Goal: Task Accomplishment & Management: Manage account settings

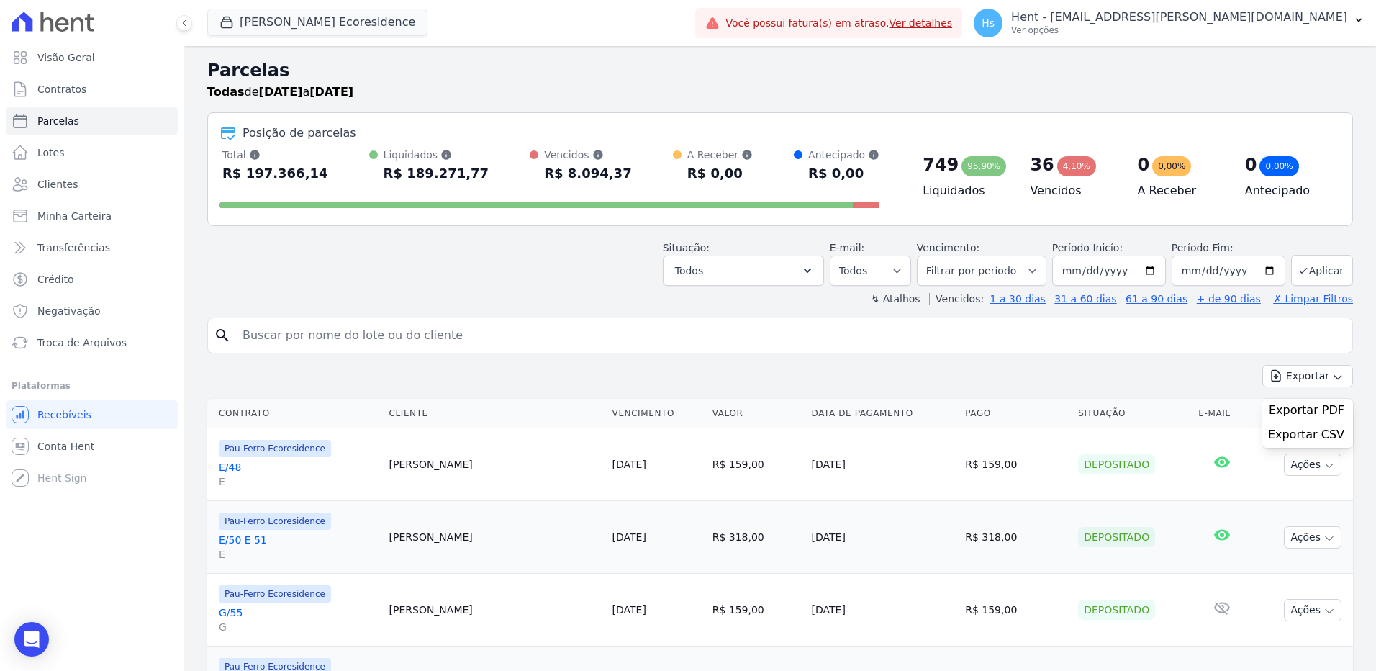
select select
click at [79, 186] on link "Clientes" at bounding box center [92, 184] width 172 height 29
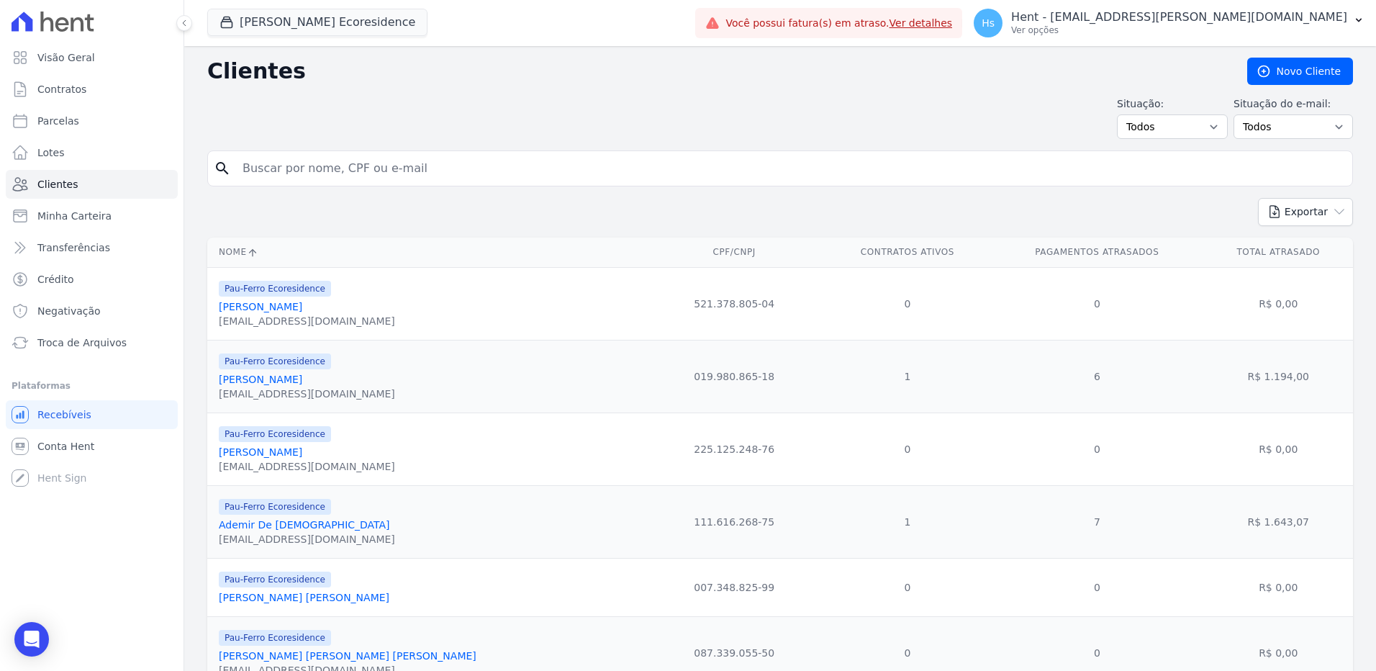
paste input "[PERSON_NAME]"
type input "[PERSON_NAME]"
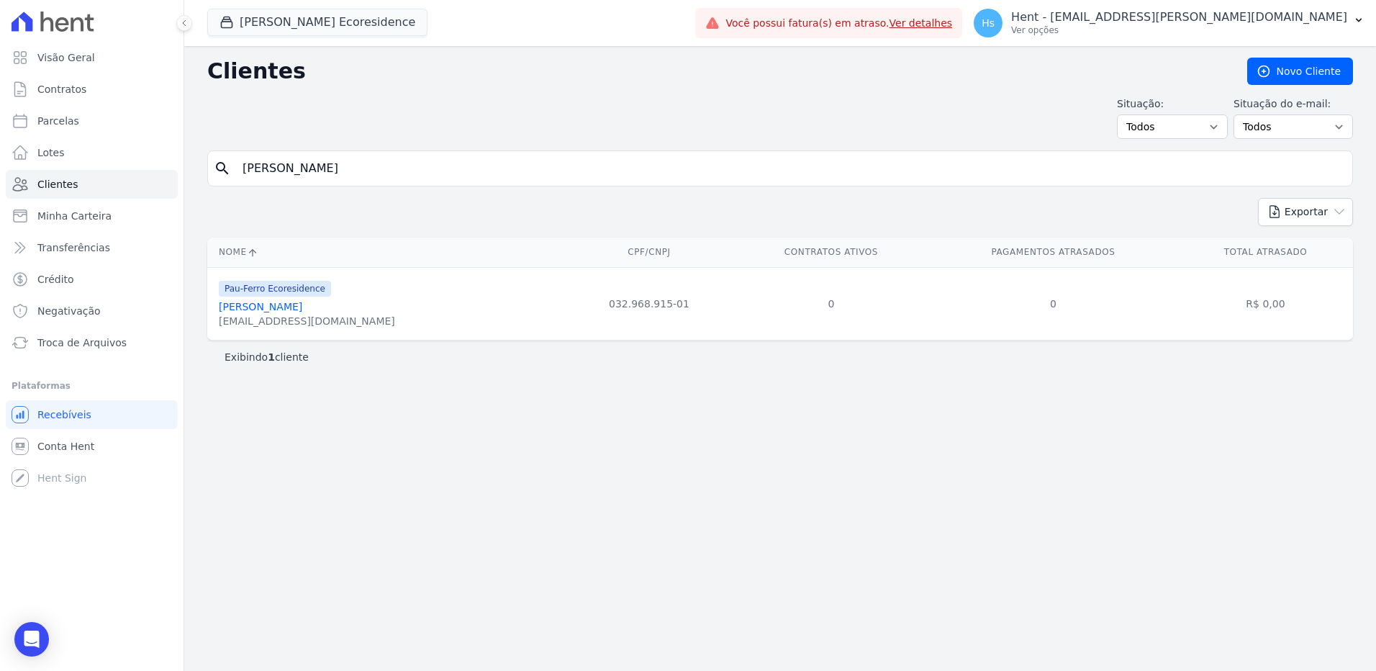
click at [290, 177] on input "[PERSON_NAME]" at bounding box center [790, 168] width 1112 height 29
paste input "[PERSON_NAME]"
type input "[PERSON_NAME]"
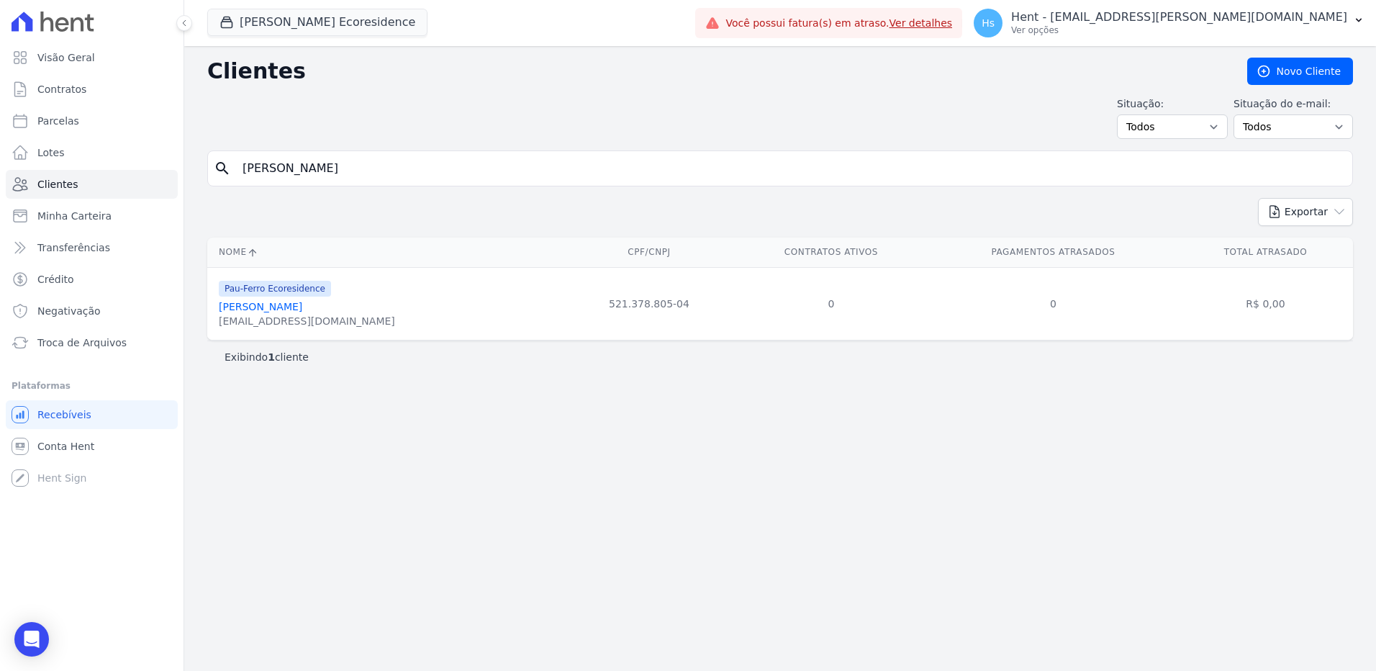
click at [253, 165] on input "[PERSON_NAME]" at bounding box center [790, 168] width 1112 height 29
paste input "[PERSON_NAME] [PERSON_NAME]"
type input "[PERSON_NAME] [PERSON_NAME]"
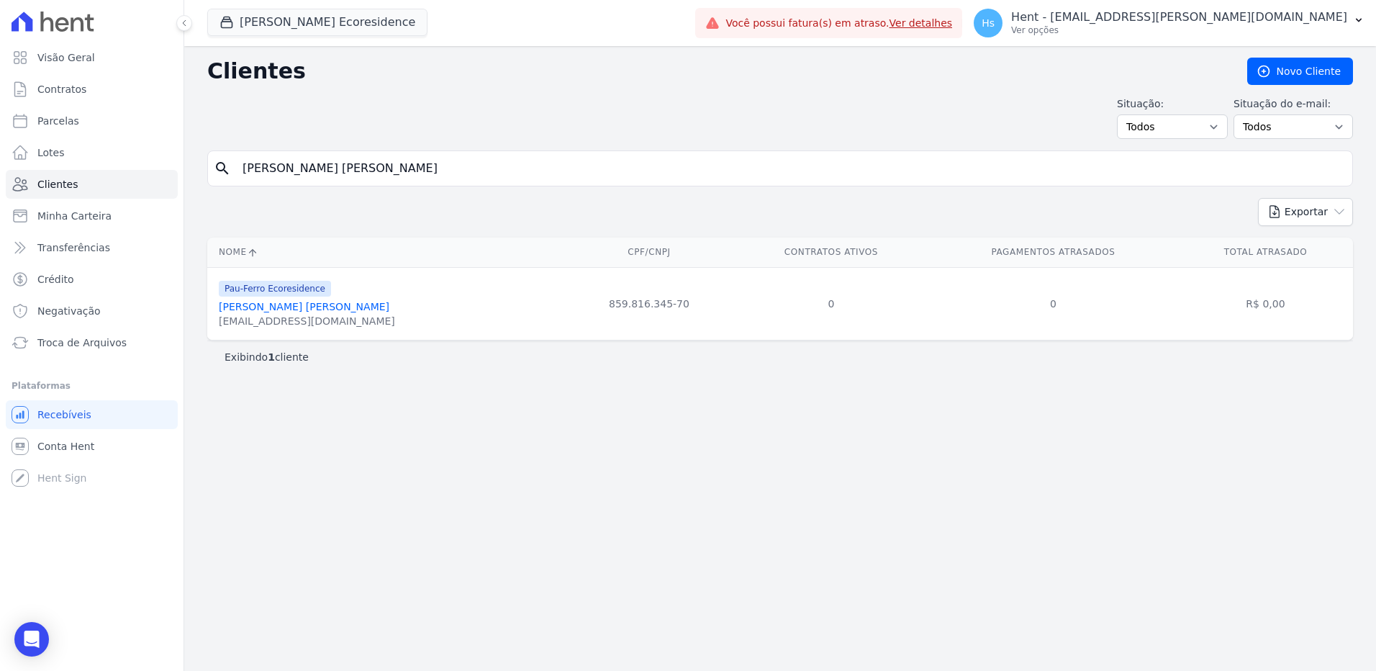
click at [453, 151] on div "search [PERSON_NAME] [PERSON_NAME]" at bounding box center [779, 168] width 1145 height 36
drag, startPoint x: 453, startPoint y: 151, endPoint x: 429, endPoint y: 171, distance: 31.7
click at [452, 153] on div "search [PERSON_NAME] [PERSON_NAME]" at bounding box center [779, 168] width 1145 height 36
click at [429, 171] on input "[PERSON_NAME] [PERSON_NAME]" at bounding box center [790, 168] width 1112 height 29
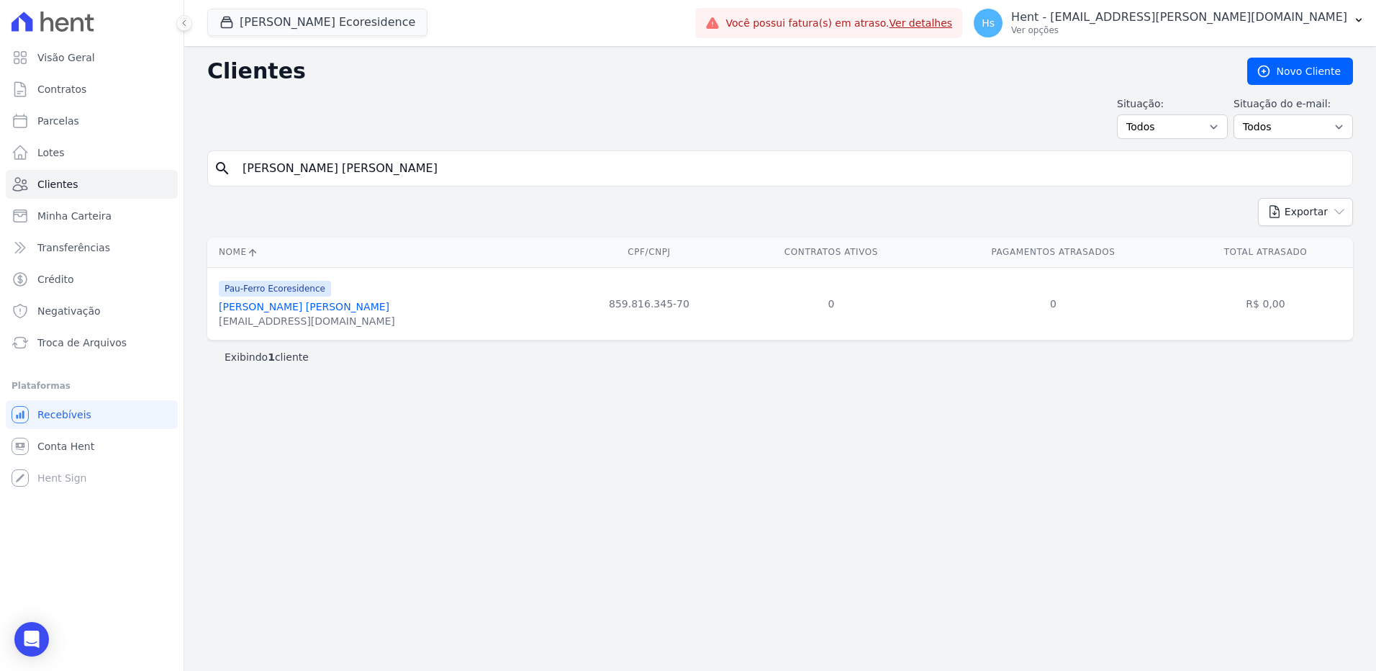
click at [429, 171] on input "[PERSON_NAME] [PERSON_NAME]" at bounding box center [790, 168] width 1112 height 29
paste input "[PERSON_NAME] D"
type input "[PERSON_NAME] [PERSON_NAME]"
click at [337, 178] on input "[PERSON_NAME] [PERSON_NAME]" at bounding box center [790, 168] width 1112 height 29
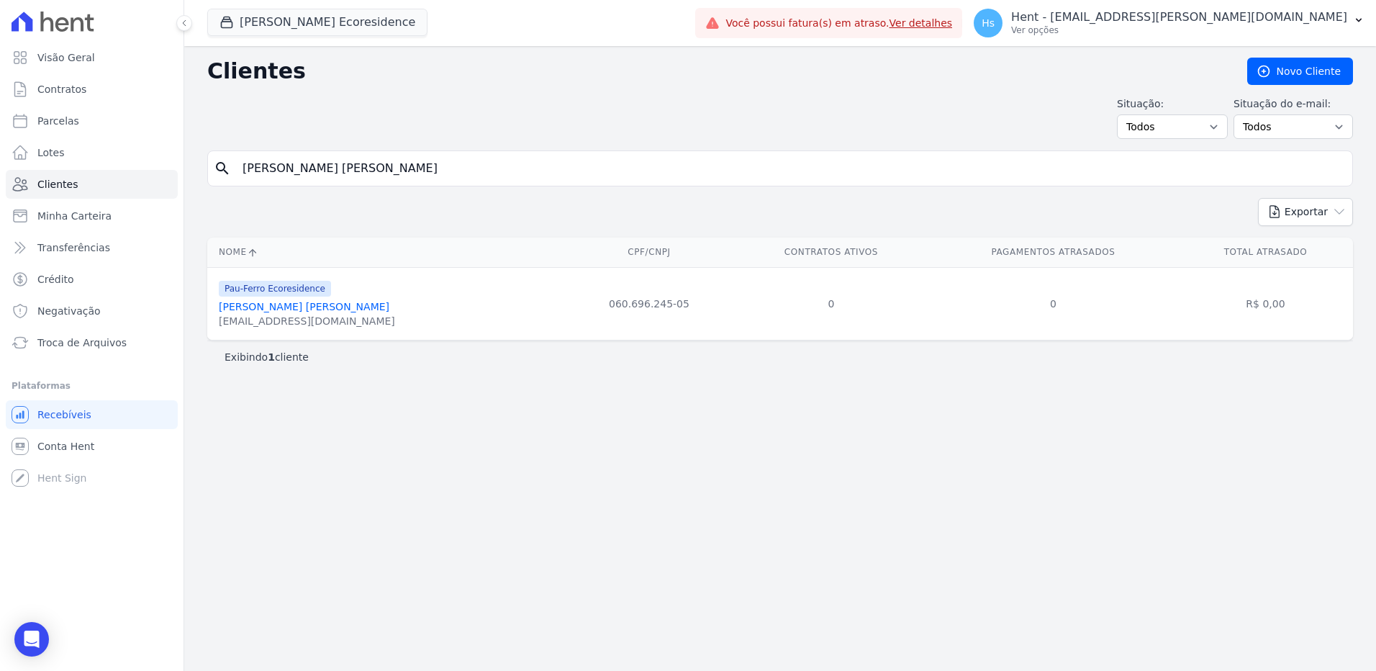
click at [337, 178] on input "[PERSON_NAME] [PERSON_NAME]" at bounding box center [790, 168] width 1112 height 29
paste input "[PERSON_NAME]"
type input "[PERSON_NAME]"
click at [287, 158] on input "[PERSON_NAME]" at bounding box center [790, 168] width 1112 height 29
click at [287, 159] on input "[PERSON_NAME]" at bounding box center [790, 168] width 1112 height 29
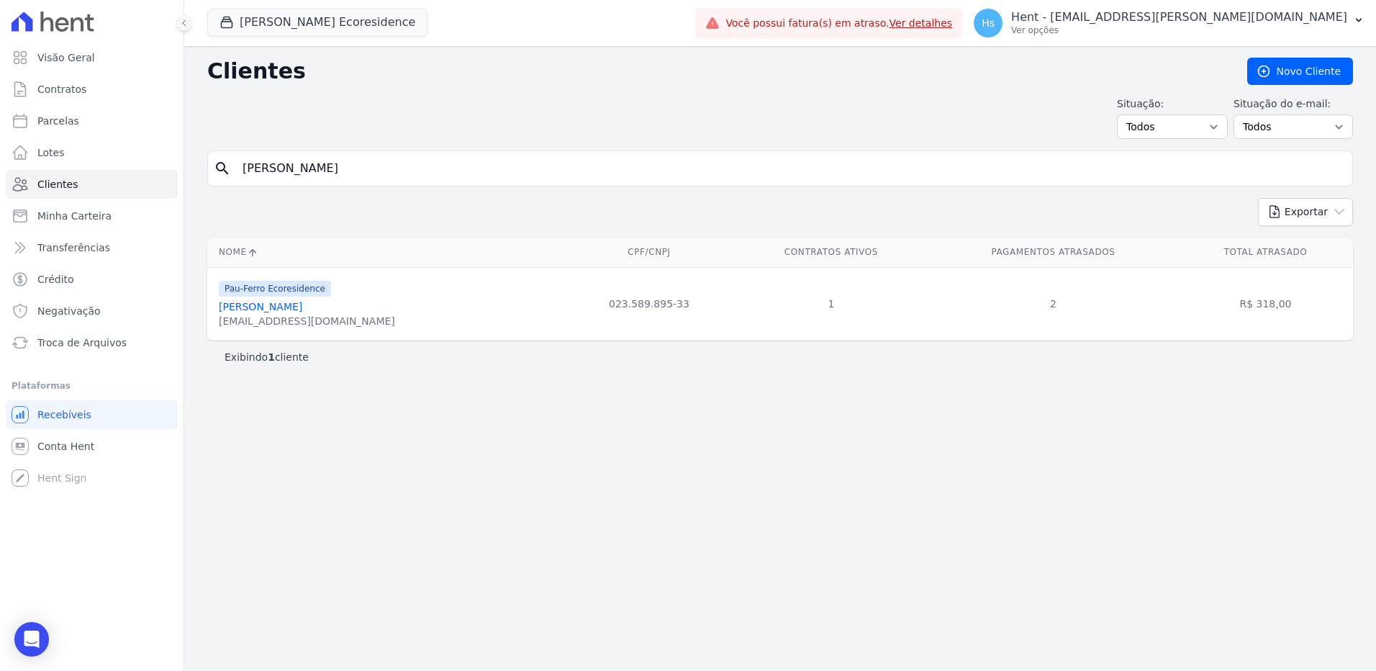
click at [287, 159] on input "[PERSON_NAME]" at bounding box center [790, 168] width 1112 height 29
paste input "[PERSON_NAME] [PERSON_NAME]"
type input "[PERSON_NAME] [PERSON_NAME]"
click at [289, 303] on link "[PERSON_NAME] [PERSON_NAME]" at bounding box center [304, 307] width 171 height 12
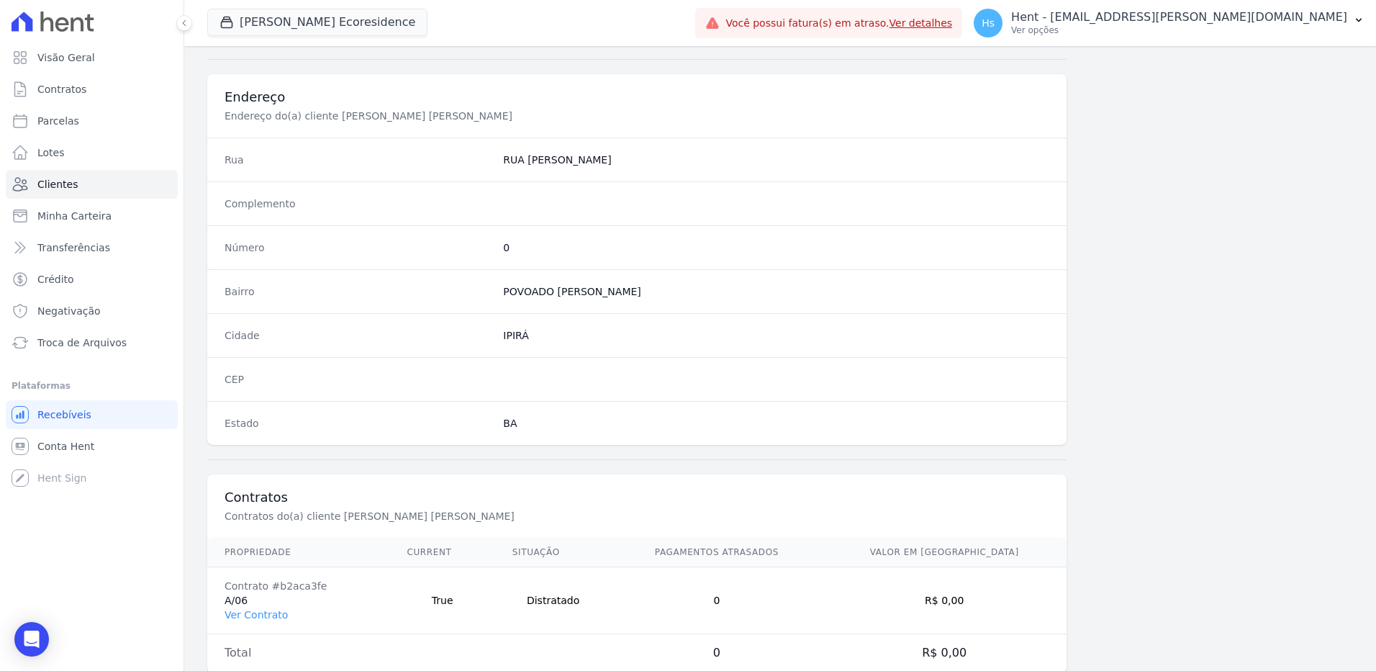
scroll to position [676, 0]
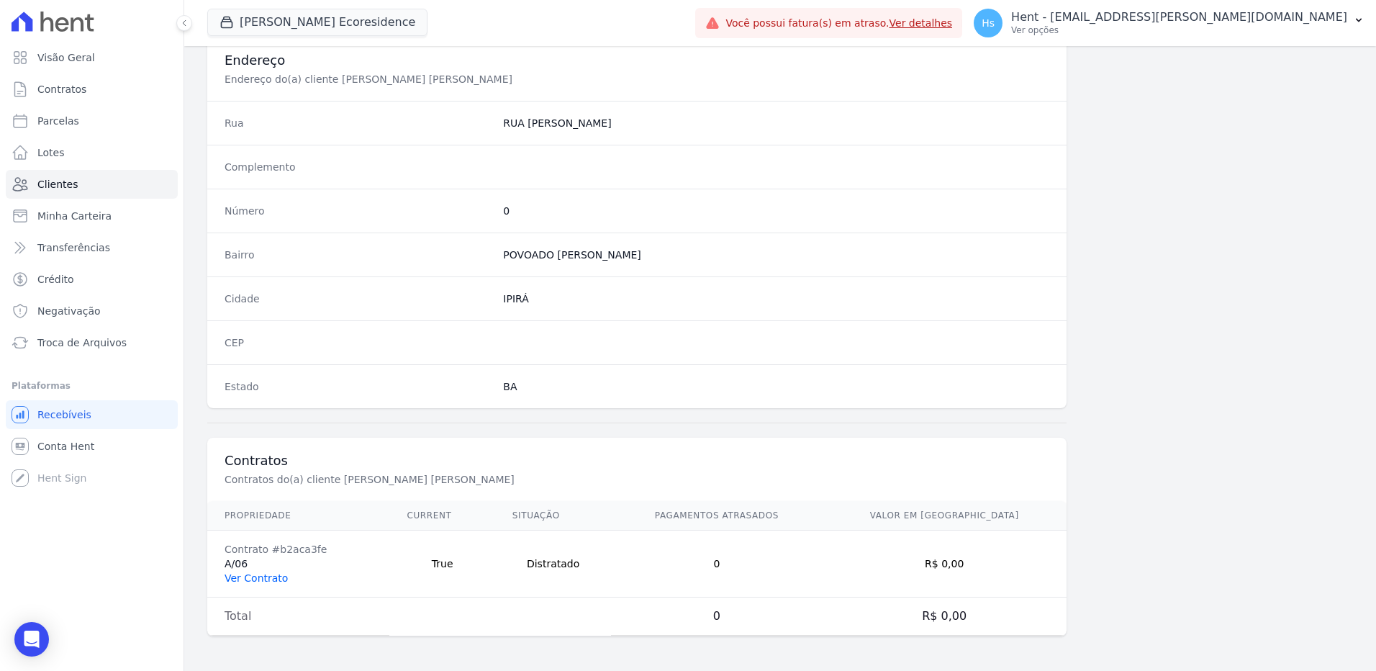
click at [267, 576] on link "Ver Contrato" at bounding box center [255, 578] width 63 height 12
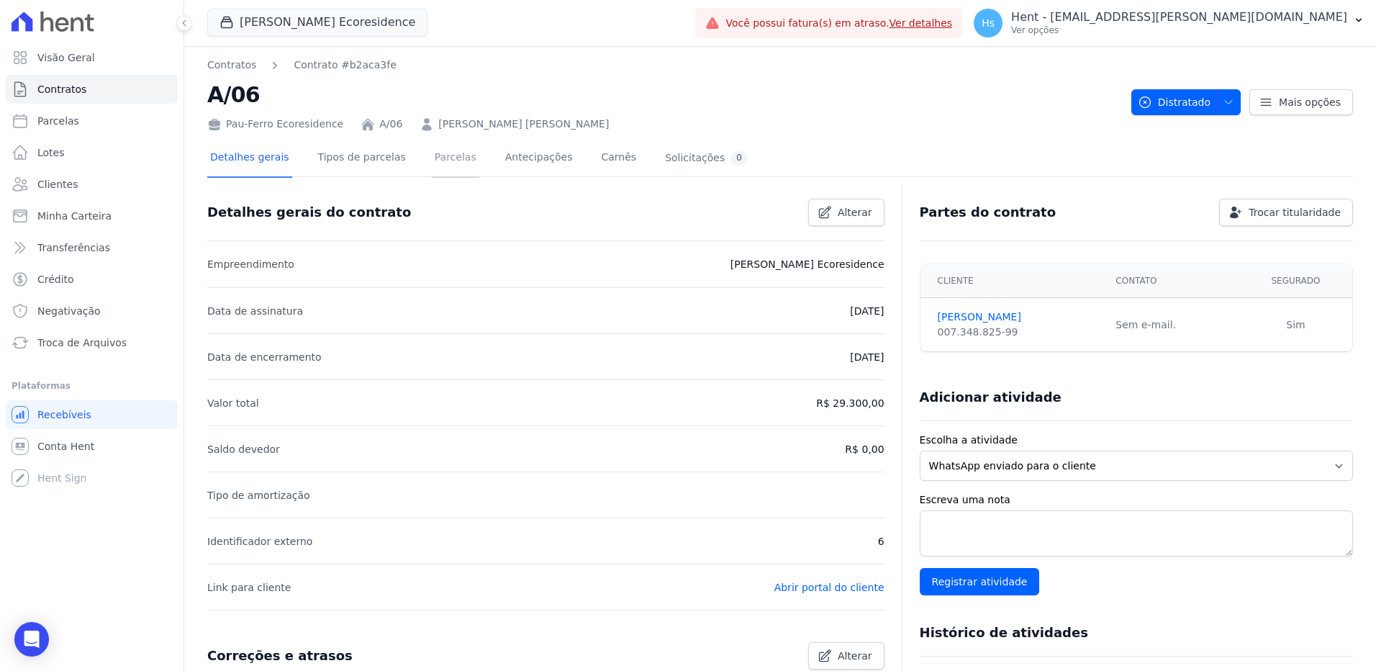
click at [432, 155] on link "Parcelas" at bounding box center [455, 159] width 47 height 38
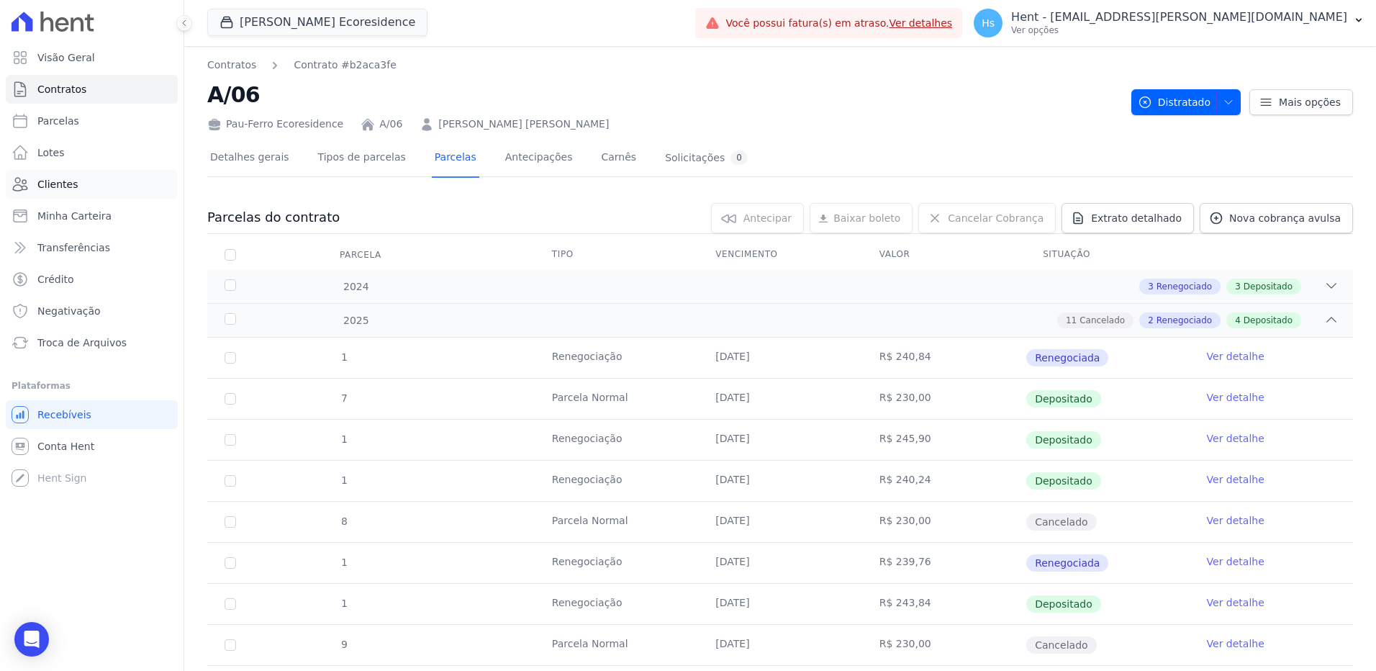
click at [56, 184] on span "Clientes" at bounding box center [57, 184] width 40 height 14
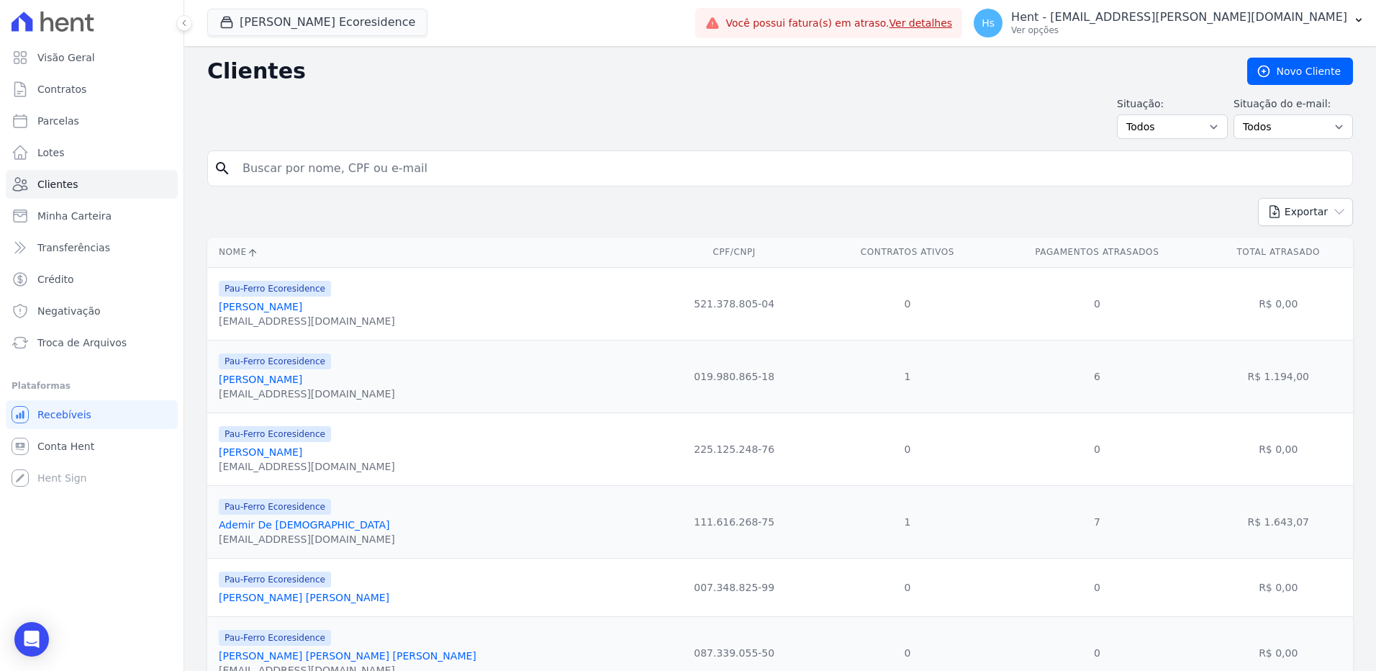
drag, startPoint x: 437, startPoint y: 171, endPoint x: 411, endPoint y: 168, distance: 26.1
click at [411, 168] on input "search" at bounding box center [790, 168] width 1112 height 29
paste input "[PERSON_NAME]"
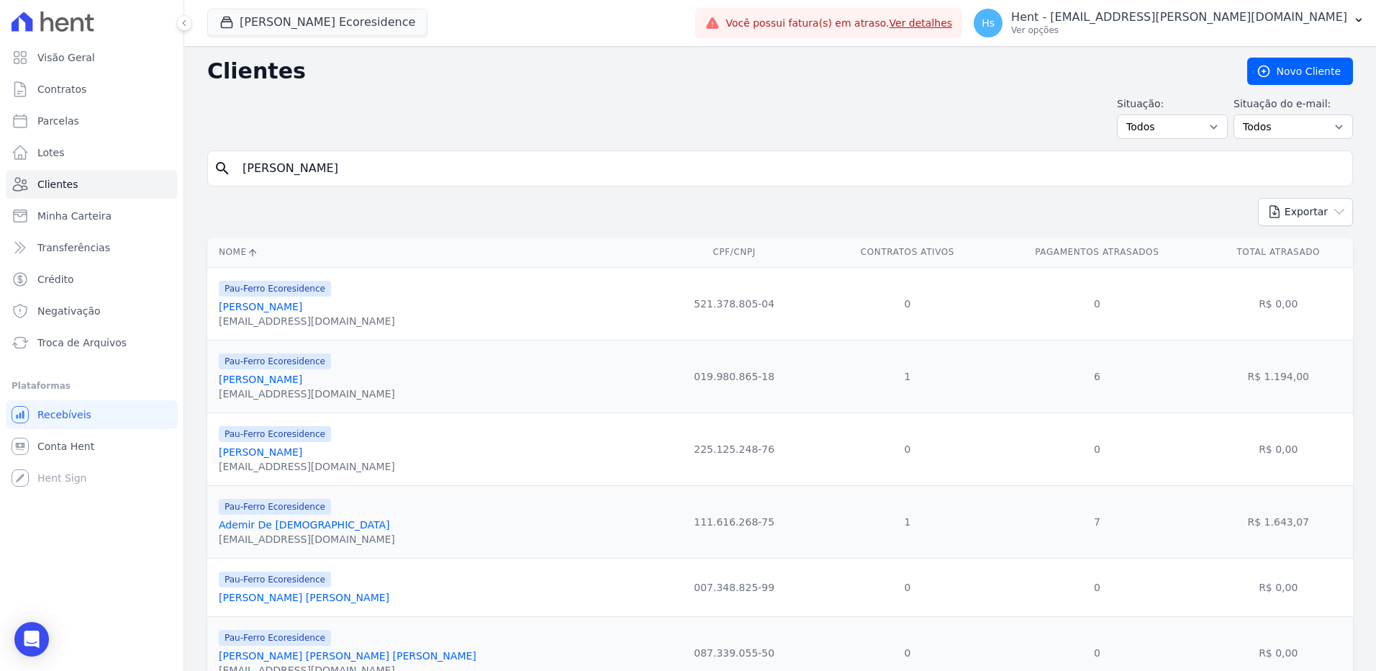
type input "[PERSON_NAME]"
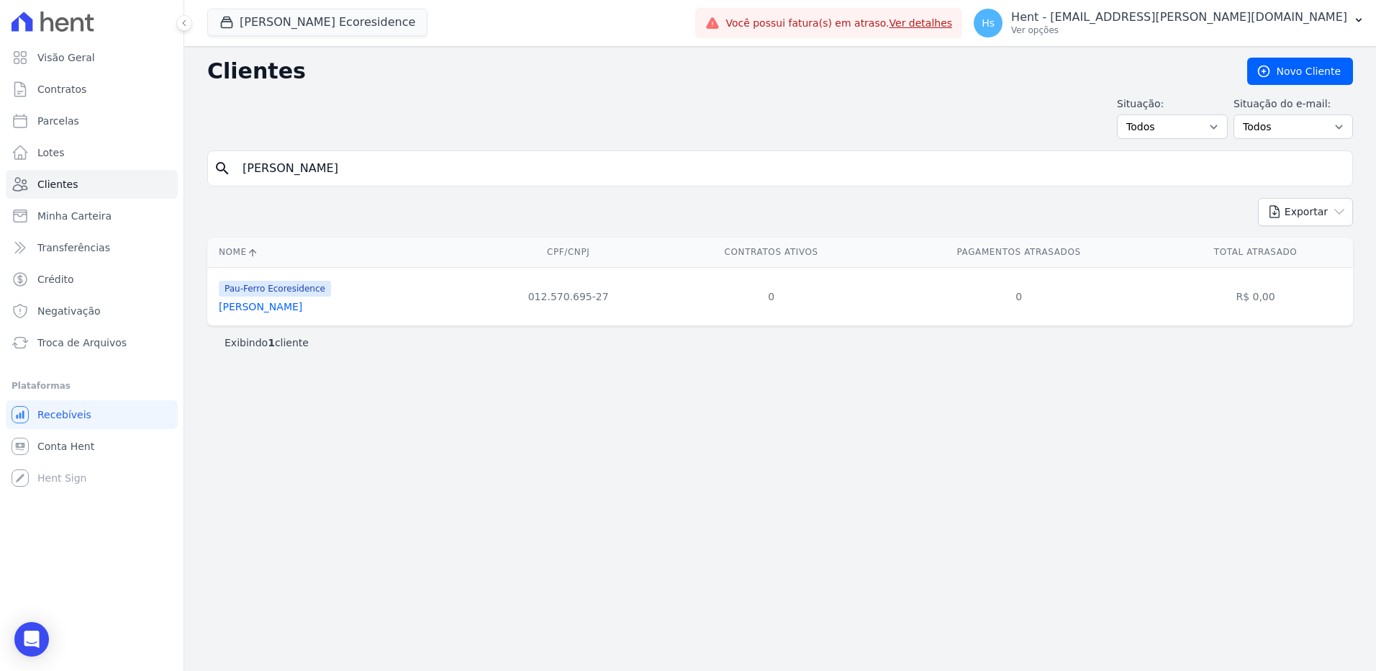
click at [238, 314] on div "[PERSON_NAME]" at bounding box center [275, 306] width 112 height 14
click at [236, 308] on link "[PERSON_NAME]" at bounding box center [260, 307] width 83 height 12
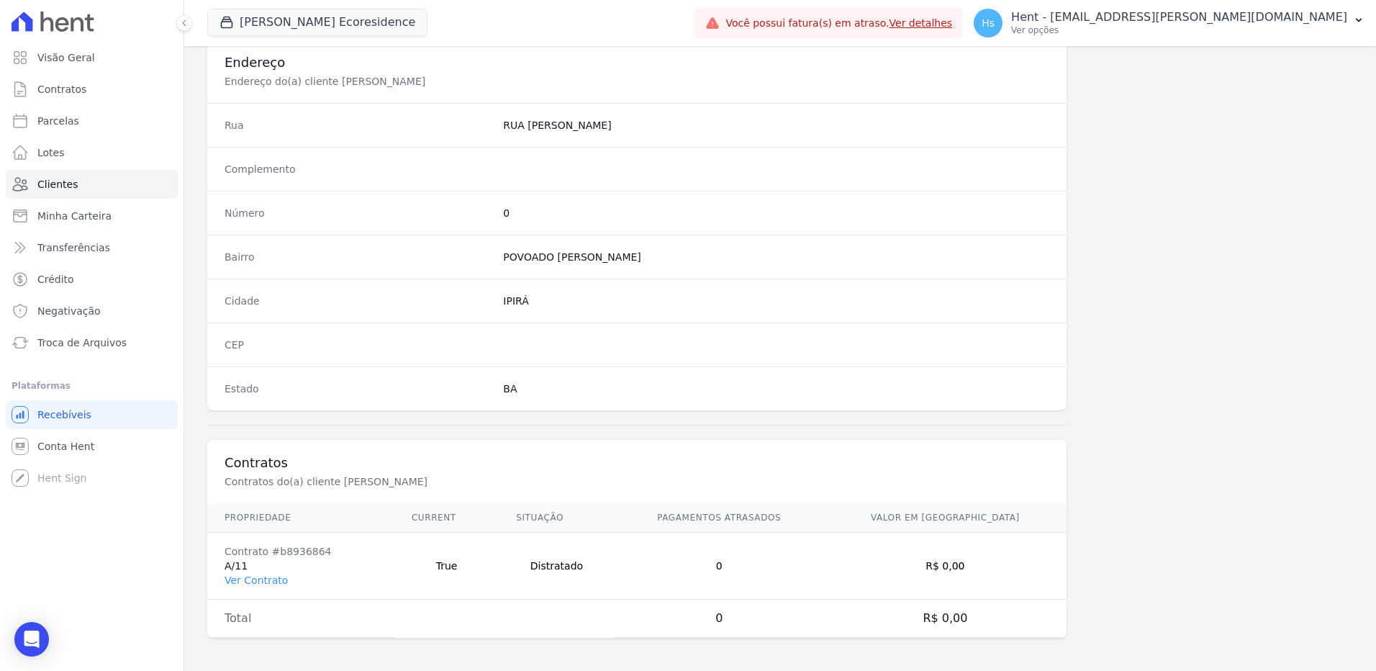
scroll to position [676, 0]
click at [240, 576] on link "Ver Contrato" at bounding box center [255, 578] width 63 height 12
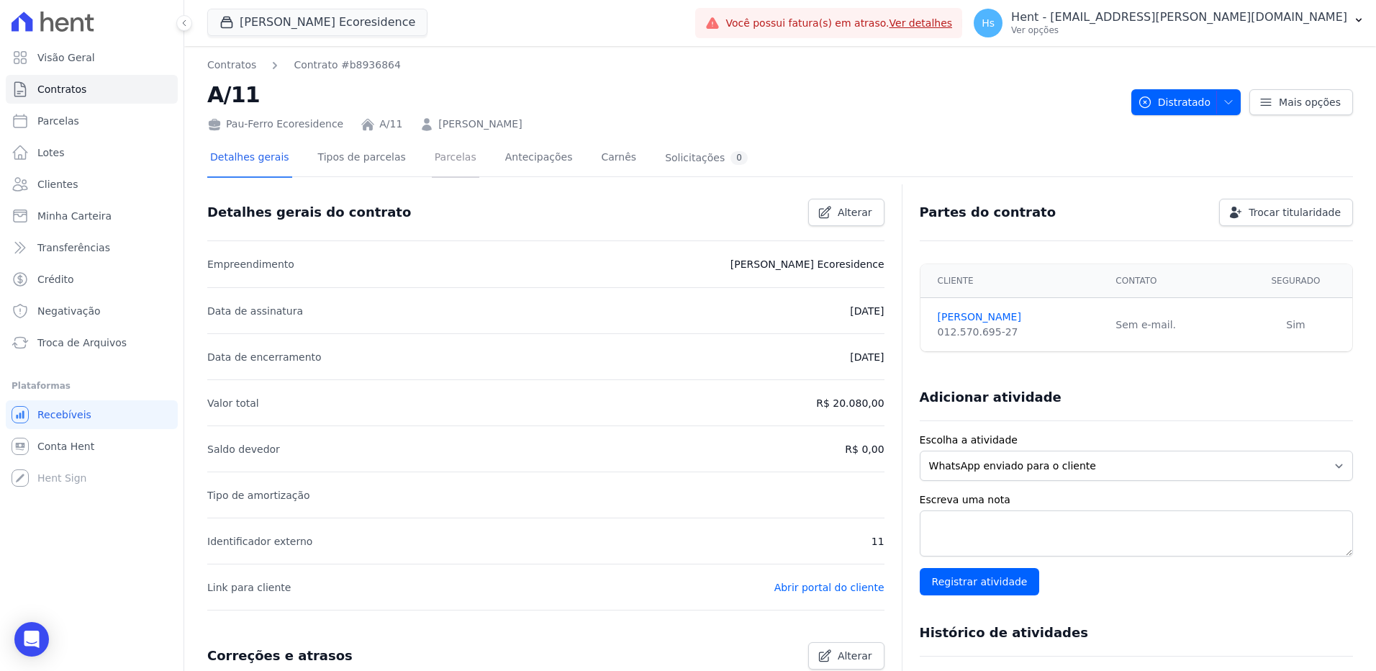
click at [437, 158] on link "Parcelas" at bounding box center [455, 159] width 47 height 38
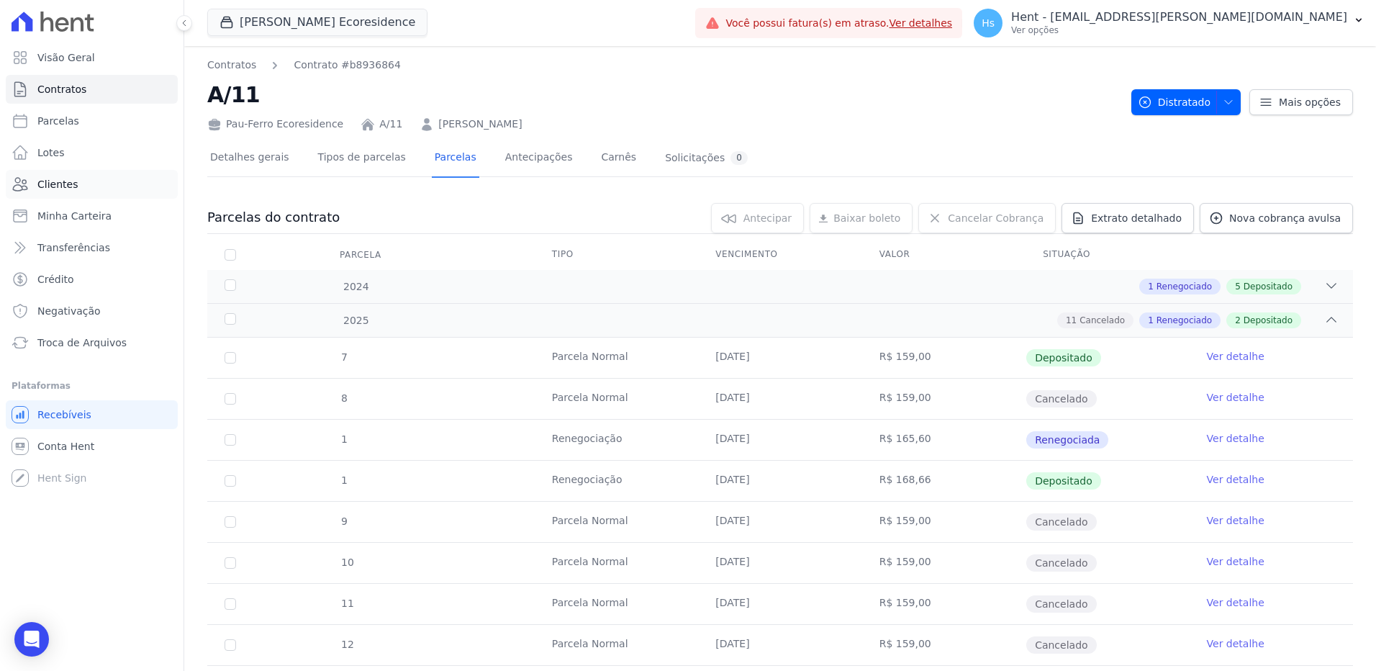
click at [62, 177] on span "Clientes" at bounding box center [57, 184] width 40 height 14
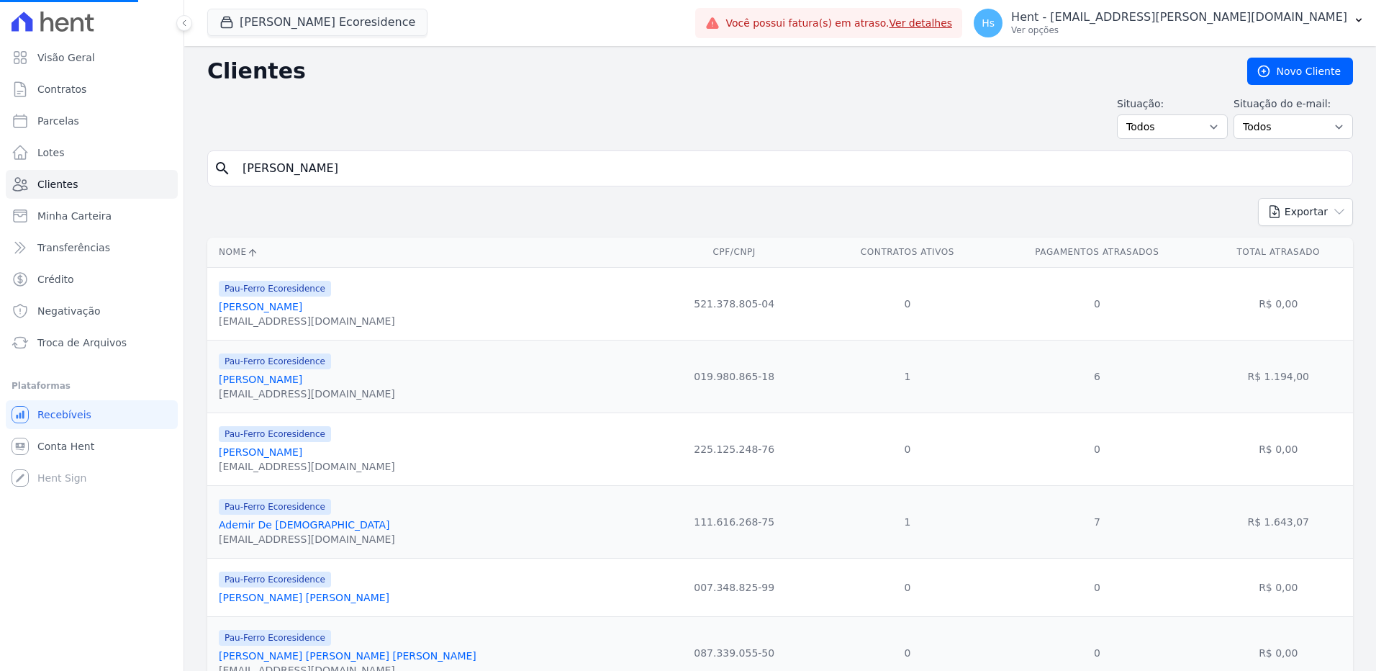
click at [286, 177] on input "[PERSON_NAME]" at bounding box center [790, 168] width 1112 height 29
click at [286, 177] on input "search" at bounding box center [790, 168] width 1112 height 29
type input "[PERSON_NAME] [PERSON_NAME]"
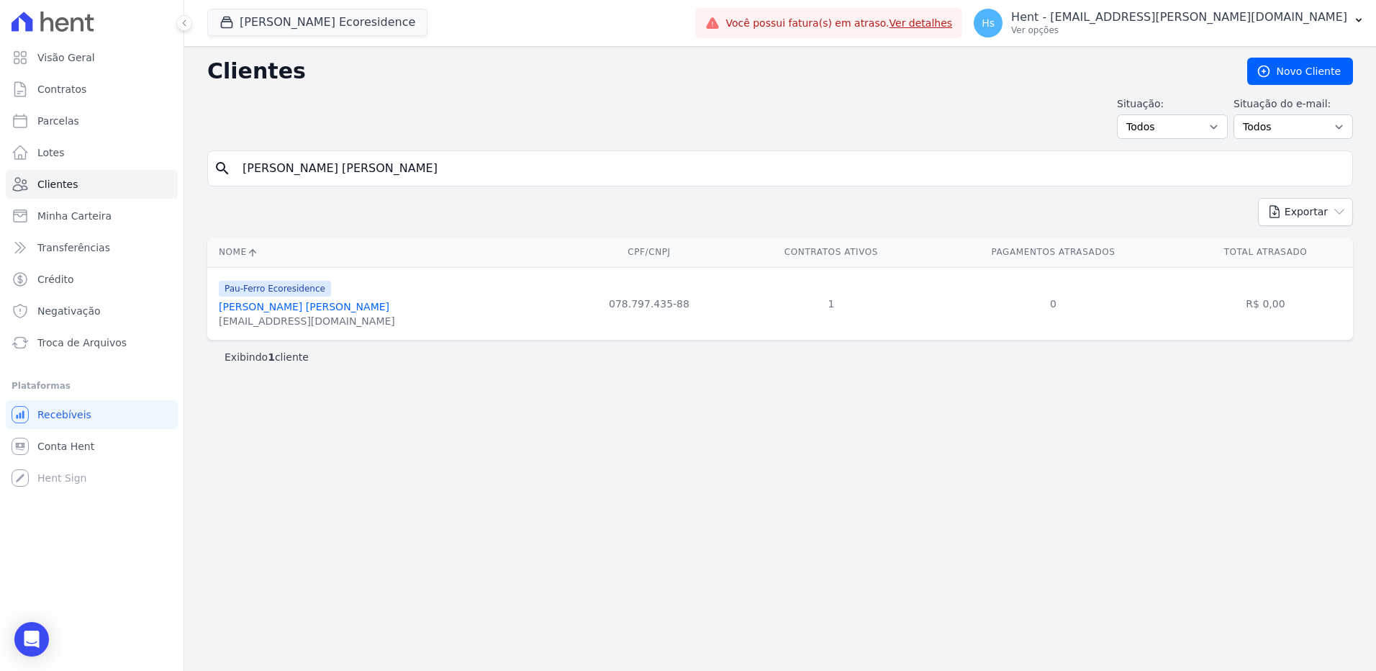
click at [296, 311] on link "[PERSON_NAME] [PERSON_NAME]" at bounding box center [304, 307] width 171 height 12
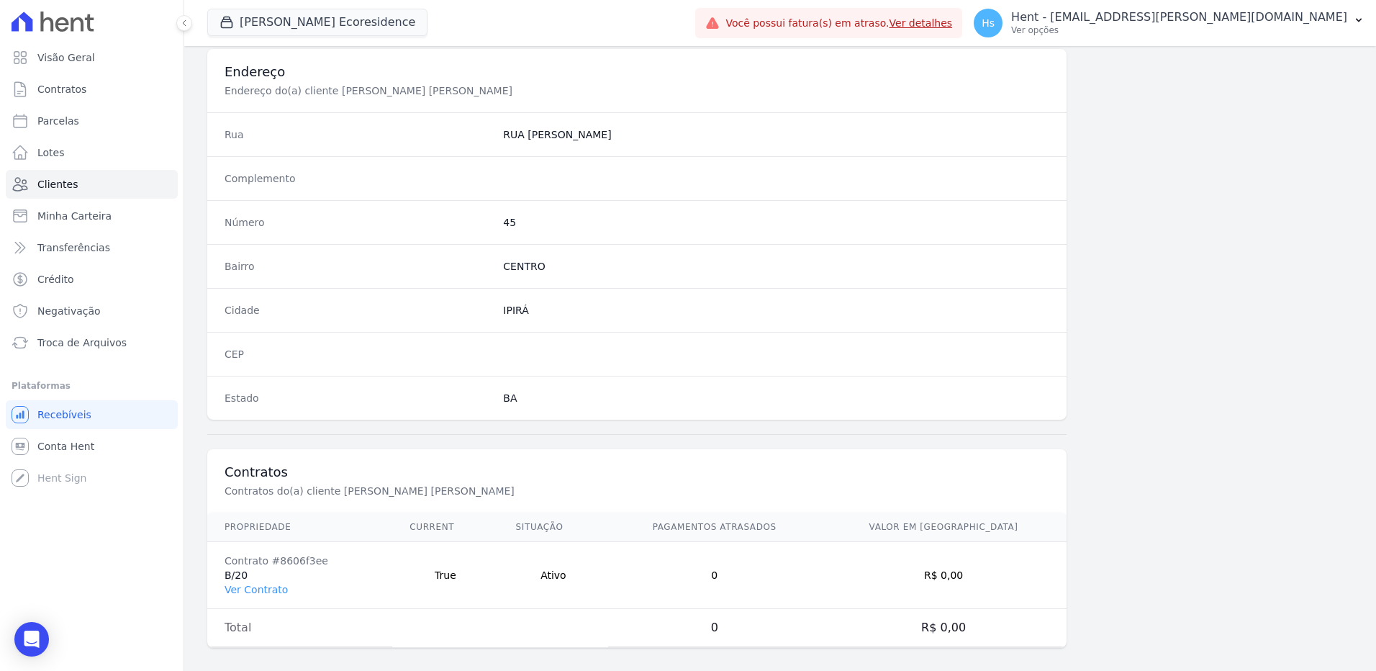
scroll to position [676, 0]
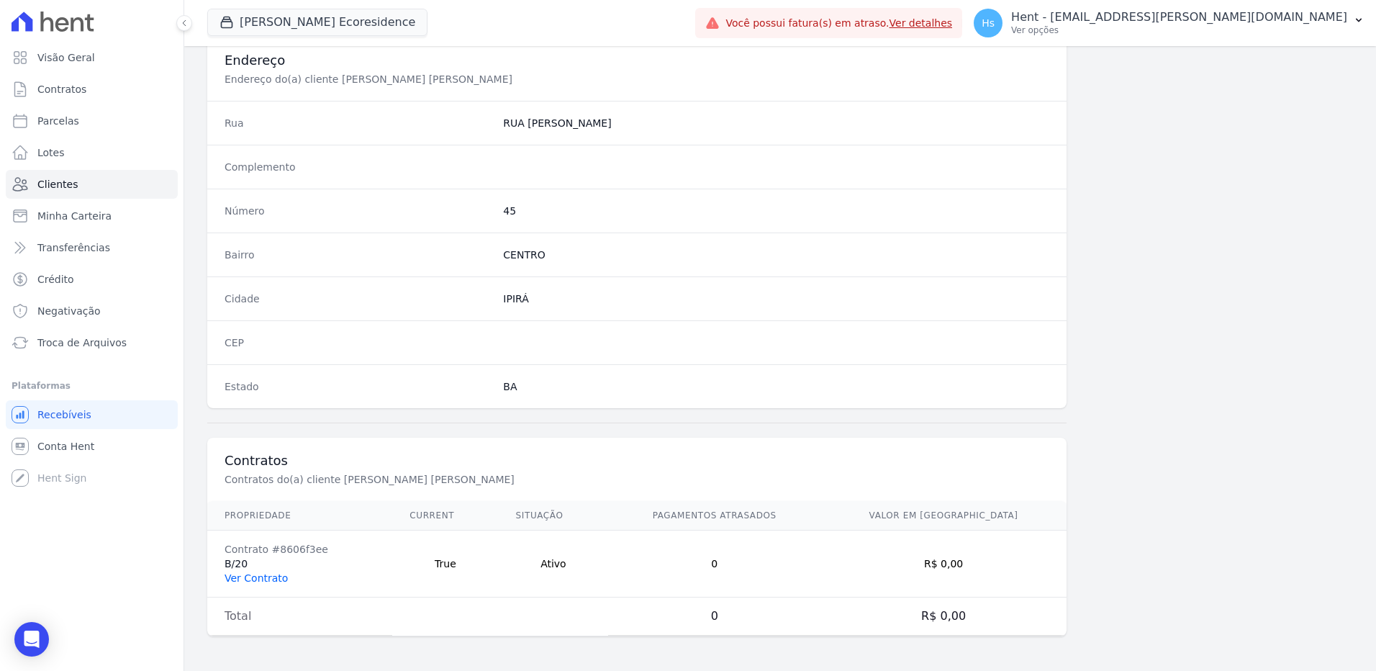
click at [253, 577] on link "Ver Contrato" at bounding box center [255, 578] width 63 height 12
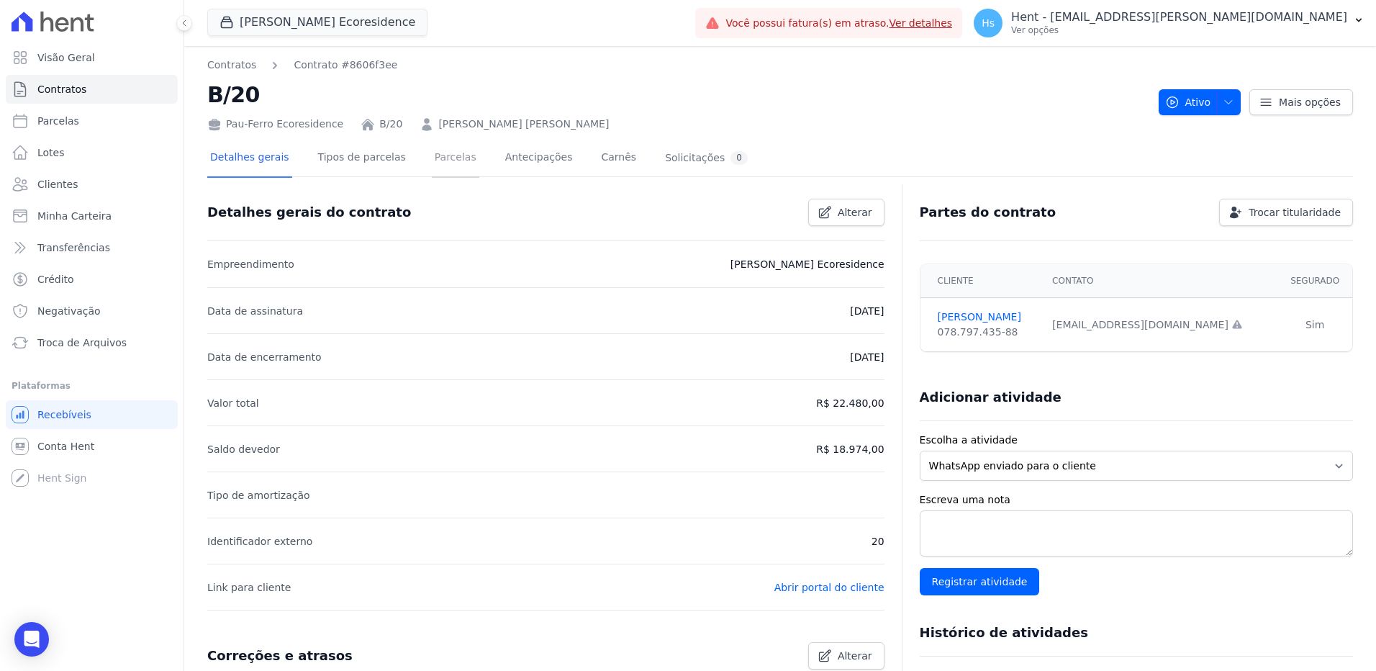
click at [432, 162] on link "Parcelas" at bounding box center [455, 159] width 47 height 38
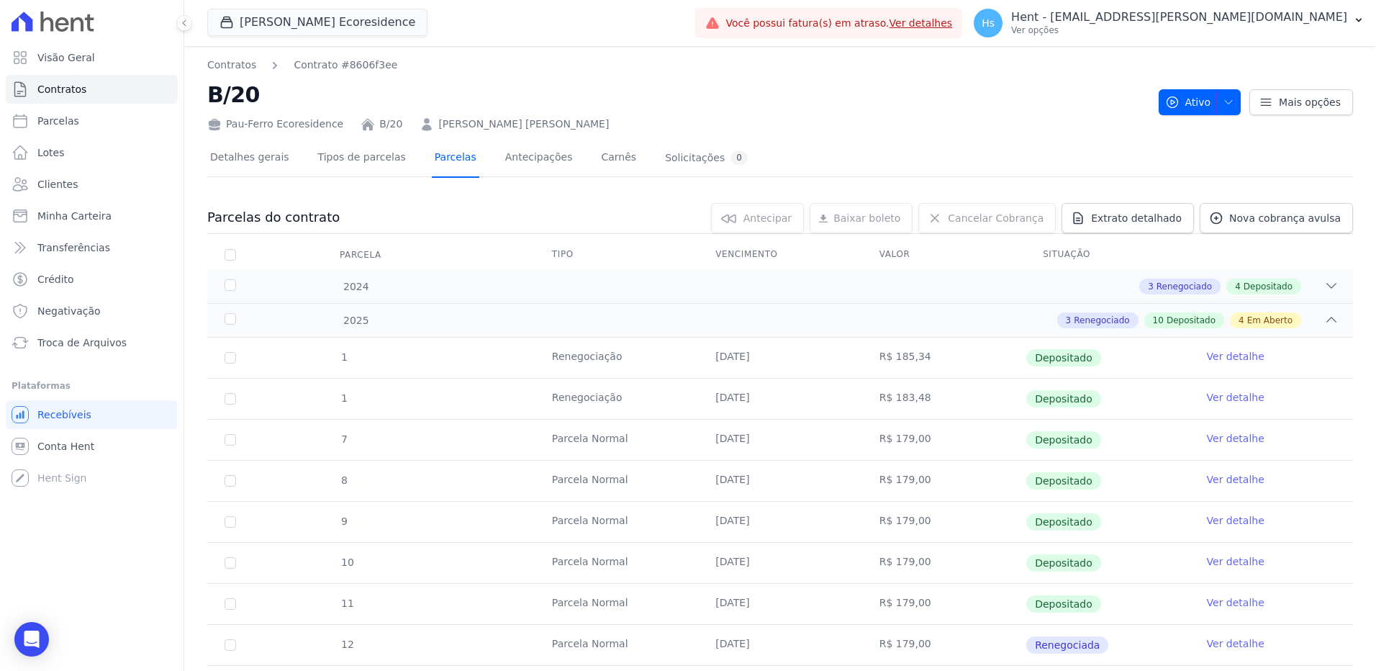
click at [432, 160] on link "Parcelas" at bounding box center [455, 159] width 47 height 38
click at [71, 184] on span "Clientes" at bounding box center [57, 184] width 40 height 14
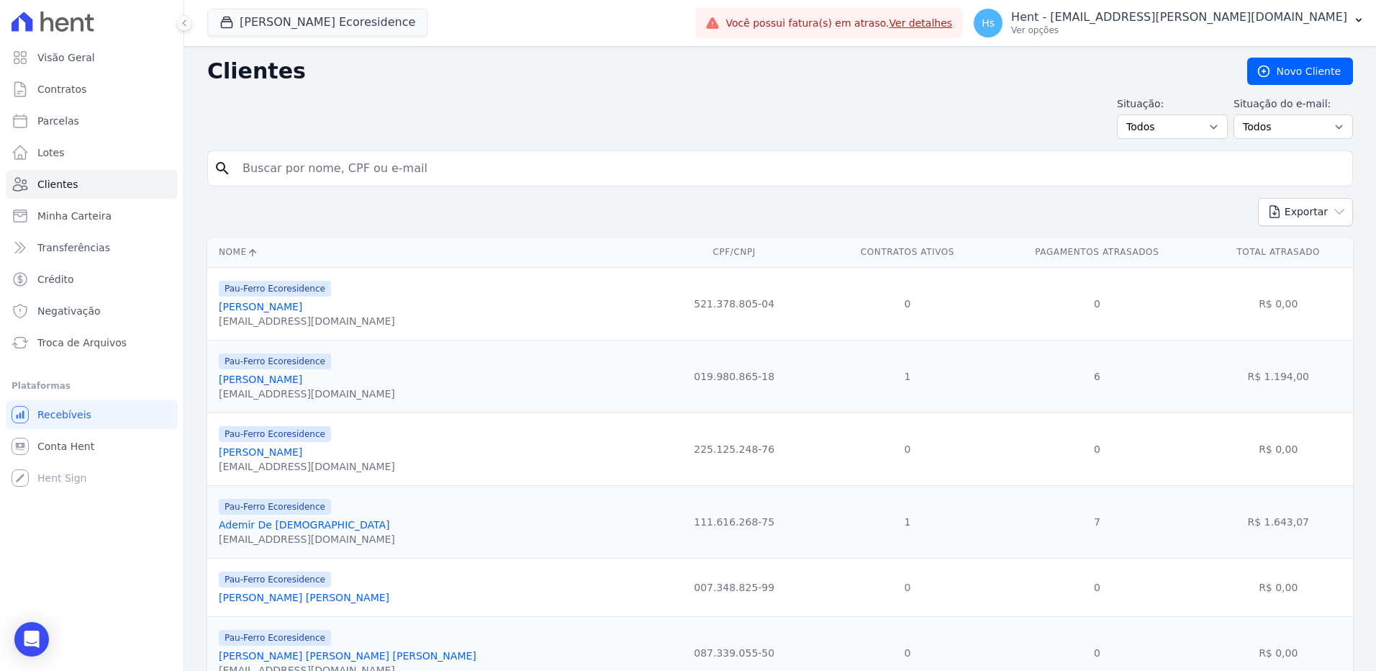
click at [276, 168] on input "search" at bounding box center [790, 168] width 1112 height 29
paste input "[PERSON_NAME] Dos [PERSON_NAME]"
type input "[PERSON_NAME] Dos [PERSON_NAME]"
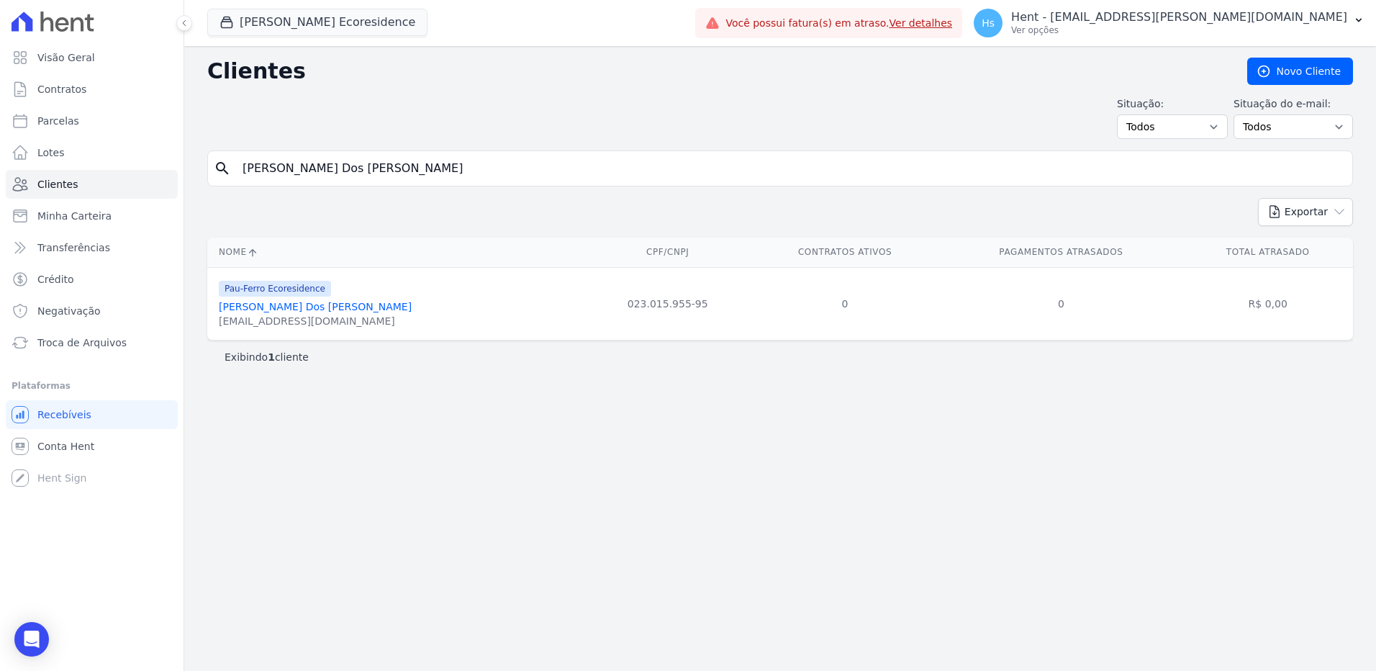
click at [265, 312] on link "[PERSON_NAME] Dos [PERSON_NAME]" at bounding box center [315, 307] width 193 height 12
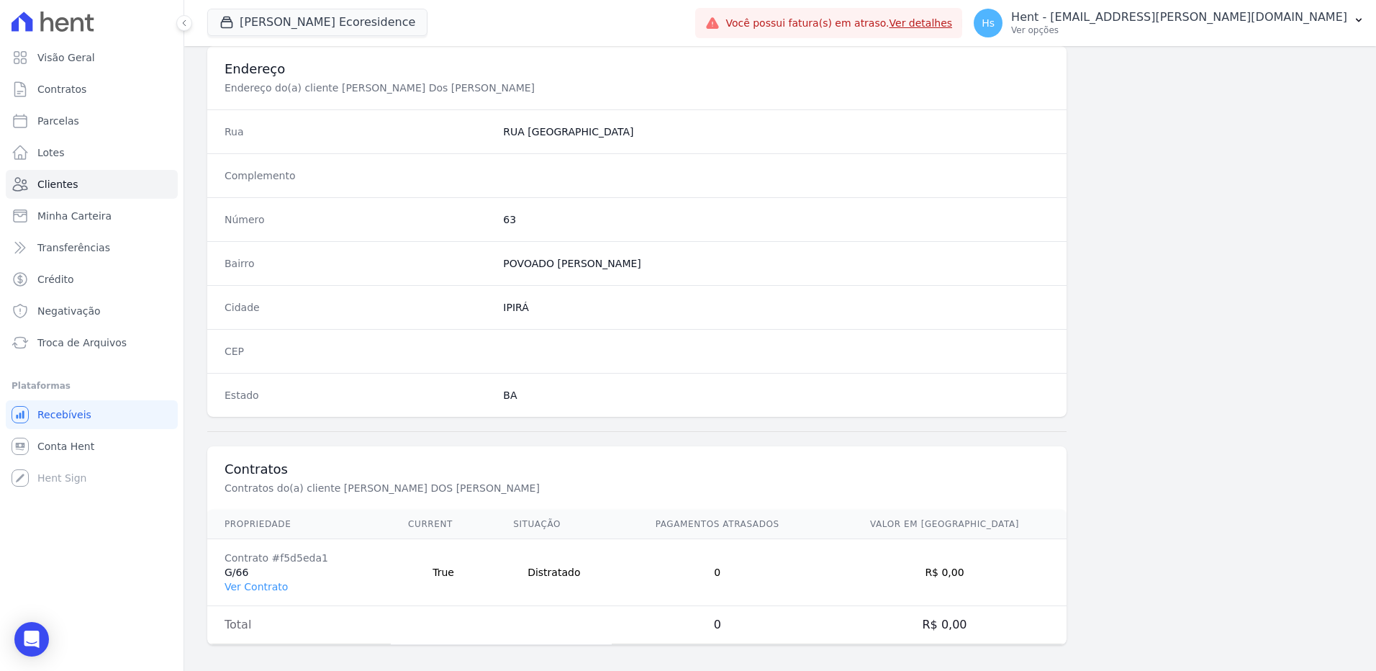
scroll to position [676, 0]
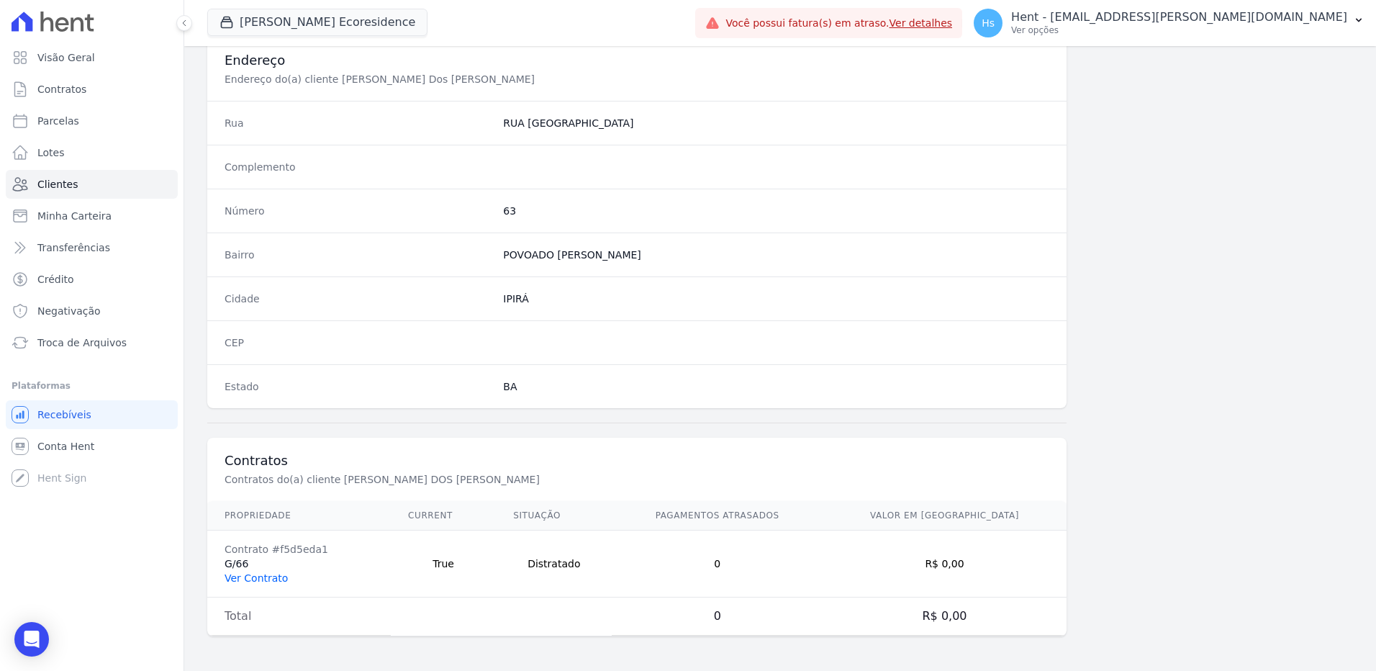
click at [270, 583] on link "Ver Contrato" at bounding box center [255, 578] width 63 height 12
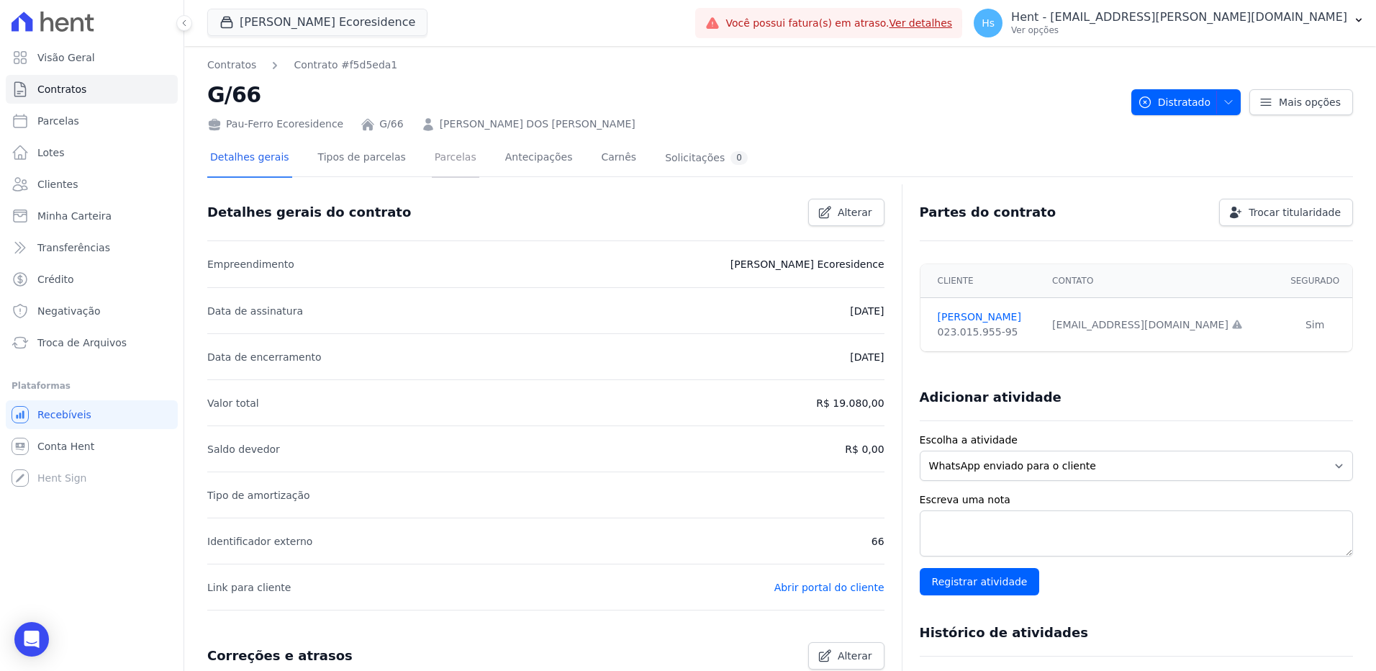
click at [433, 156] on link "Parcelas" at bounding box center [455, 159] width 47 height 38
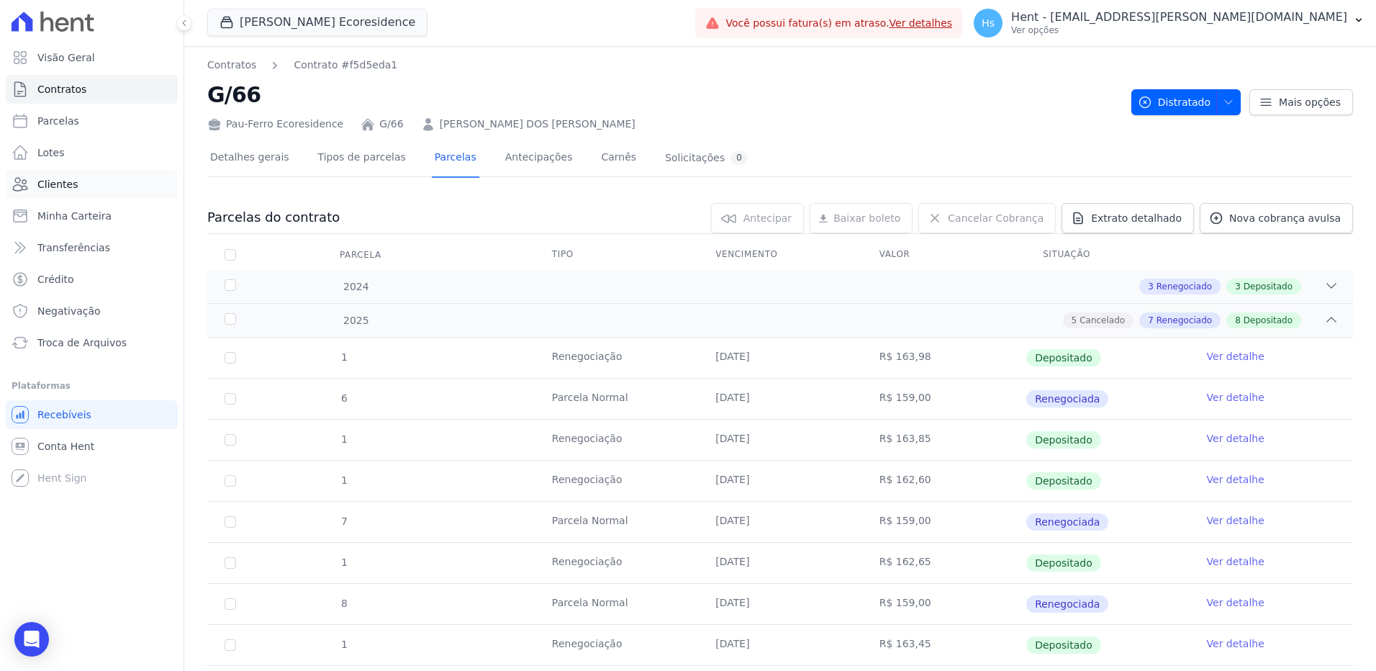
click at [32, 185] on link "Clientes" at bounding box center [92, 184] width 172 height 29
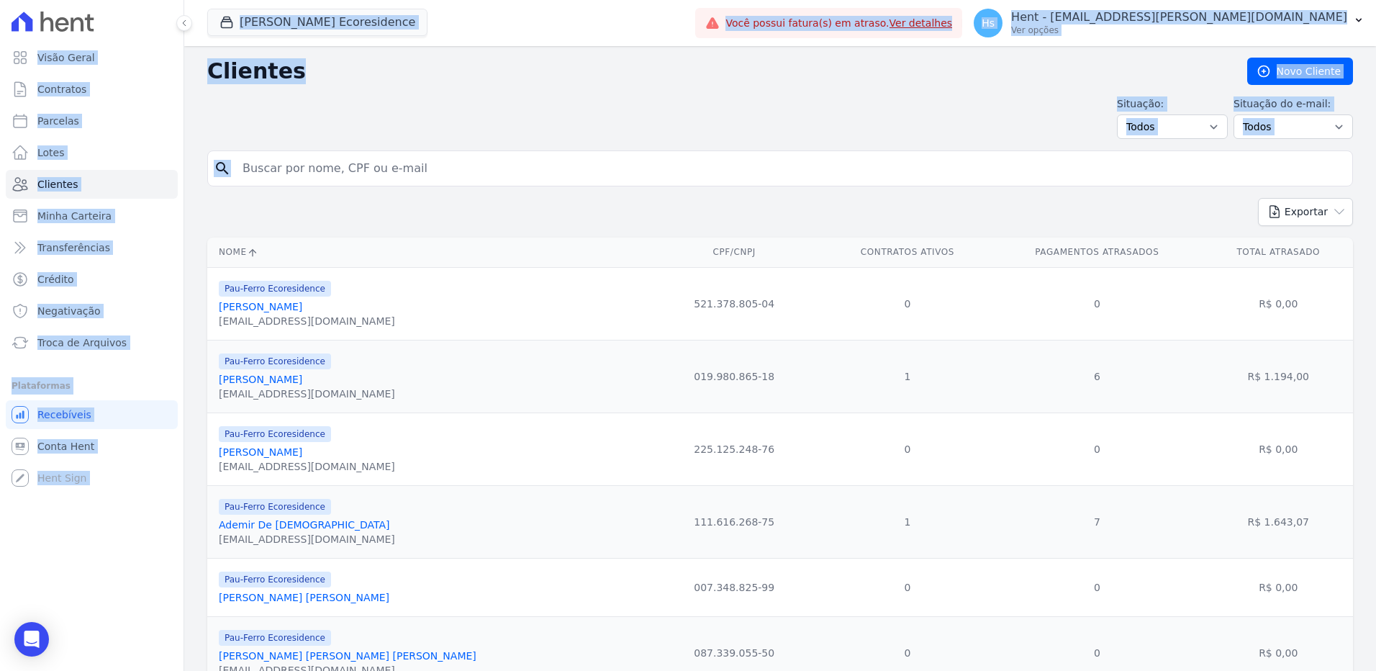
click at [278, 161] on input "search" at bounding box center [790, 168] width 1112 height 29
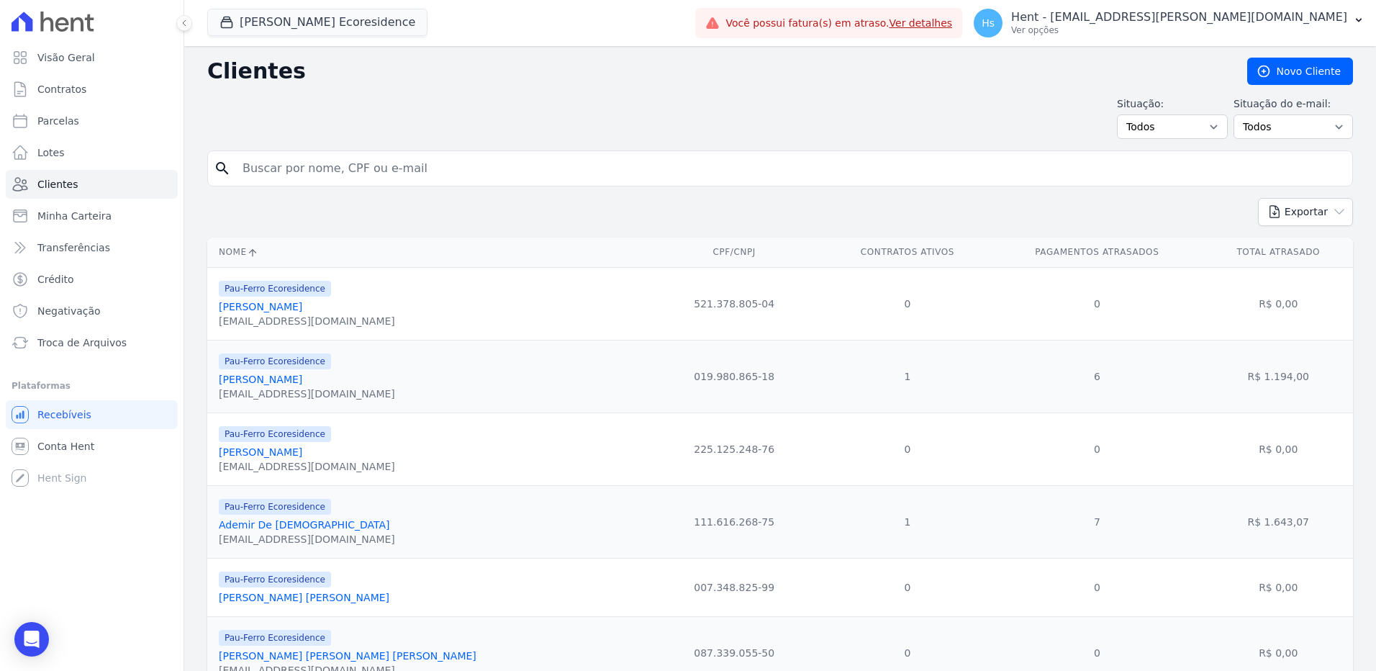
click at [278, 161] on input "search" at bounding box center [790, 168] width 1112 height 29
paste input "[PERSON_NAME] [PERSON_NAME]"
type input "[PERSON_NAME] [PERSON_NAME]"
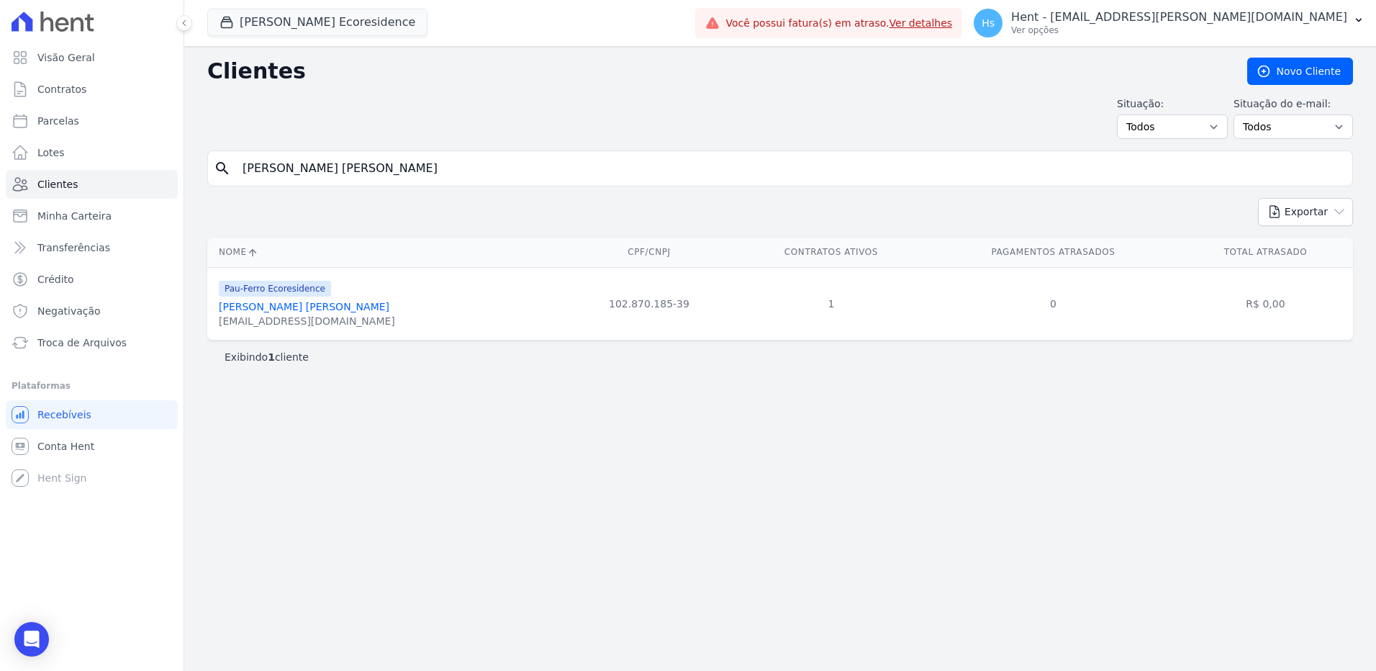
click at [291, 308] on link "[PERSON_NAME] [PERSON_NAME]" at bounding box center [304, 307] width 171 height 12
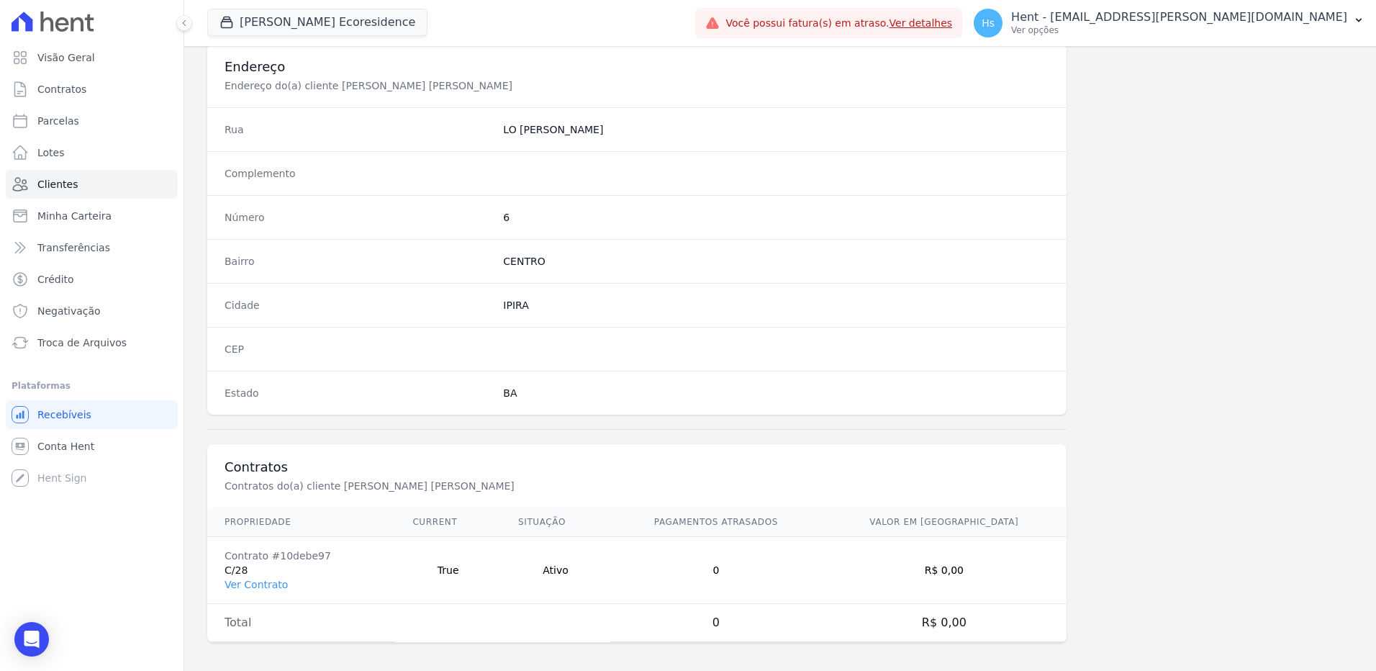
scroll to position [676, 0]
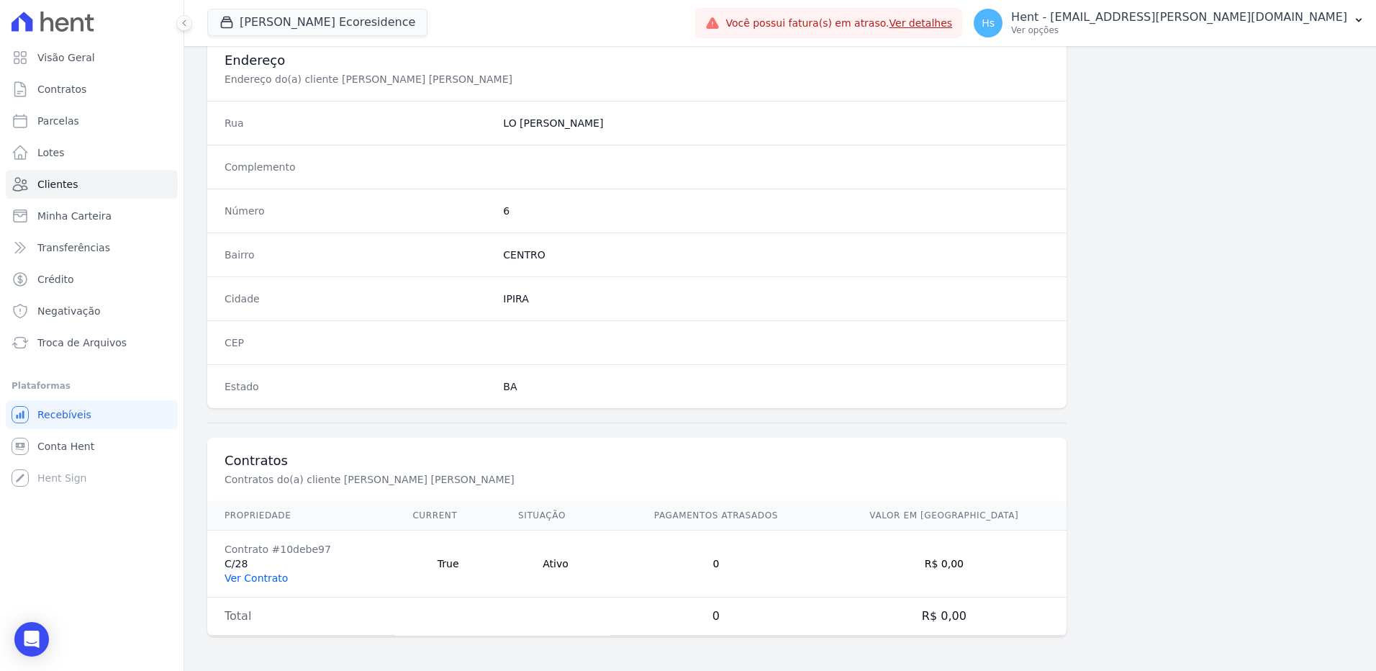
click at [239, 577] on link "Ver Contrato" at bounding box center [255, 578] width 63 height 12
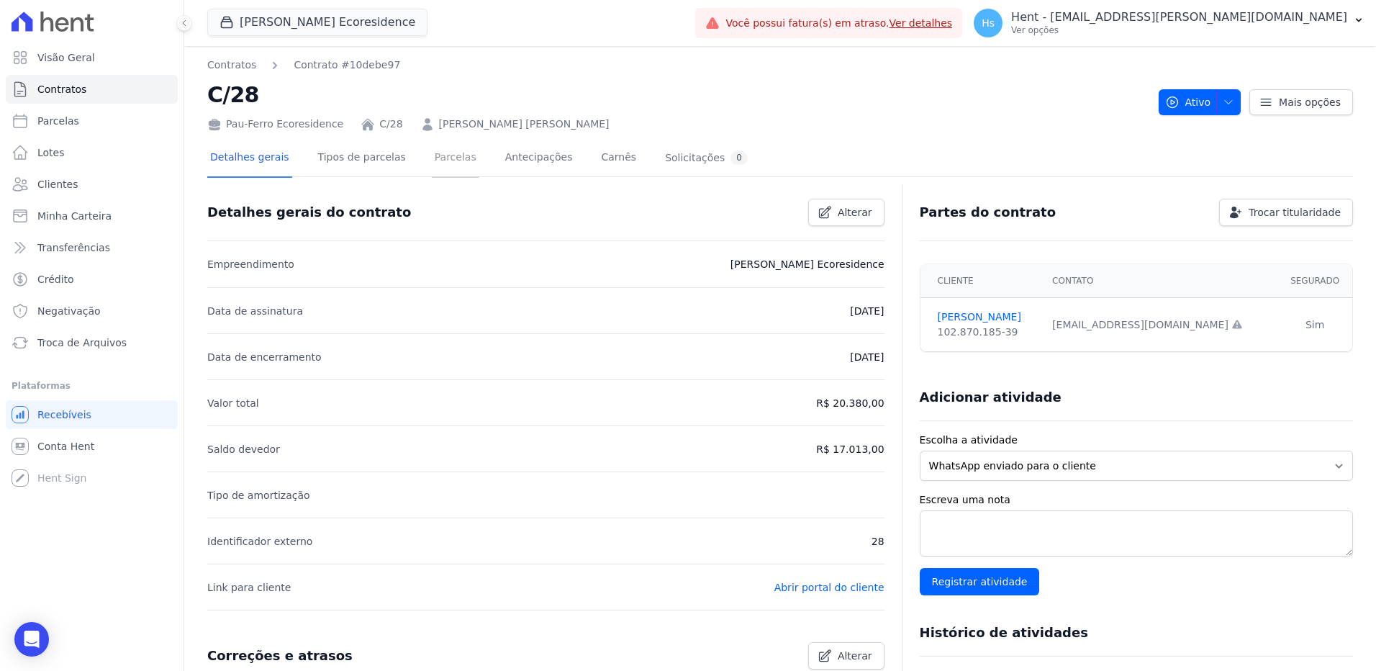
click at [432, 160] on link "Parcelas" at bounding box center [455, 159] width 47 height 38
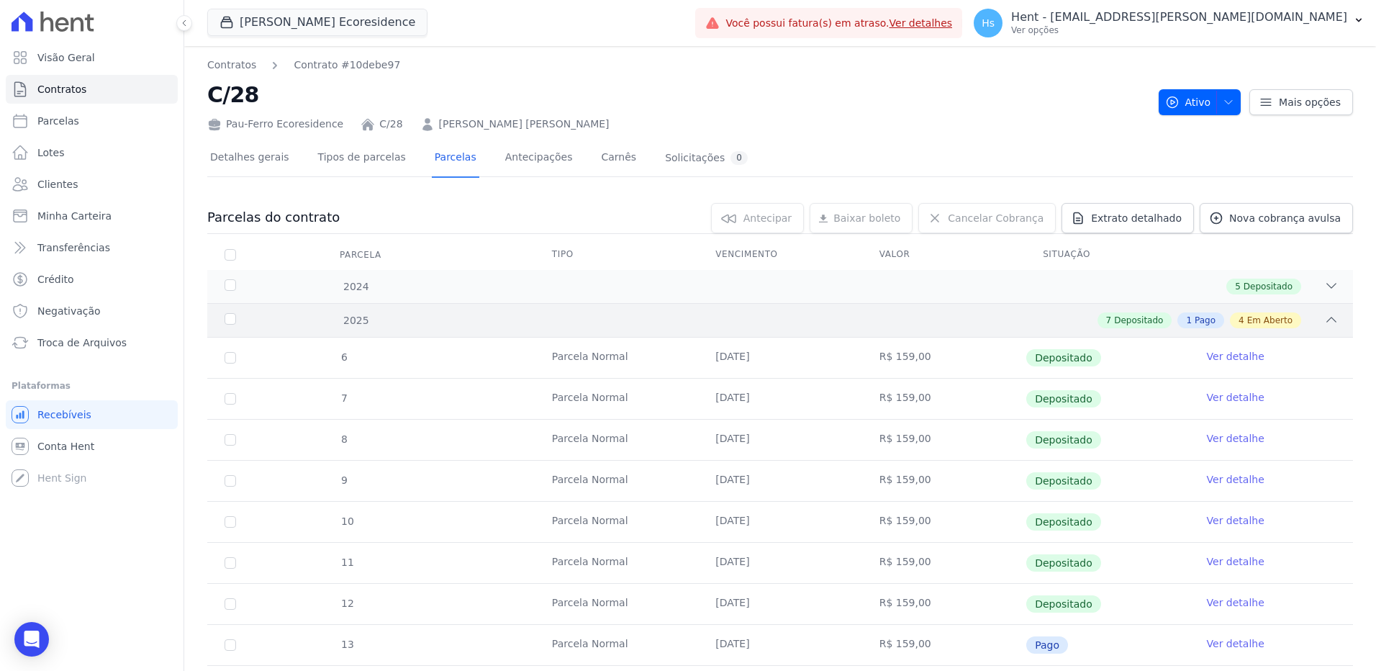
scroll to position [72, 0]
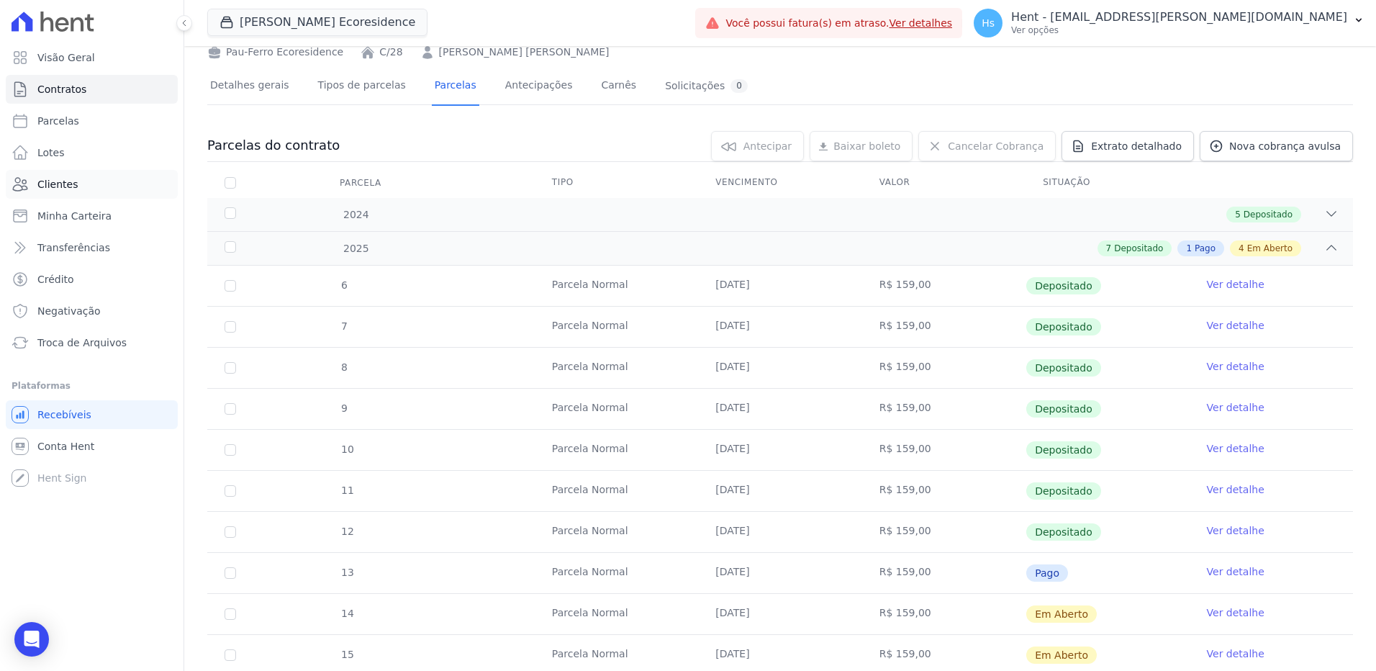
click at [66, 182] on span "Clientes" at bounding box center [57, 184] width 40 height 14
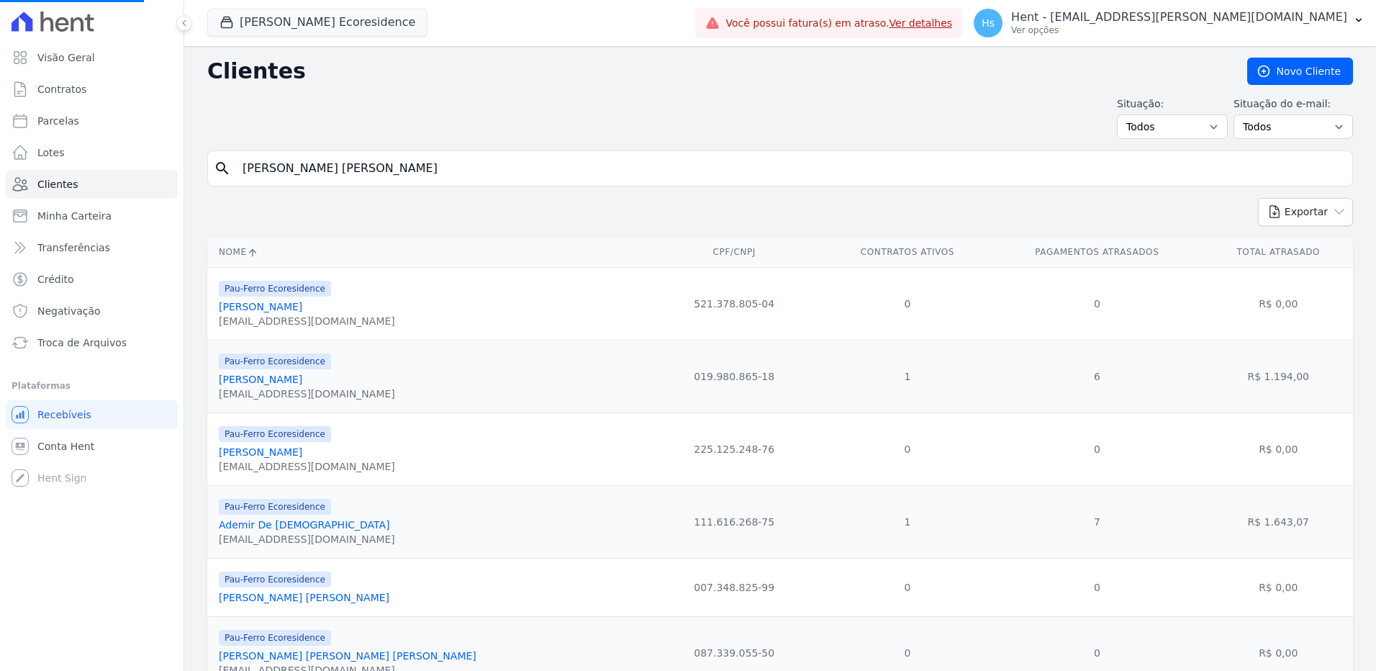
click at [336, 169] on input "[PERSON_NAME] [PERSON_NAME]" at bounding box center [790, 168] width 1112 height 29
click at [336, 169] on input "search" at bounding box center [790, 168] width 1112 height 29
paste input "Jaguaraci Bulhoes"
type input "Jaguaraci Bulhoes"
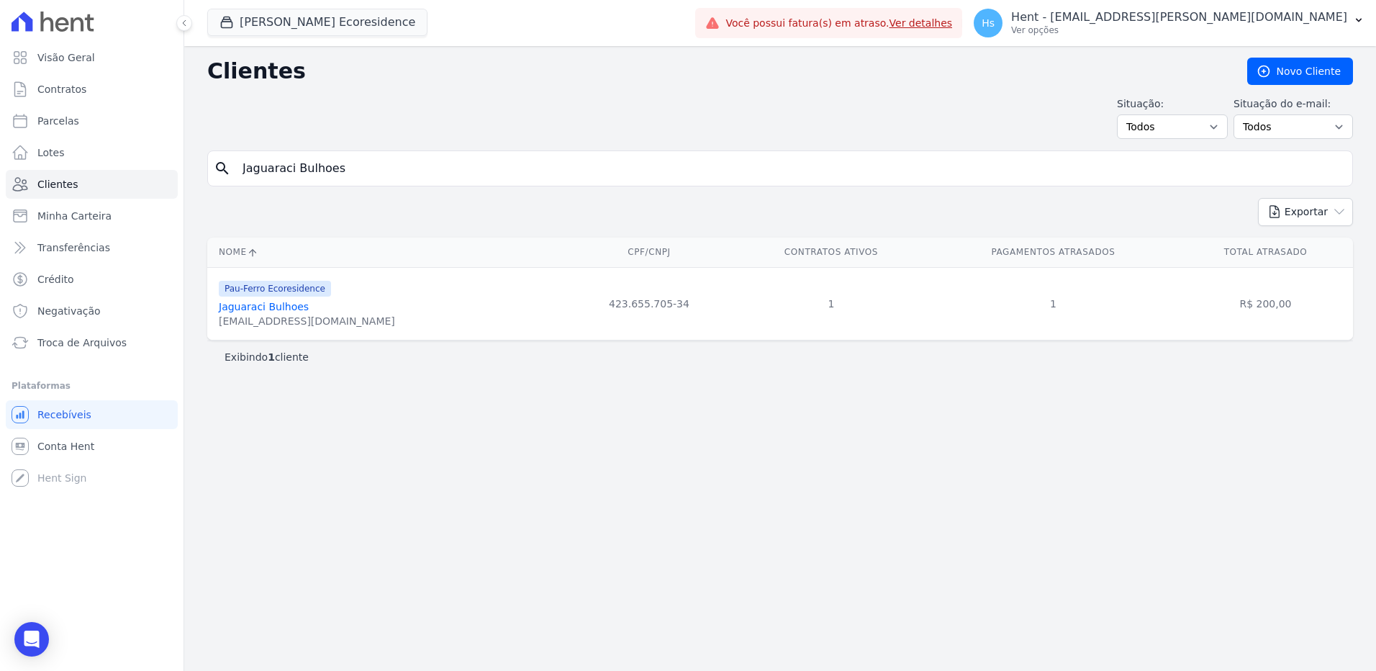
click at [240, 309] on link "Jaguaraci Bulhoes" at bounding box center [264, 307] width 90 height 12
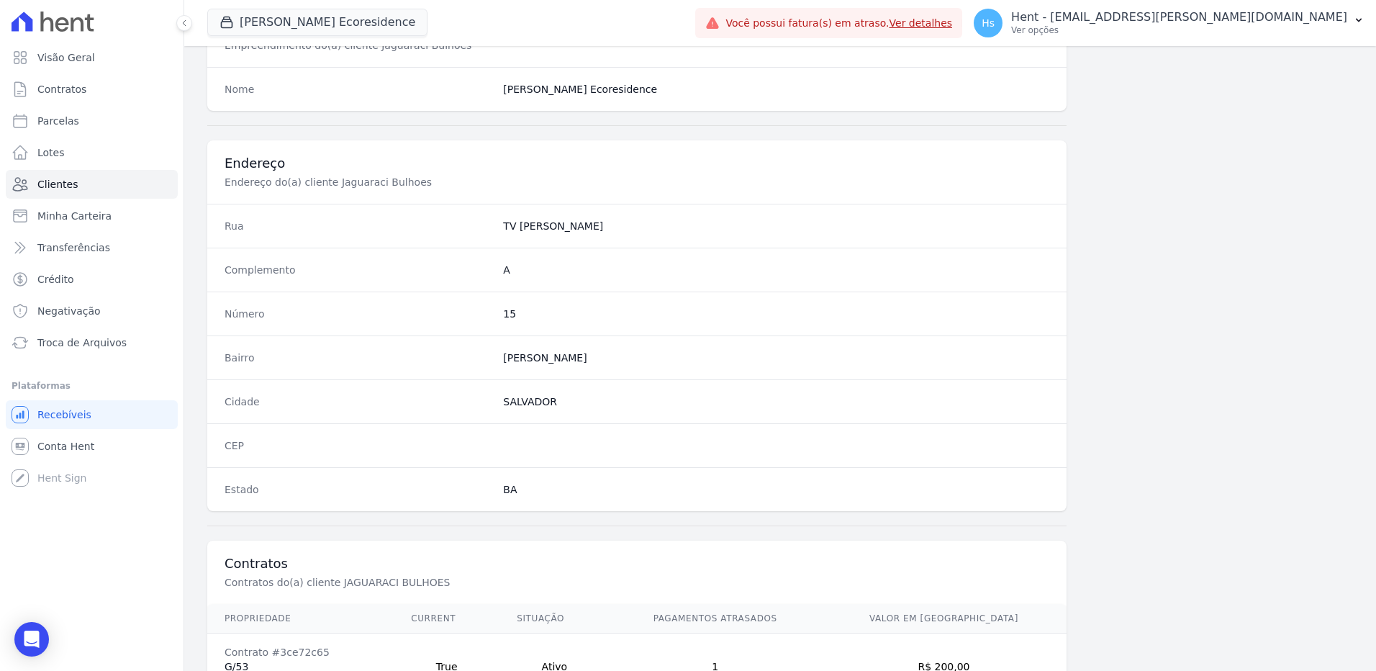
scroll to position [676, 0]
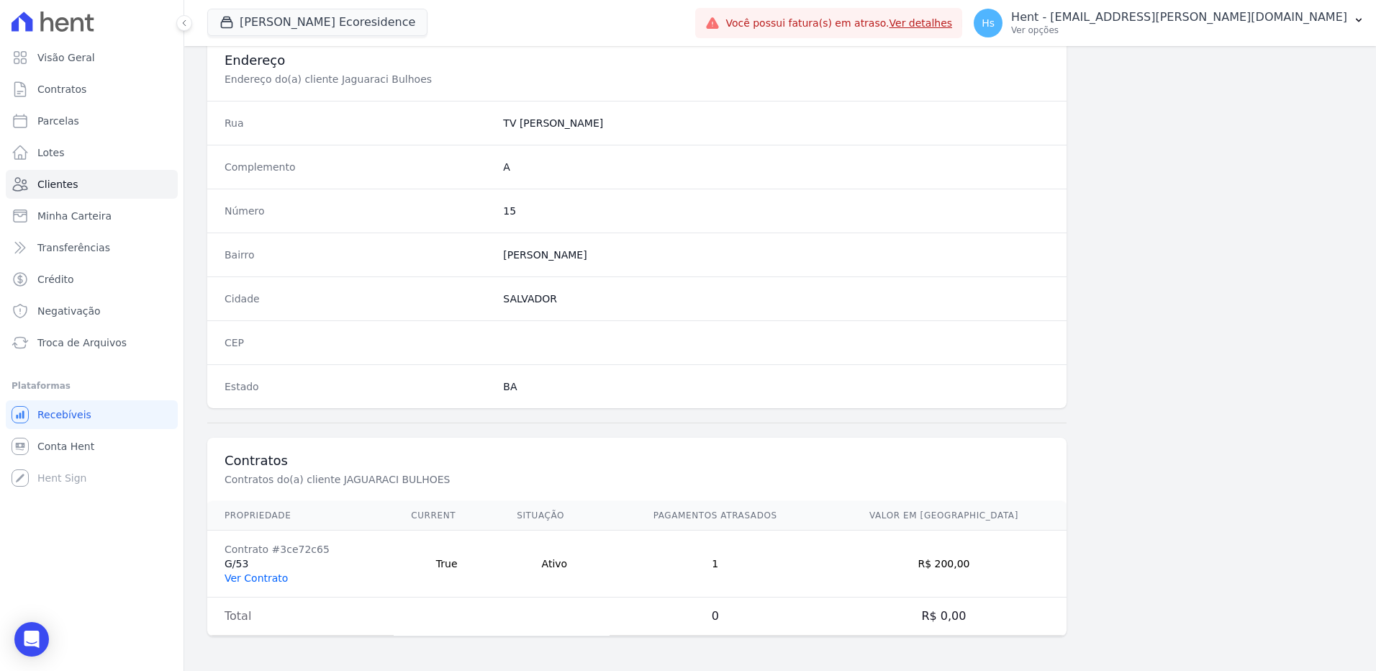
click at [267, 578] on link "Ver Contrato" at bounding box center [255, 578] width 63 height 12
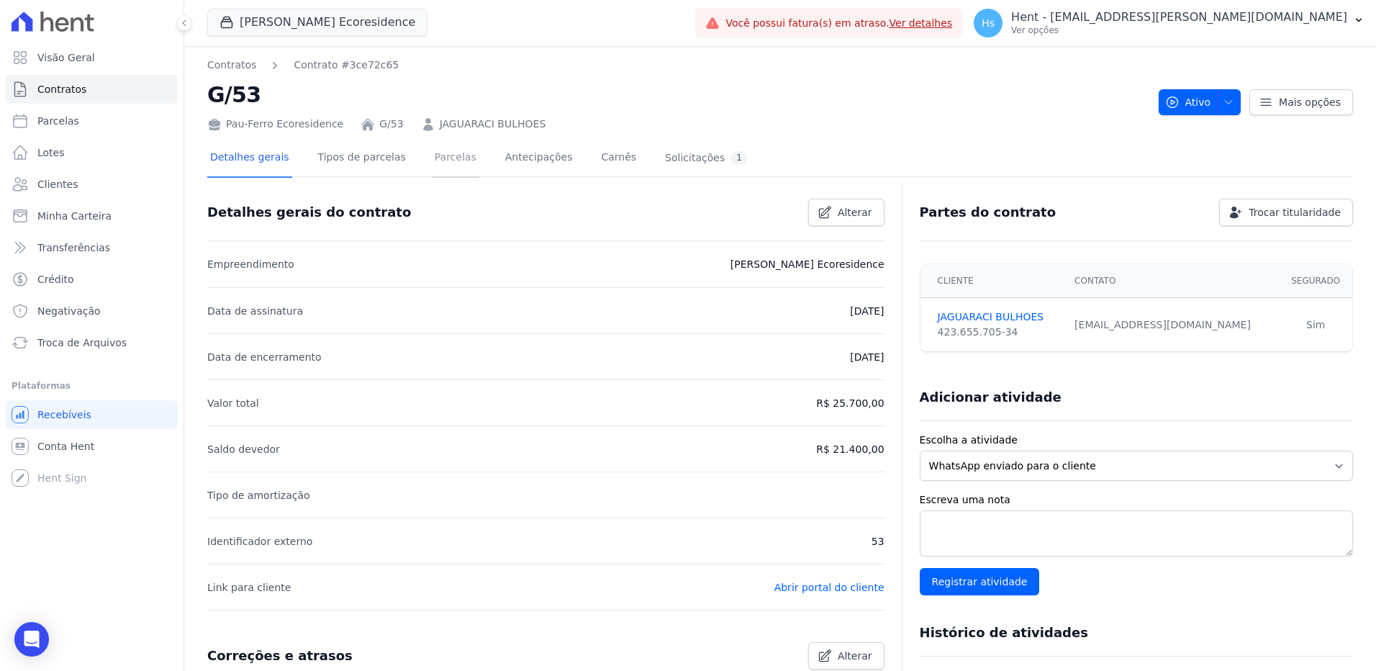
click at [440, 142] on link "Parcelas" at bounding box center [455, 159] width 47 height 38
click at [440, 158] on link "Parcelas" at bounding box center [455, 159] width 47 height 38
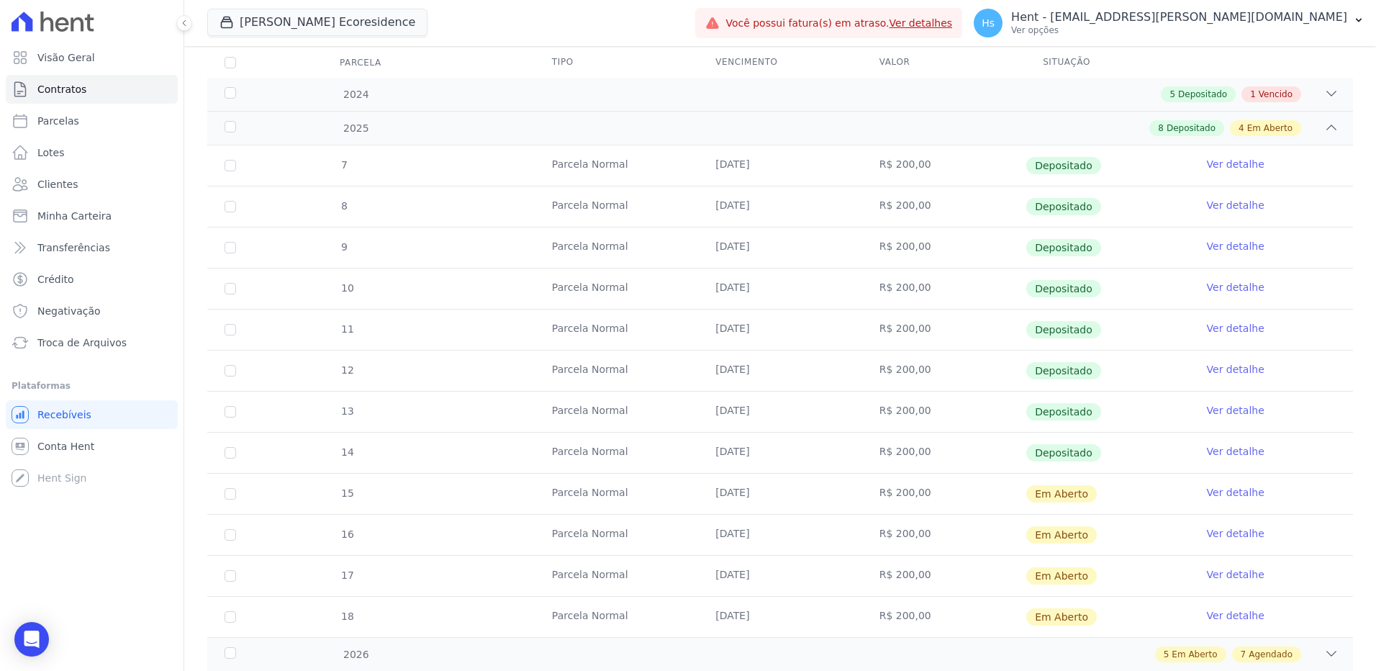
scroll to position [144, 0]
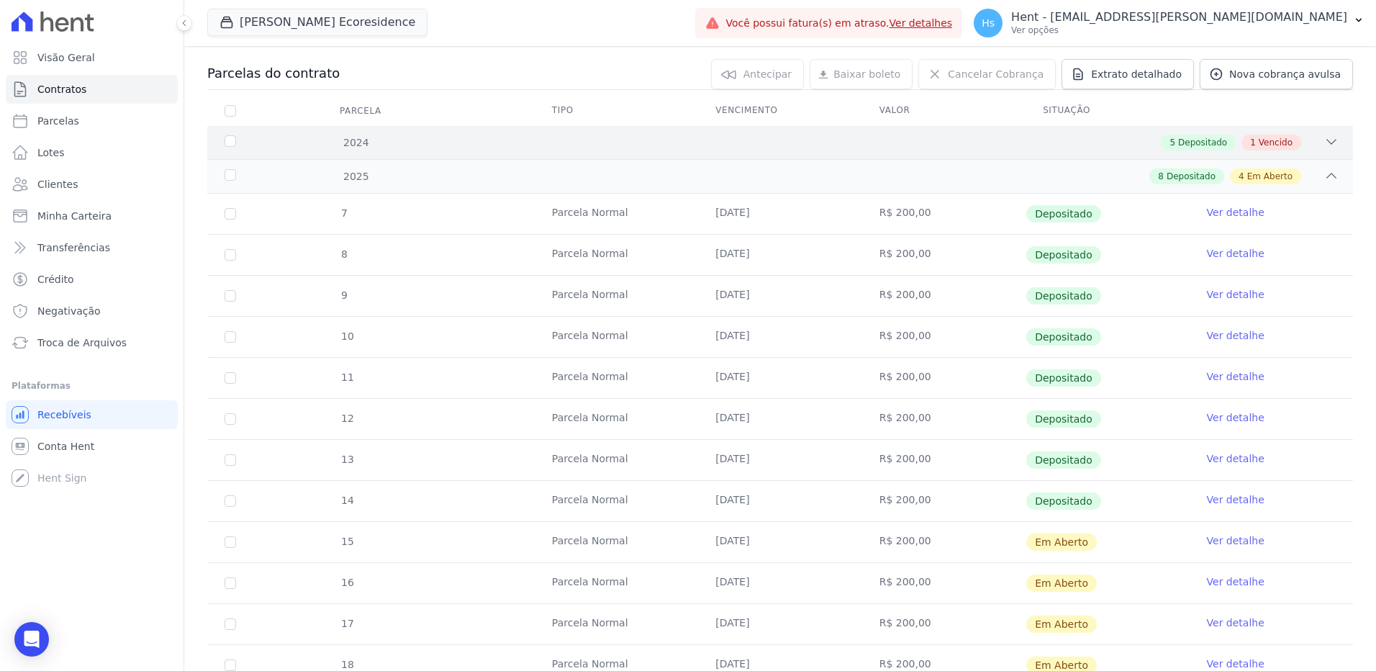
click at [1309, 139] on div "5 Depositado 1 Vencido" at bounding box center [836, 143] width 1004 height 16
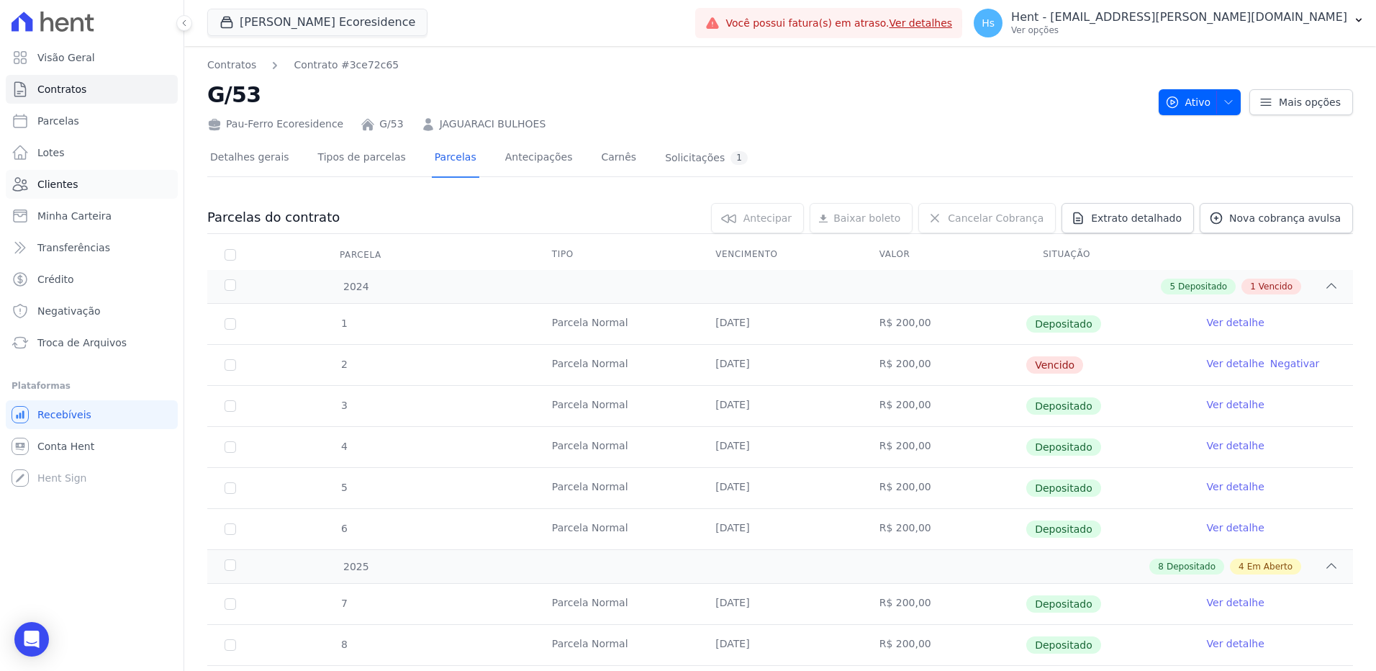
scroll to position [216, 0]
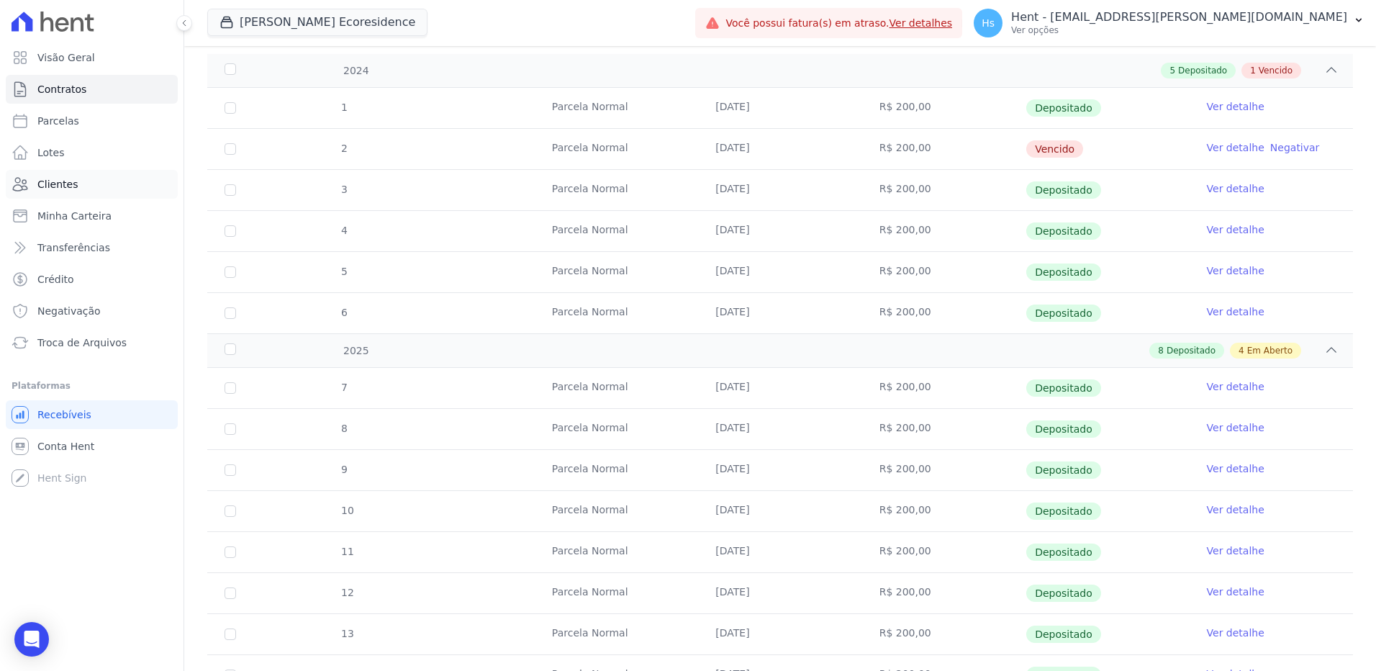
click at [53, 196] on link "Clientes" at bounding box center [92, 184] width 172 height 29
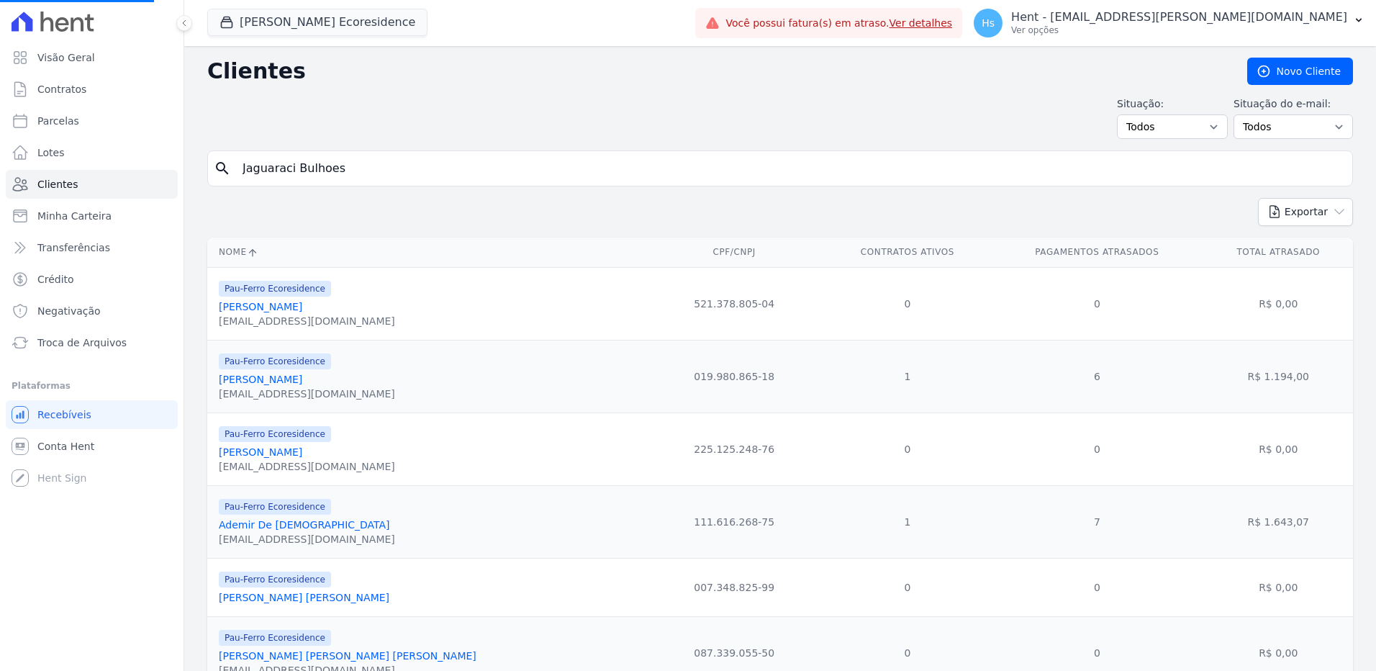
click at [258, 179] on input "Jaguaraci Bulhoes" at bounding box center [790, 168] width 1112 height 29
paste input "Ademir De [DEMOGRAPHIC_DATA]"
type input "Ademir De [DEMOGRAPHIC_DATA]"
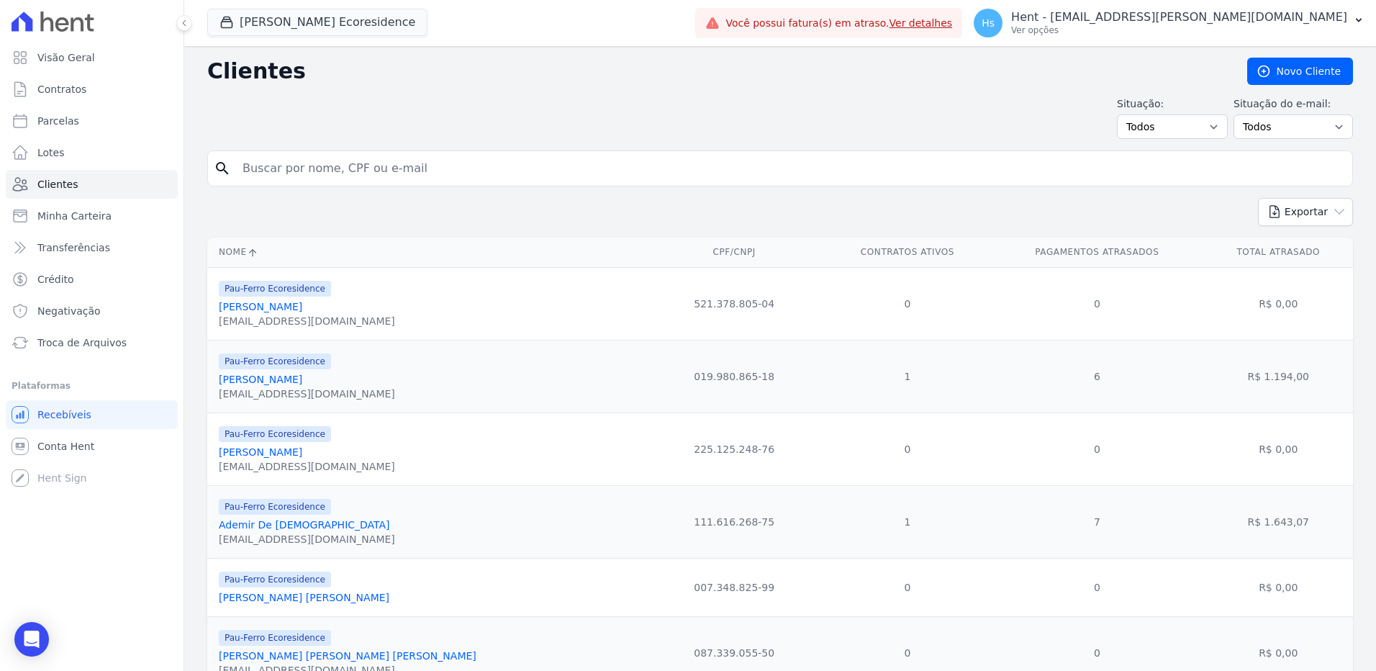
click at [258, 178] on input "search" at bounding box center [790, 168] width 1112 height 29
paste input "Ademir De [DEMOGRAPHIC_DATA]"
type input "Ademir De [DEMOGRAPHIC_DATA]"
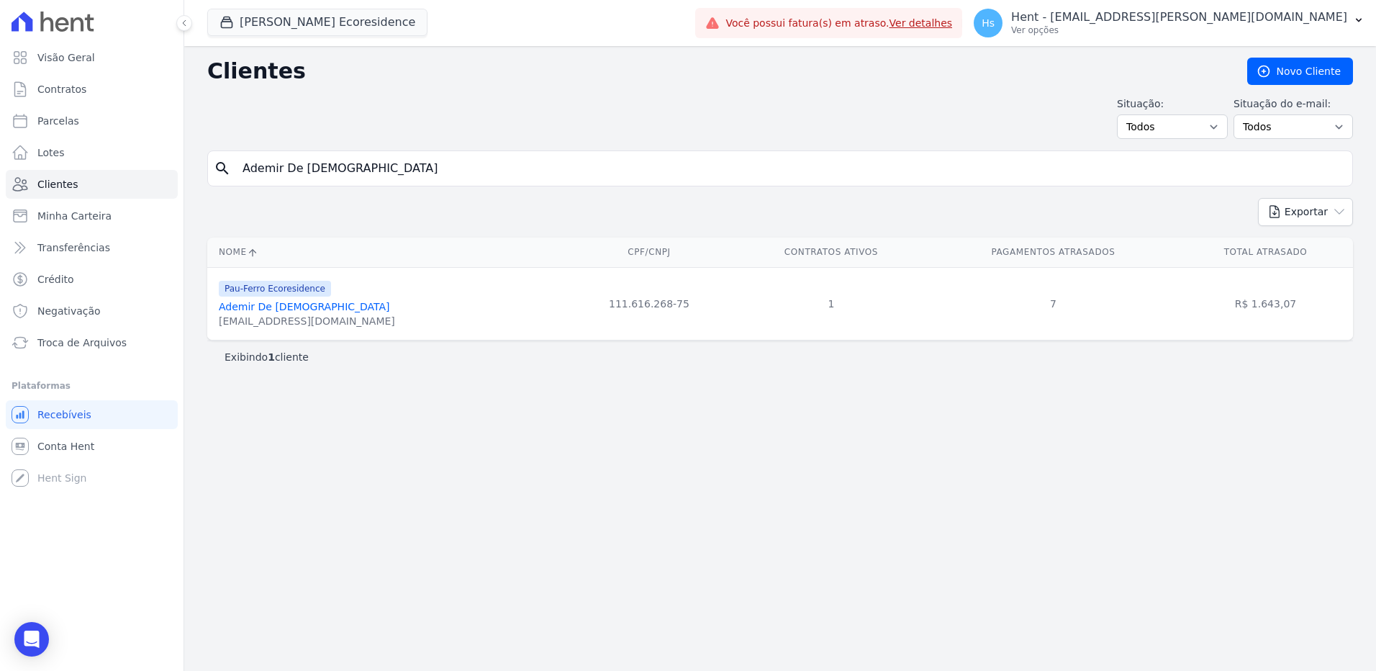
click at [262, 312] on link "Ademir De [DEMOGRAPHIC_DATA]" at bounding box center [304, 307] width 171 height 12
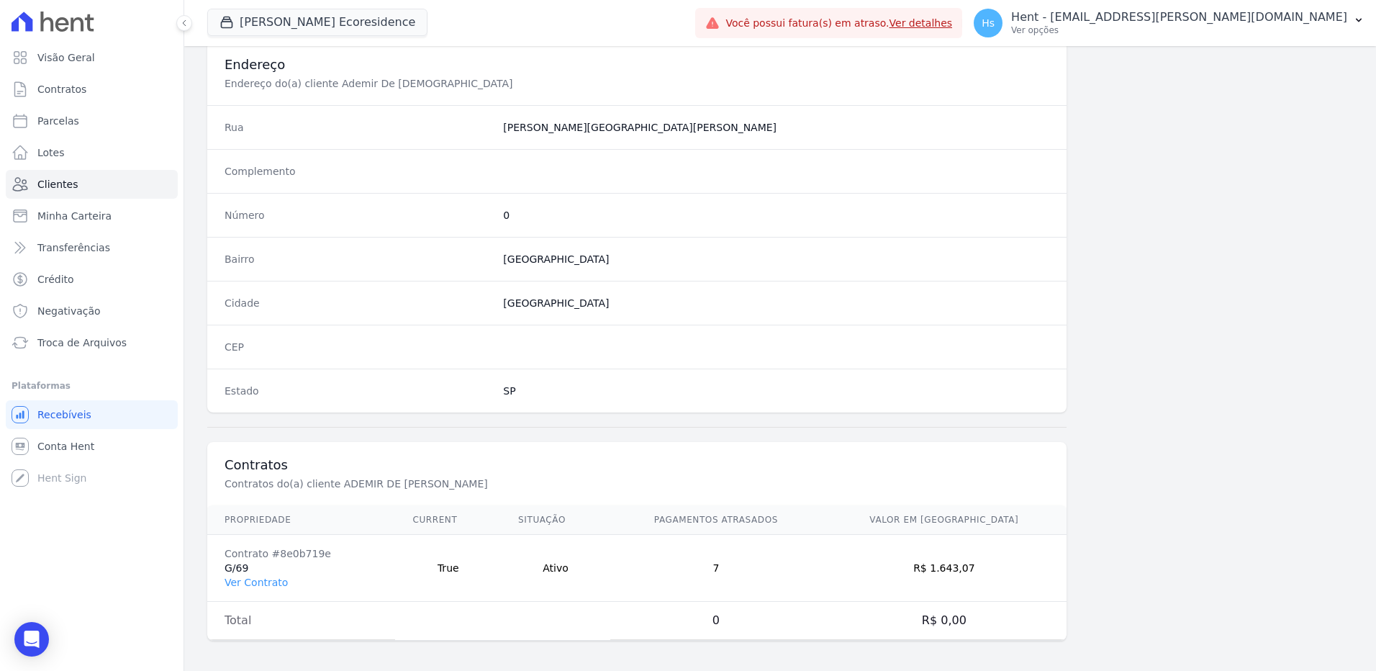
scroll to position [676, 0]
click at [258, 577] on link "Ver Contrato" at bounding box center [255, 578] width 63 height 12
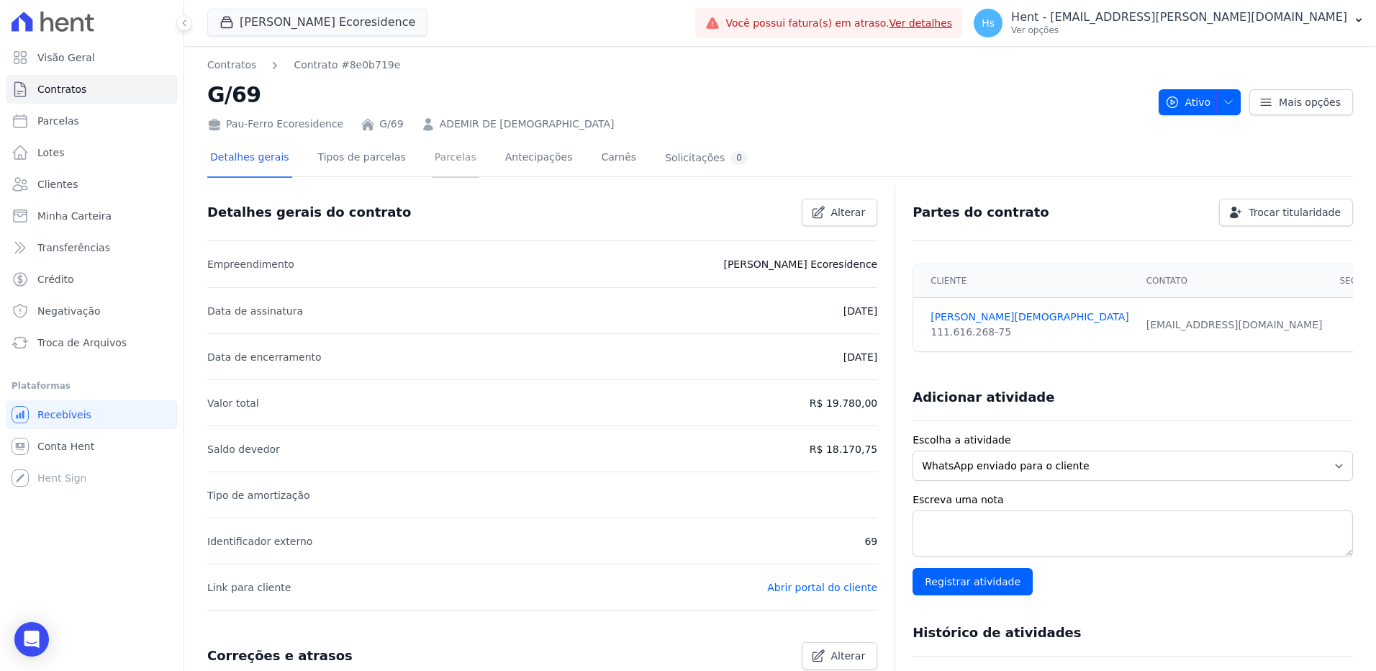
click at [434, 159] on link "Parcelas" at bounding box center [455, 159] width 47 height 38
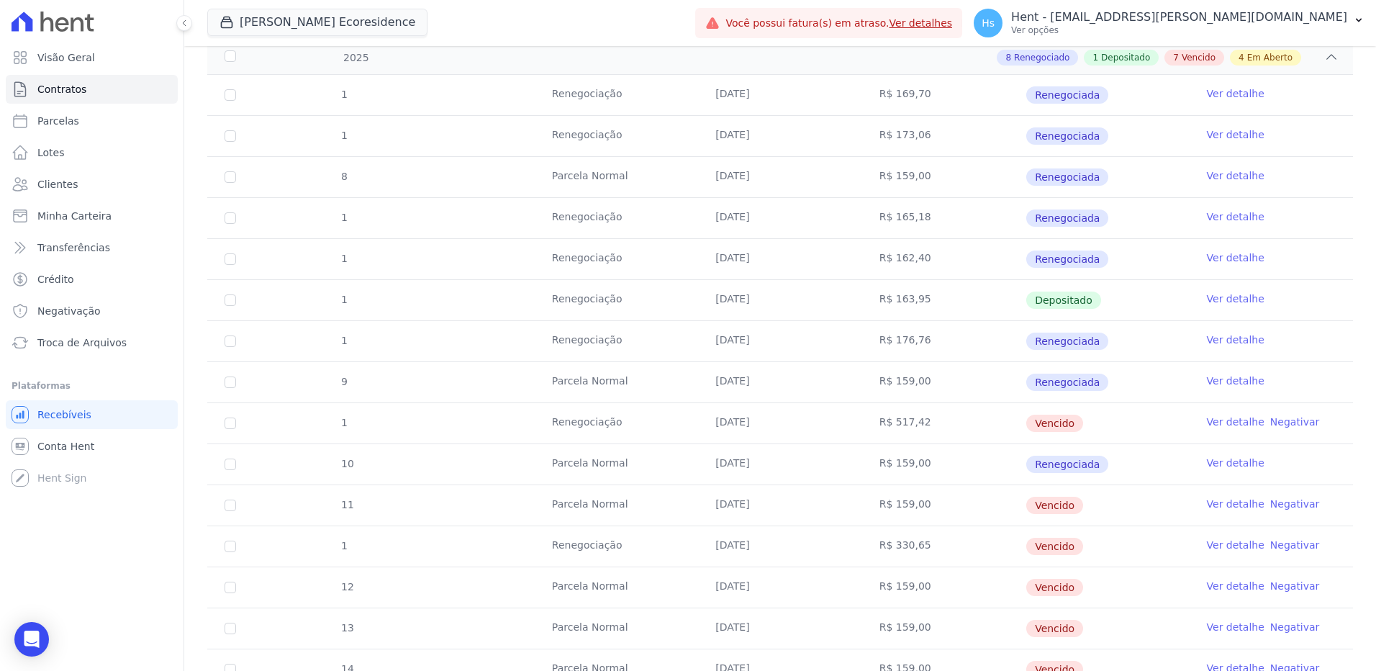
scroll to position [288, 0]
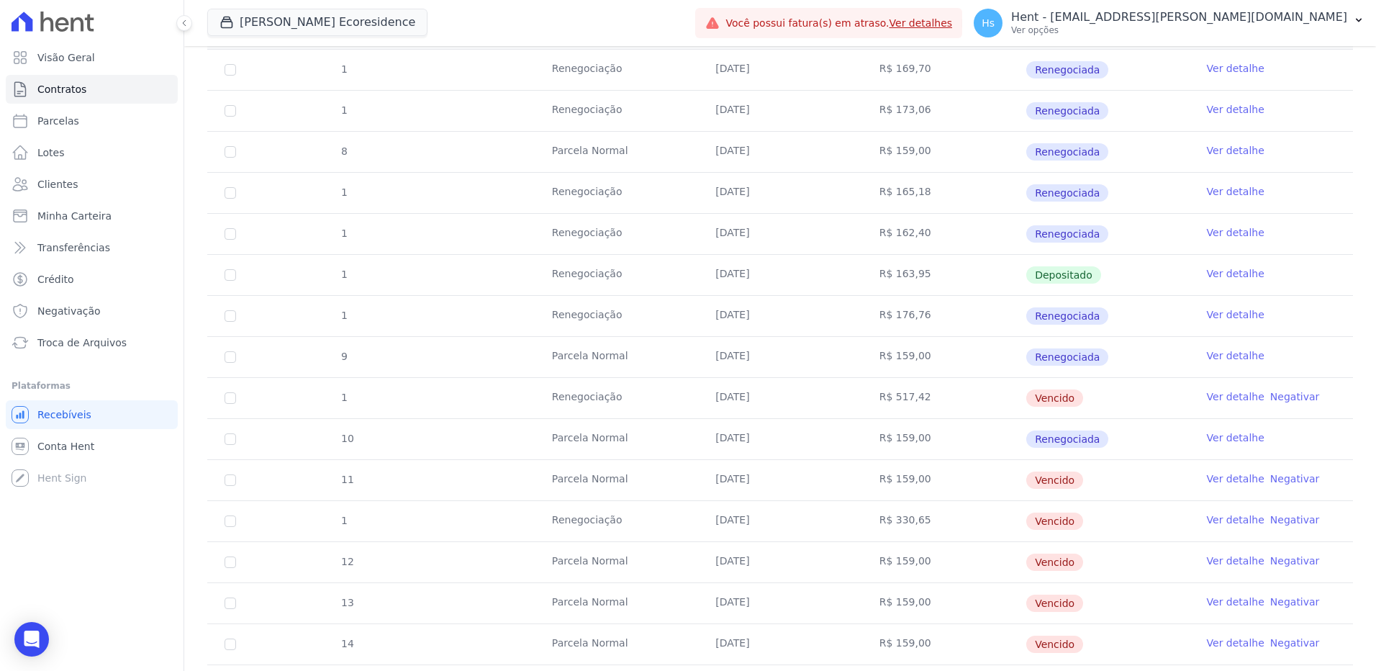
click at [1209, 400] on link "Ver detalhe" at bounding box center [1236, 396] width 58 height 14
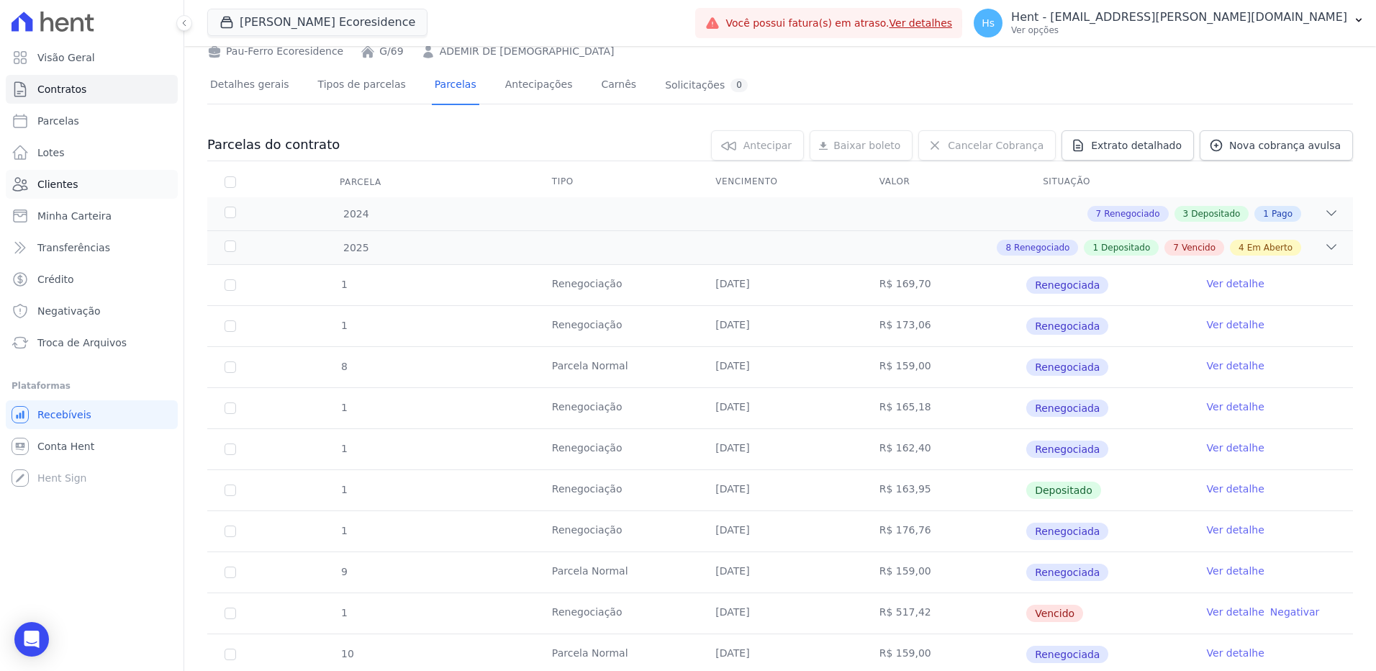
scroll to position [72, 0]
click at [85, 194] on link "Clientes" at bounding box center [92, 184] width 172 height 29
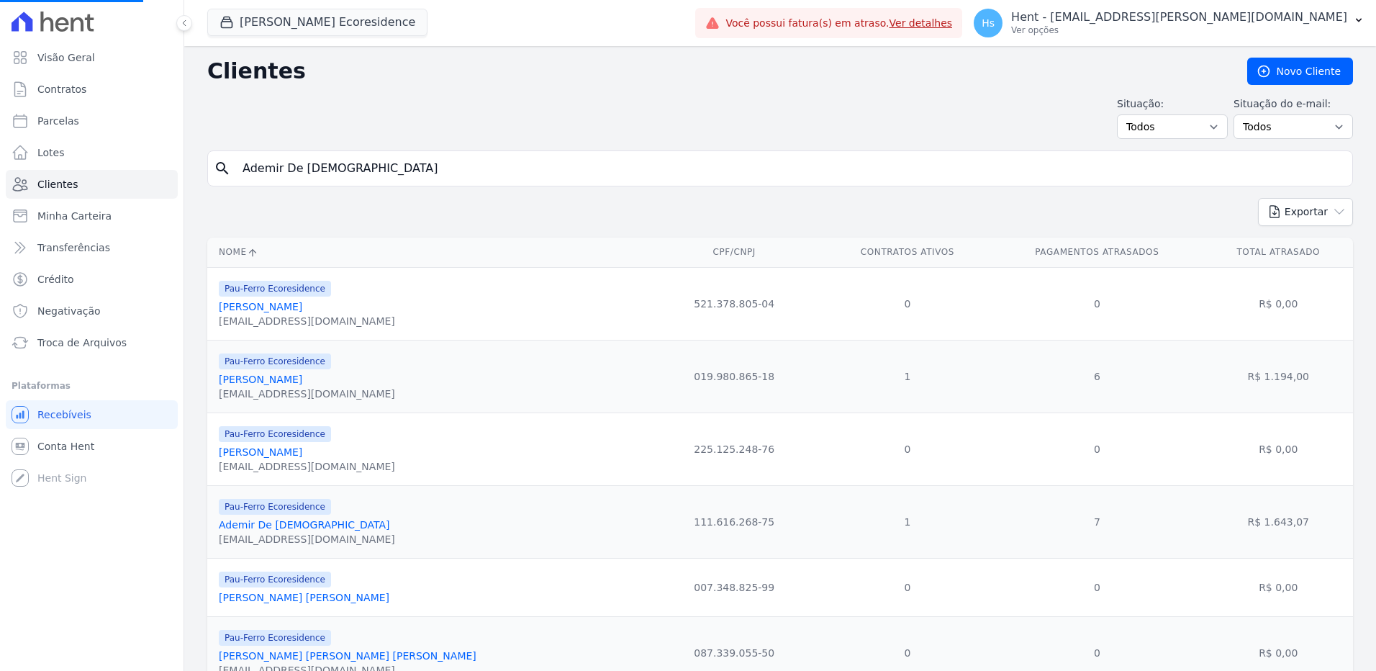
click at [304, 172] on input "Ademir De [DEMOGRAPHIC_DATA]" at bounding box center [790, 168] width 1112 height 29
click at [304, 172] on input "search" at bounding box center [790, 168] width 1112 height 29
paste input "[PERSON_NAME]"
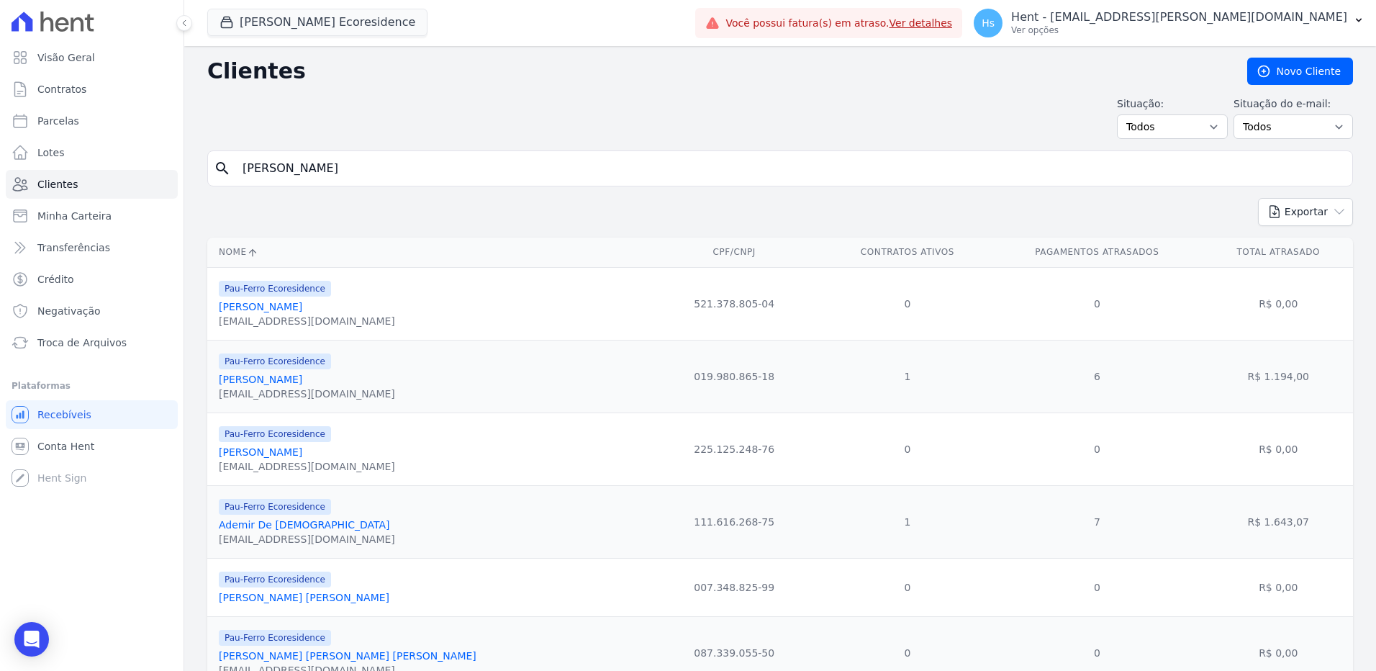
type input "[PERSON_NAME]"
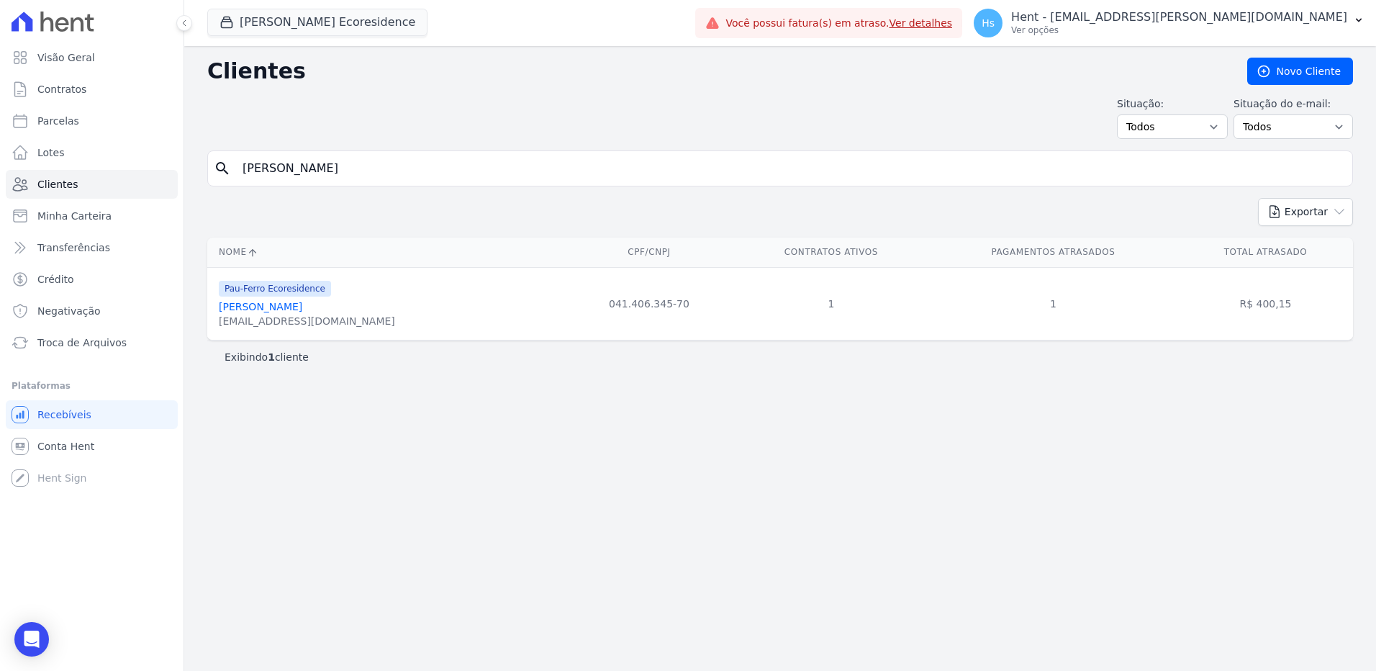
click at [270, 309] on link "[PERSON_NAME]" at bounding box center [260, 307] width 83 height 12
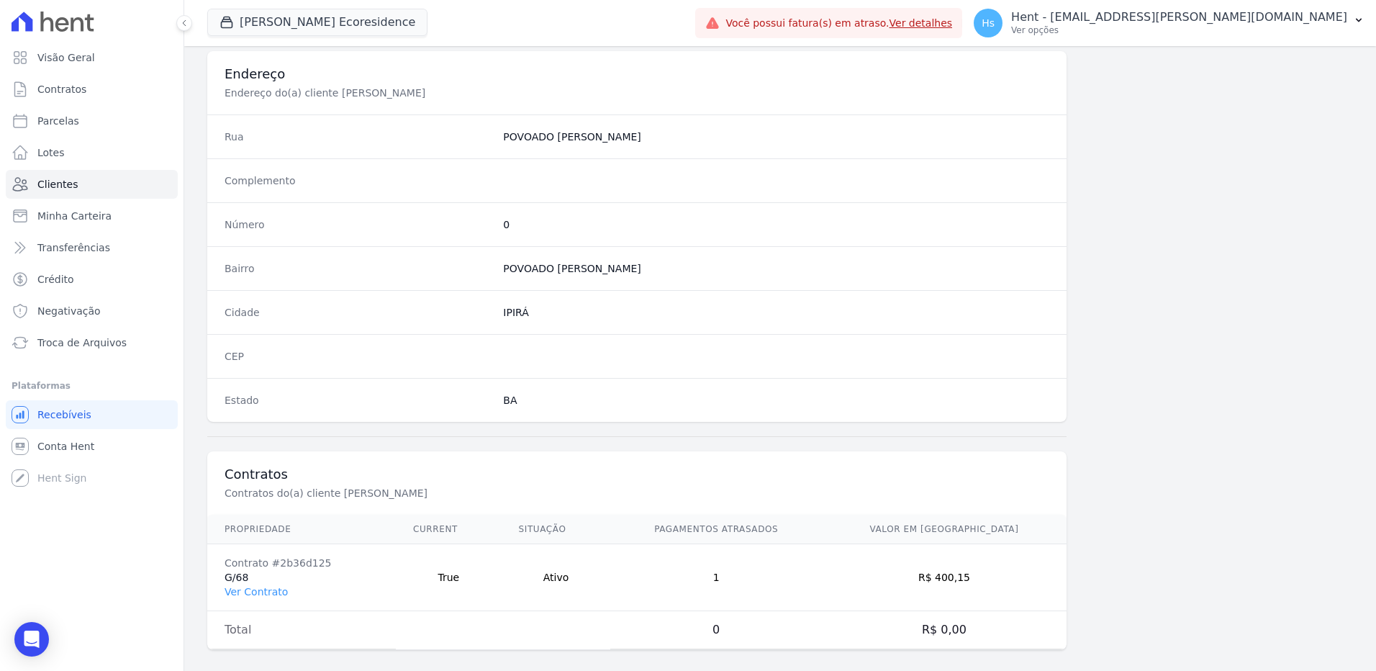
scroll to position [676, 0]
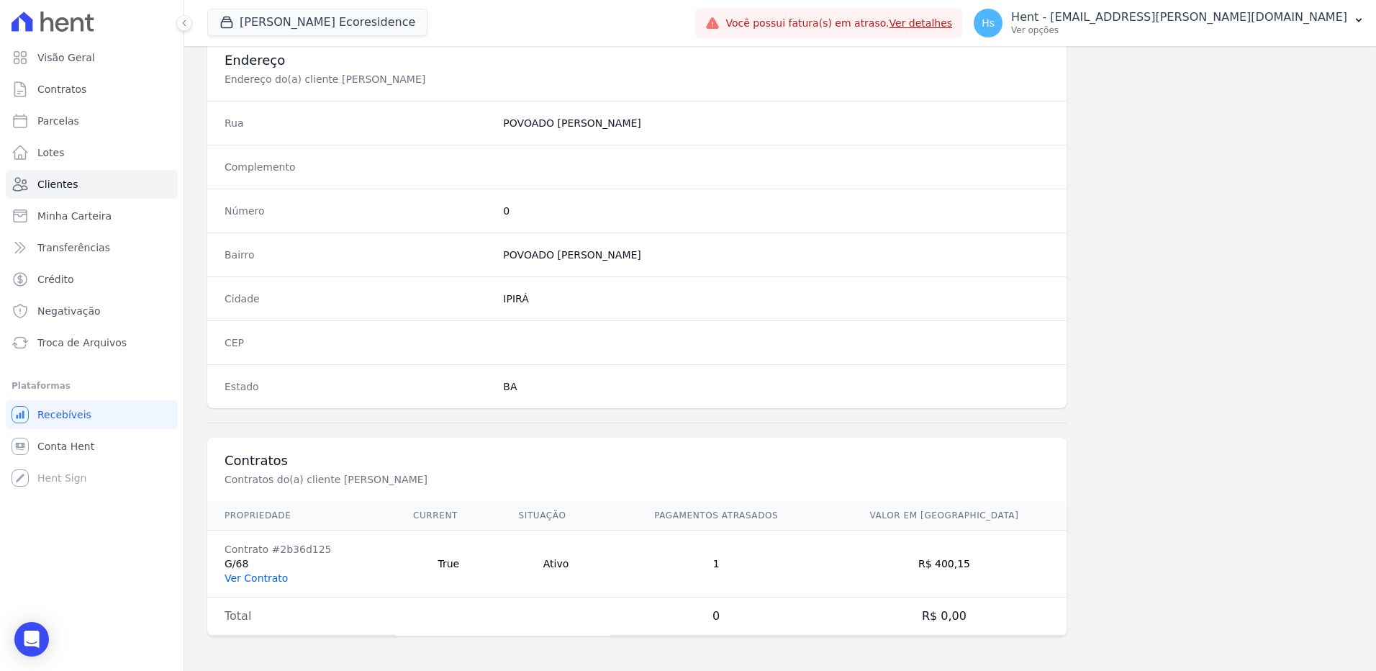
click at [263, 581] on link "Ver Contrato" at bounding box center [255, 578] width 63 height 12
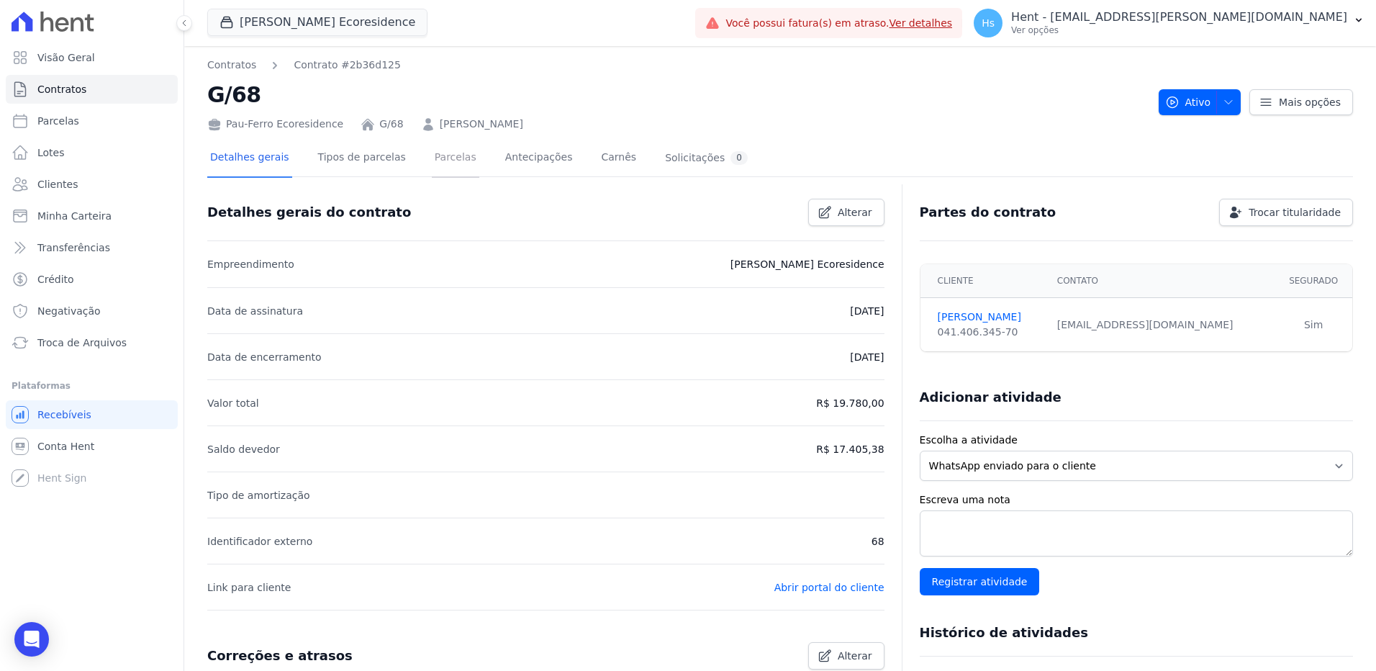
click at [432, 158] on link "Parcelas" at bounding box center [455, 159] width 47 height 38
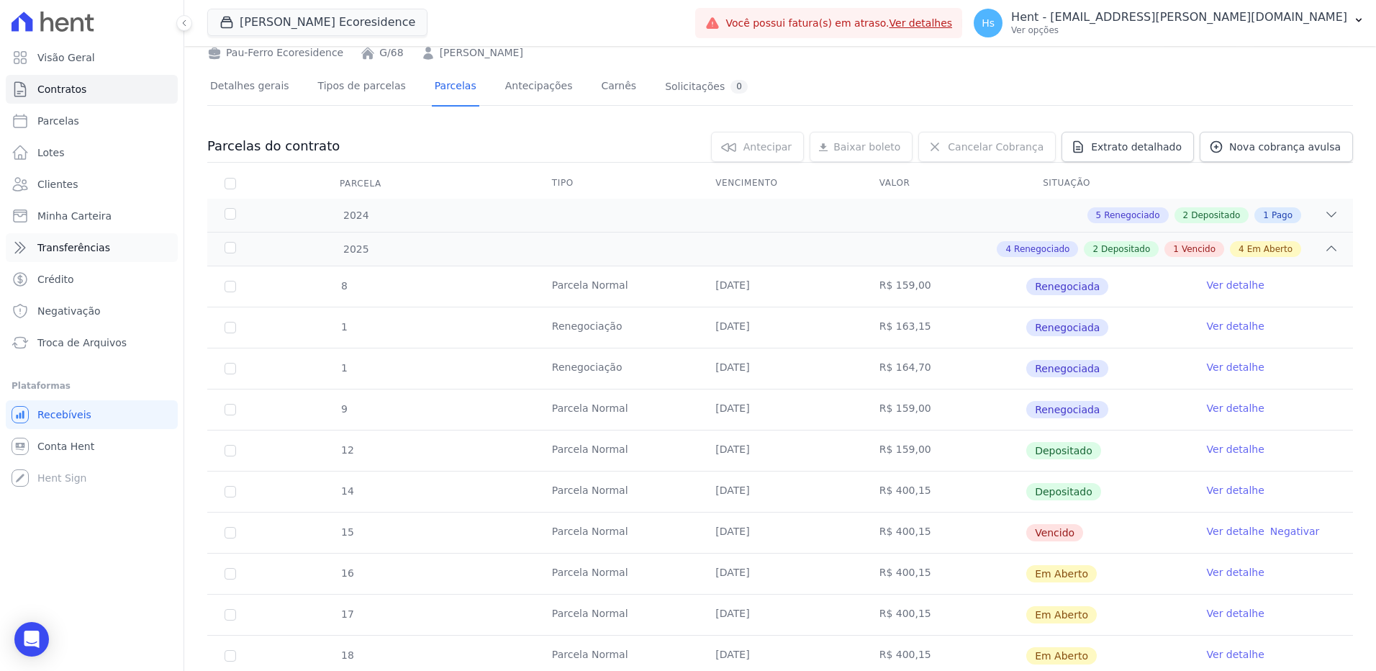
scroll to position [72, 0]
click at [36, 186] on link "Clientes" at bounding box center [92, 184] width 172 height 29
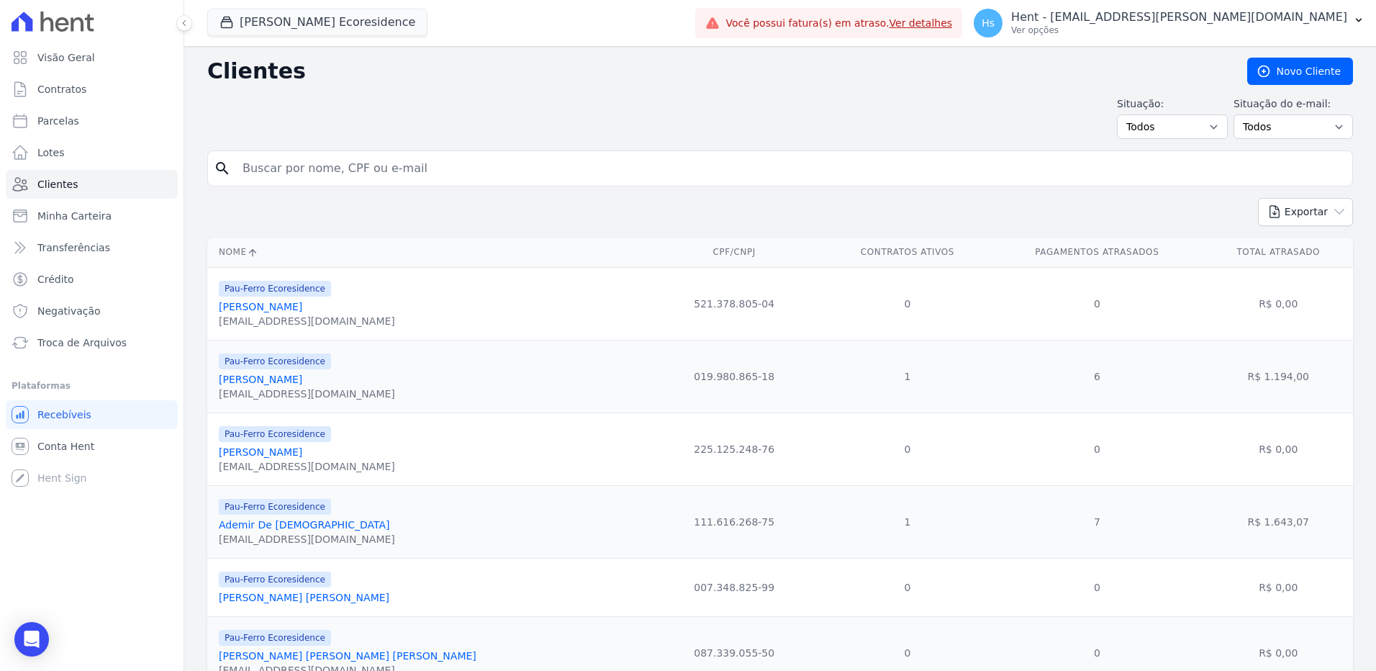
click at [278, 170] on input "search" at bounding box center [790, 168] width 1112 height 29
paste input "[PERSON_NAME] [PERSON_NAME]"
type input "[PERSON_NAME] [PERSON_NAME]"
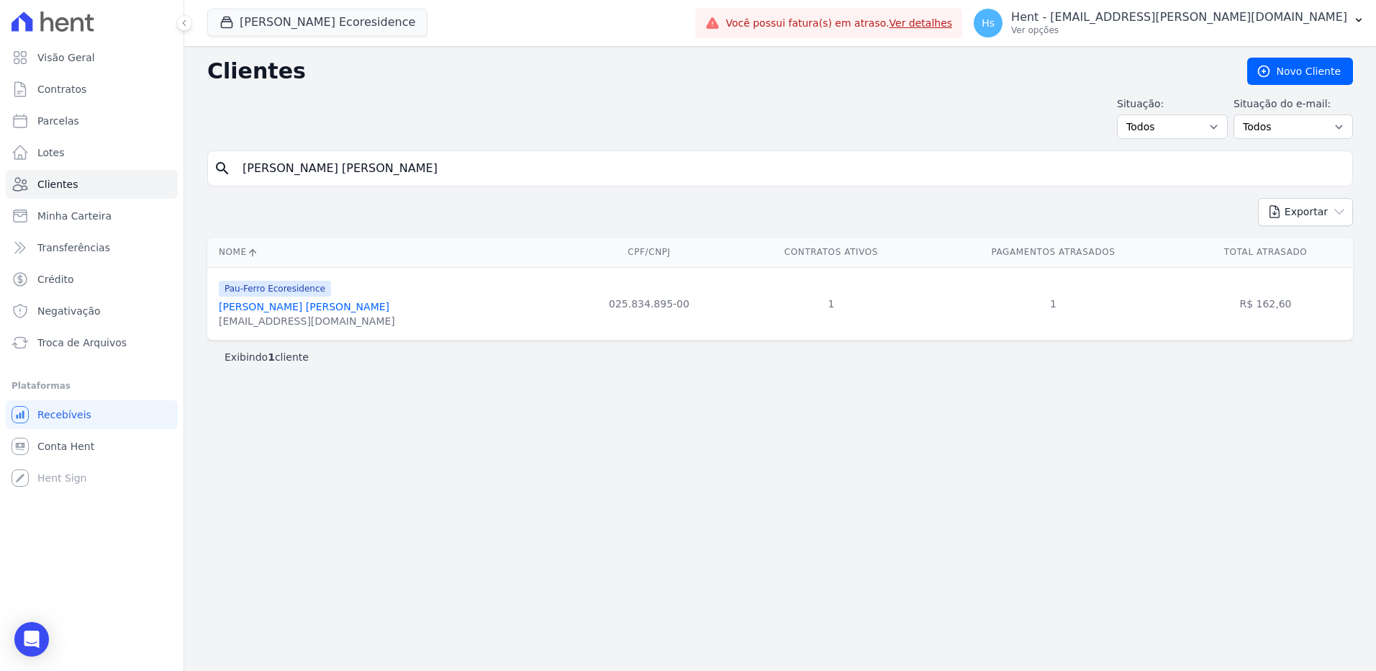
click at [290, 312] on link "[PERSON_NAME] [PERSON_NAME]" at bounding box center [304, 307] width 171 height 12
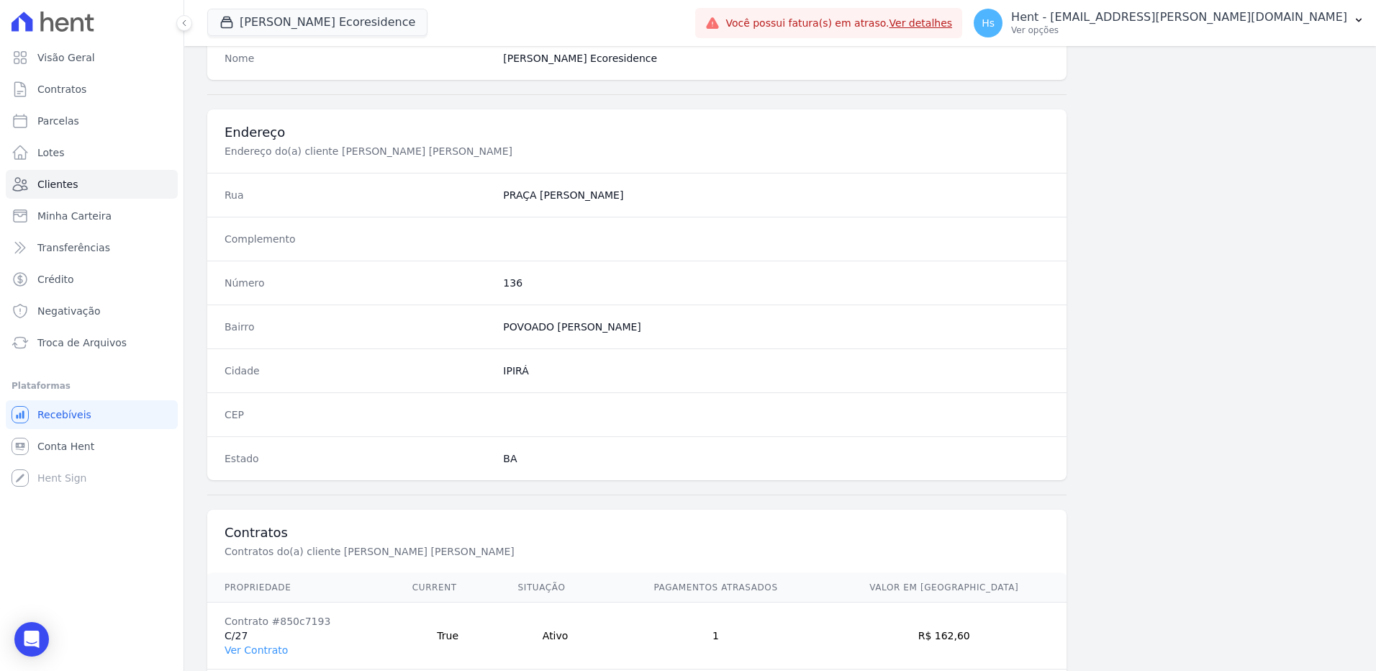
scroll to position [676, 0]
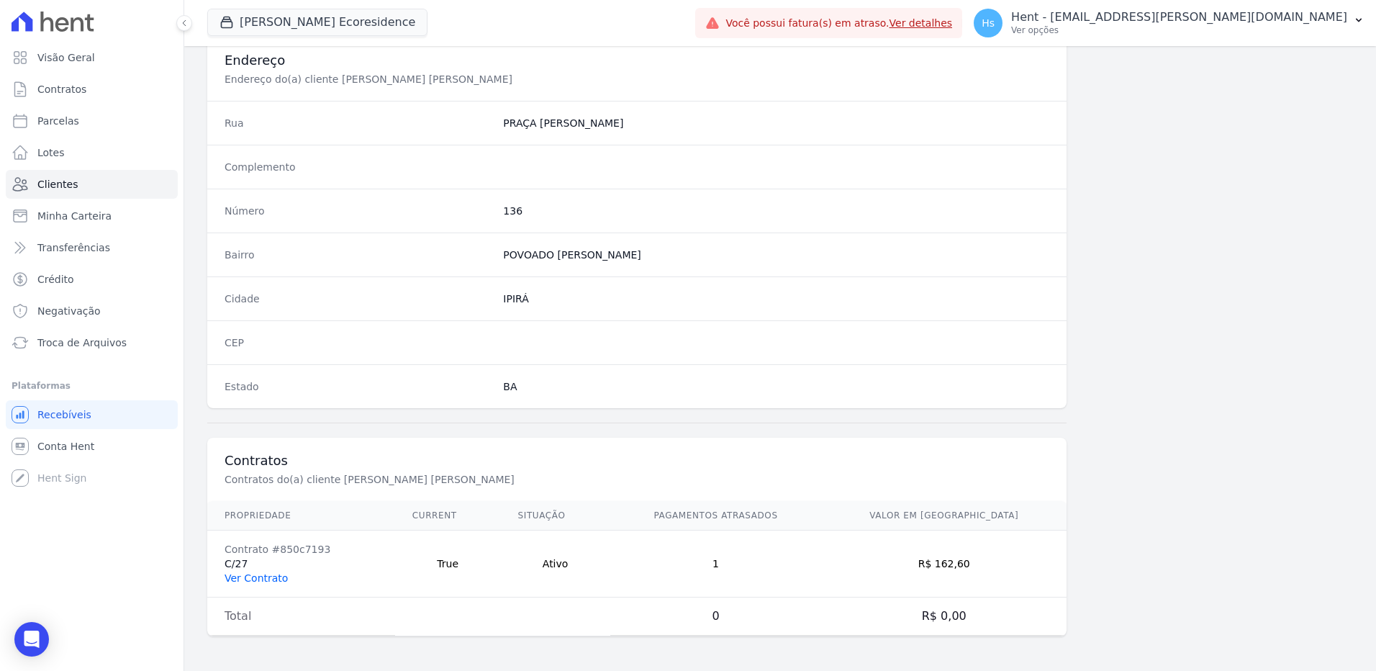
click at [248, 573] on link "Ver Contrato" at bounding box center [255, 578] width 63 height 12
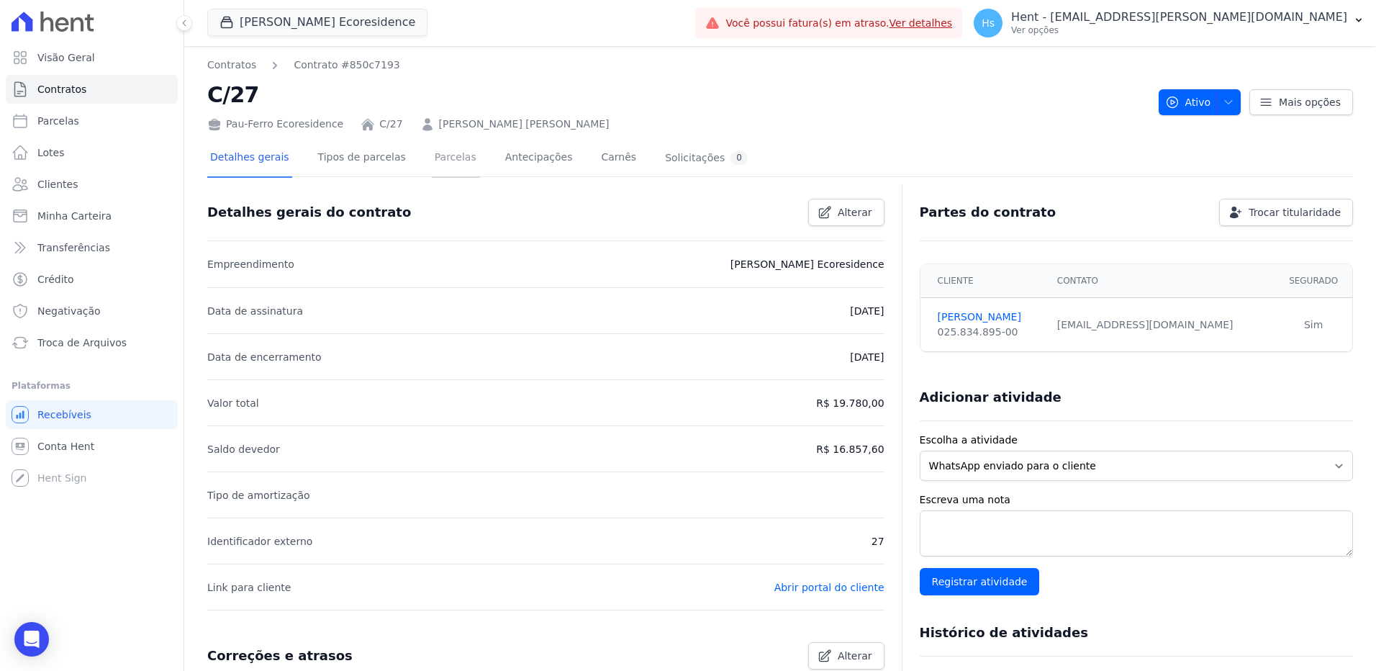
click at [434, 166] on link "Parcelas" at bounding box center [455, 159] width 47 height 38
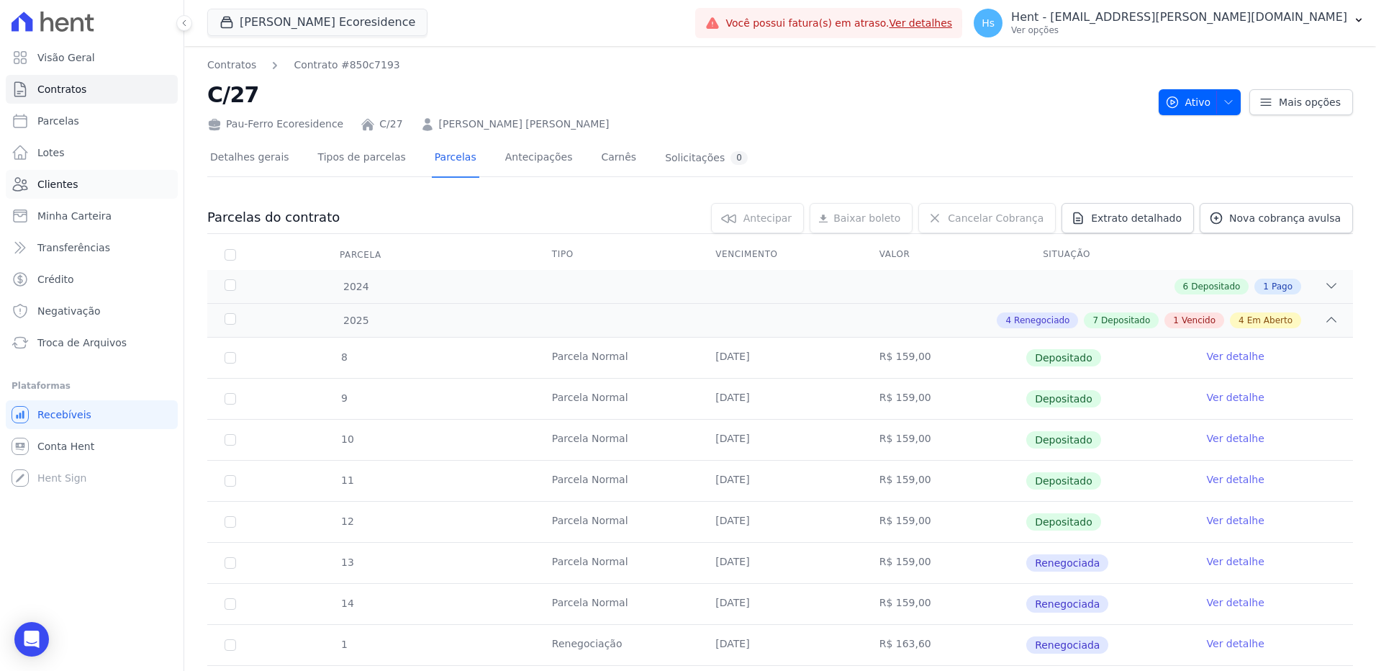
click at [65, 185] on span "Clientes" at bounding box center [57, 184] width 40 height 14
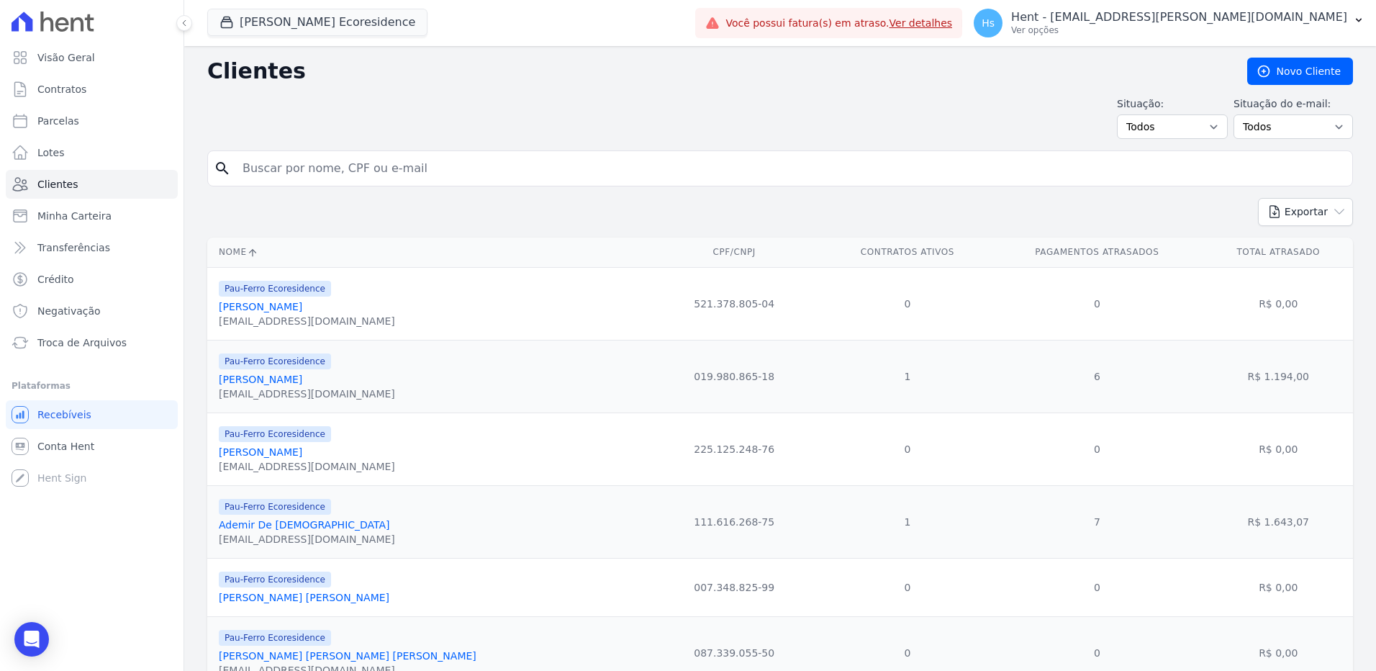
click at [573, 176] on input "search" at bounding box center [790, 168] width 1112 height 29
paste input "[PERSON_NAME]"
type input "[PERSON_NAME]"
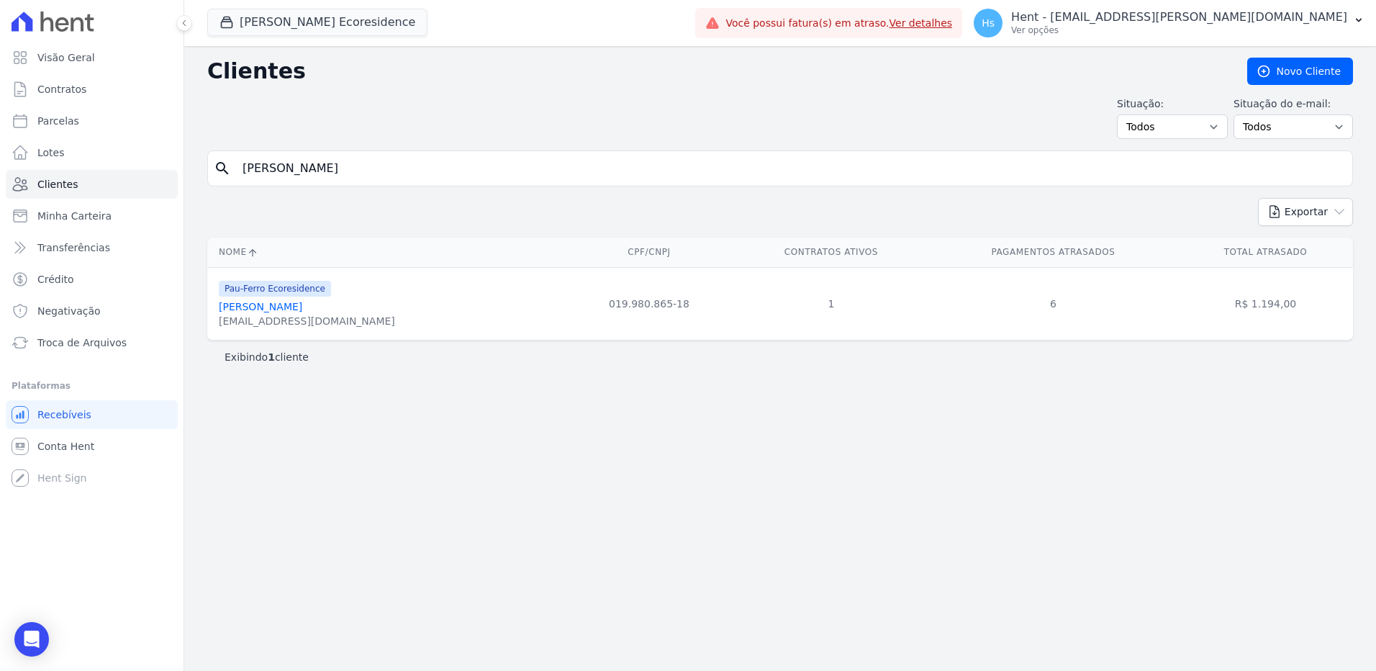
click at [302, 308] on link "[PERSON_NAME]" at bounding box center [260, 307] width 83 height 12
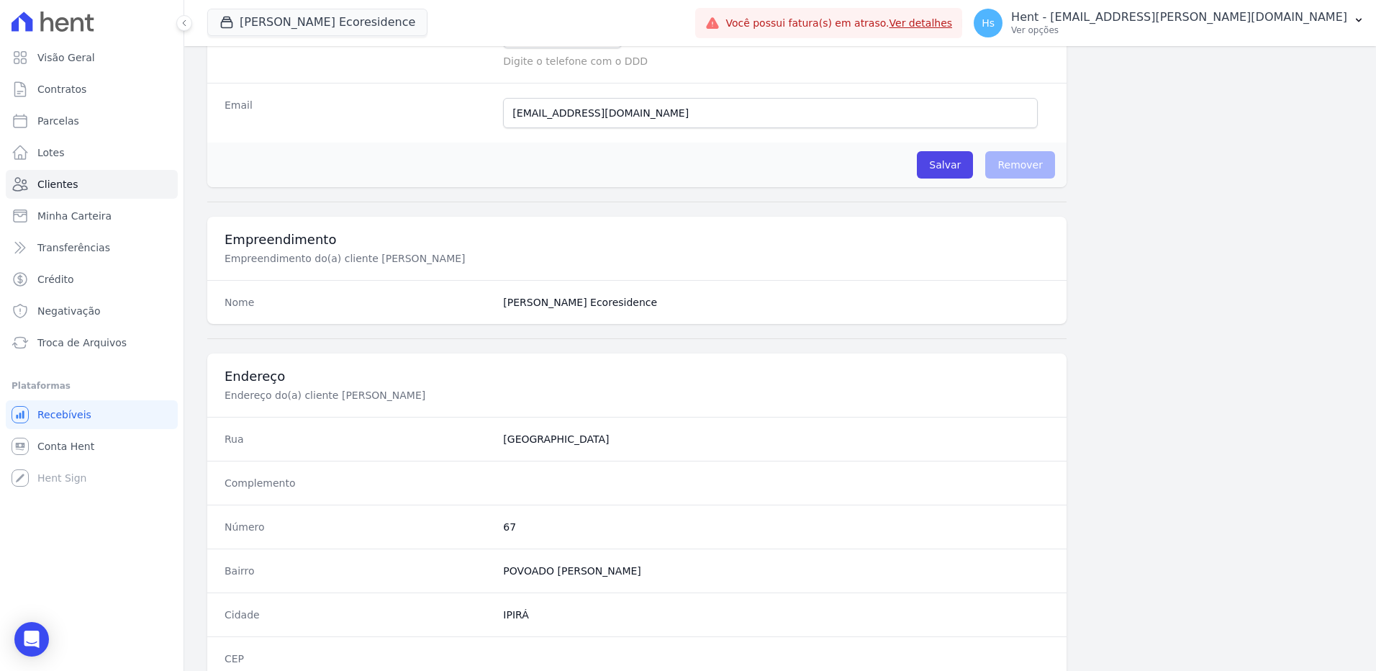
scroll to position [676, 0]
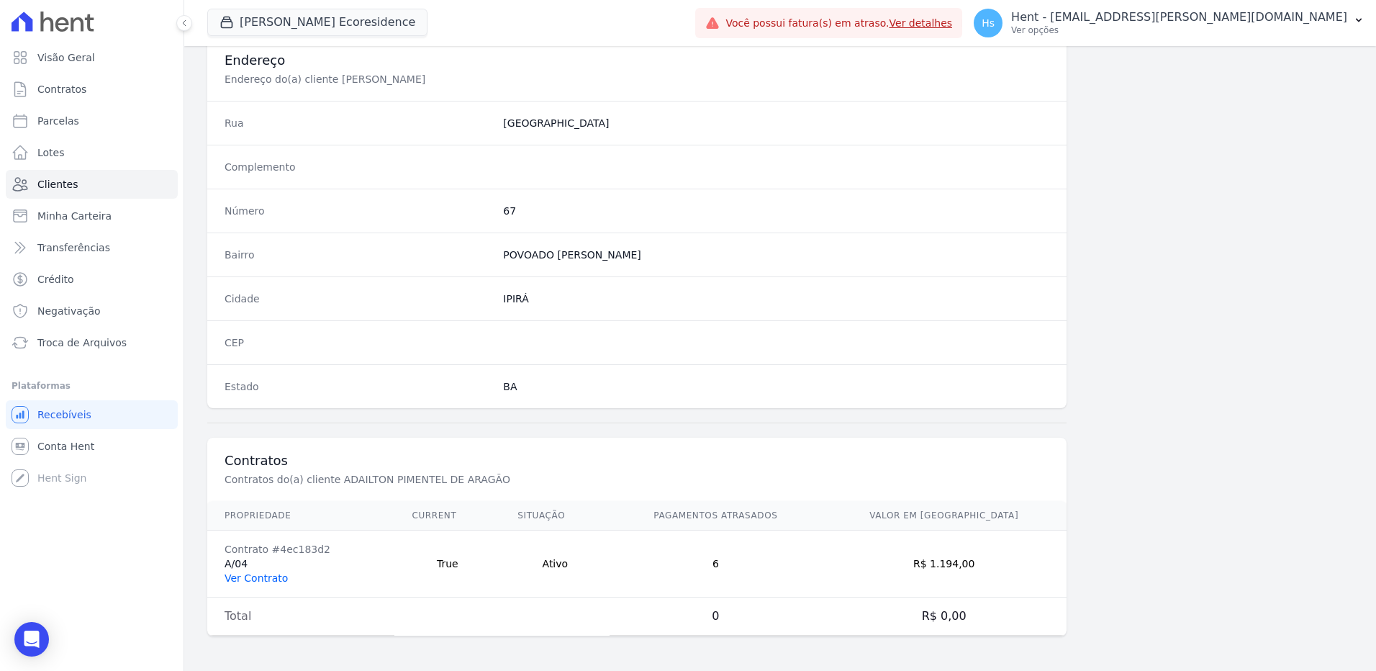
click at [269, 580] on link "Ver Contrato" at bounding box center [255, 578] width 63 height 12
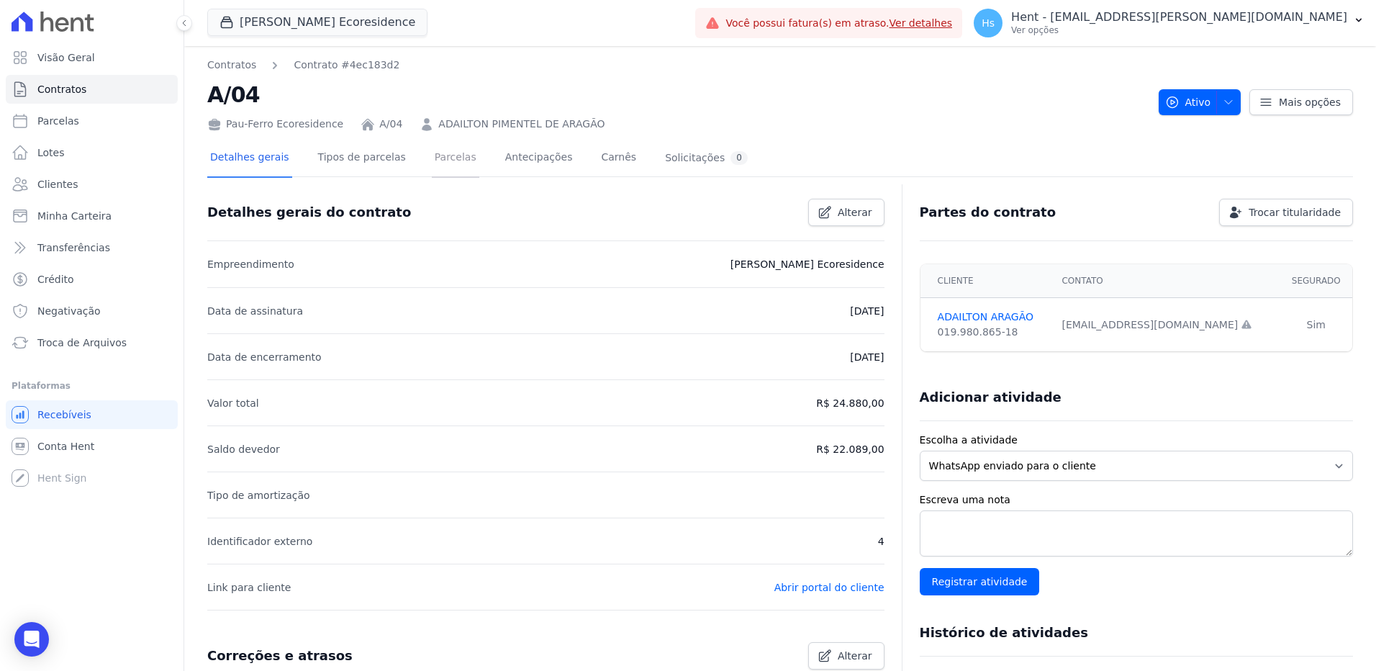
click at [432, 153] on link "Parcelas" at bounding box center [455, 159] width 47 height 38
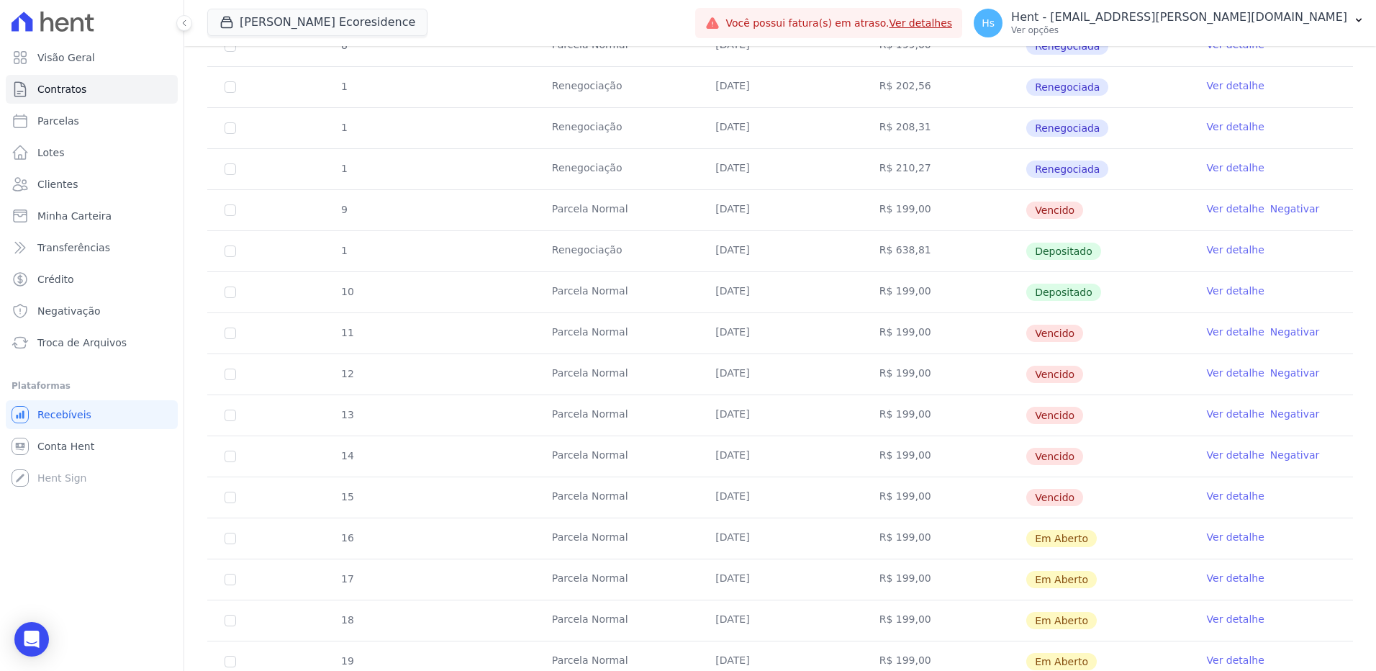
scroll to position [432, 0]
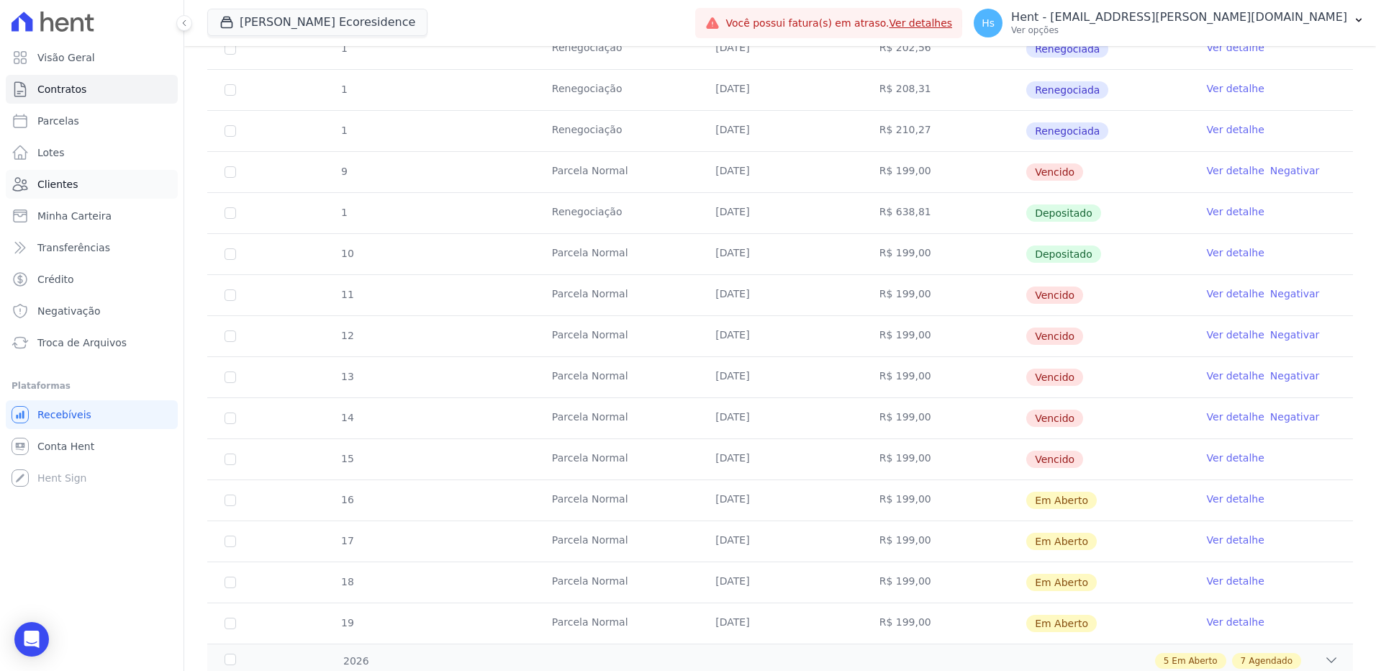
click at [70, 176] on link "Clientes" at bounding box center [92, 184] width 172 height 29
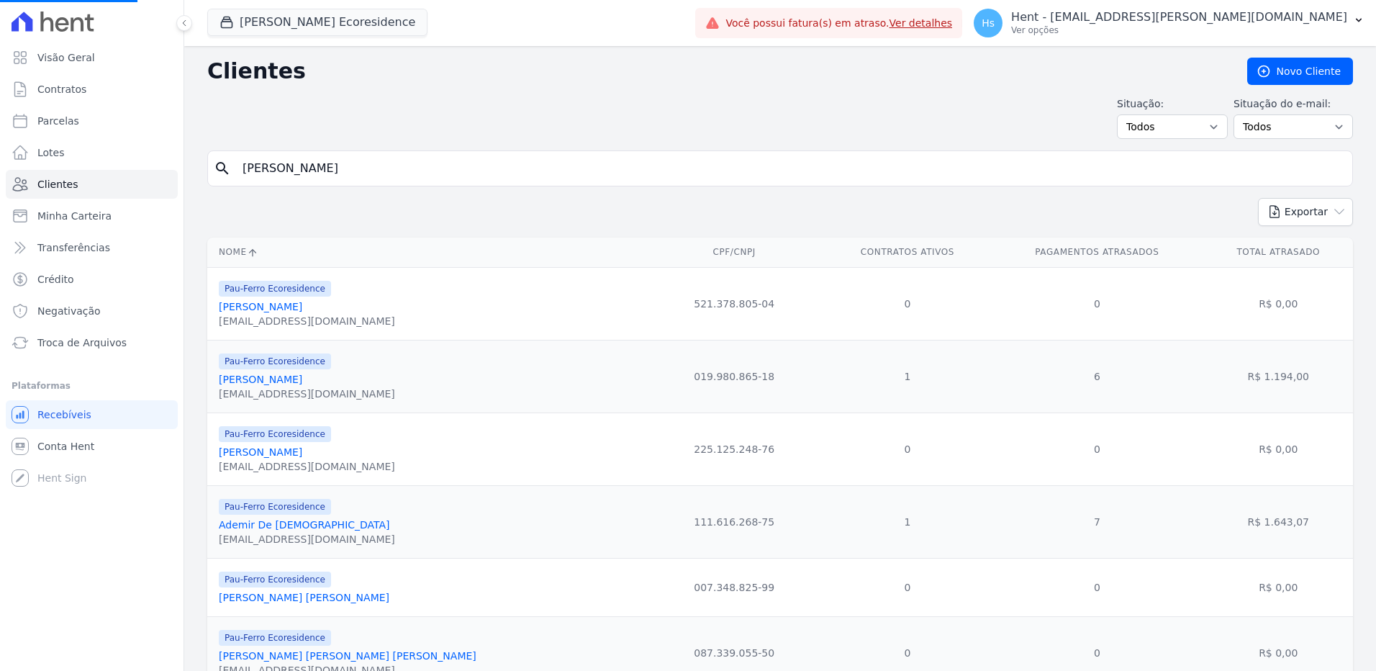
click at [304, 158] on input "[PERSON_NAME]" at bounding box center [790, 168] width 1112 height 29
click at [304, 158] on input "search" at bounding box center [790, 168] width 1112 height 29
click at [296, 168] on input "search" at bounding box center [790, 168] width 1112 height 29
paste input "[PERSON_NAME] [PERSON_NAME]"
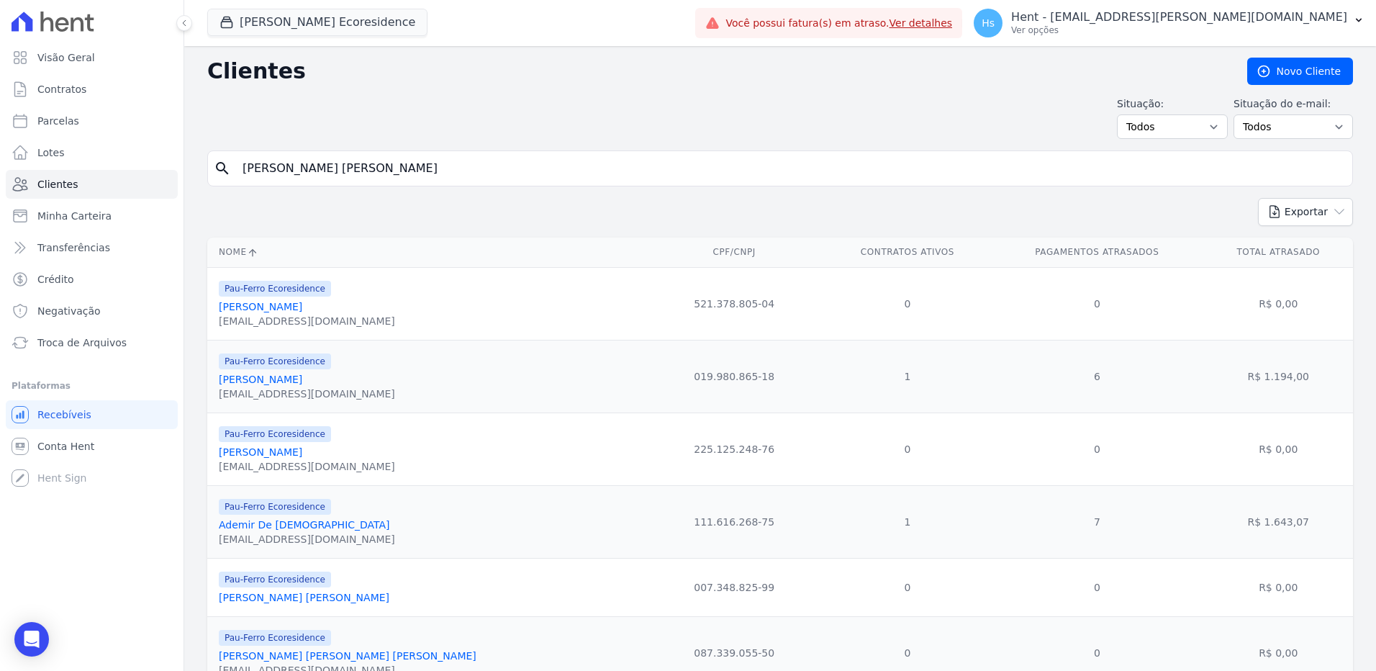
type input "[PERSON_NAME] [PERSON_NAME]"
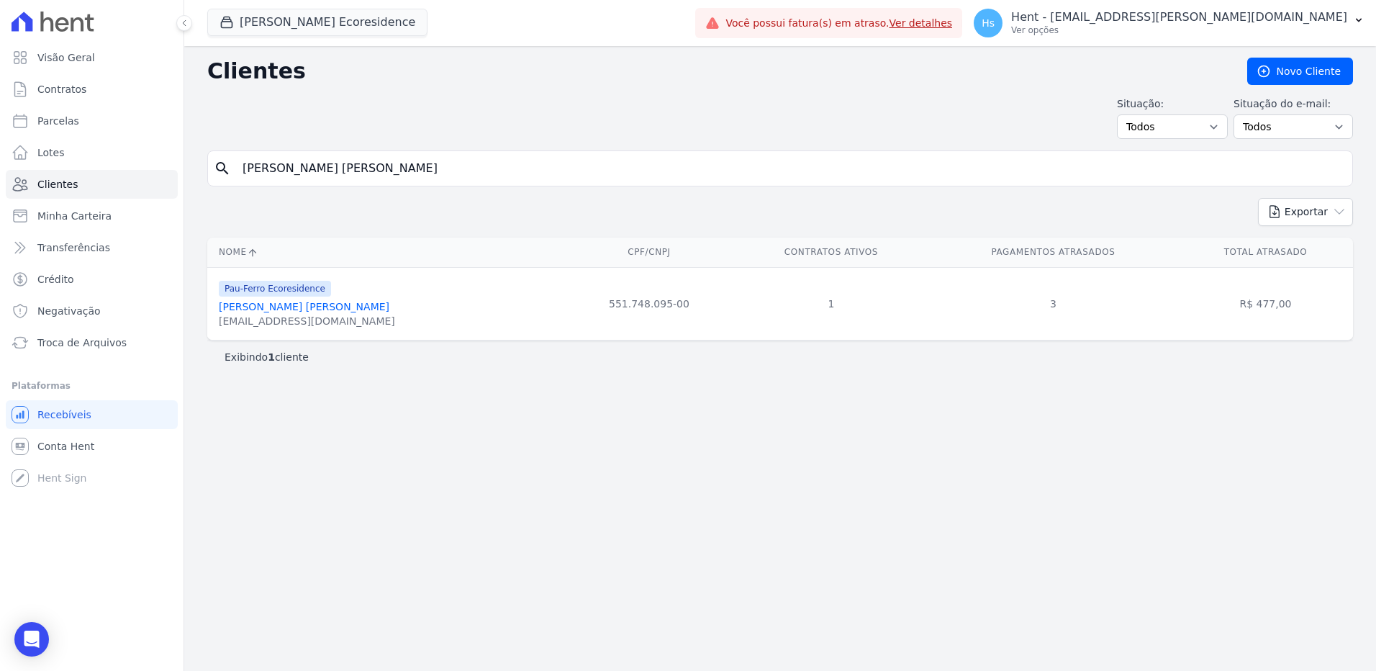
click at [252, 307] on link "[PERSON_NAME] [PERSON_NAME]" at bounding box center [304, 307] width 171 height 12
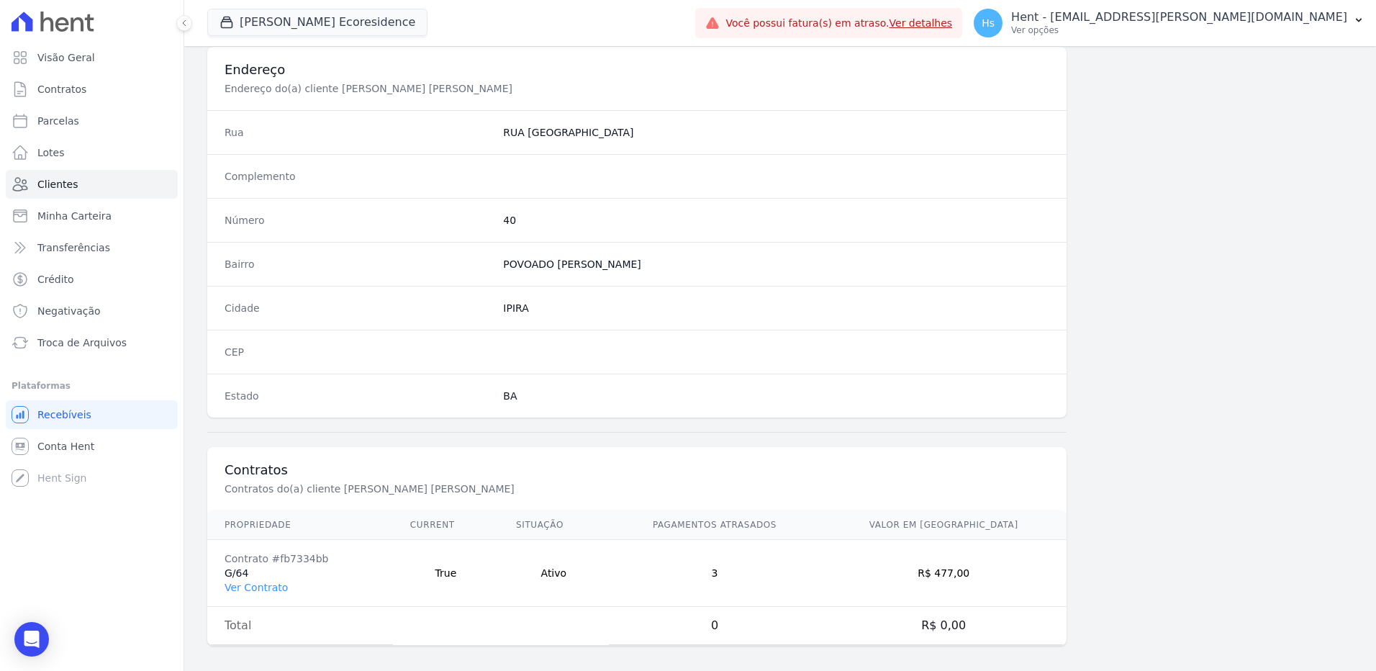
scroll to position [676, 0]
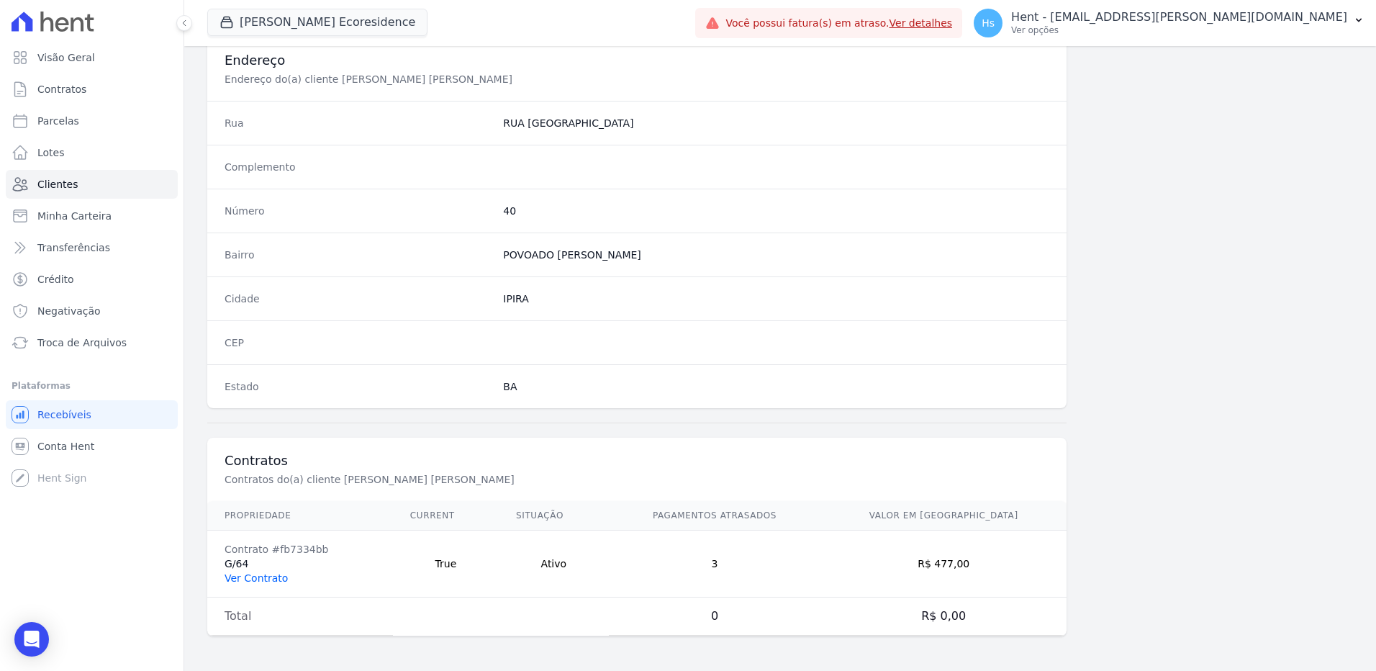
click at [249, 583] on link "Ver Contrato" at bounding box center [255, 578] width 63 height 12
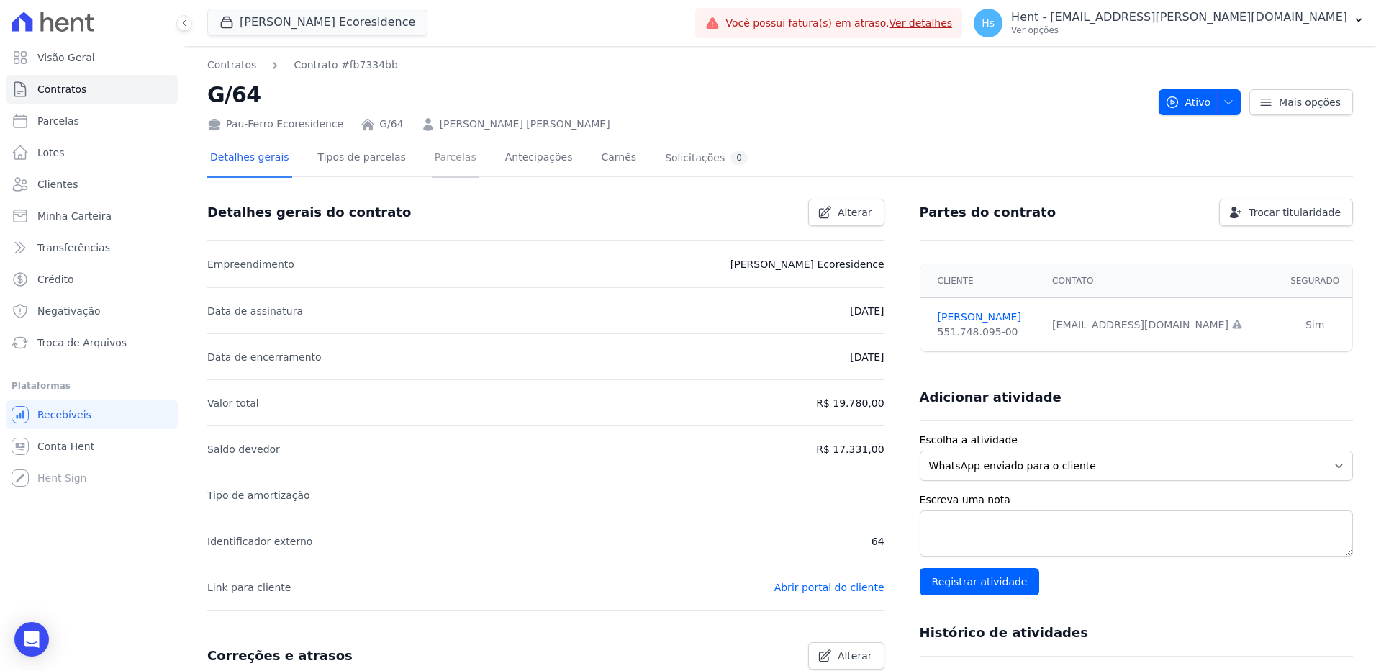
click at [442, 164] on link "Parcelas" at bounding box center [455, 159] width 47 height 38
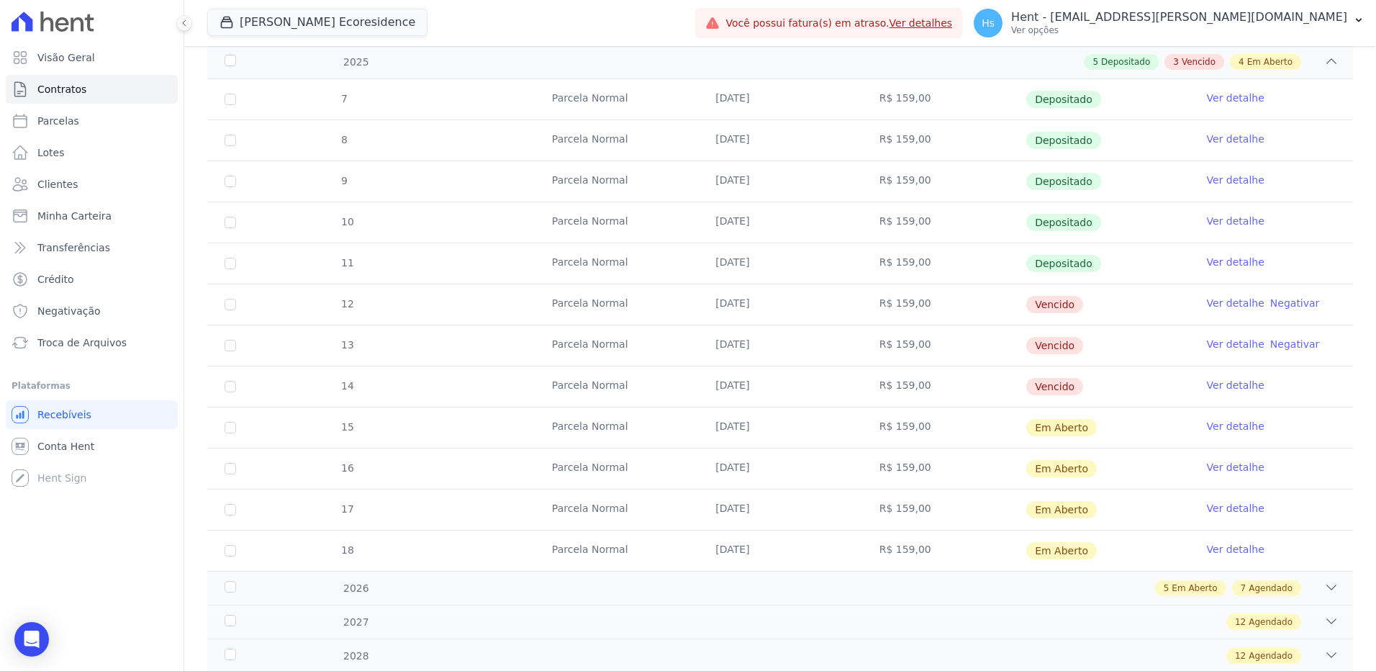
scroll to position [288, 0]
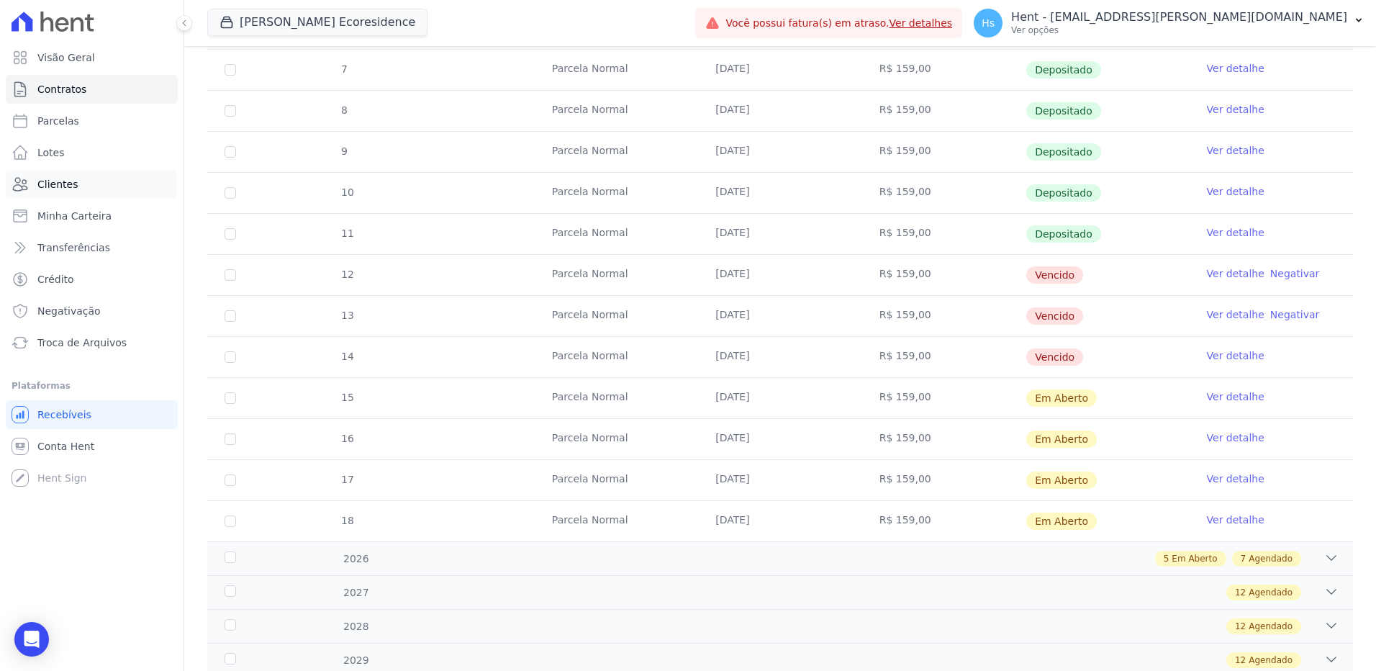
click at [63, 177] on span "Clientes" at bounding box center [57, 184] width 40 height 14
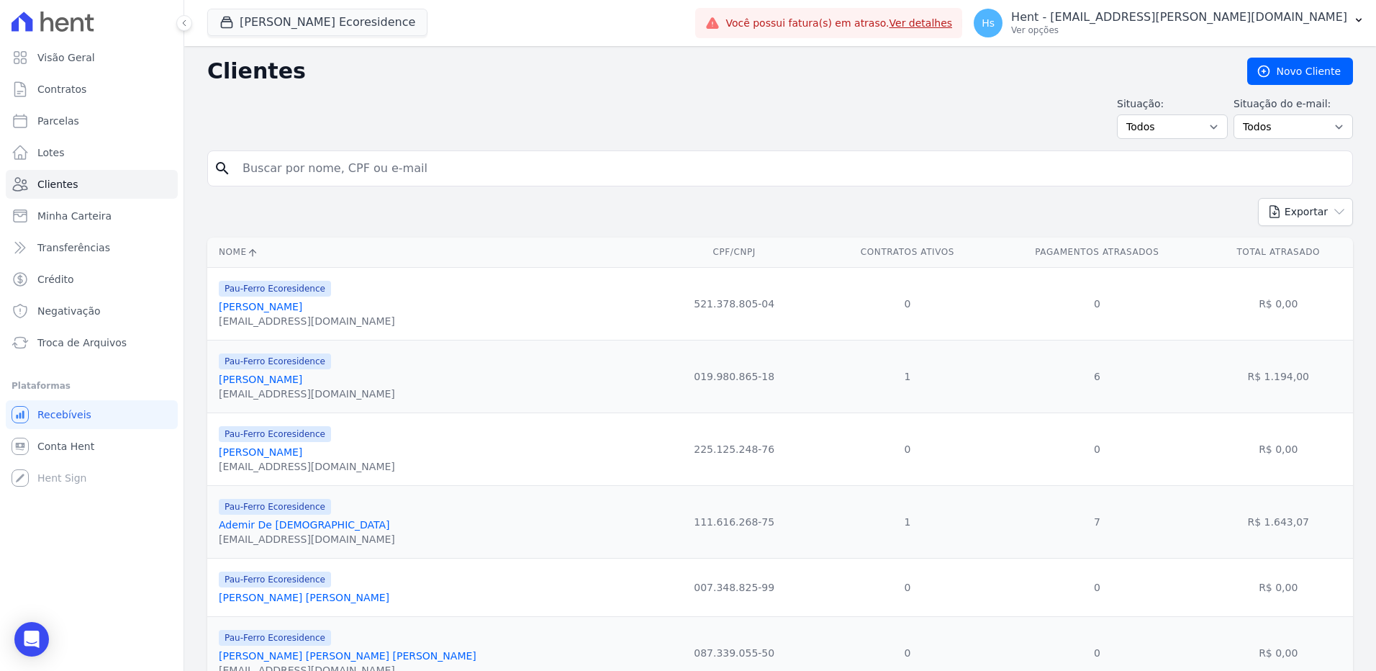
click at [290, 171] on input "search" at bounding box center [790, 168] width 1112 height 29
type input "[PERSON_NAME] [PERSON_NAME]"
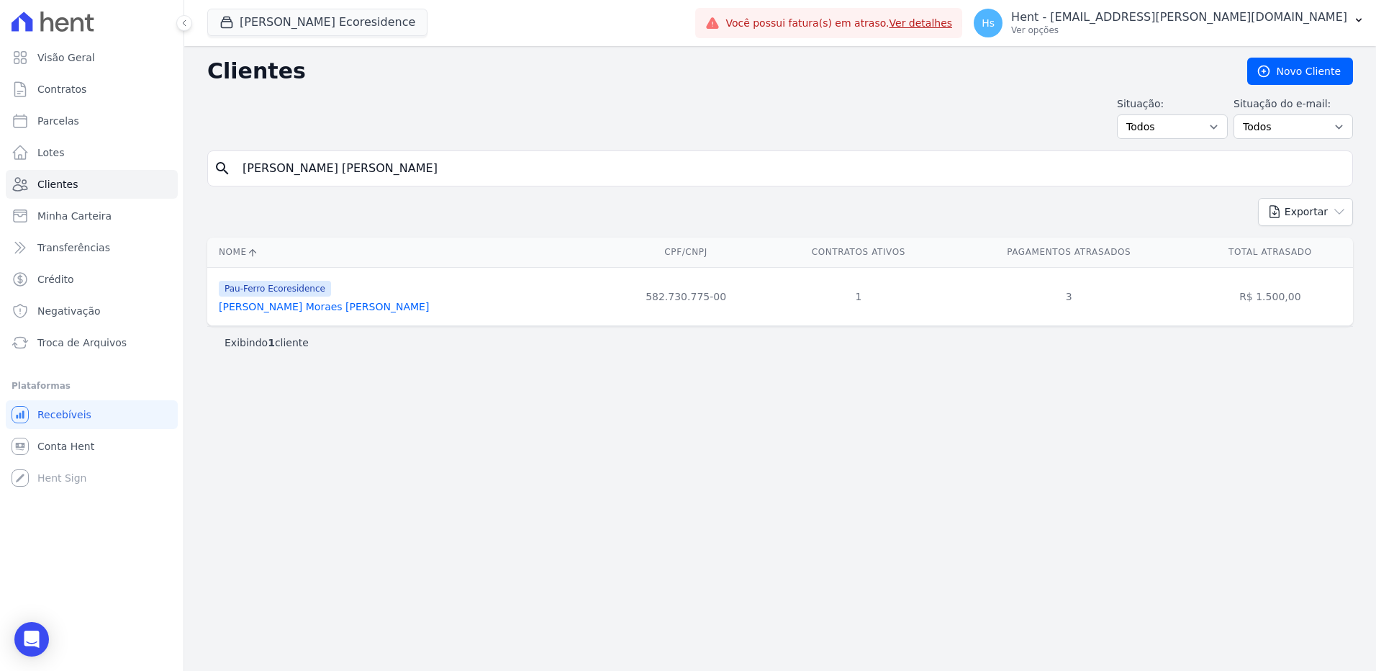
click at [296, 304] on link "[PERSON_NAME] Moraes [PERSON_NAME]" at bounding box center [324, 307] width 210 height 12
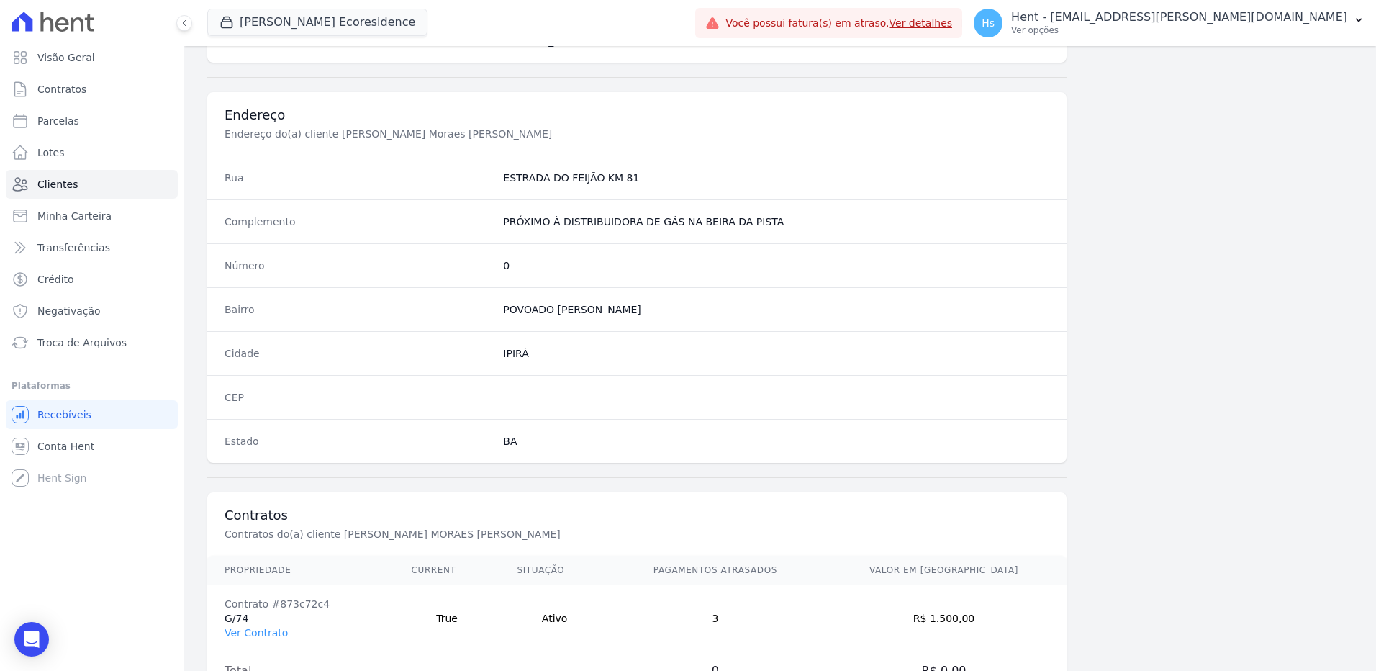
scroll to position [676, 0]
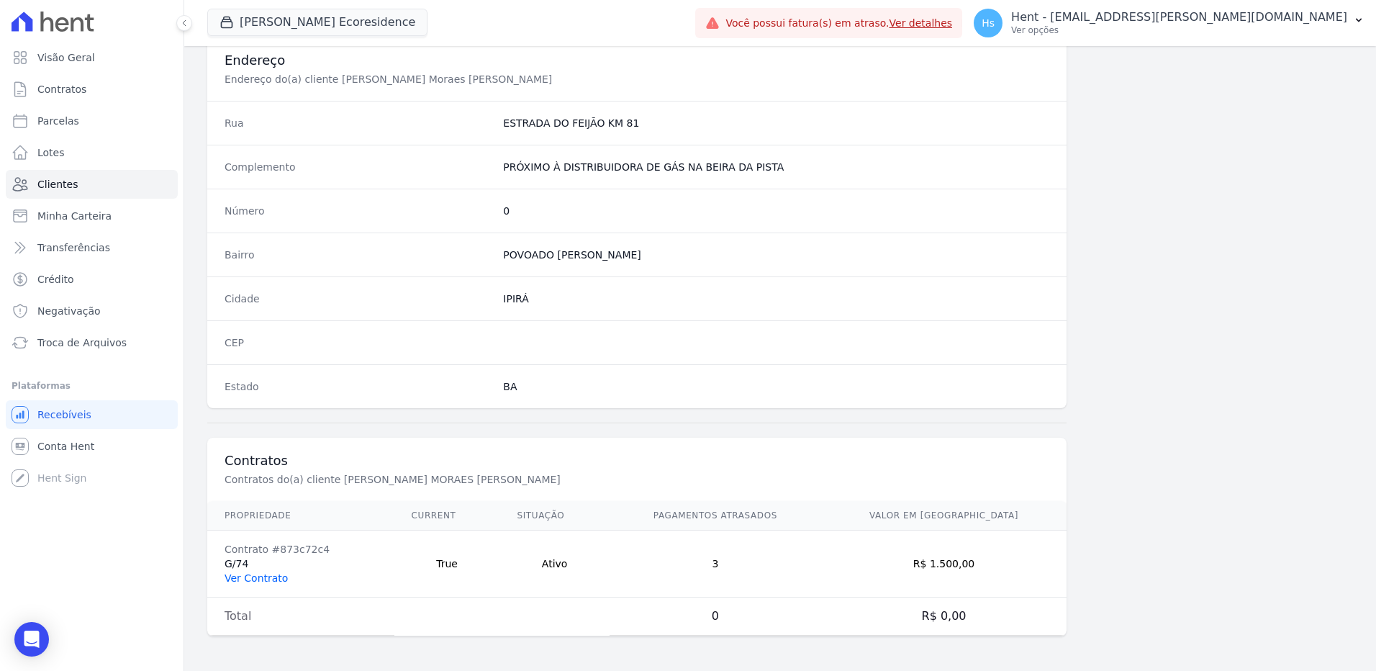
click at [273, 576] on link "Ver Contrato" at bounding box center [255, 578] width 63 height 12
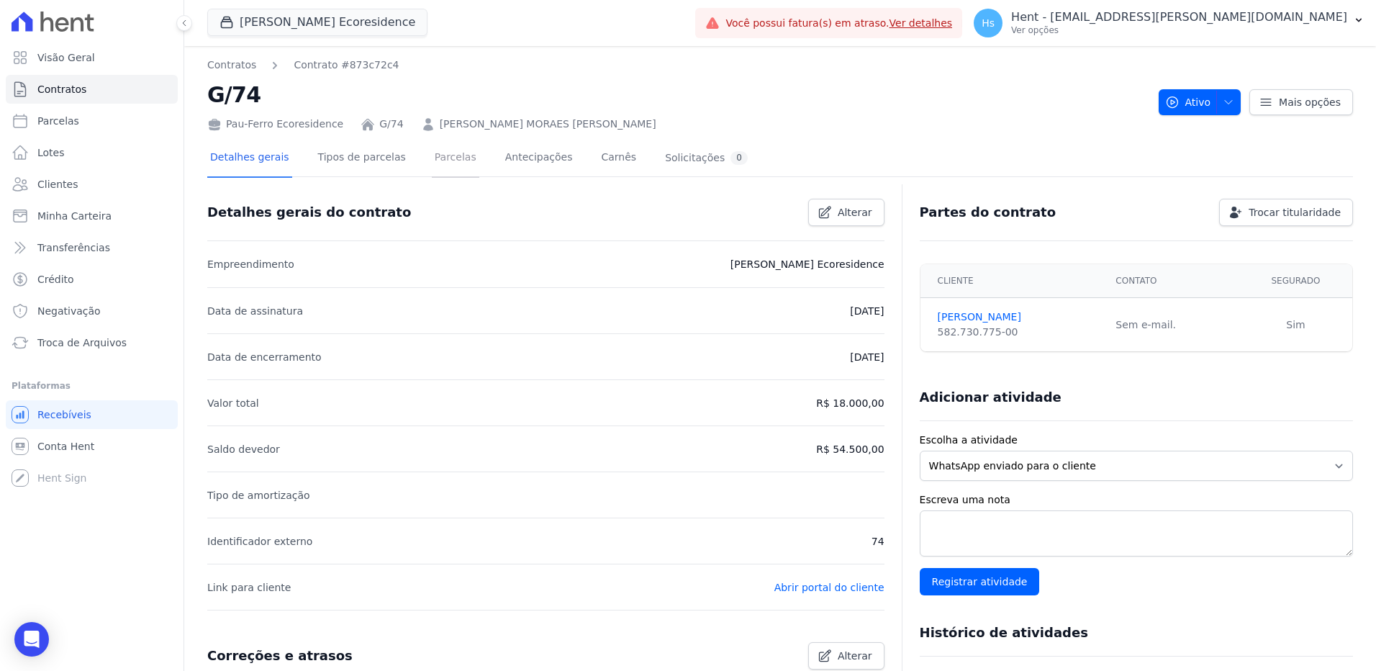
click at [437, 158] on link "Parcelas" at bounding box center [455, 159] width 47 height 38
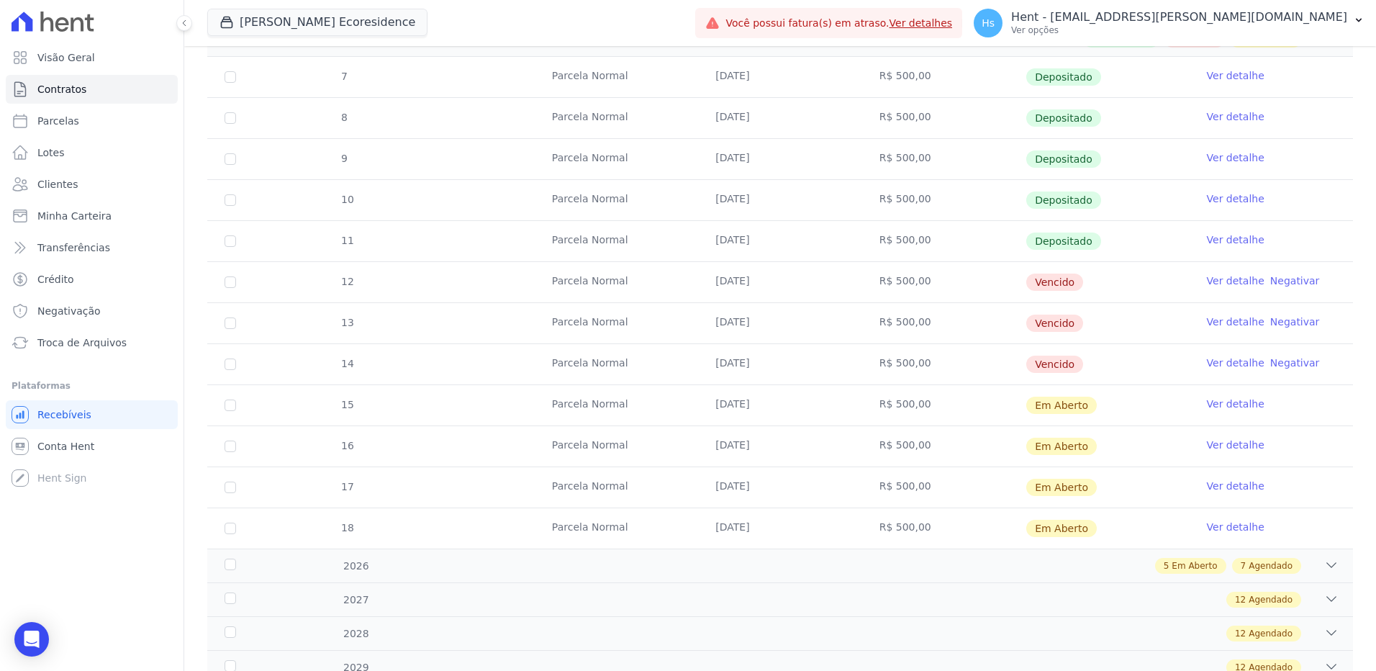
scroll to position [288, 0]
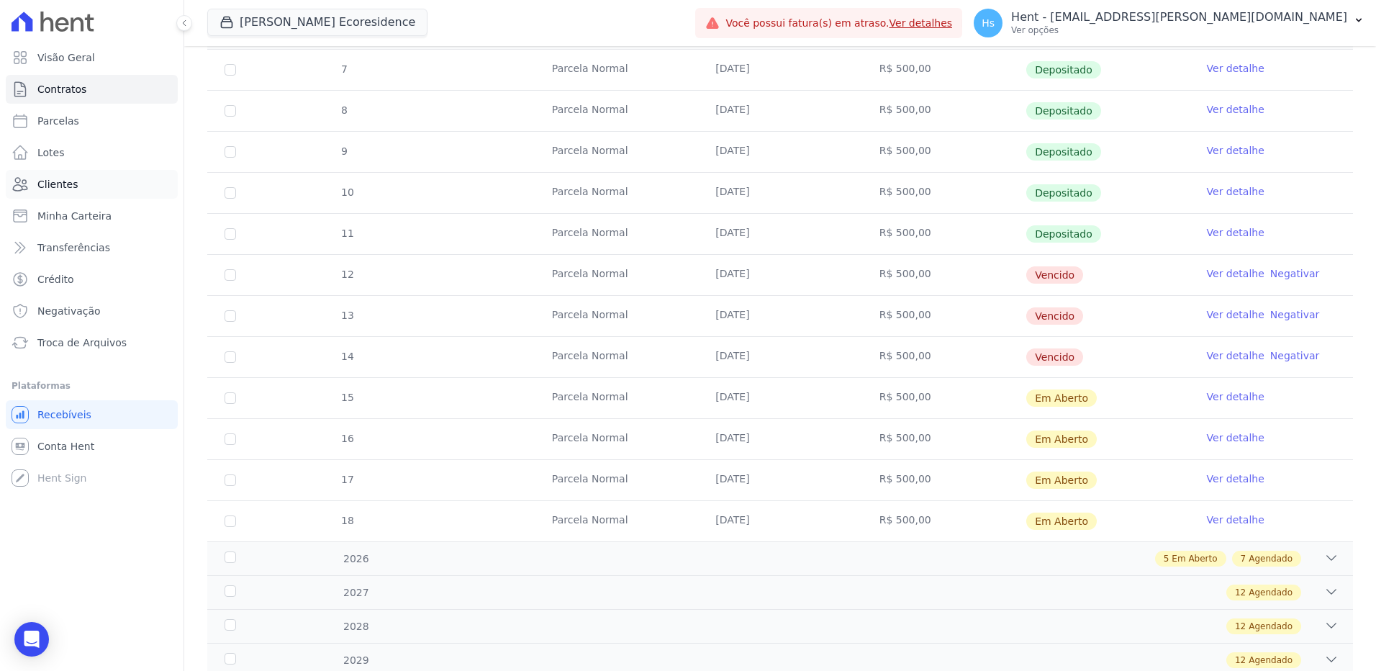
click at [67, 180] on span "Clientes" at bounding box center [57, 184] width 40 height 14
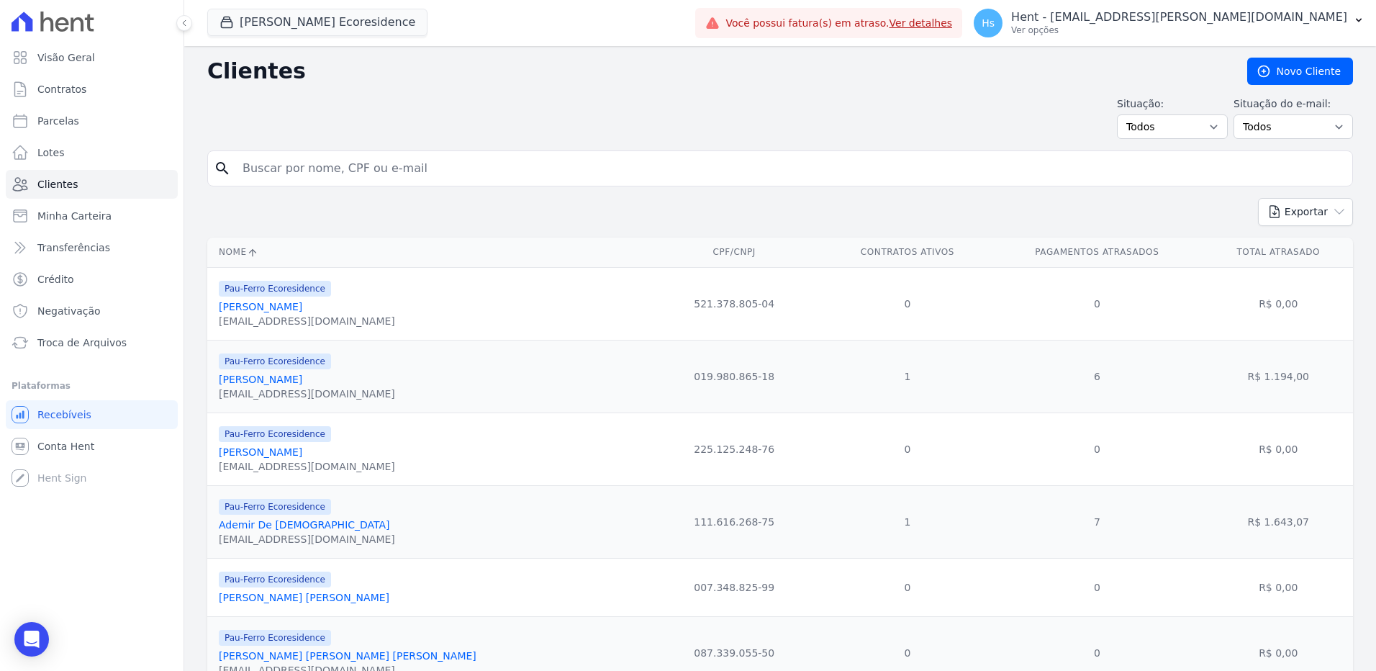
click at [351, 165] on input "search" at bounding box center [790, 168] width 1112 height 29
paste input "[PERSON_NAME]"
type input "[PERSON_NAME]"
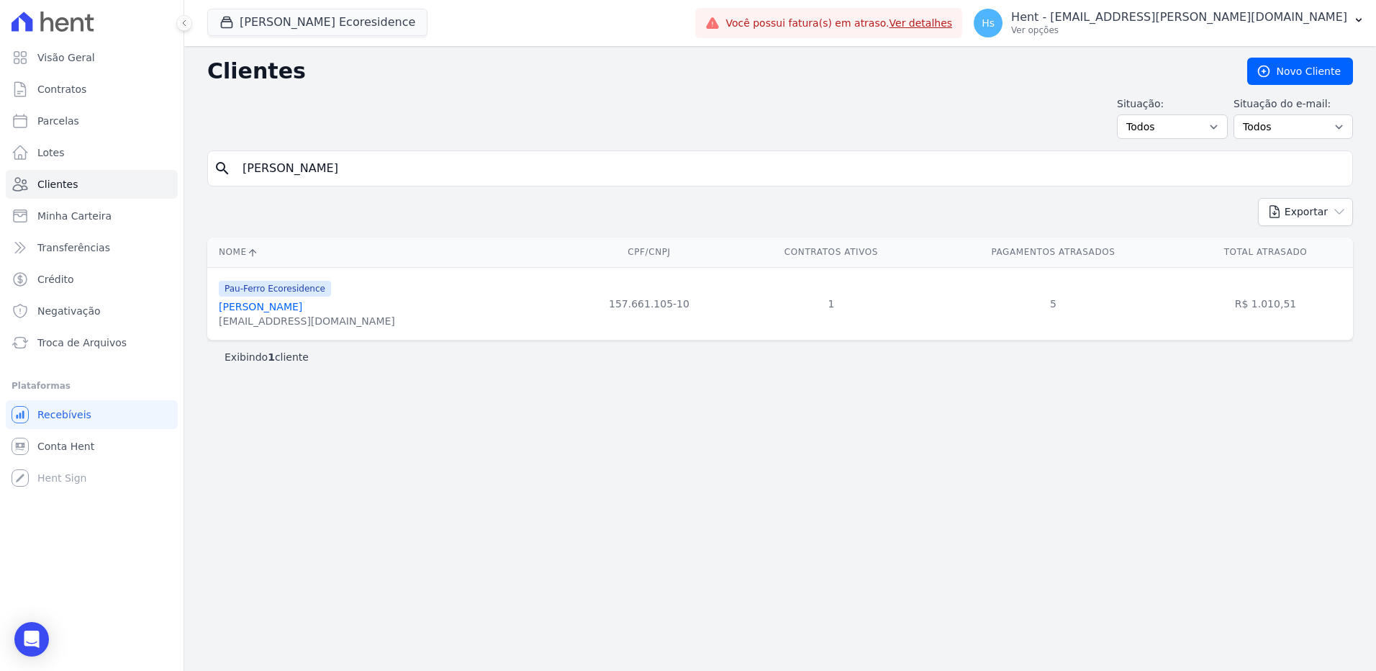
click at [243, 312] on link "[PERSON_NAME]" at bounding box center [260, 307] width 83 height 12
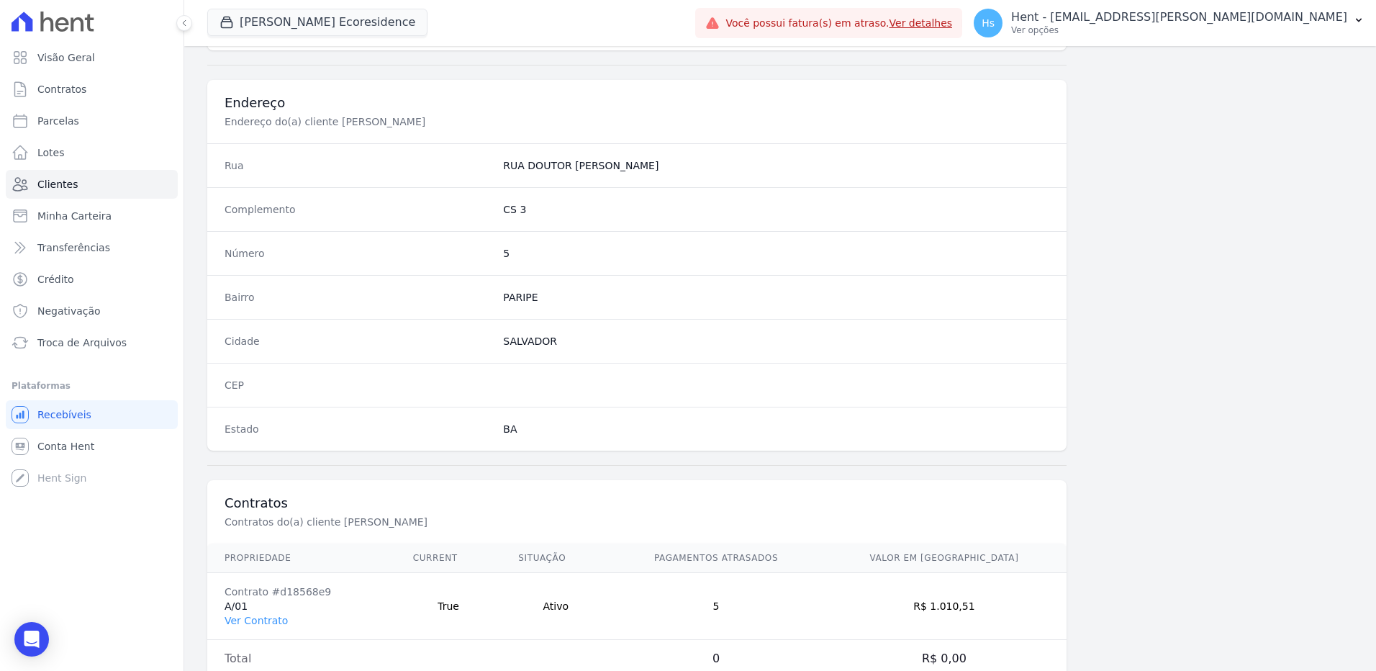
scroll to position [676, 0]
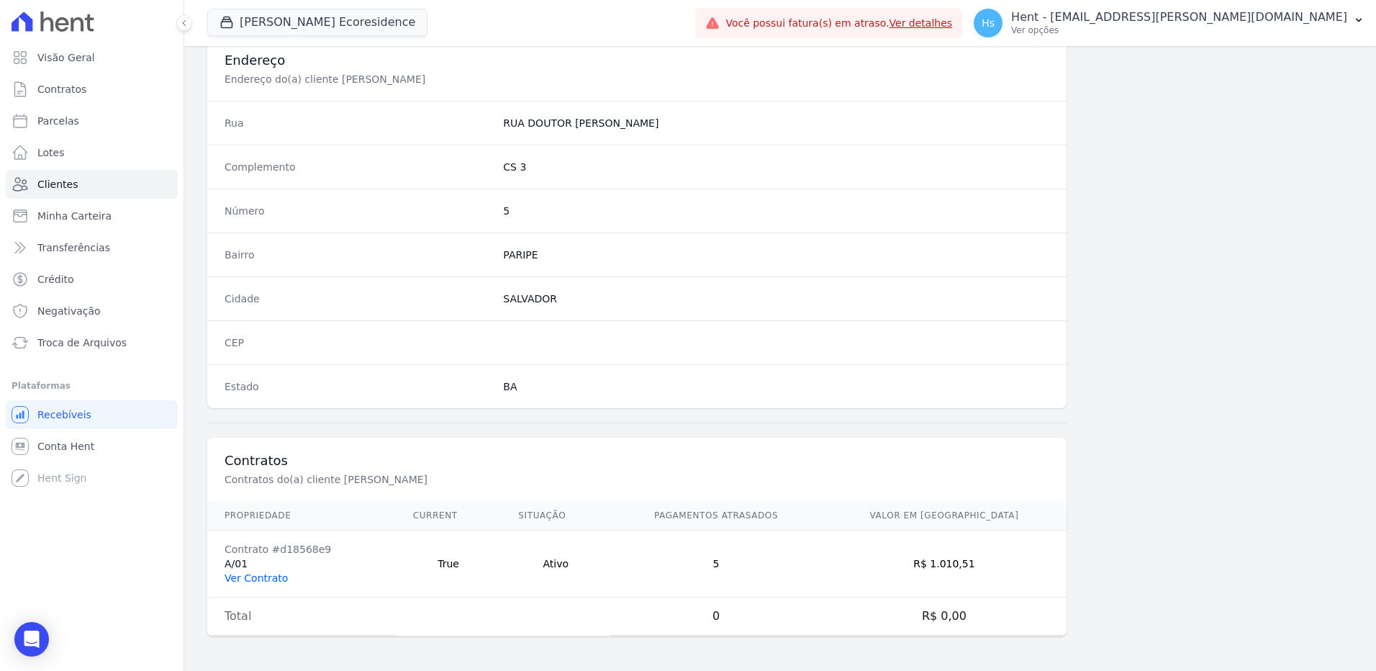
click at [263, 578] on link "Ver Contrato" at bounding box center [255, 578] width 63 height 12
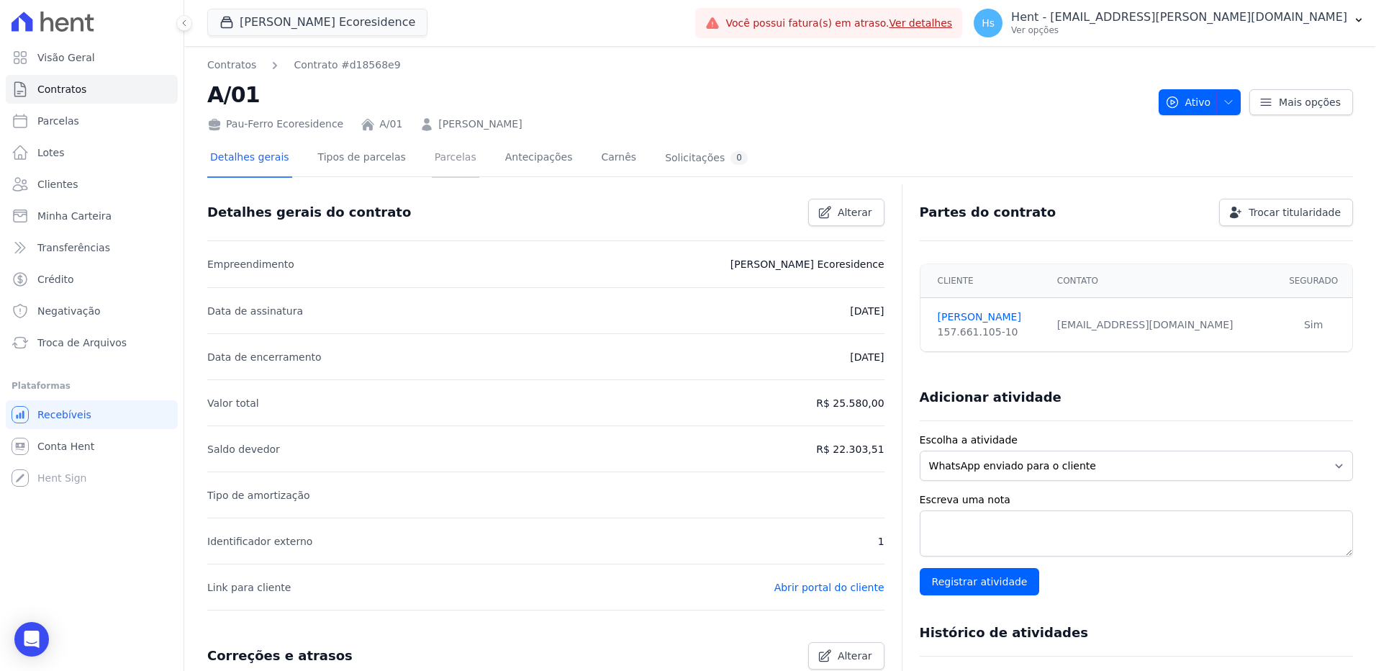
click at [432, 153] on link "Parcelas" at bounding box center [455, 159] width 47 height 38
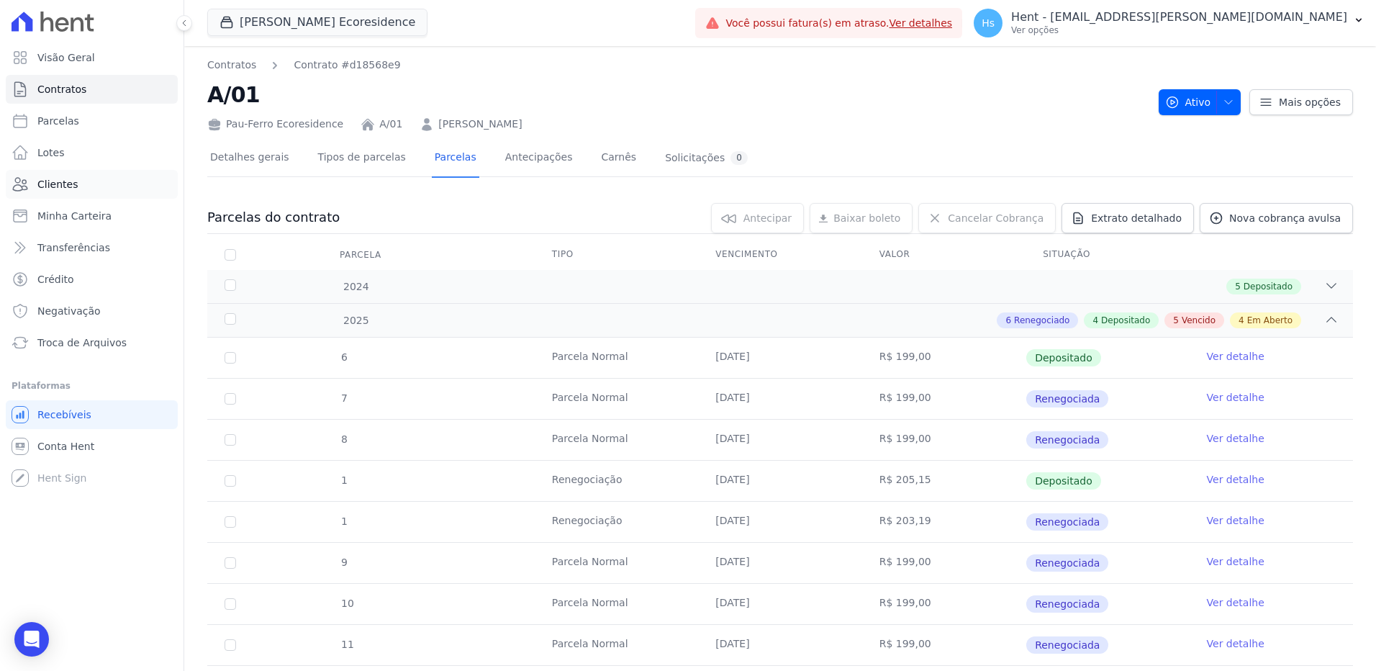
click at [76, 189] on link "Clientes" at bounding box center [92, 184] width 172 height 29
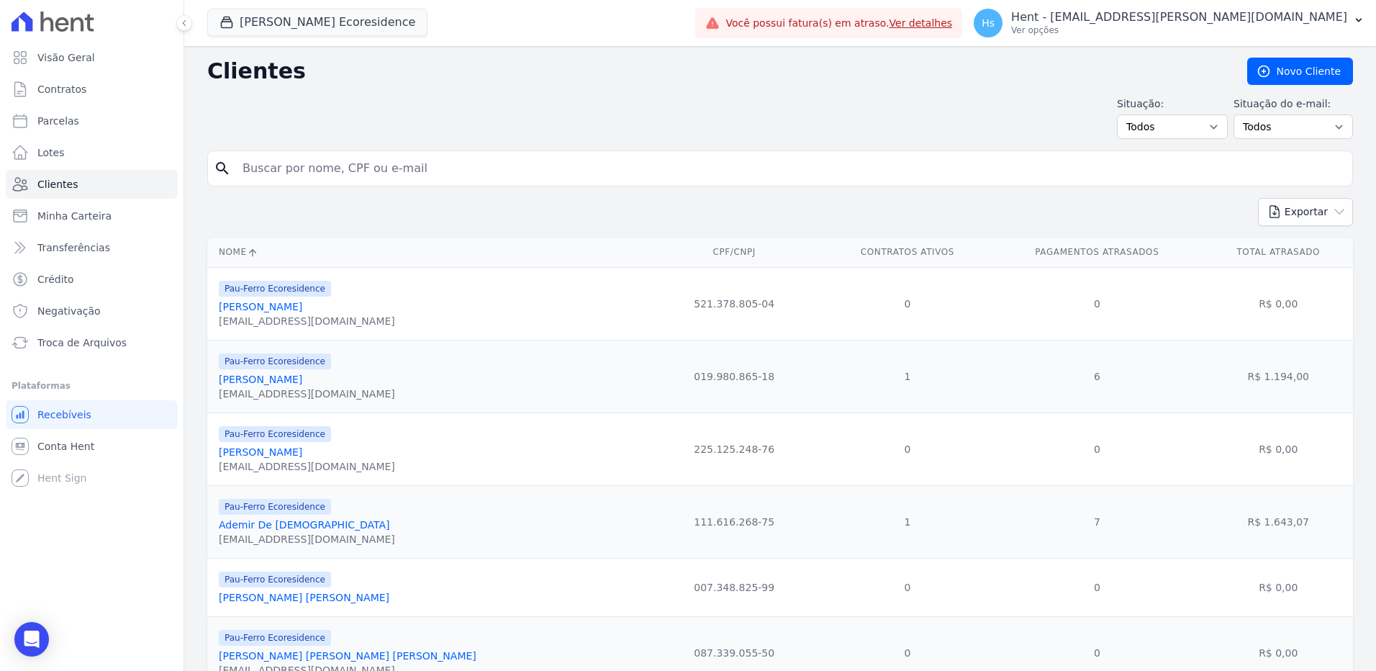
click at [302, 181] on input "search" at bounding box center [790, 168] width 1112 height 29
paste input "[PERSON_NAME] [PERSON_NAME] Dos [PERSON_NAME]"
type input "[PERSON_NAME] [PERSON_NAME] Dos [PERSON_NAME]"
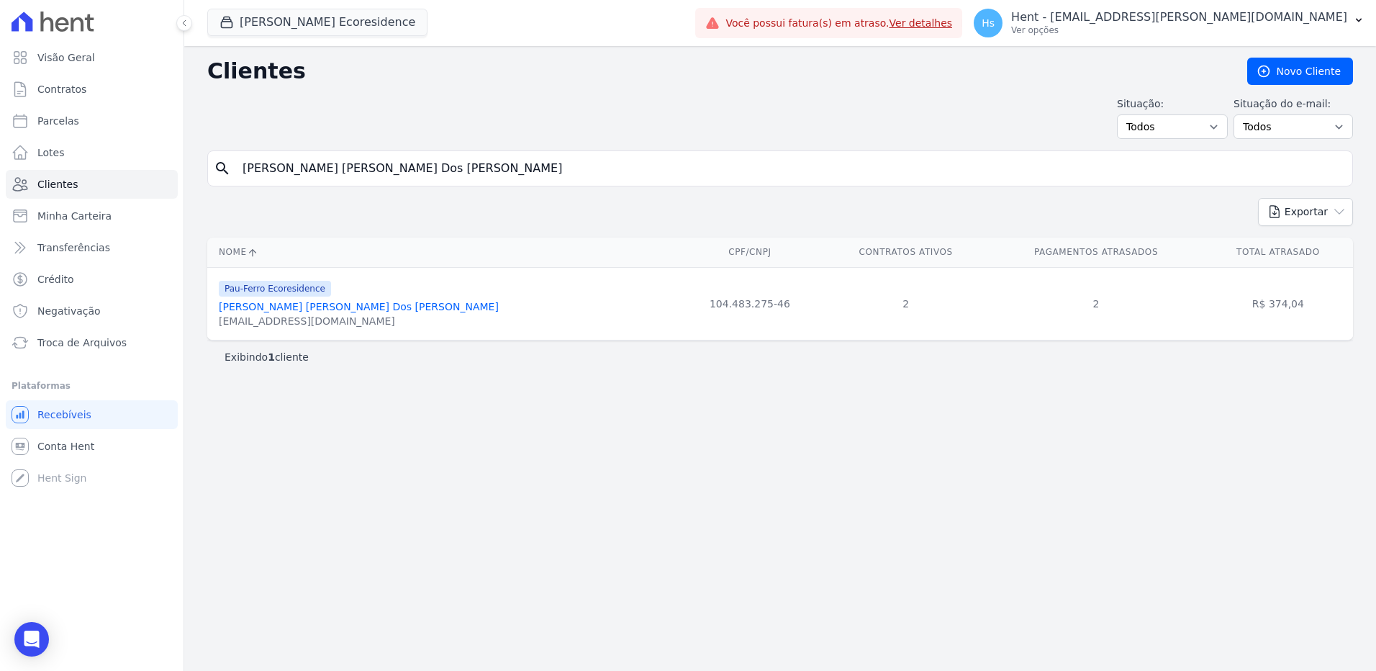
click at [314, 303] on link "[PERSON_NAME] [PERSON_NAME] Dos [PERSON_NAME]" at bounding box center [359, 307] width 280 height 12
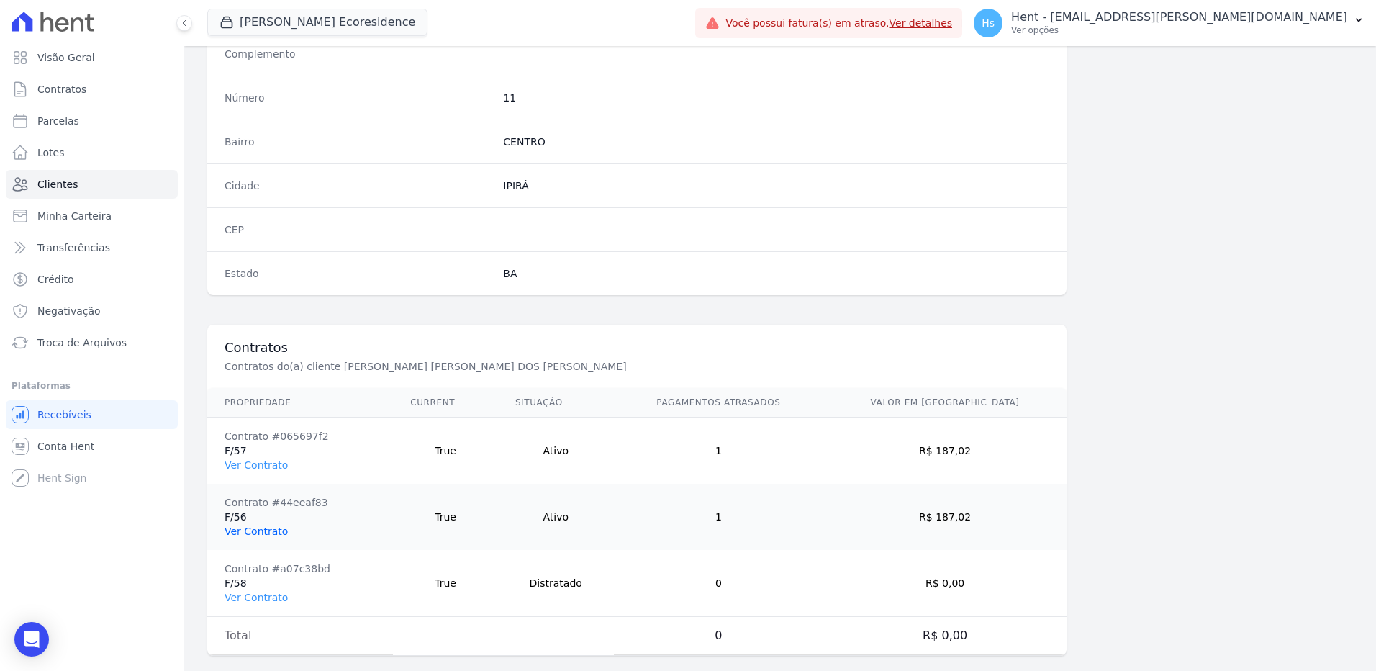
scroll to position [808, 0]
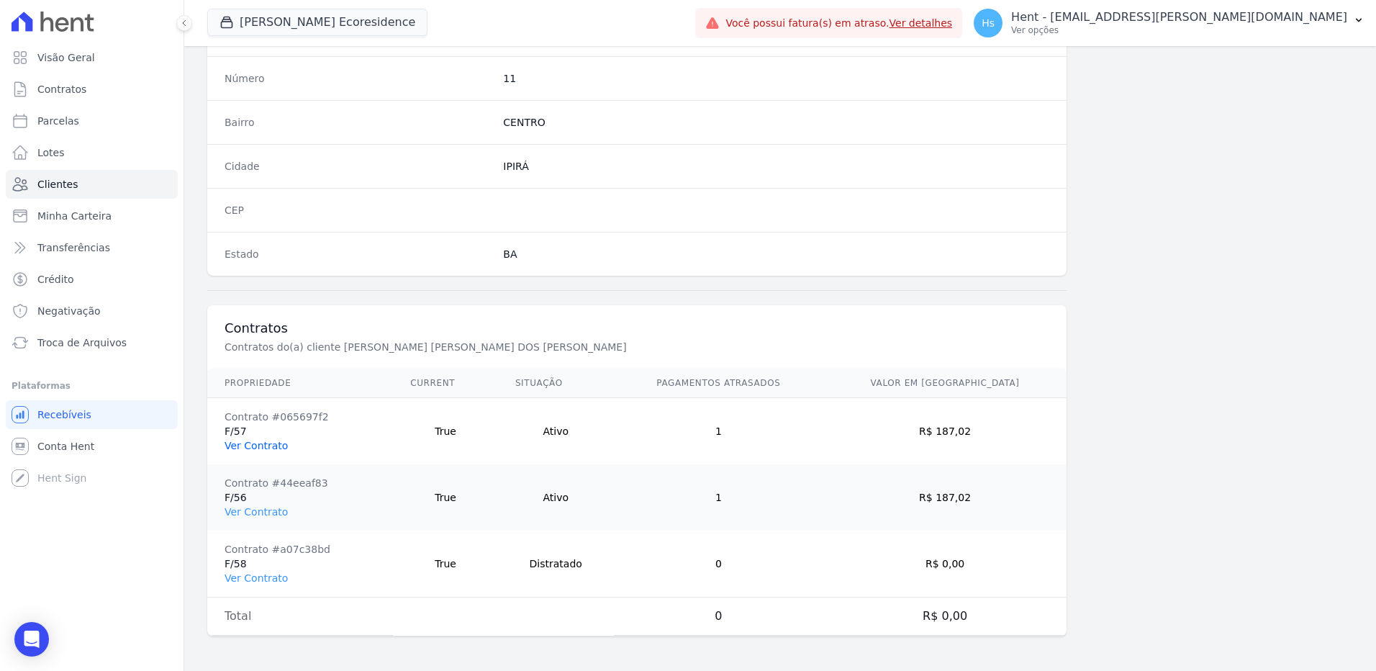
click at [258, 450] on link "Ver Contrato" at bounding box center [255, 446] width 63 height 12
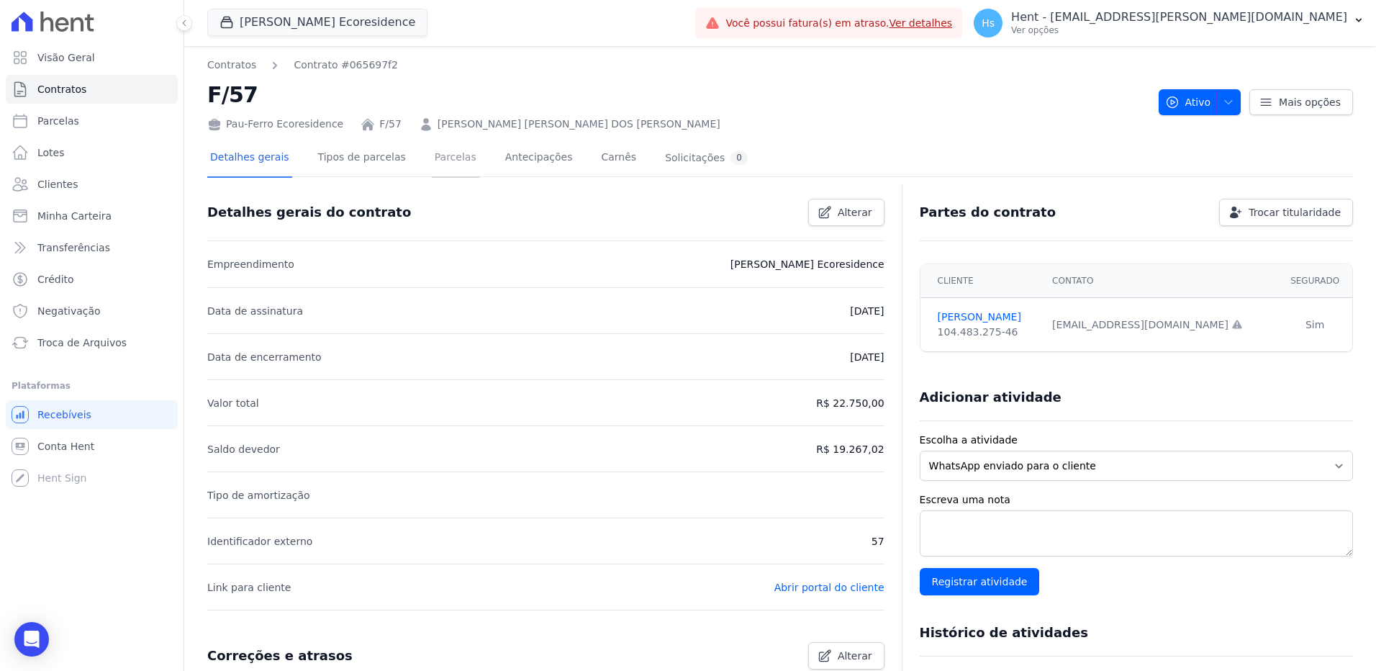
click at [438, 174] on link "Parcelas" at bounding box center [455, 159] width 47 height 38
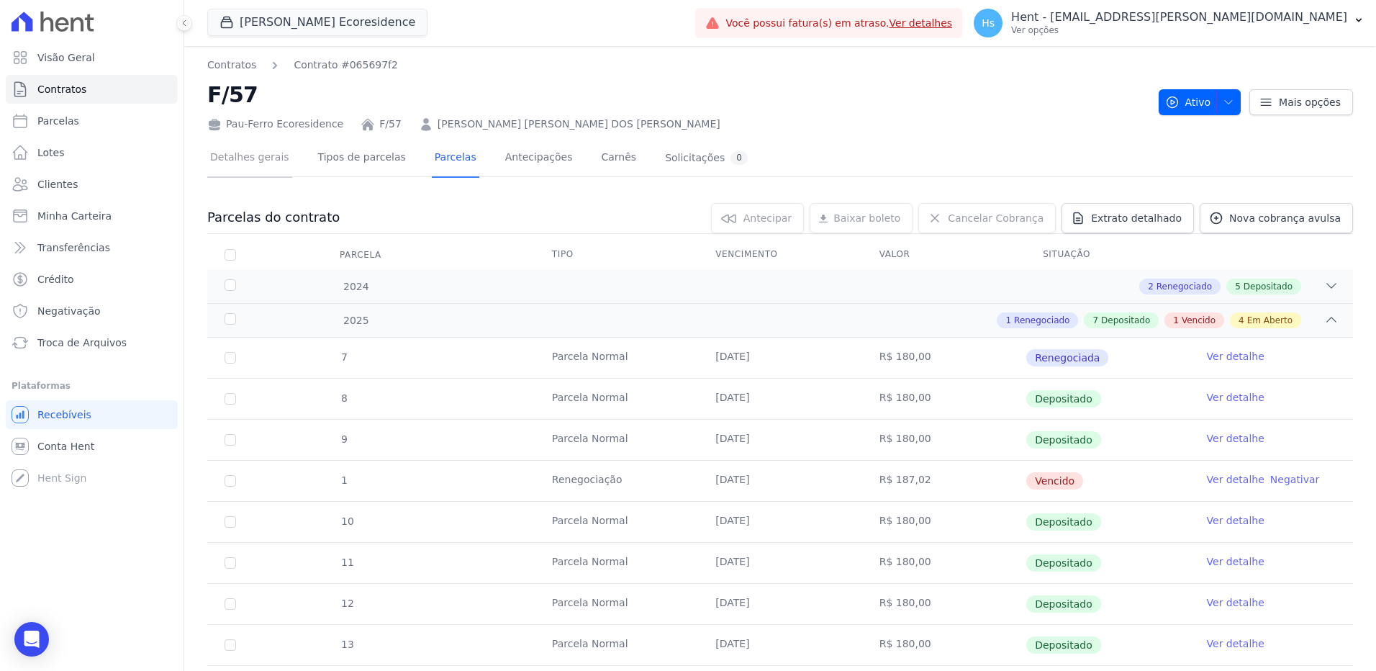
click at [231, 164] on link "Detalhes gerais" at bounding box center [249, 159] width 85 height 38
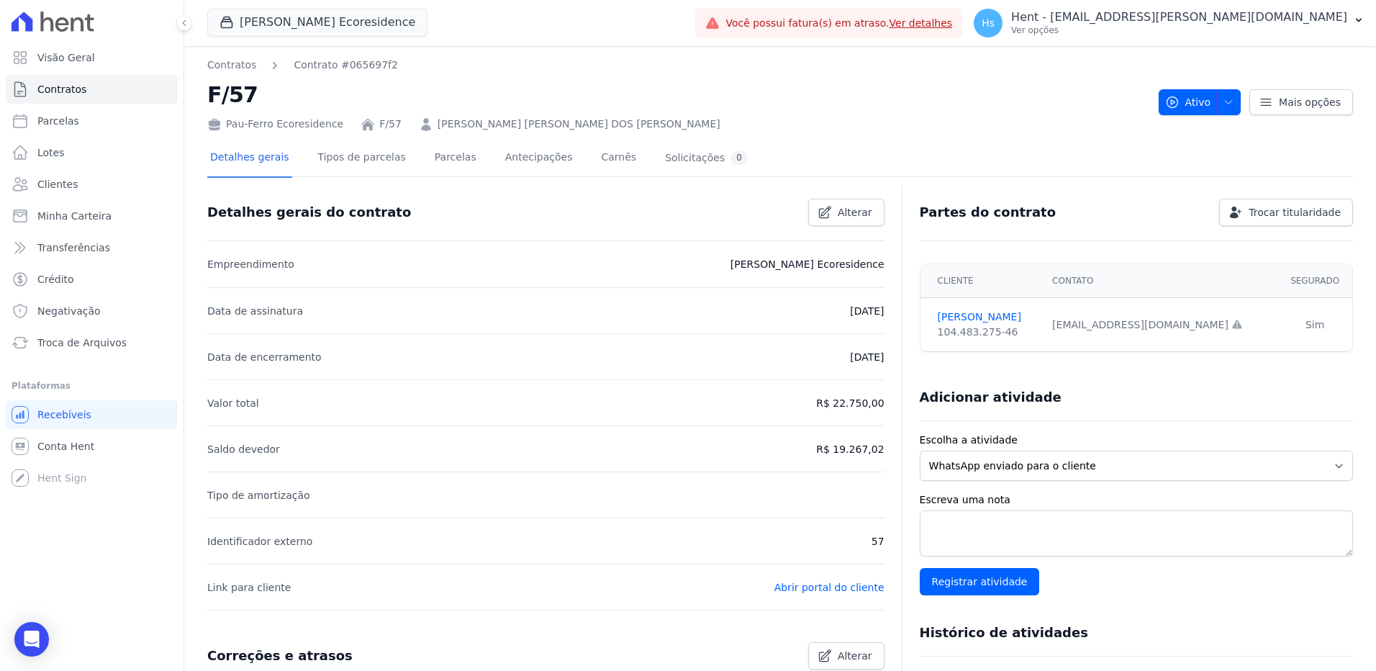
click at [379, 123] on link "F/57" at bounding box center [390, 124] width 22 height 15
click at [553, 119] on link "[PERSON_NAME] [PERSON_NAME] DOS [PERSON_NAME]" at bounding box center [578, 124] width 283 height 15
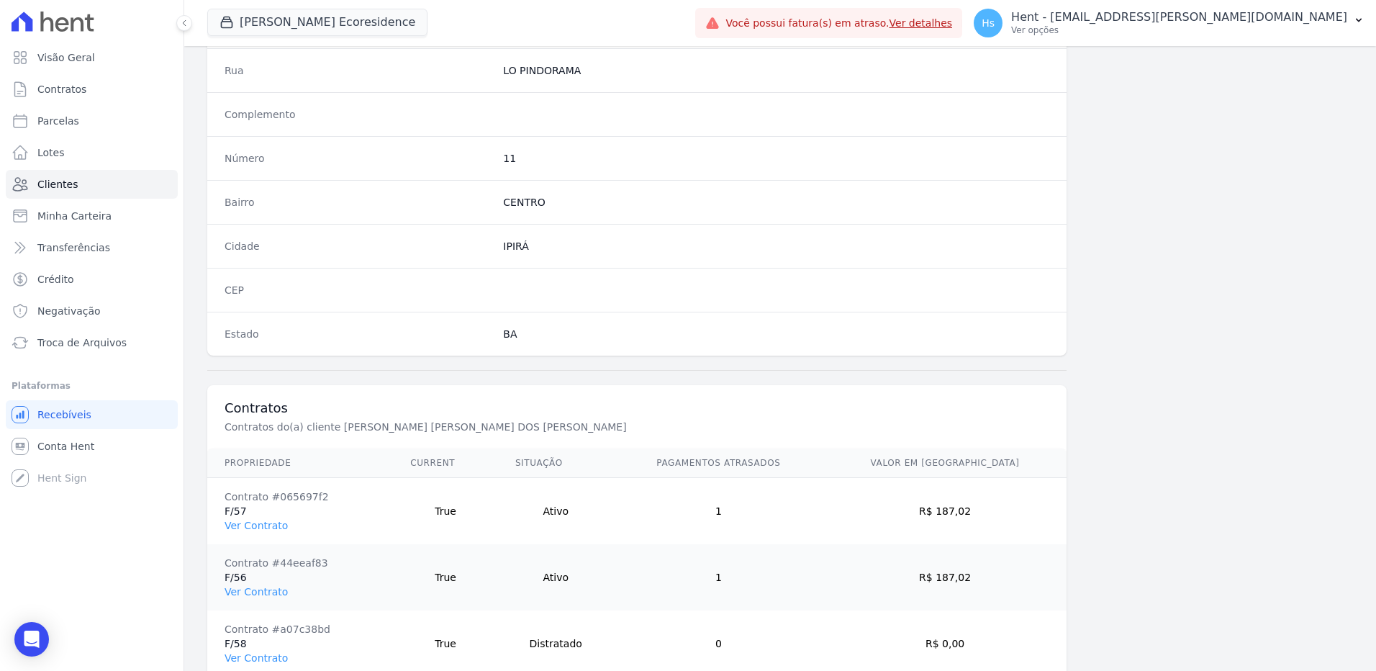
scroll to position [808, 0]
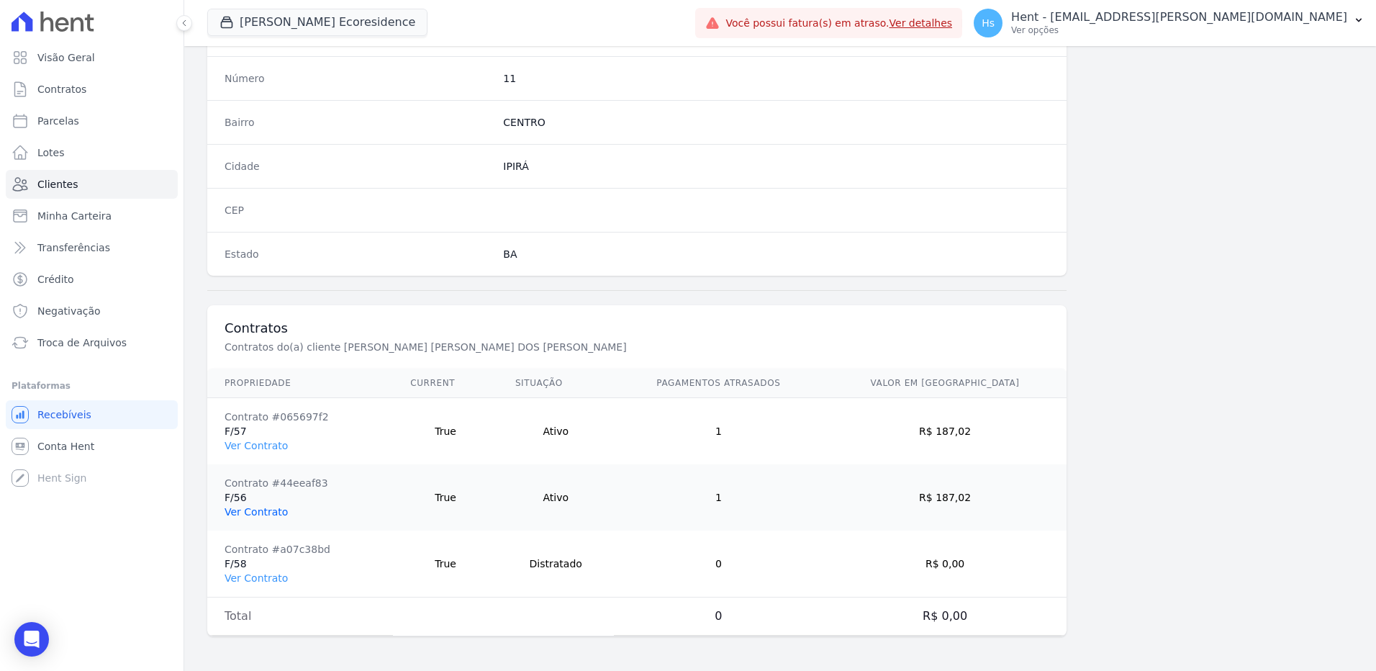
click at [247, 514] on link "Ver Contrato" at bounding box center [255, 512] width 63 height 12
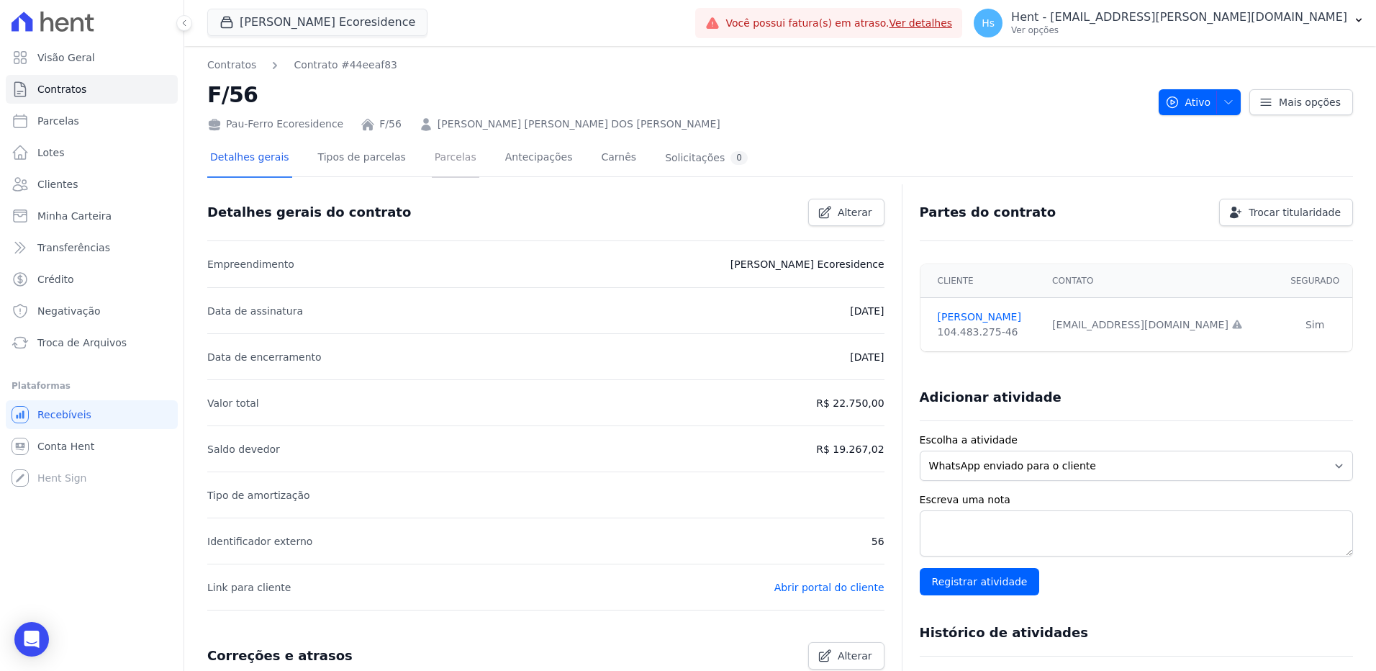
click at [438, 155] on link "Parcelas" at bounding box center [455, 159] width 47 height 38
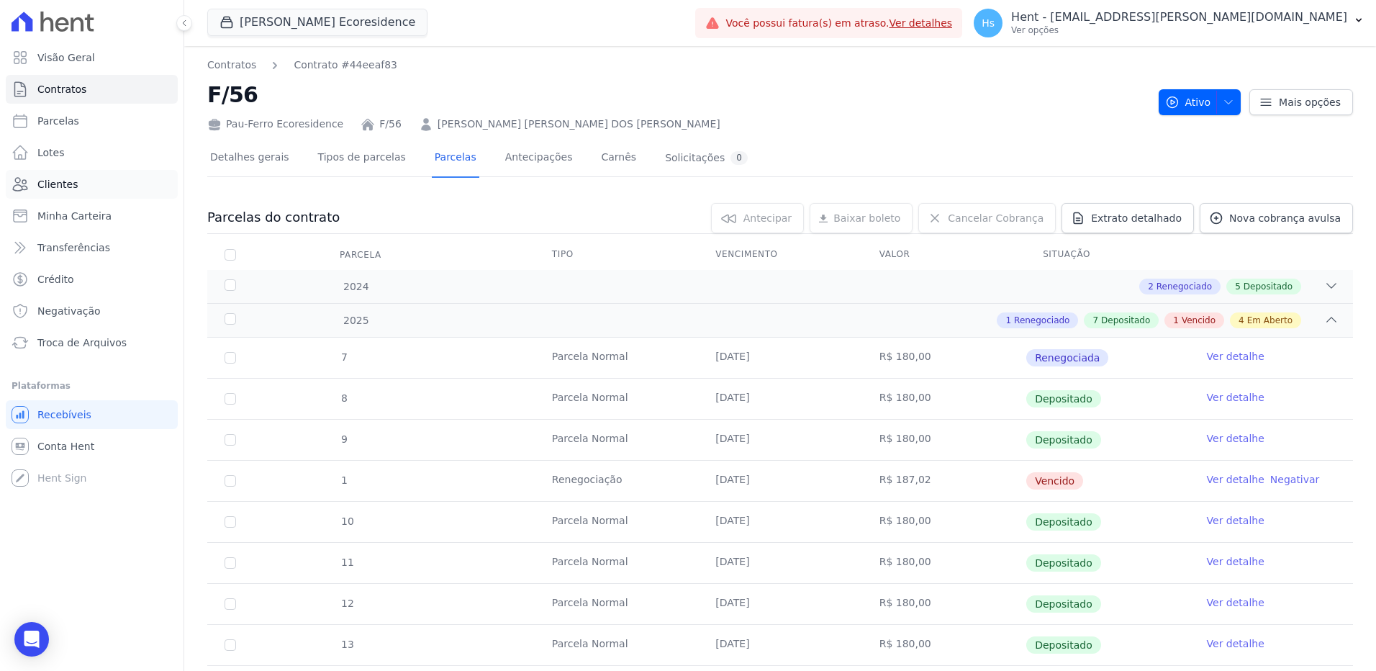
click at [57, 194] on link "Clientes" at bounding box center [92, 184] width 172 height 29
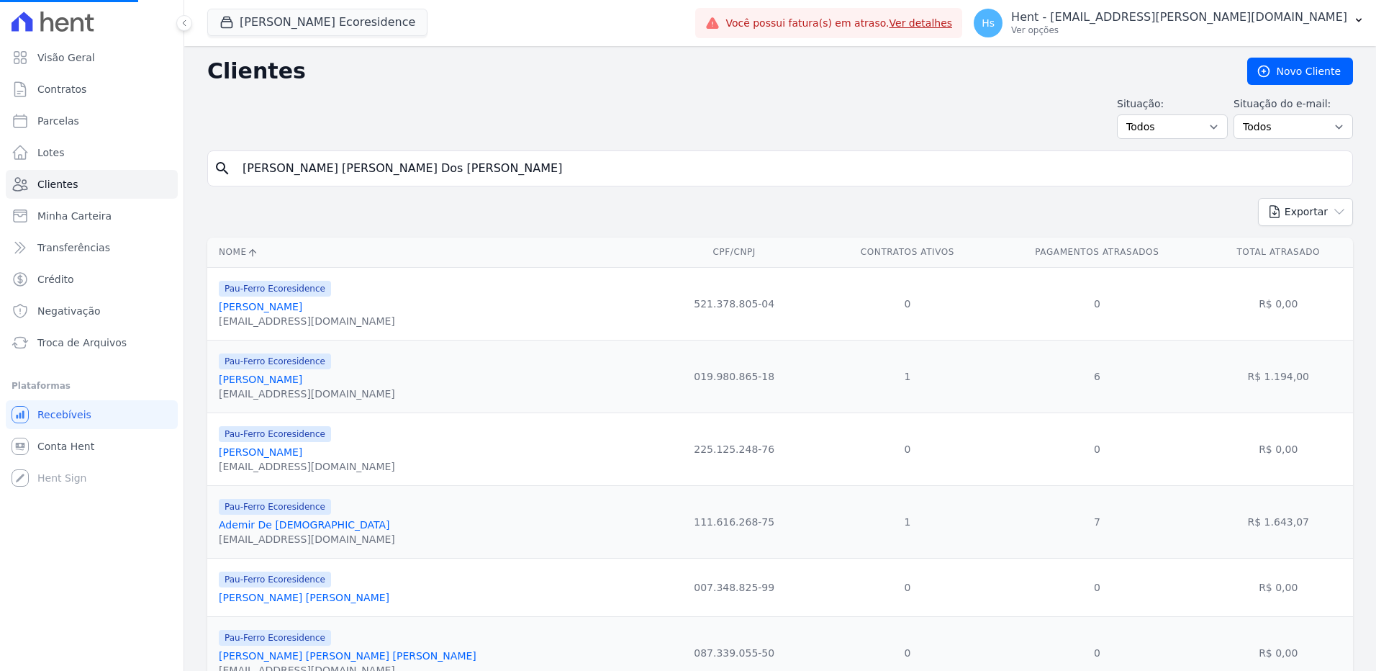
click at [354, 175] on input "[PERSON_NAME] [PERSON_NAME] Dos [PERSON_NAME]" at bounding box center [790, 168] width 1112 height 29
paste input "[PERSON_NAME]"
type input "[PERSON_NAME]"
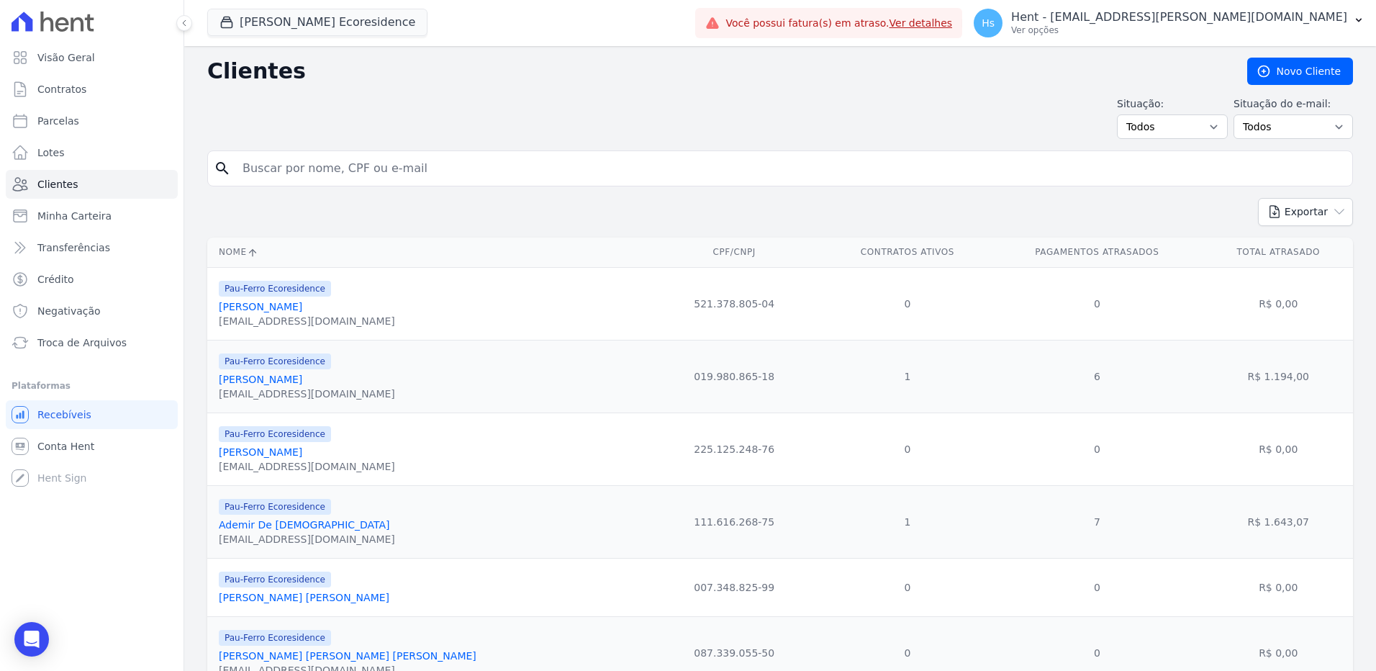
click at [353, 173] on input "search" at bounding box center [790, 168] width 1112 height 29
paste input "[PERSON_NAME]"
type input "[PERSON_NAME]"
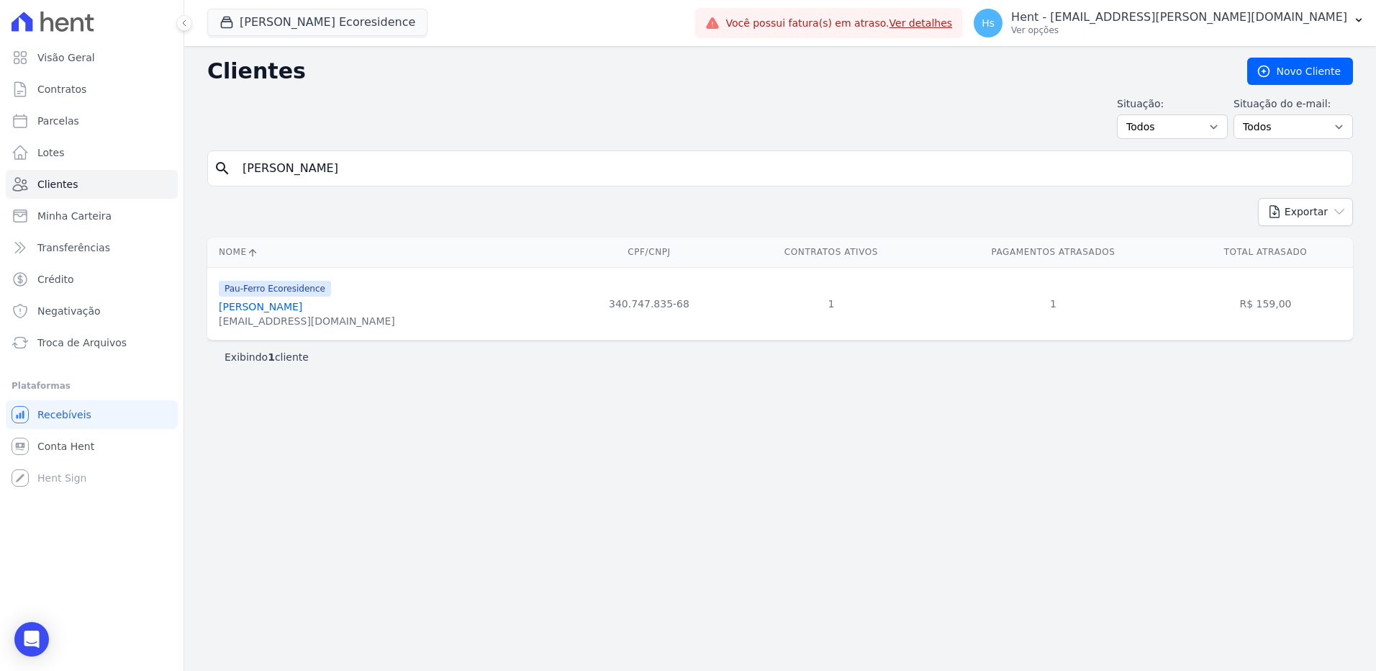
click at [267, 309] on link "[PERSON_NAME]" at bounding box center [260, 307] width 83 height 12
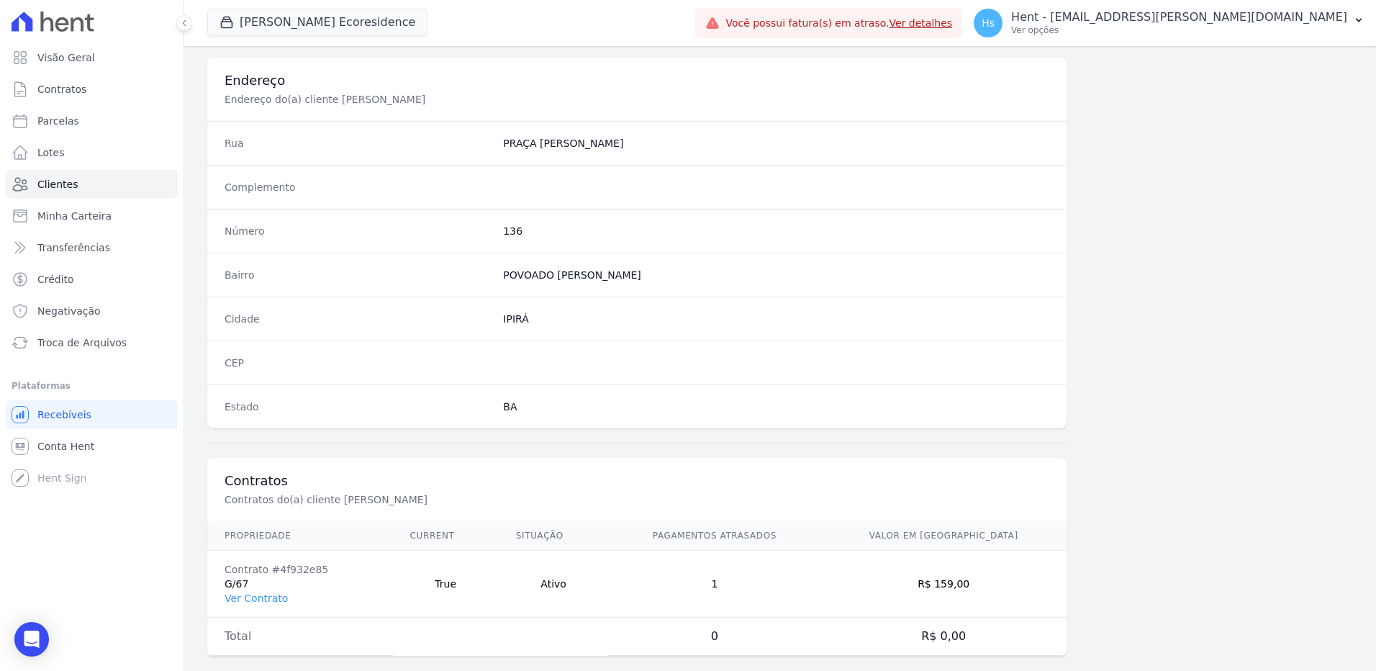
scroll to position [676, 0]
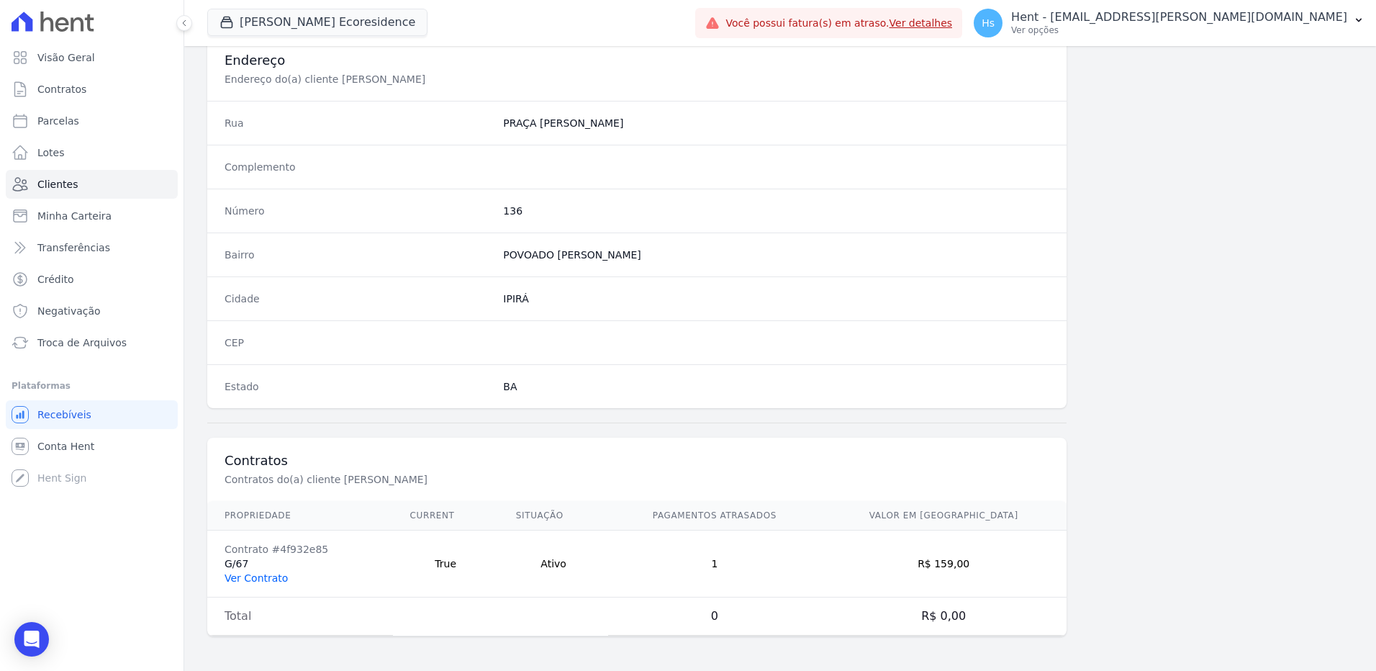
click at [246, 581] on link "Ver Contrato" at bounding box center [255, 578] width 63 height 12
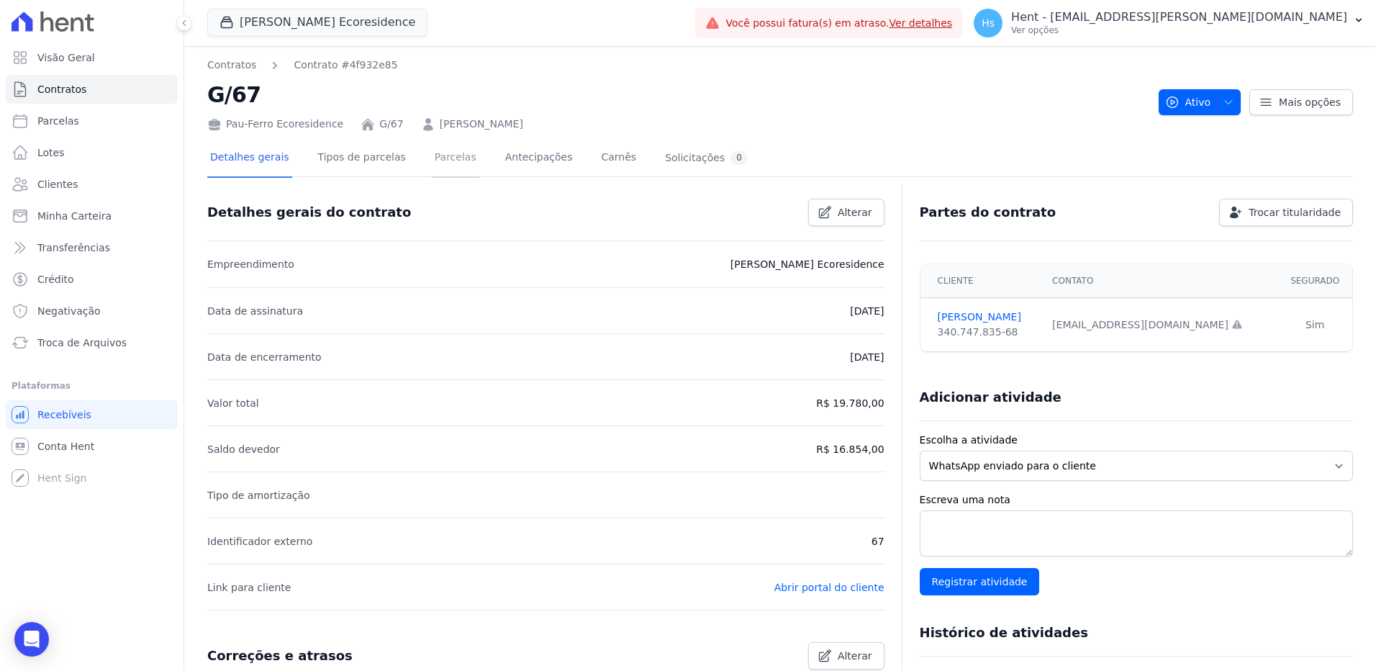
click at [455, 164] on link "Parcelas" at bounding box center [455, 159] width 47 height 38
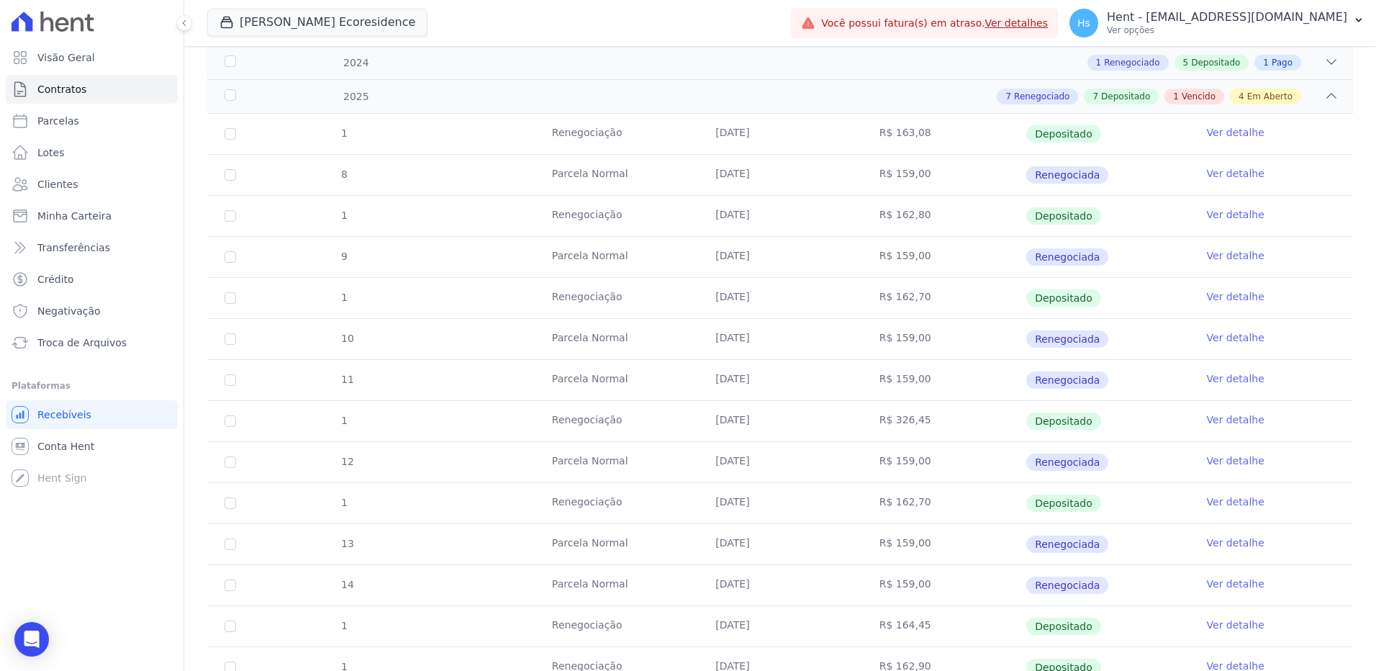
scroll to position [216, 0]
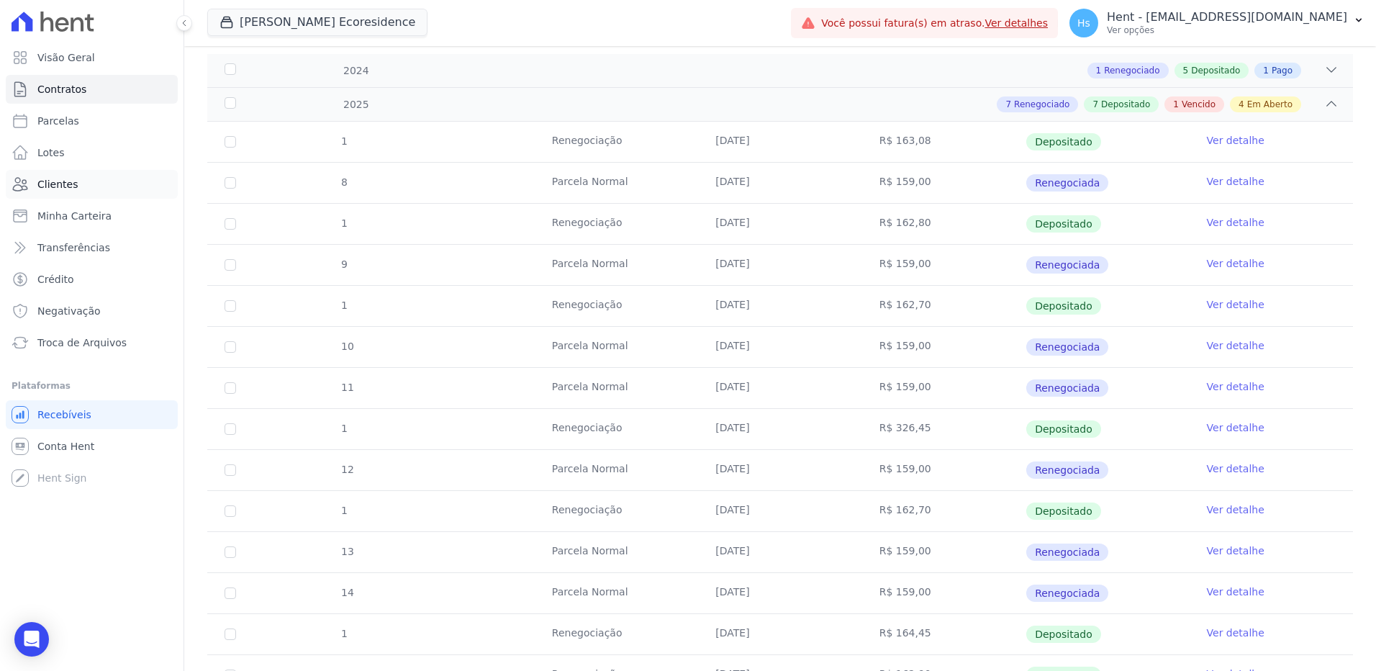
click at [58, 193] on link "Clientes" at bounding box center [92, 184] width 172 height 29
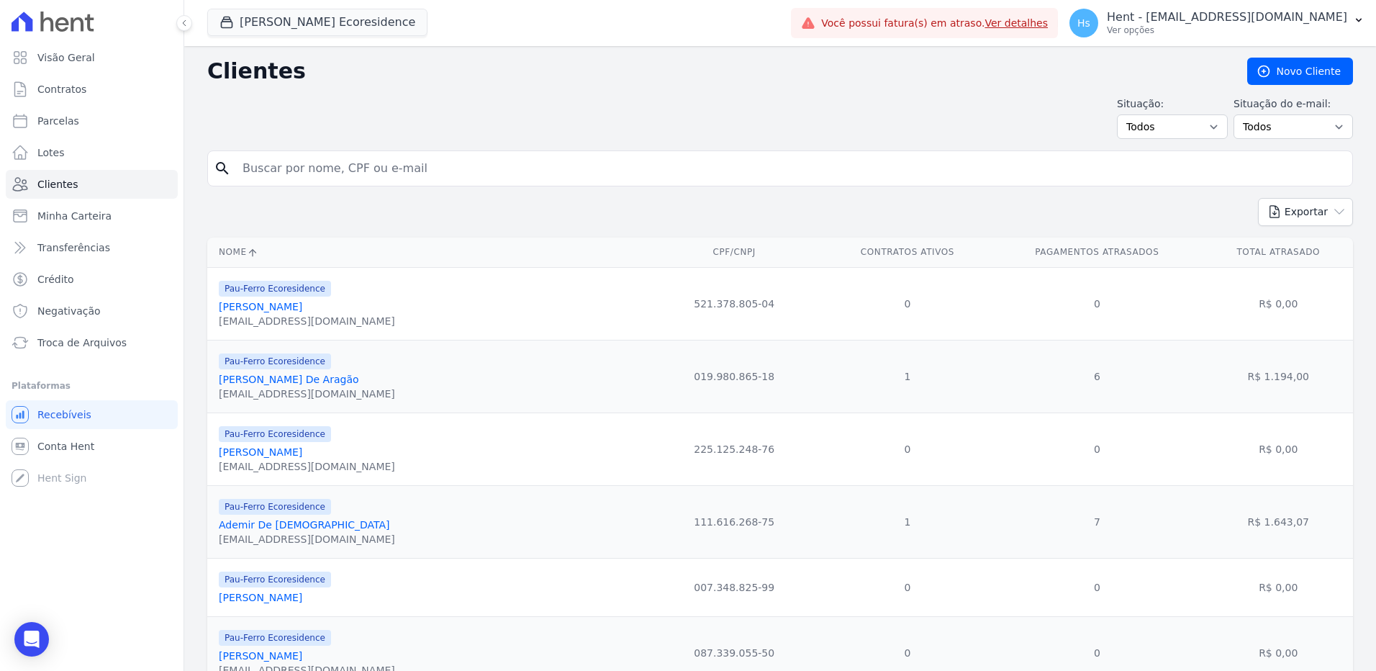
click at [298, 174] on input "search" at bounding box center [790, 168] width 1112 height 29
paste input "[PERSON_NAME] Dos [PERSON_NAME]"
type input "[PERSON_NAME] Dos [PERSON_NAME]"
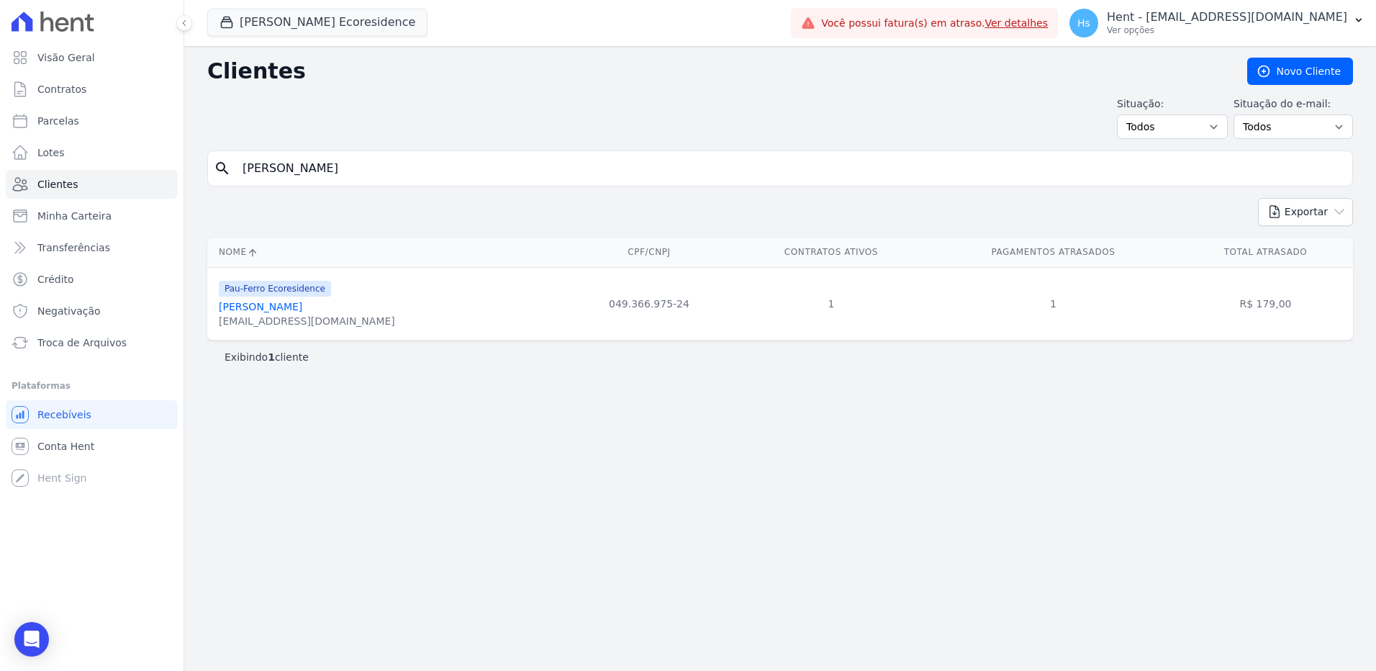
click at [302, 307] on link "[PERSON_NAME] Dos [PERSON_NAME]" at bounding box center [260, 307] width 83 height 12
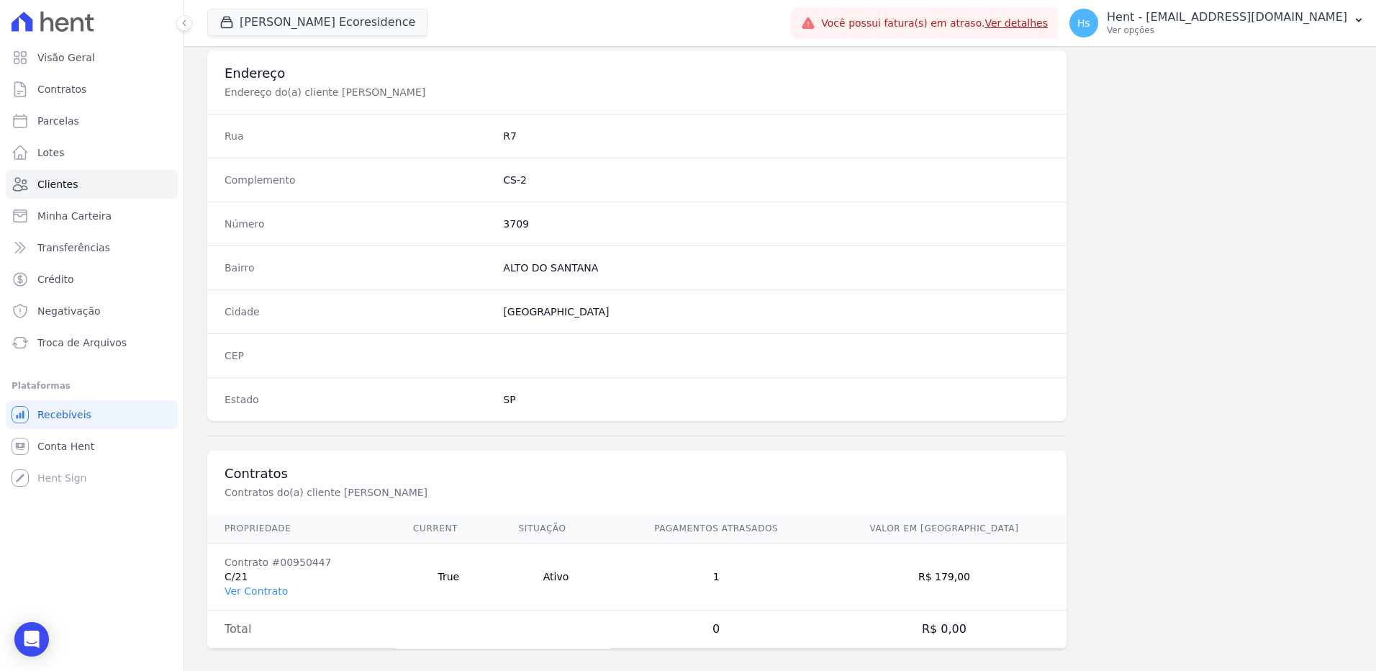
scroll to position [676, 0]
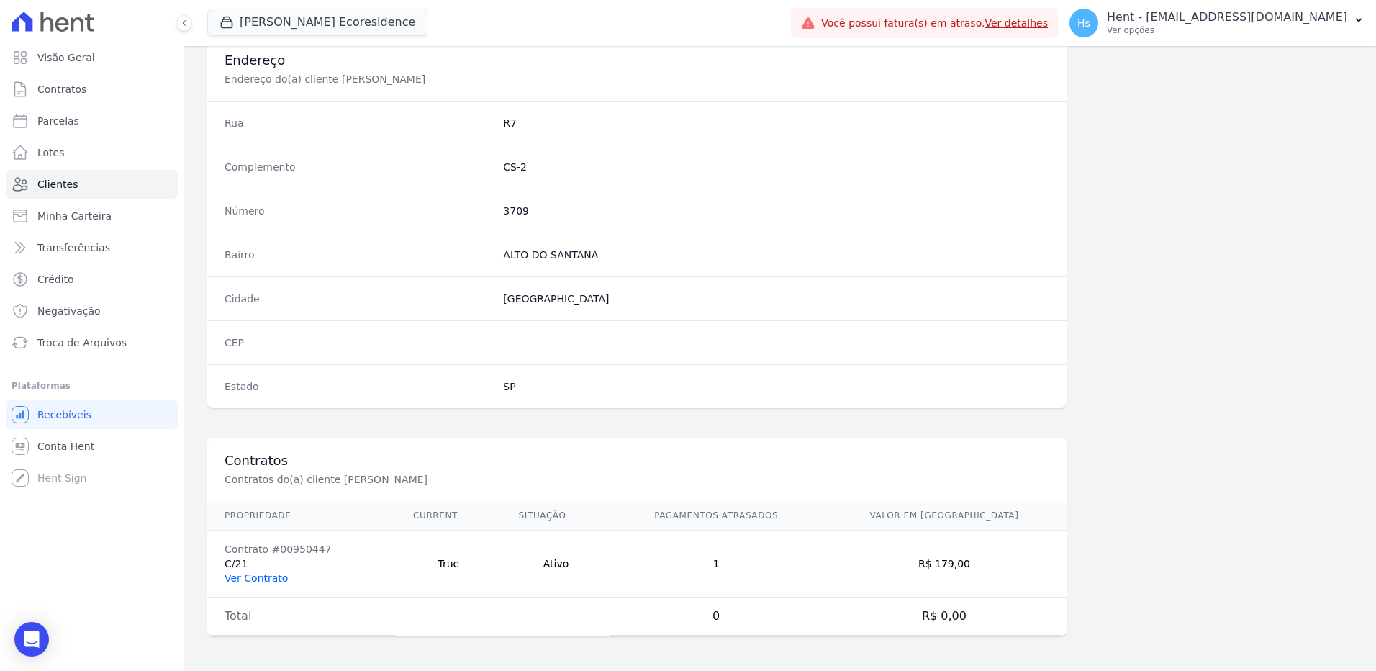
click at [237, 576] on link "Ver Contrato" at bounding box center [255, 578] width 63 height 12
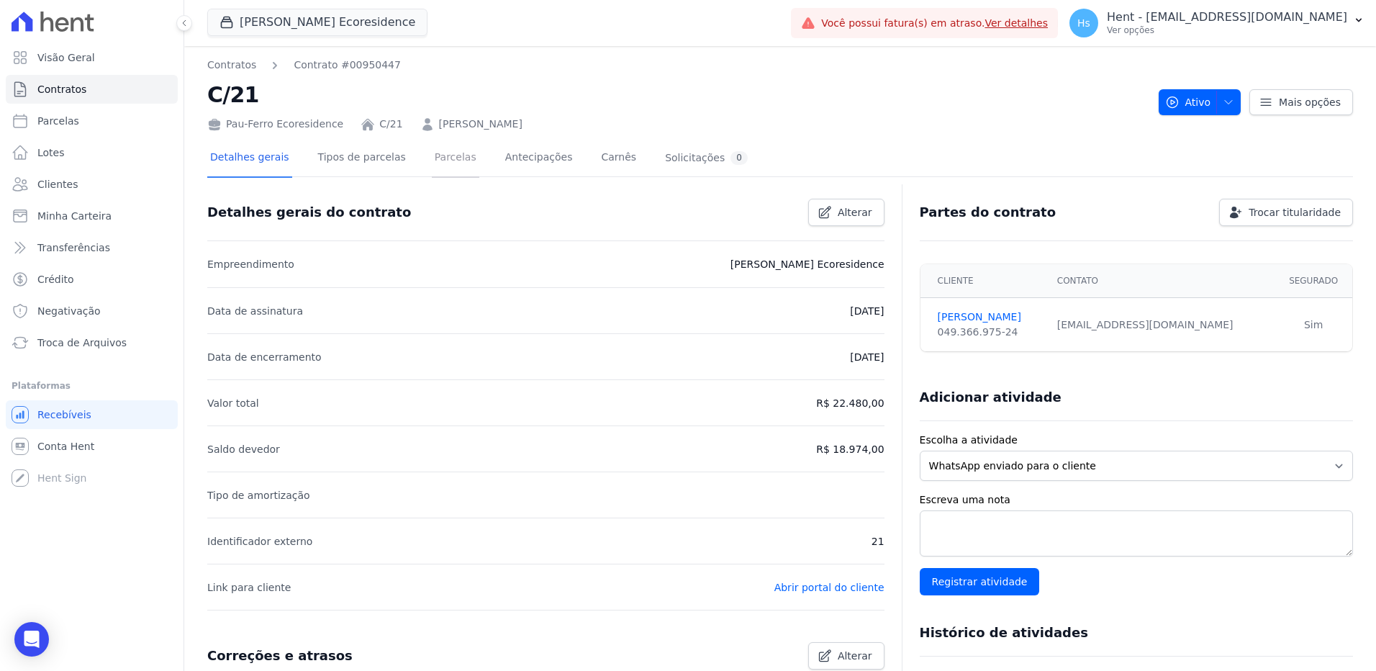
click at [433, 156] on link "Parcelas" at bounding box center [455, 159] width 47 height 38
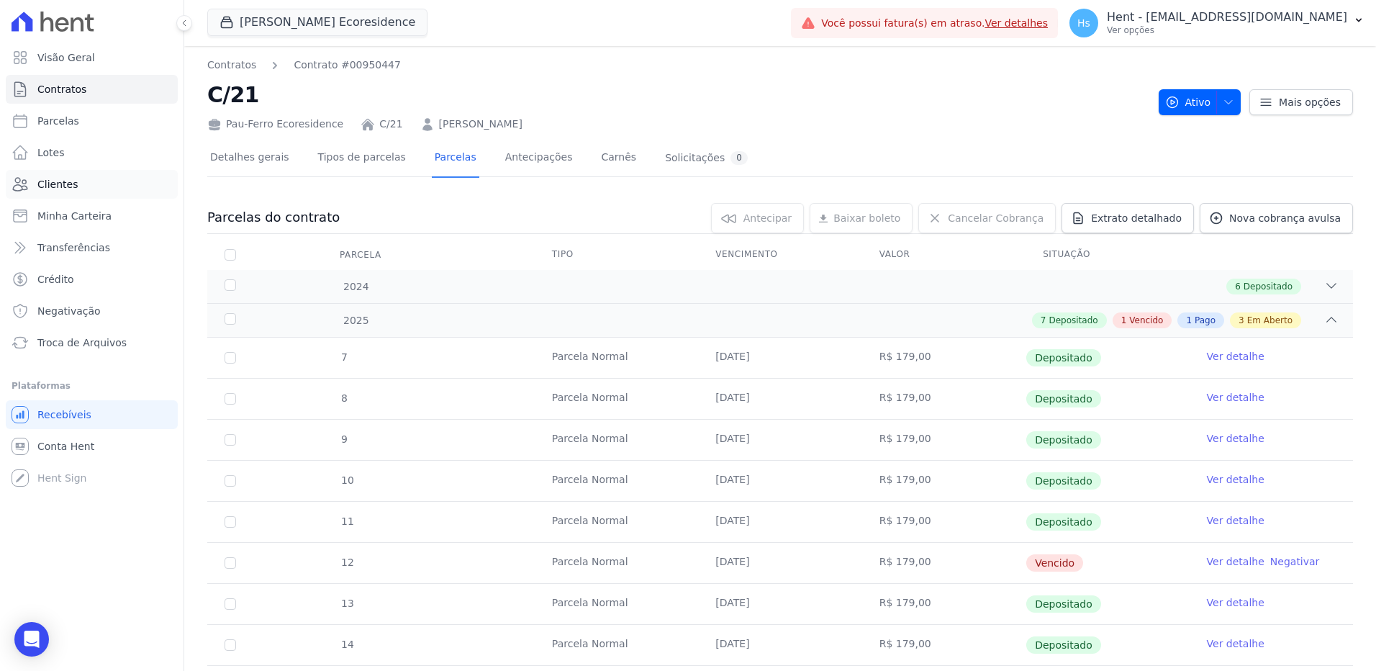
click at [76, 188] on link "Clientes" at bounding box center [92, 184] width 172 height 29
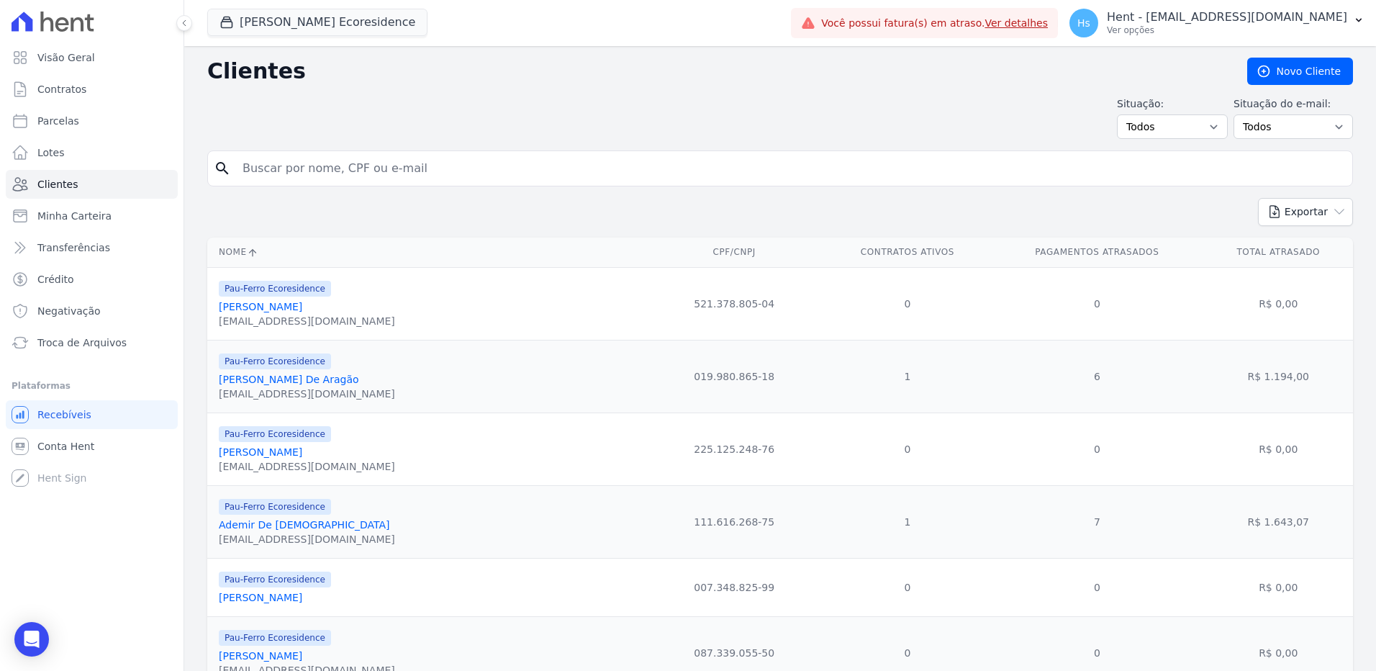
click at [301, 159] on input "search" at bounding box center [790, 168] width 1112 height 29
paste input "Paulo Roberto Gomes Pithon Nascimento"
type input "Paulo Roberto Gomes Pithon Nascimento"
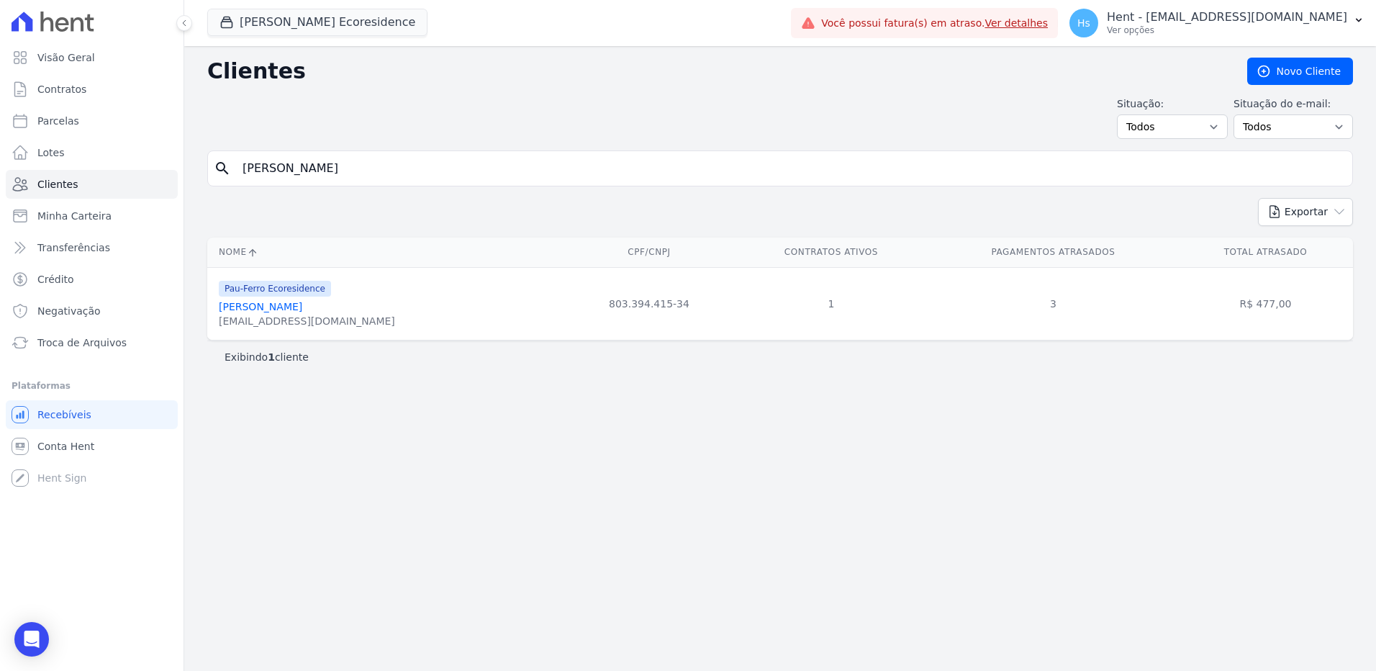
click at [302, 306] on link "Paulo Roberto Gomes Pithon Nascimento" at bounding box center [260, 307] width 83 height 12
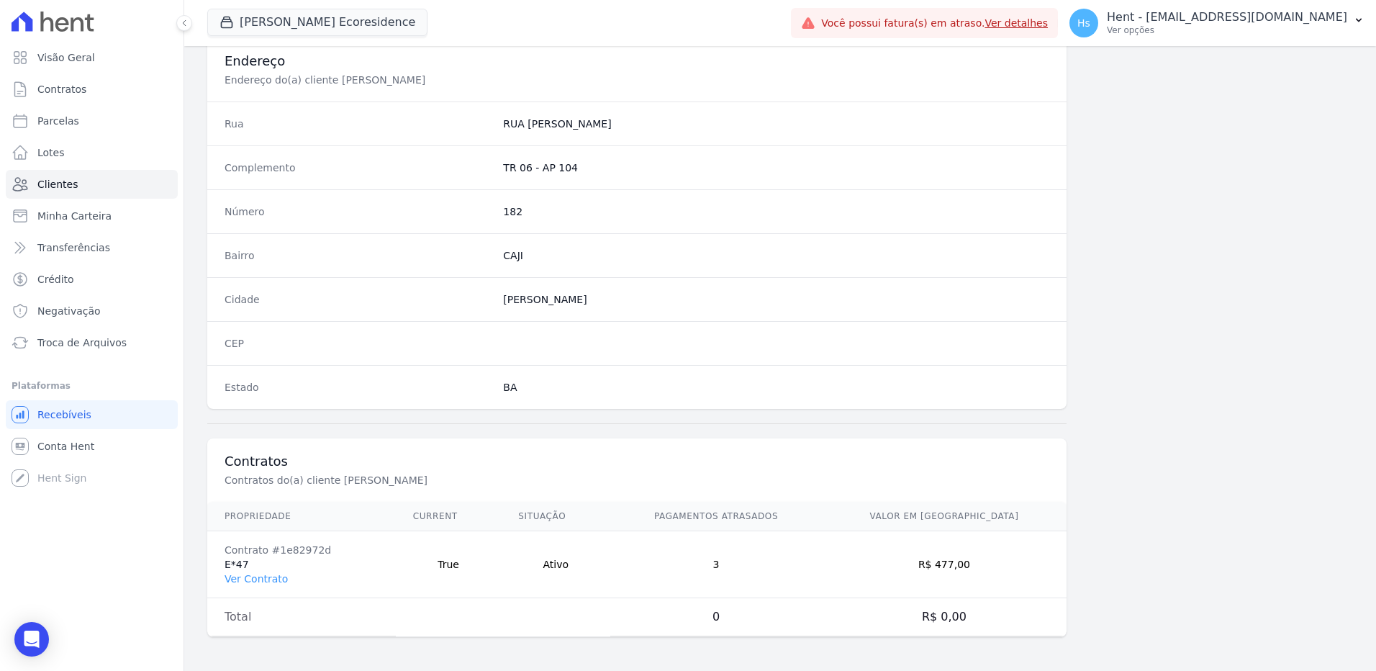
scroll to position [676, 0]
click at [260, 581] on link "Ver Contrato" at bounding box center [255, 578] width 63 height 12
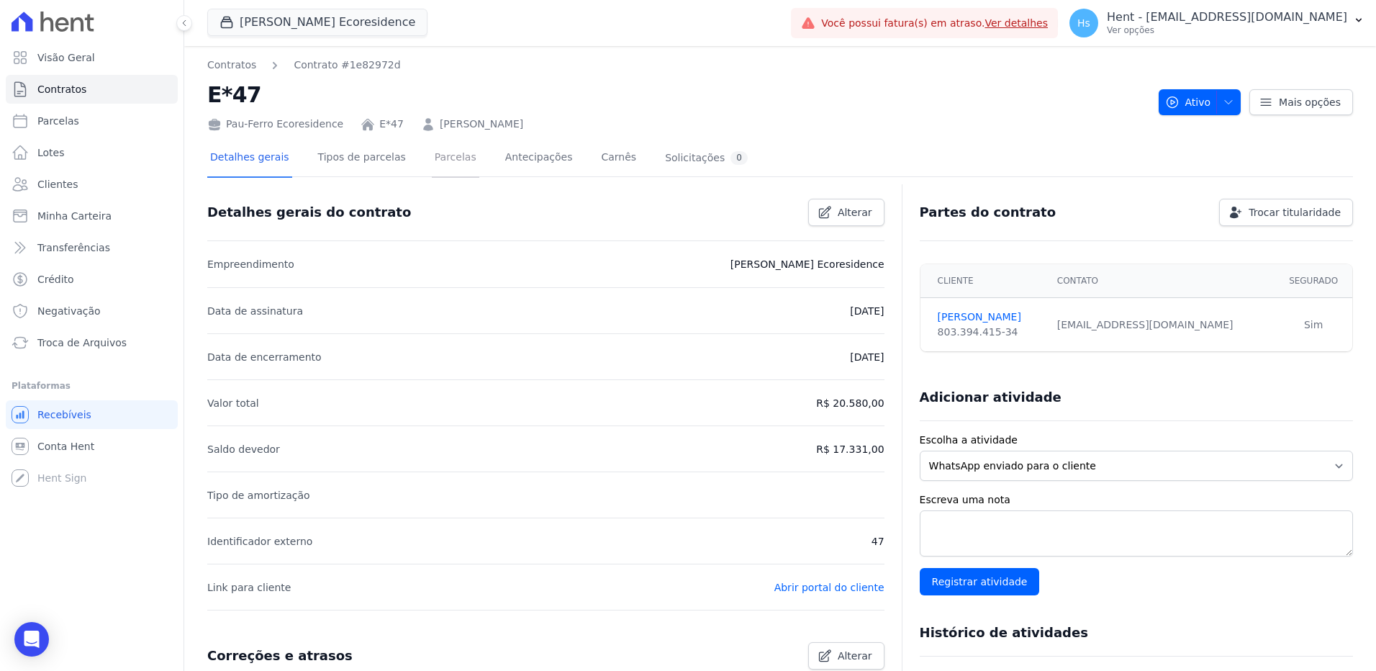
click at [445, 160] on link "Parcelas" at bounding box center [455, 159] width 47 height 38
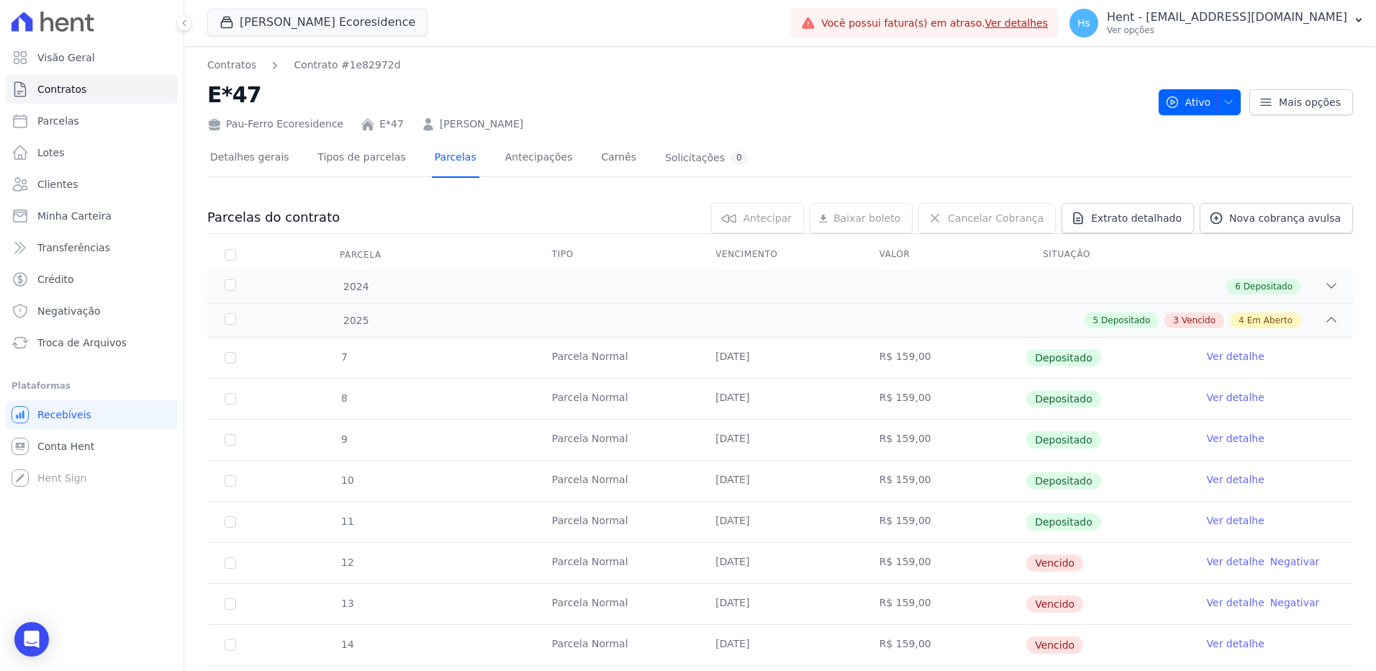
click at [432, 164] on link "Parcelas" at bounding box center [455, 159] width 47 height 38
click at [432, 167] on link "Parcelas" at bounding box center [455, 159] width 47 height 38
click at [68, 189] on span "Clientes" at bounding box center [57, 184] width 40 height 14
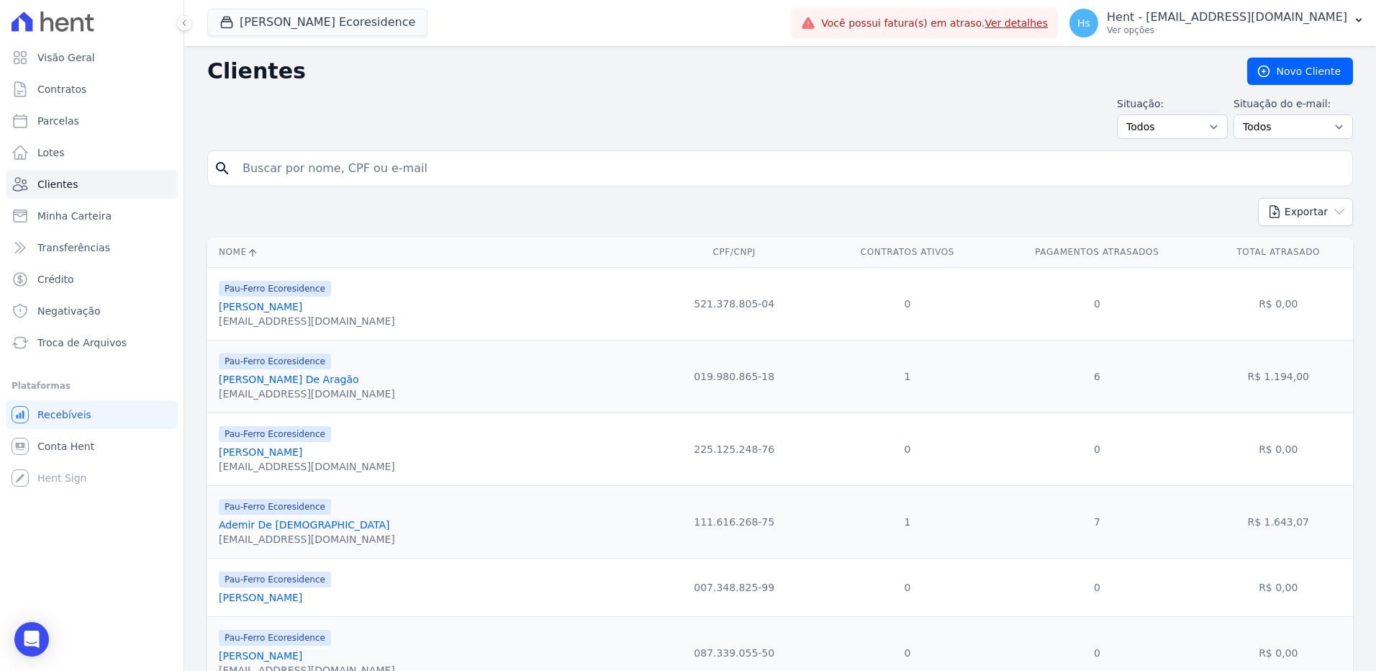
click at [314, 169] on input "search" at bounding box center [790, 168] width 1112 height 29
paste input "[PERSON_NAME]"
type input "[PERSON_NAME]"
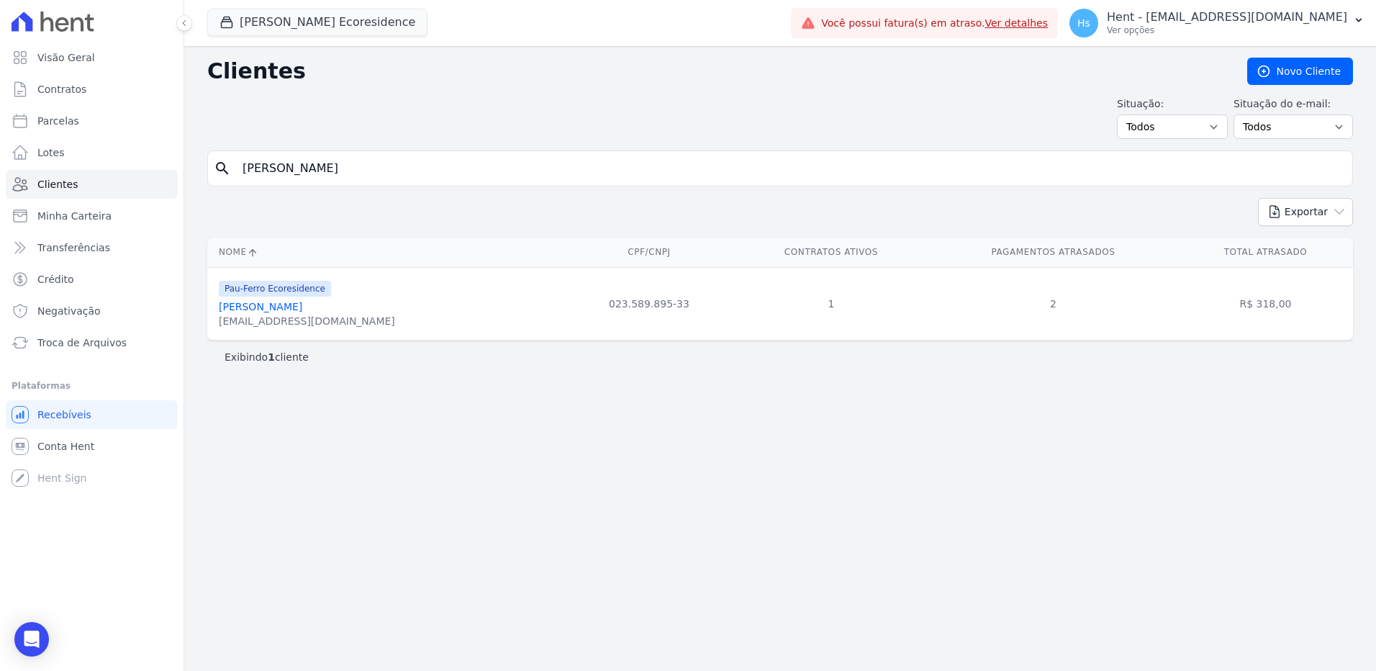
click at [294, 312] on link "[PERSON_NAME]" at bounding box center [260, 307] width 83 height 12
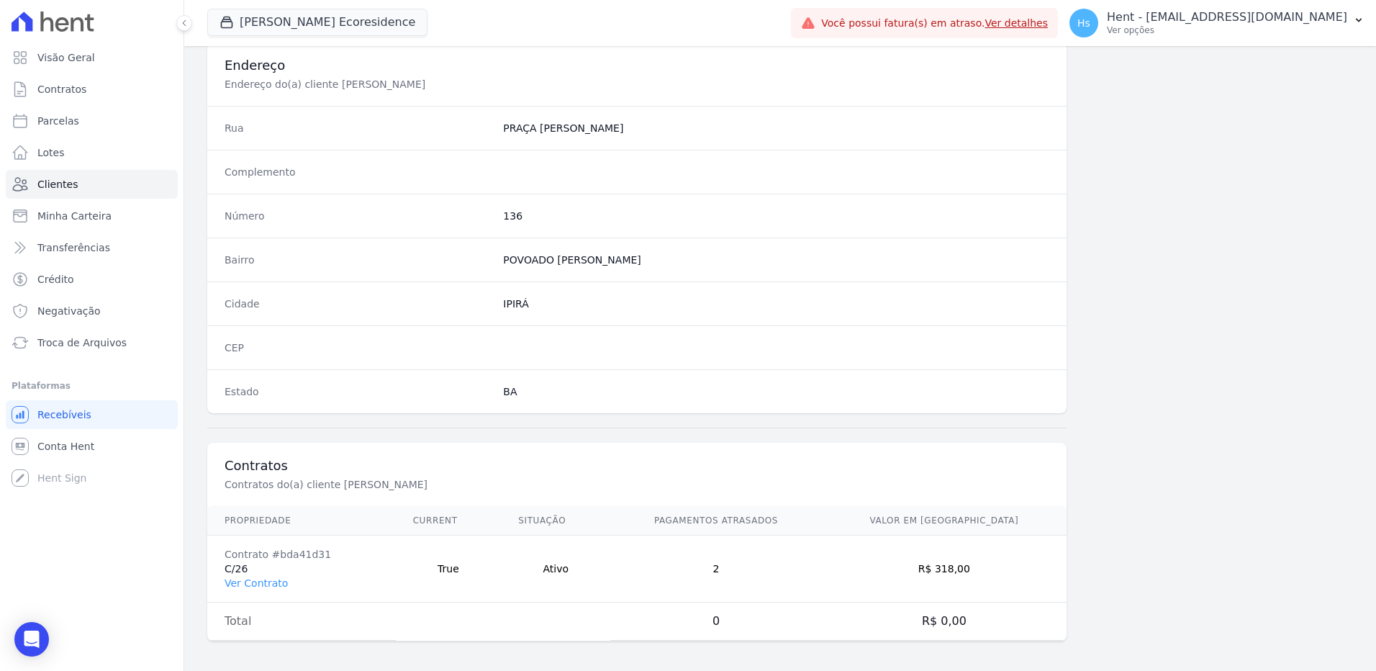
scroll to position [676, 0]
click at [245, 578] on link "Ver Contrato" at bounding box center [255, 578] width 63 height 12
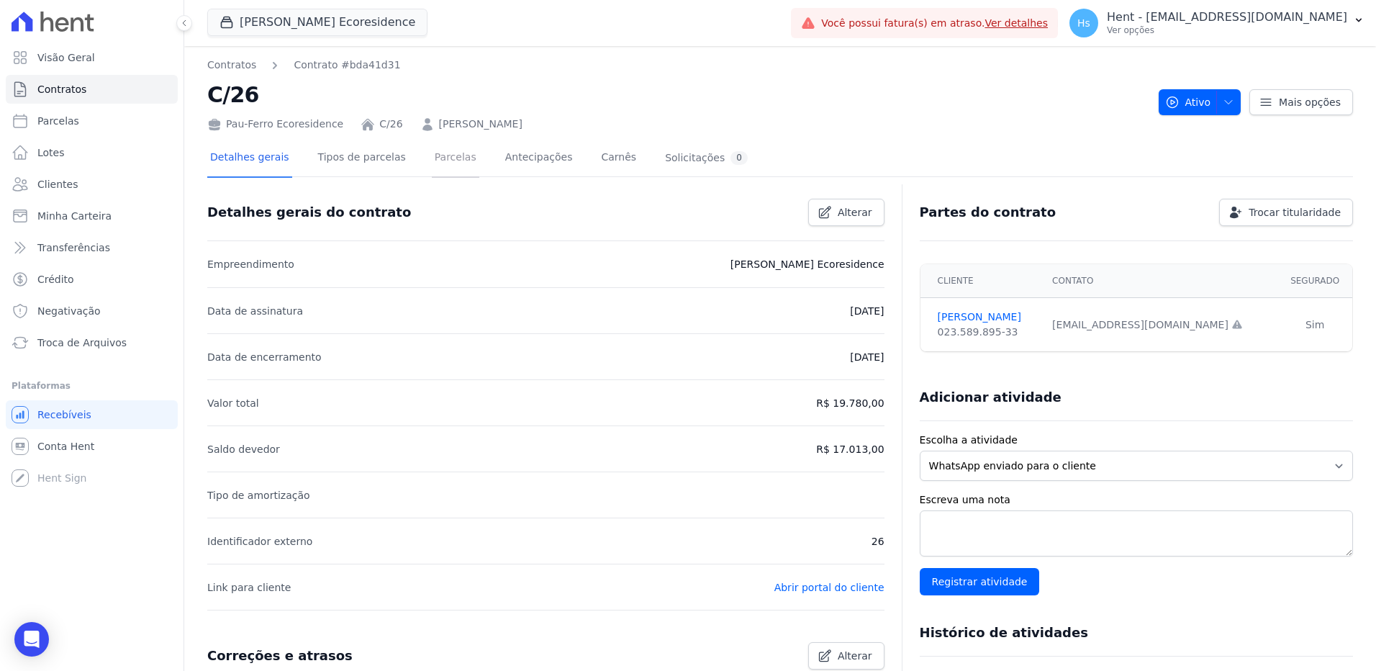
click at [438, 162] on link "Parcelas" at bounding box center [455, 159] width 47 height 38
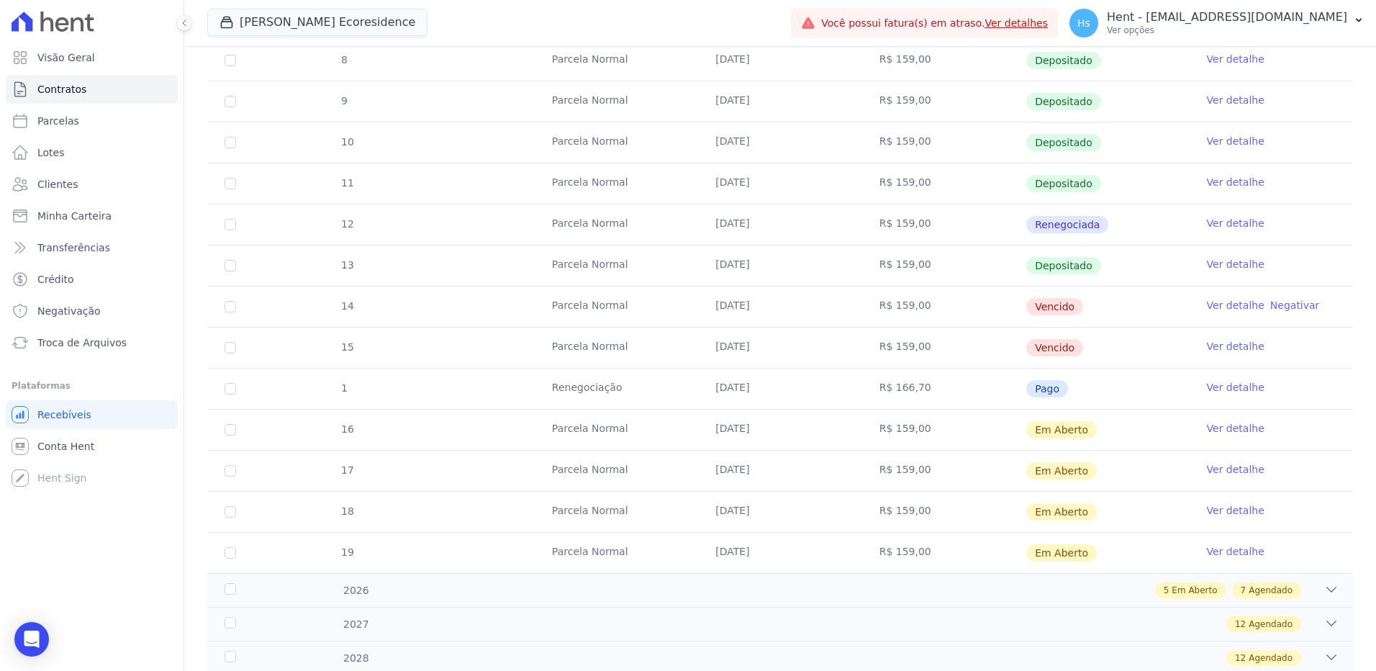
scroll to position [304, 0]
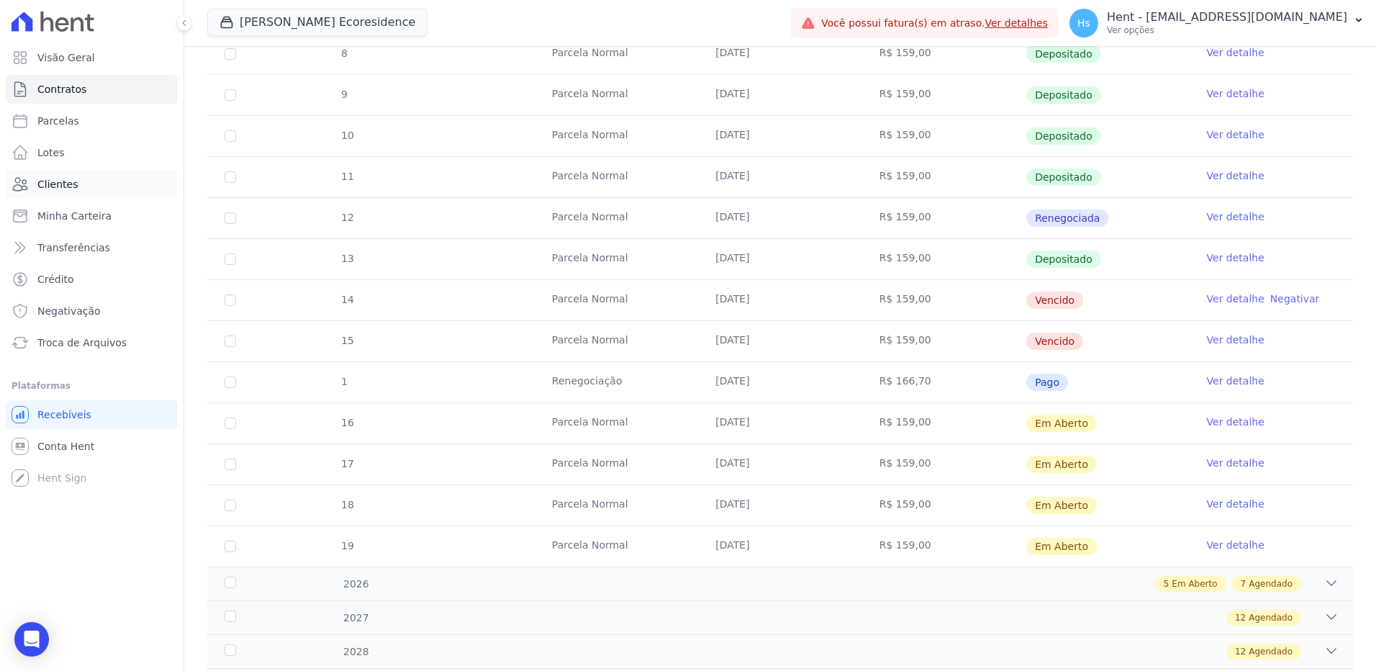
click at [42, 186] on span "Clientes" at bounding box center [57, 184] width 40 height 14
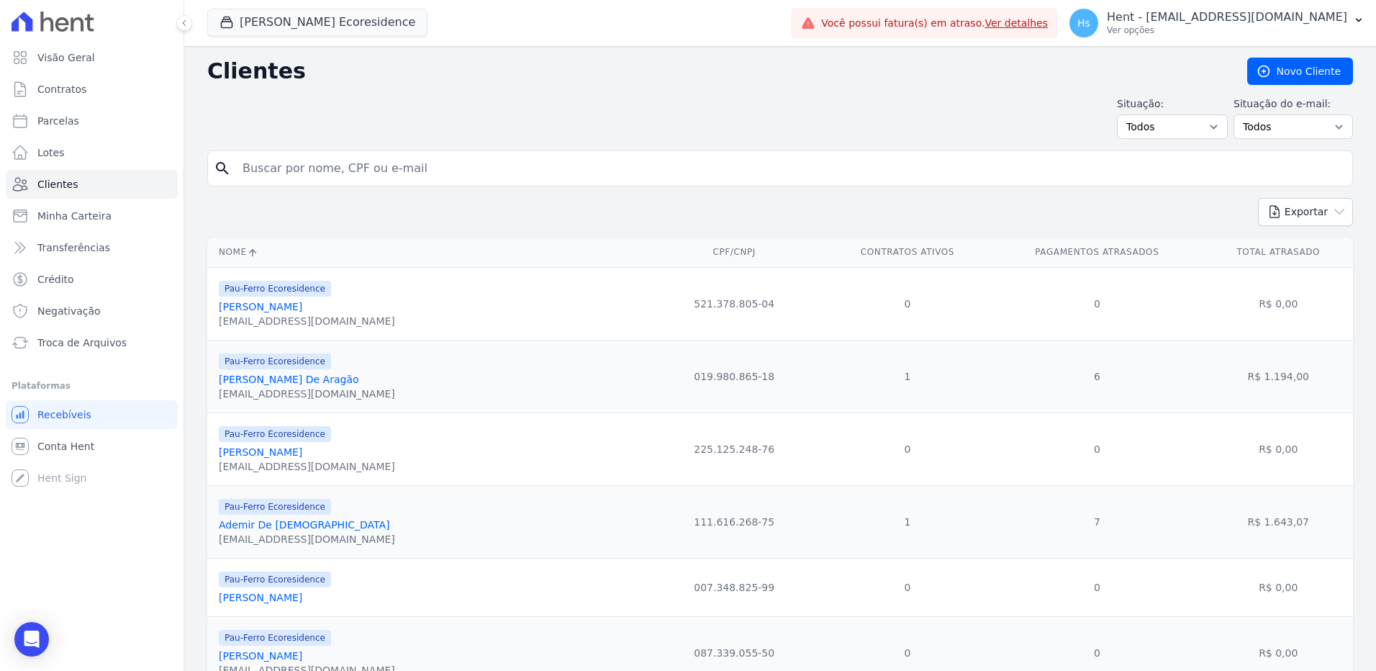
click at [289, 168] on input "search" at bounding box center [790, 168] width 1112 height 29
paste input "Jaguaraci Bulhoes"
type input "Jaguaraci Bulhoes"
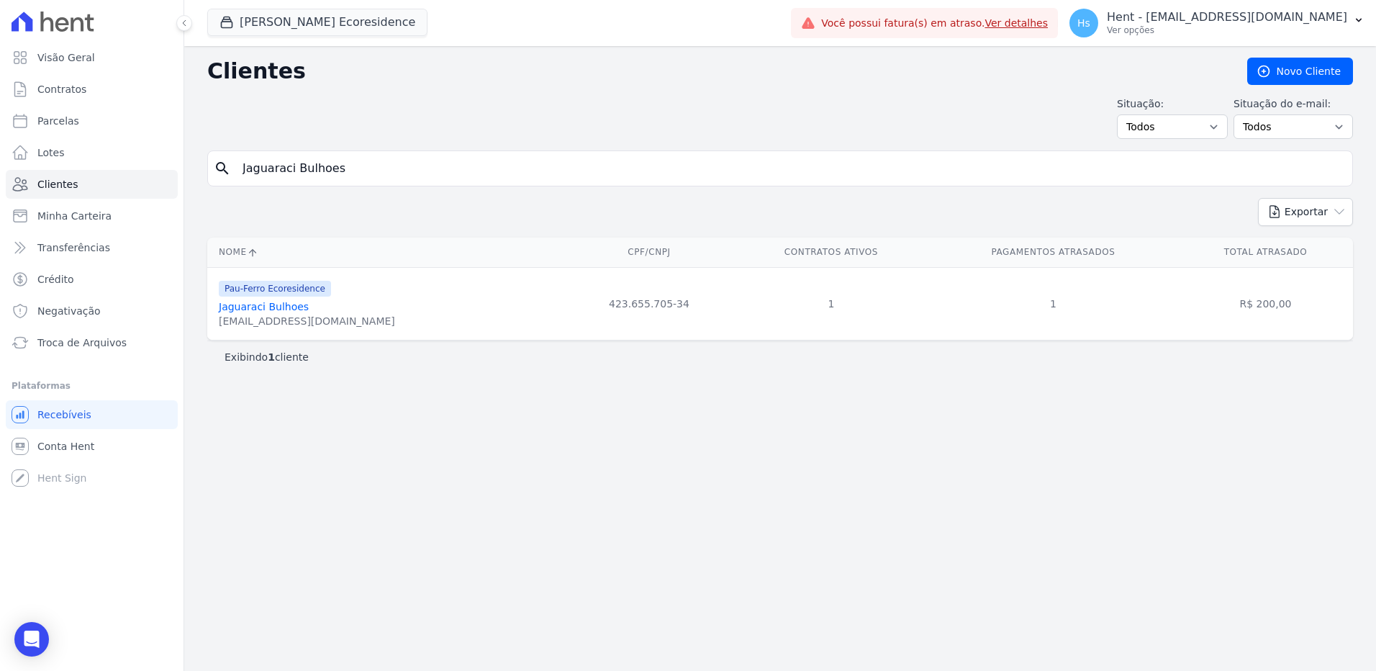
click at [273, 310] on link "Jaguaraci Bulhoes" at bounding box center [264, 307] width 90 height 12
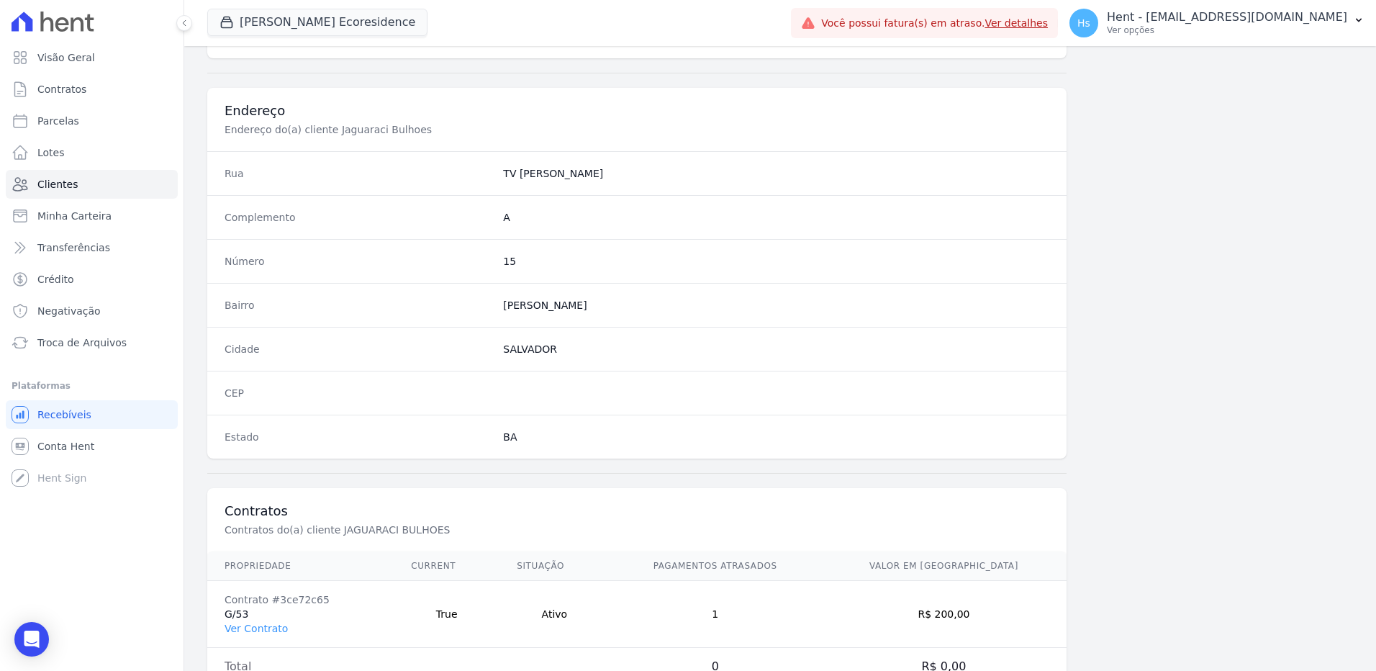
scroll to position [676, 0]
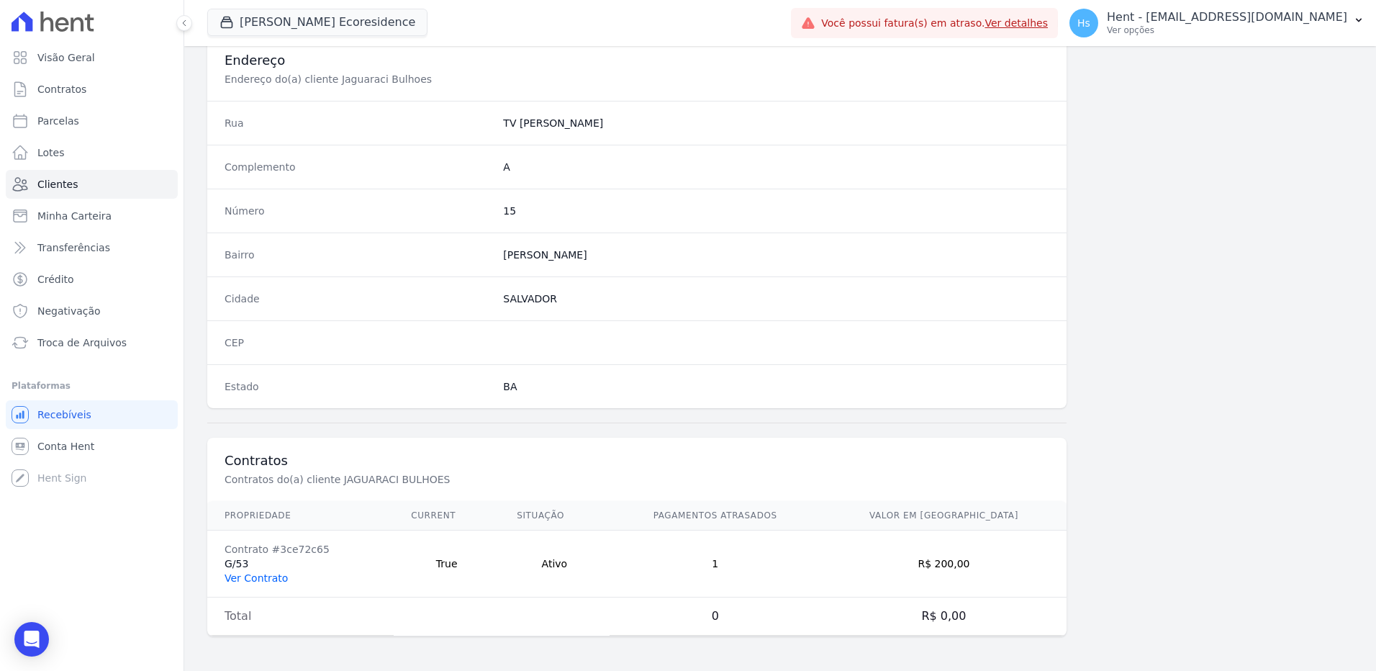
click at [263, 581] on link "Ver Contrato" at bounding box center [255, 578] width 63 height 12
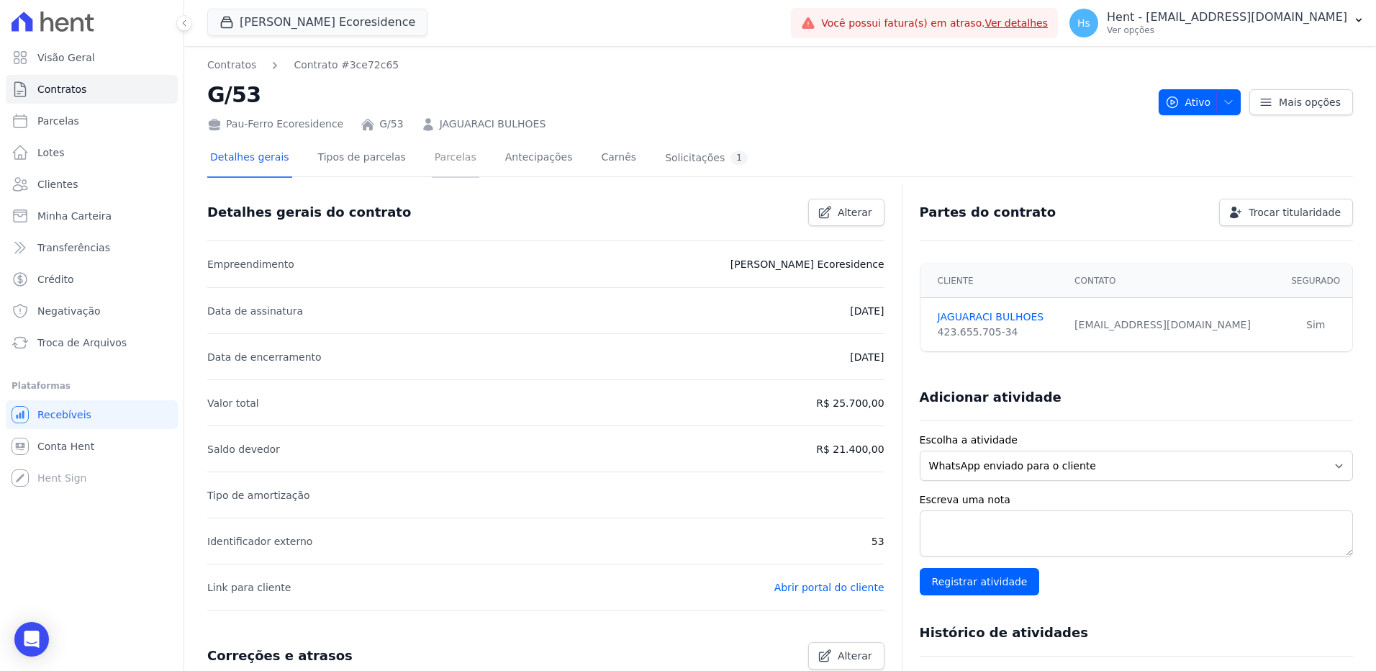
click at [447, 155] on link "Parcelas" at bounding box center [455, 159] width 47 height 38
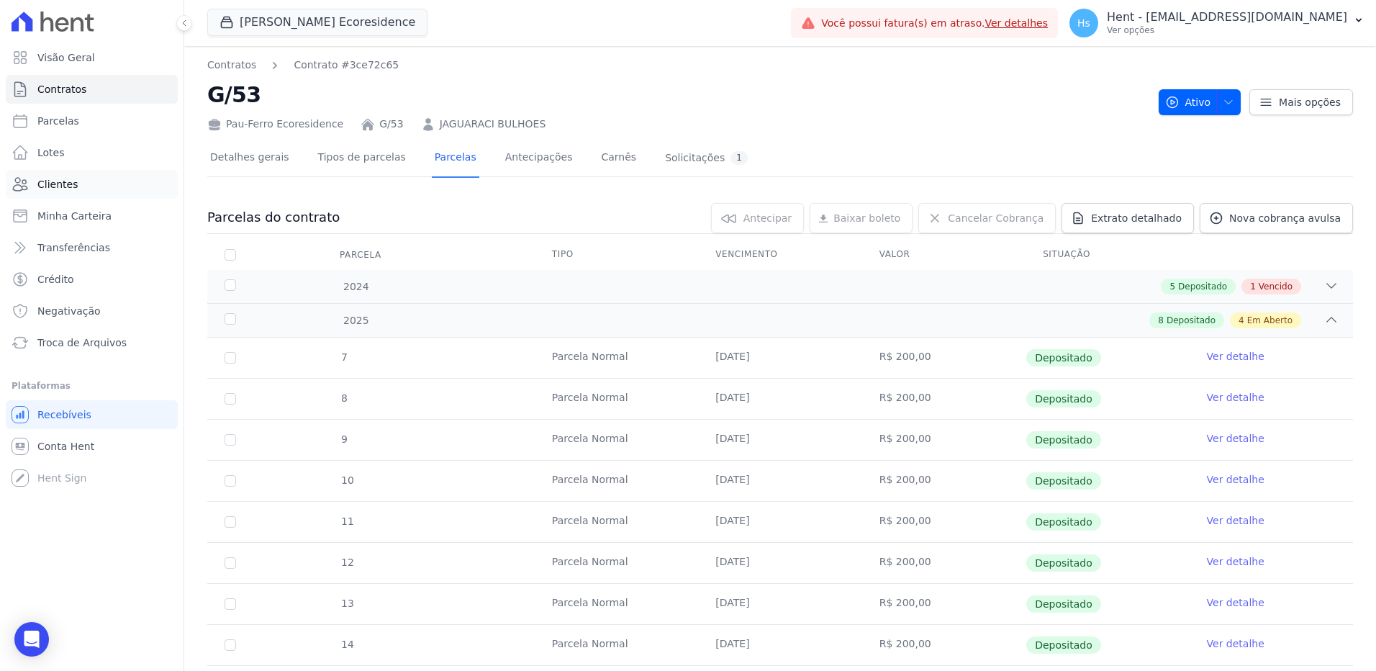
click at [64, 183] on span "Clientes" at bounding box center [57, 184] width 40 height 14
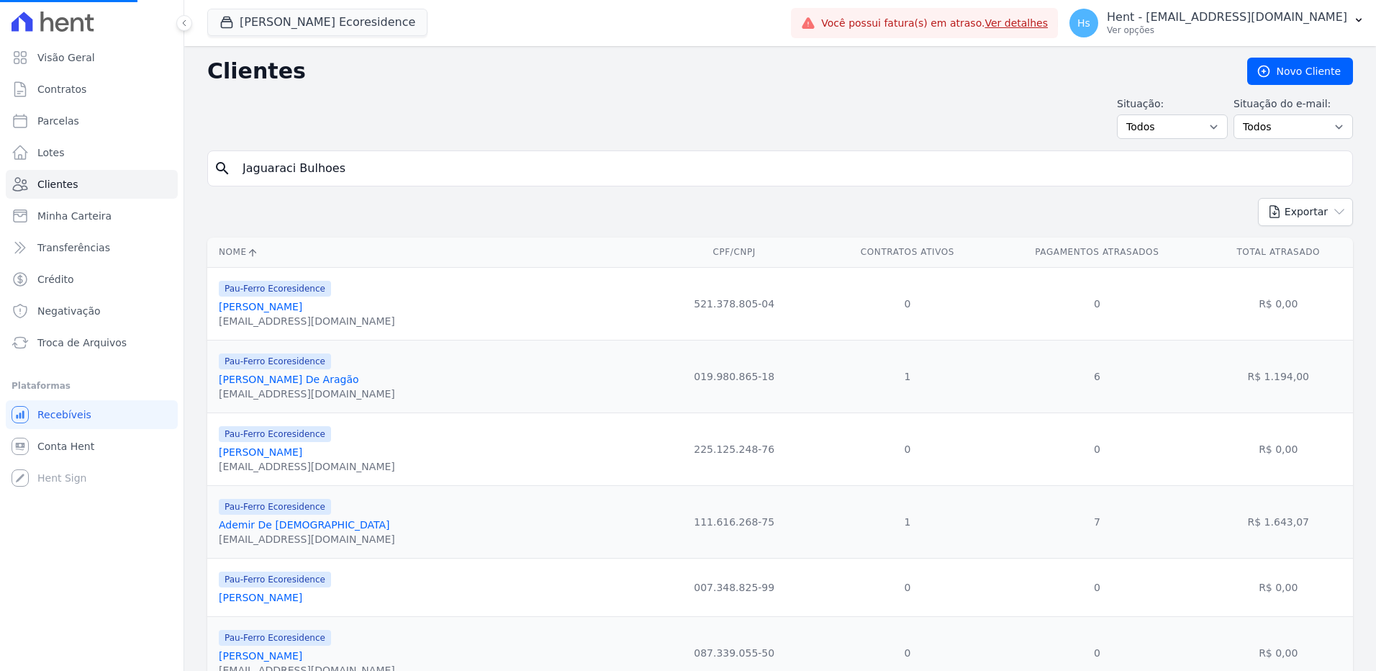
click at [395, 173] on input "Jaguaraci Bulhoes" at bounding box center [790, 168] width 1112 height 29
paste input "Ademir De [DEMOGRAPHIC_DATA]"
type input "Ademir De [DEMOGRAPHIC_DATA]"
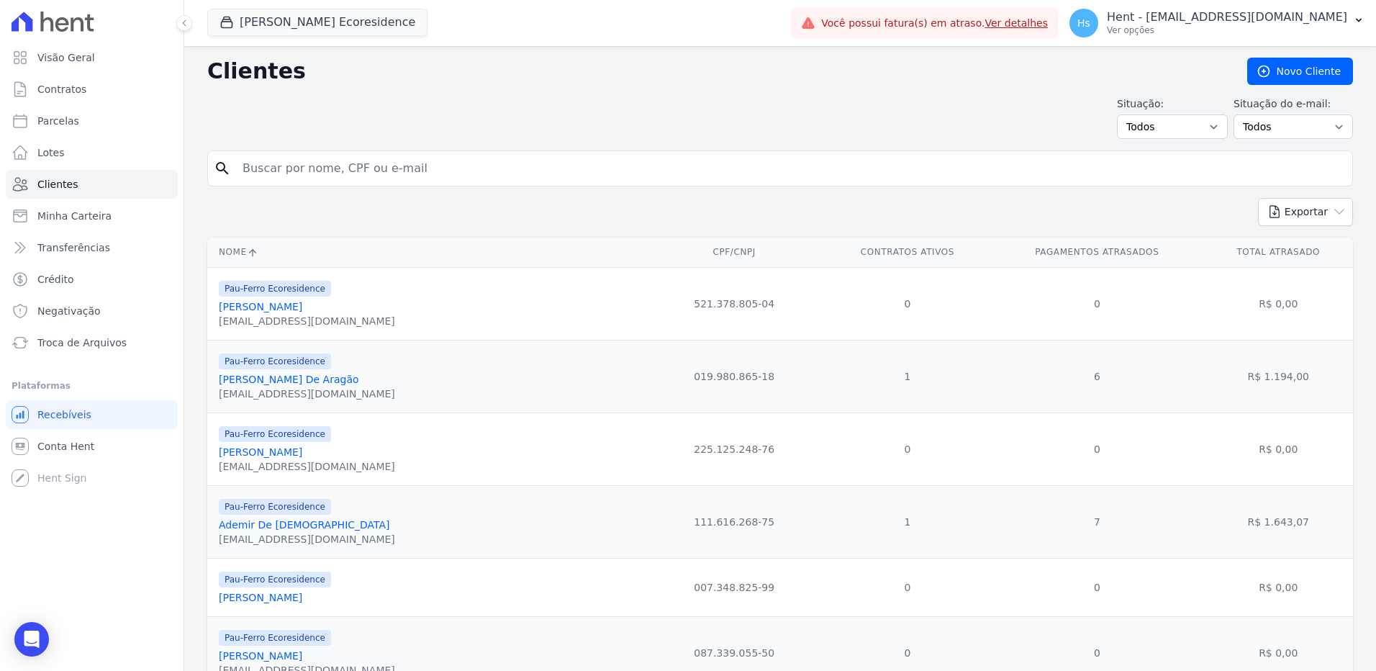
click at [735, 278] on td "521.378.805-04" at bounding box center [734, 303] width 181 height 73
click at [355, 165] on input "search" at bounding box center [790, 168] width 1112 height 29
paste input "Ademir De [DEMOGRAPHIC_DATA]"
type input "Ademir De [DEMOGRAPHIC_DATA]"
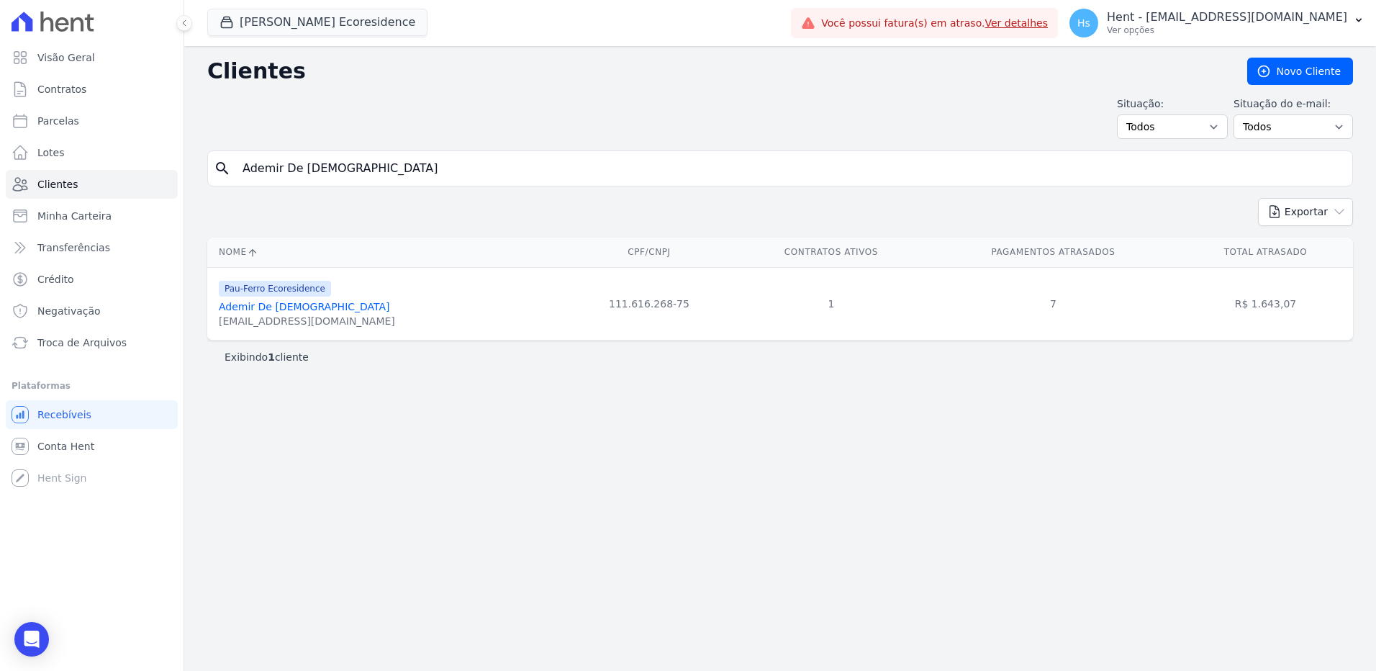
click at [279, 171] on input "Ademir De [DEMOGRAPHIC_DATA]" at bounding box center [790, 168] width 1112 height 29
click at [281, 172] on input "Ademir De [DEMOGRAPHIC_DATA]" at bounding box center [790, 168] width 1112 height 29
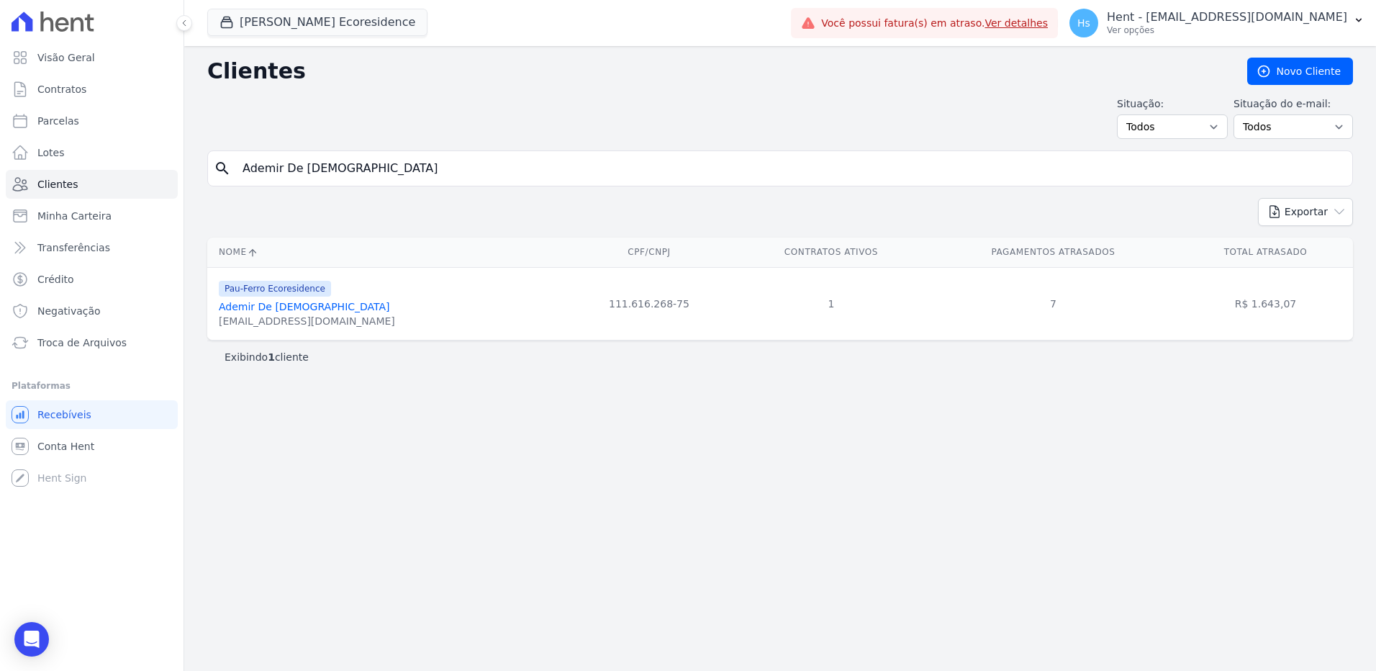
click at [281, 172] on input "Ademir De [DEMOGRAPHIC_DATA]" at bounding box center [790, 168] width 1112 height 29
paste input "Ednéia Oliveira Santo"
type input "[PERSON_NAME]"
click at [339, 175] on input "[PERSON_NAME]" at bounding box center [790, 168] width 1112 height 29
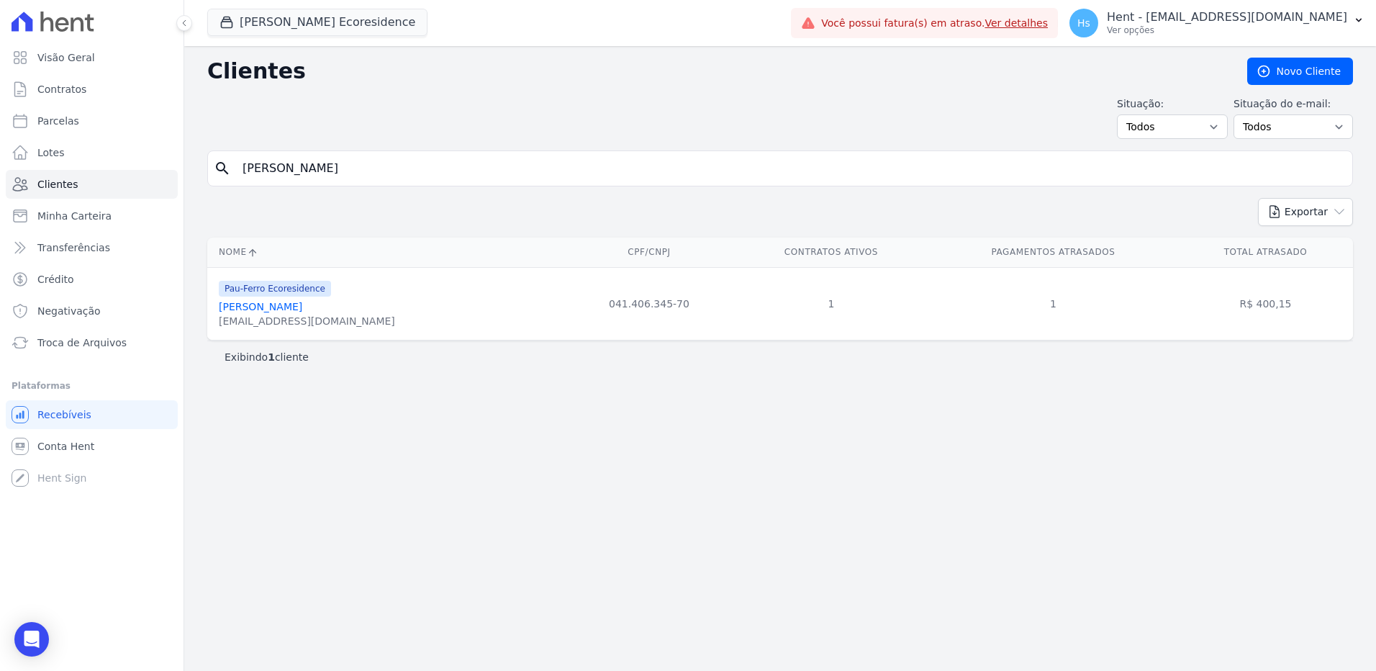
click at [339, 175] on input "[PERSON_NAME]" at bounding box center [790, 168] width 1112 height 29
paste input "liane Oliveira Santos Ri"
type input "[PERSON_NAME] [PERSON_NAME]"
click at [327, 156] on input "[PERSON_NAME] [PERSON_NAME]" at bounding box center [790, 168] width 1112 height 29
click at [323, 177] on input "[PERSON_NAME] [PERSON_NAME]" at bounding box center [790, 168] width 1112 height 29
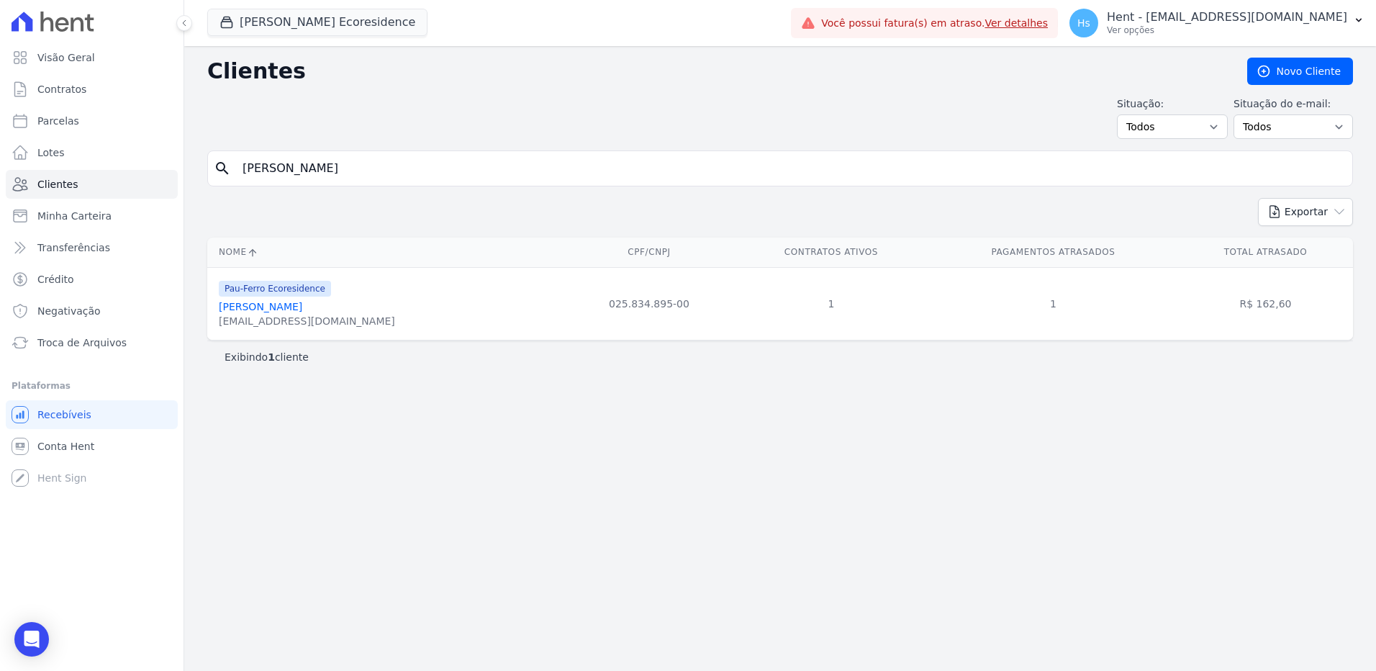
click at [323, 177] on input "[PERSON_NAME] [PERSON_NAME]" at bounding box center [790, 168] width 1112 height 29
click at [343, 176] on input "[PERSON_NAME] [PERSON_NAME]" at bounding box center [790, 168] width 1112 height 29
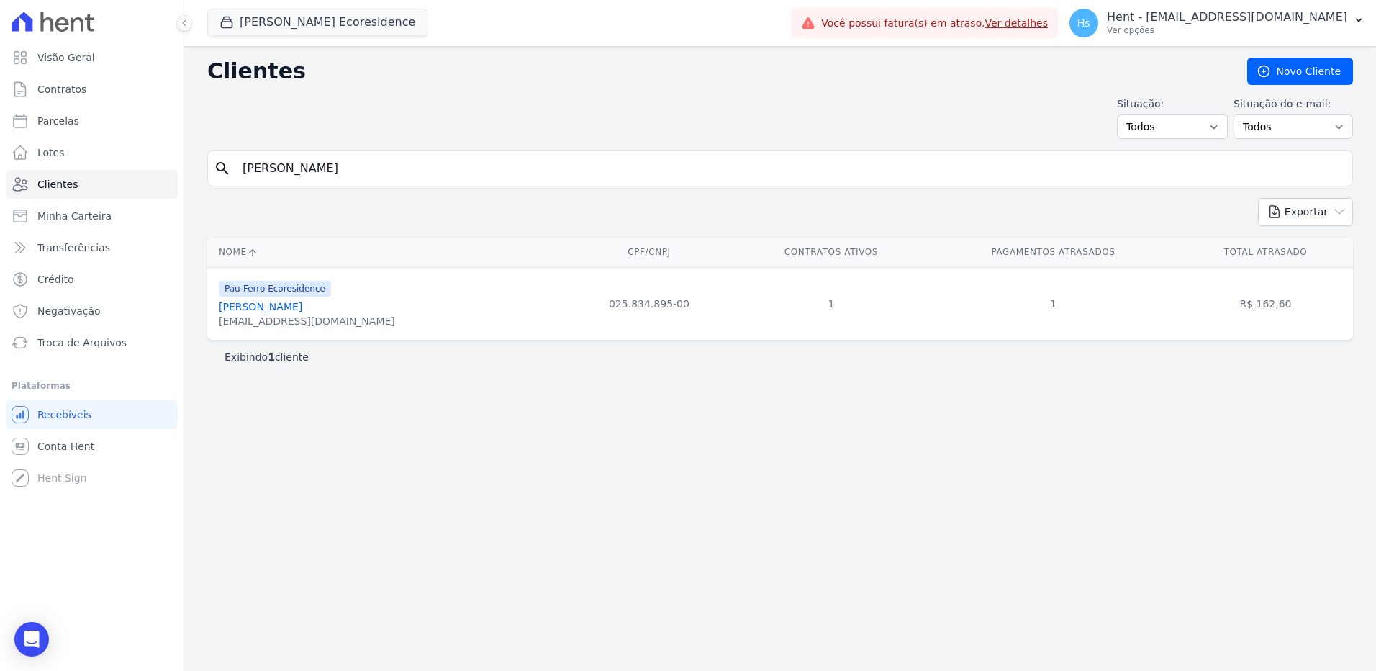
click at [343, 176] on input "[PERSON_NAME] [PERSON_NAME]" at bounding box center [790, 168] width 1112 height 29
paste input "[PERSON_NAME]"
type input "[PERSON_NAME]"
click at [279, 175] on input "[PERSON_NAME]" at bounding box center [790, 168] width 1112 height 29
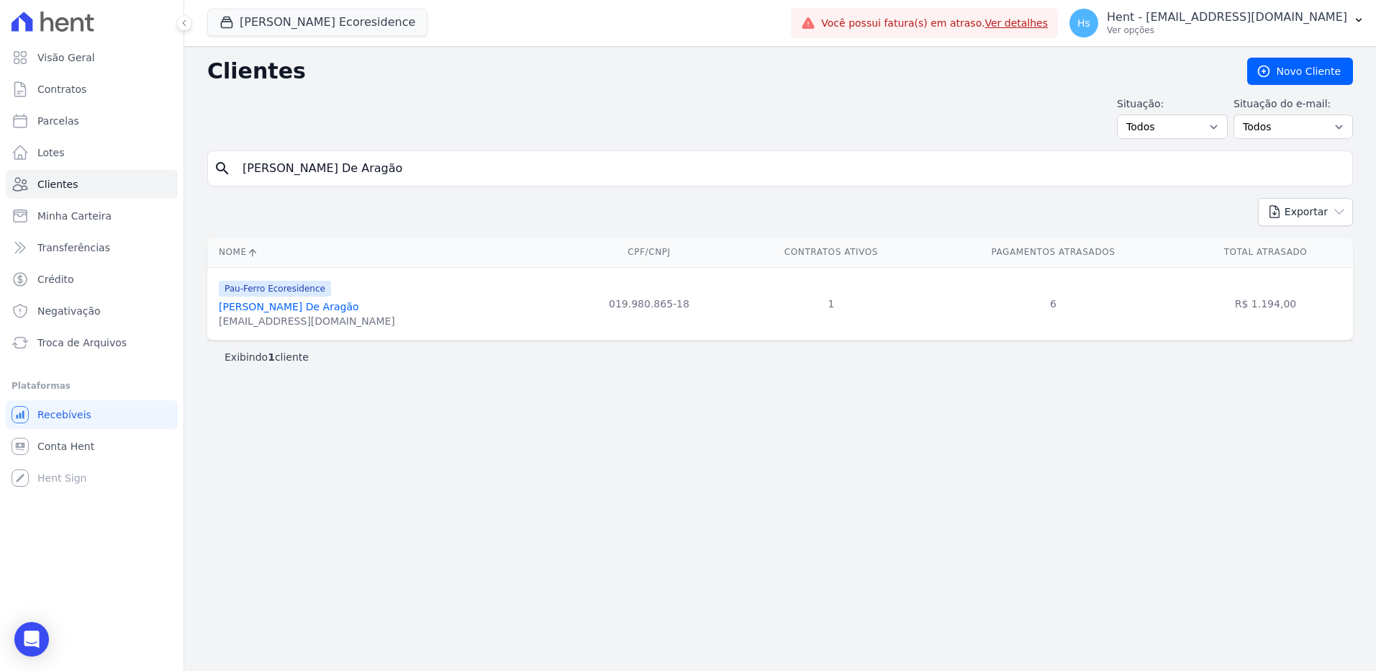
click at [279, 175] on input "[PERSON_NAME]" at bounding box center [790, 168] width 1112 height 29
paste input "na Maria Alves"
type input "[PERSON_NAME] [PERSON_NAME]"
click at [291, 170] on input "[PERSON_NAME] [PERSON_NAME]" at bounding box center [790, 168] width 1112 height 29
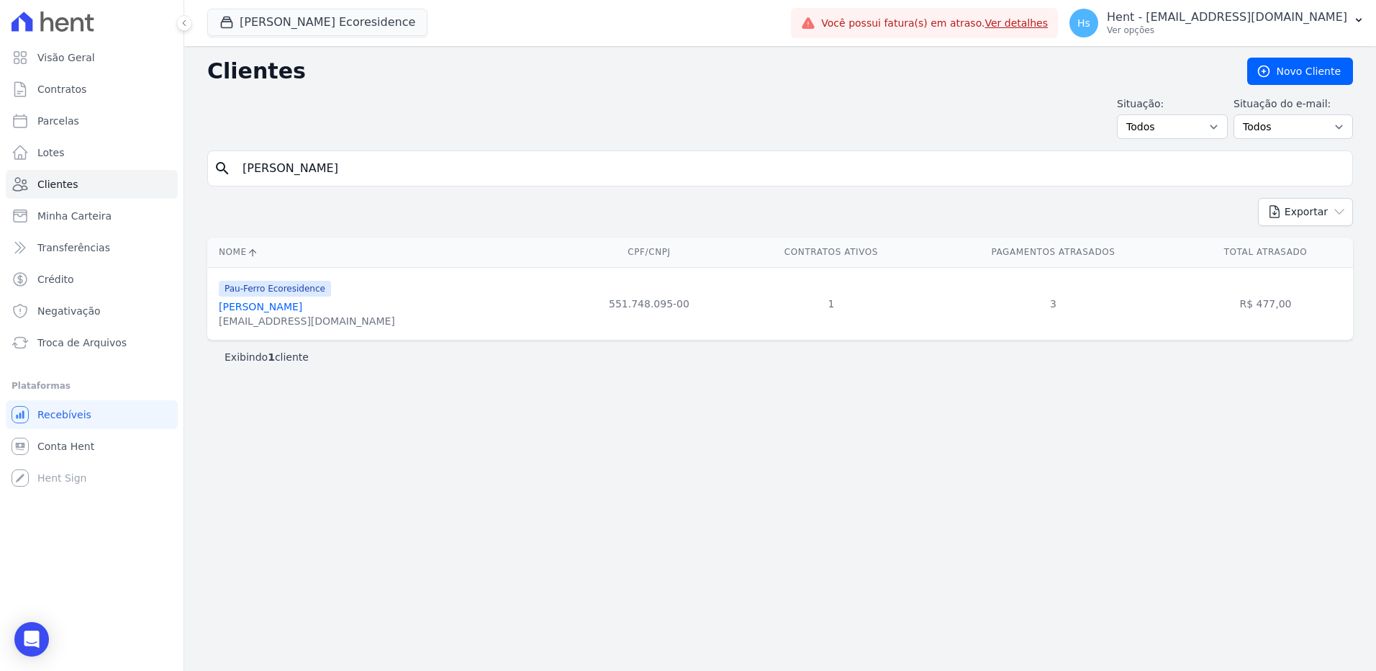
click at [291, 170] on input "[PERSON_NAME] [PERSON_NAME]" at bounding box center [790, 168] width 1112 height 29
paste input "[PERSON_NAME] Moraes [PERSON_NAME]"
click at [291, 170] on input "[PERSON_NAME] Moraes [PERSON_NAME]" at bounding box center [790, 168] width 1112 height 29
type input "[PERSON_NAME] Moraes [PERSON_NAME]"
click at [322, 165] on input "[PERSON_NAME] Moraes [PERSON_NAME]" at bounding box center [790, 168] width 1112 height 29
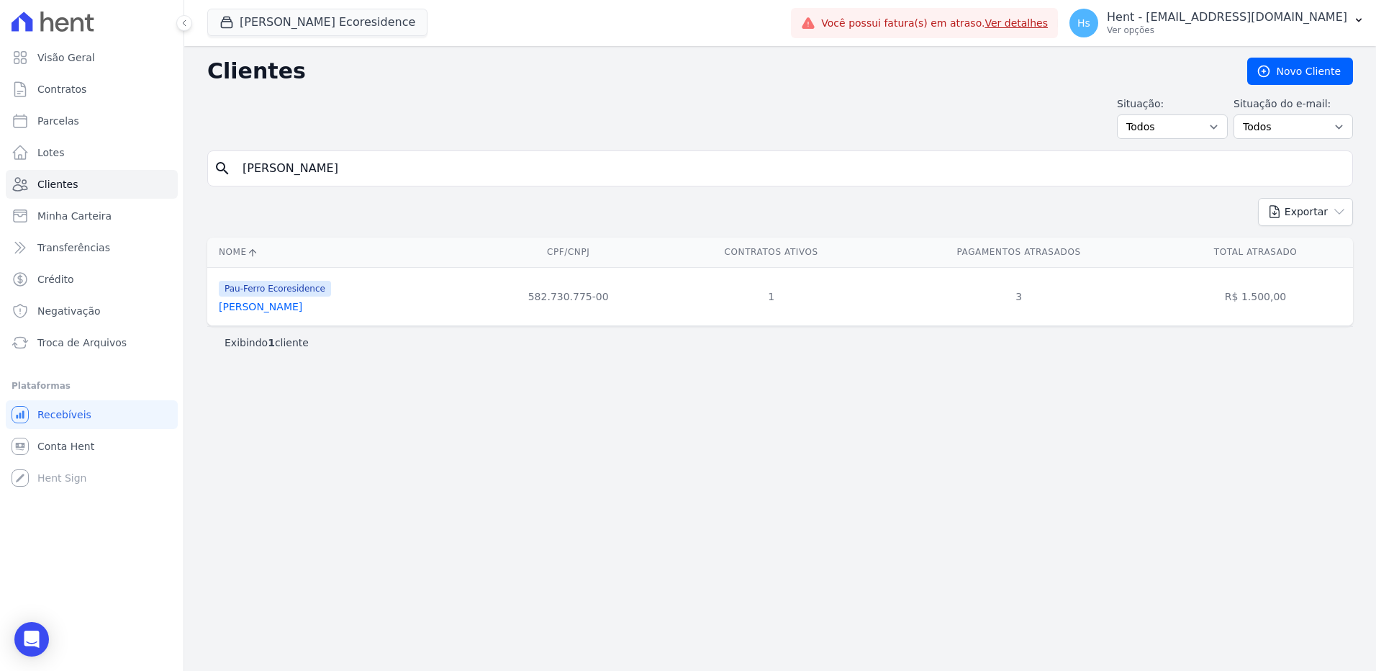
click at [322, 165] on input "[PERSON_NAME] Moraes [PERSON_NAME]" at bounding box center [790, 168] width 1112 height 29
paste input "[PERSON_NAME]"
type input "[PERSON_NAME]"
click at [281, 165] on input "[PERSON_NAME]" at bounding box center [790, 168] width 1112 height 29
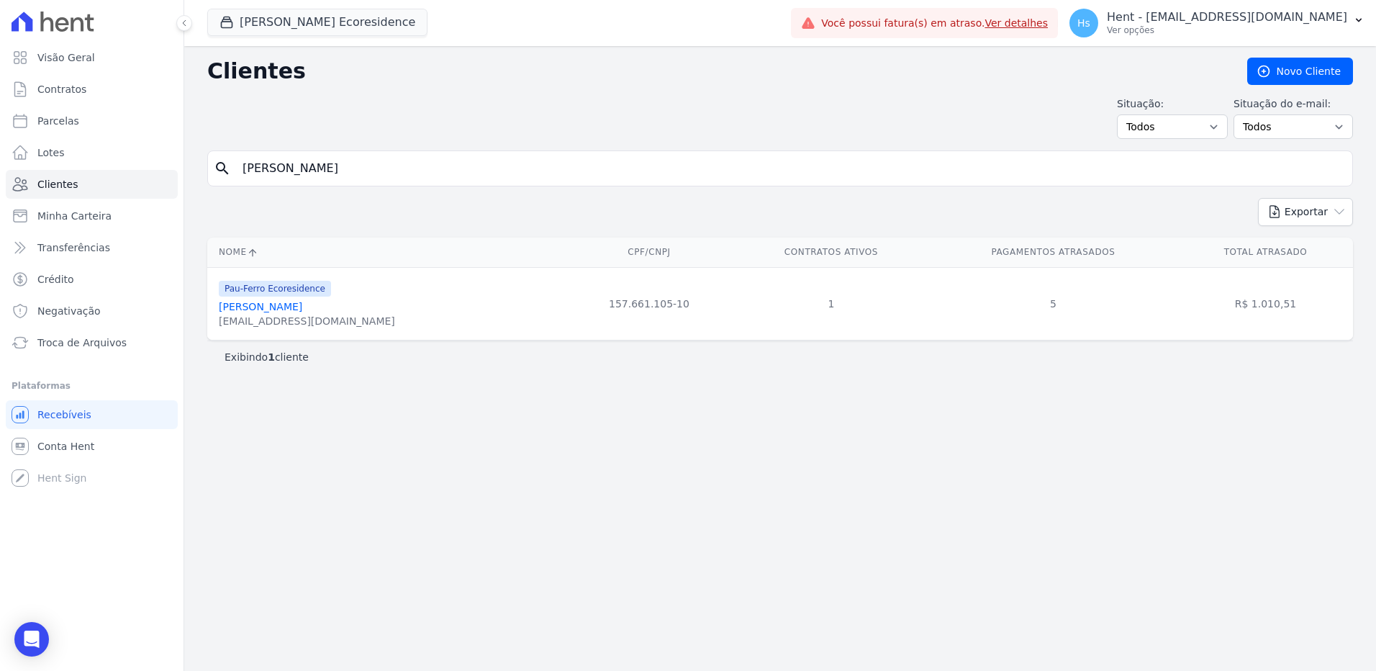
click at [281, 165] on input "[PERSON_NAME]" at bounding box center [790, 168] width 1112 height 29
paste input "Stefany Andreya Santana Dos Santo"
type input "[PERSON_NAME] [PERSON_NAME] Dos [PERSON_NAME]"
click at [326, 315] on div "[EMAIL_ADDRESS][DOMAIN_NAME]" at bounding box center [307, 321] width 176 height 14
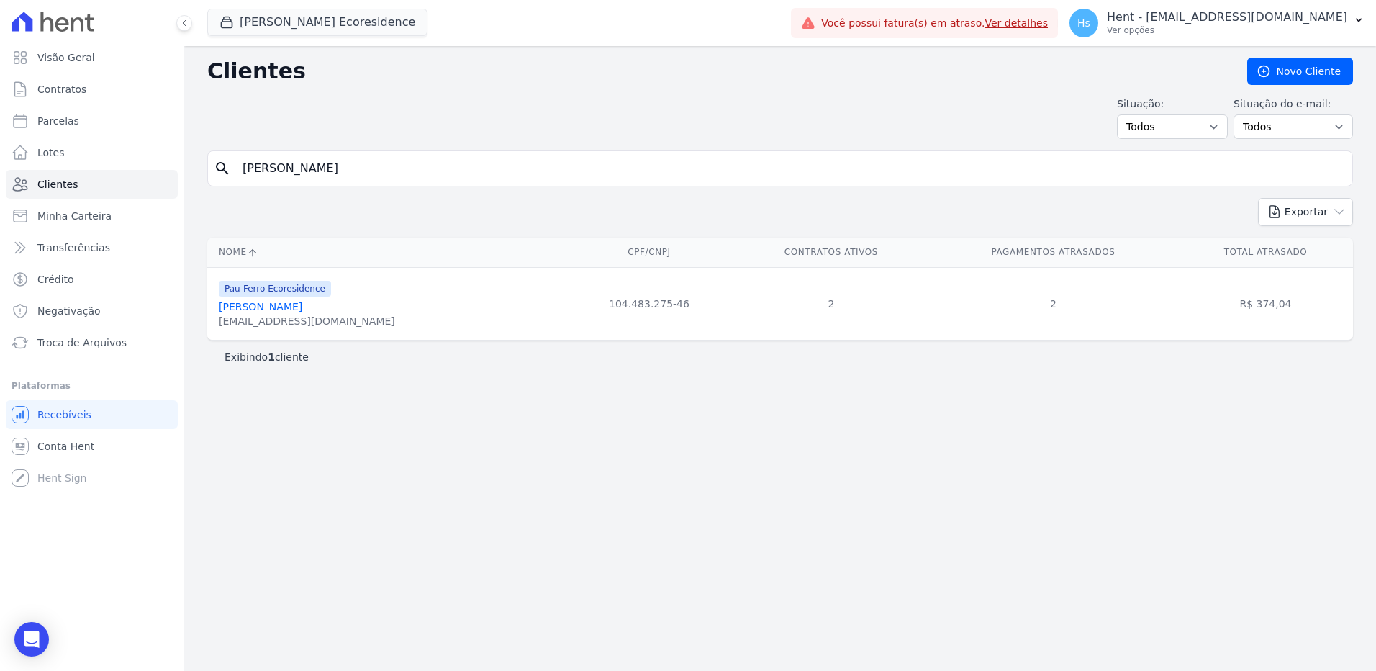
click at [342, 171] on input "[PERSON_NAME] [PERSON_NAME] Dos [PERSON_NAME]" at bounding box center [790, 168] width 1112 height 29
paste input "[PERSON_NAME]"
type input "[PERSON_NAME]"
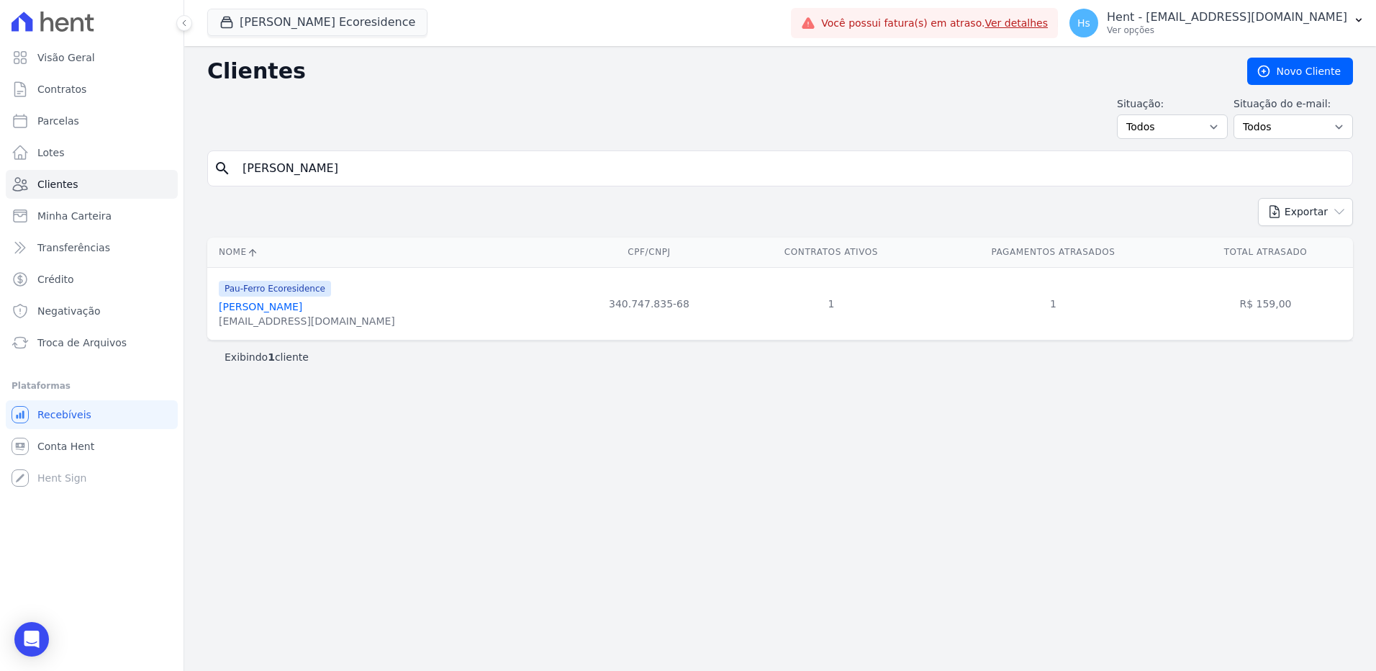
click at [260, 158] on input "[PERSON_NAME]" at bounding box center [790, 168] width 1112 height 29
paste input "Antonio Carlos Dos Santo"
type input "Antonio Carlos Dos Santos Oliveir"
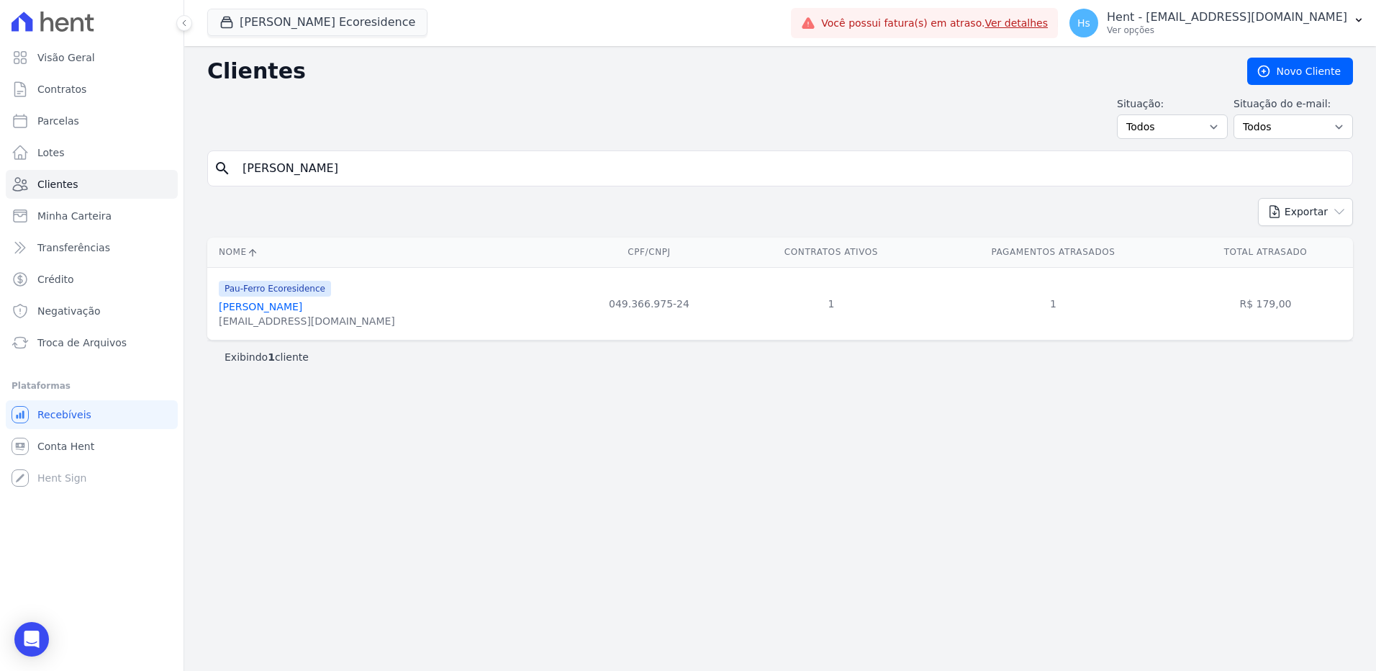
click at [273, 182] on div "search Antonio Carlos Dos Santos Oliveira" at bounding box center [779, 168] width 1145 height 36
click at [273, 178] on input "[PERSON_NAME] Dos [PERSON_NAME]" at bounding box center [790, 168] width 1112 height 29
paste input "Paulo Roberto Gomes Pithon Nascimento"
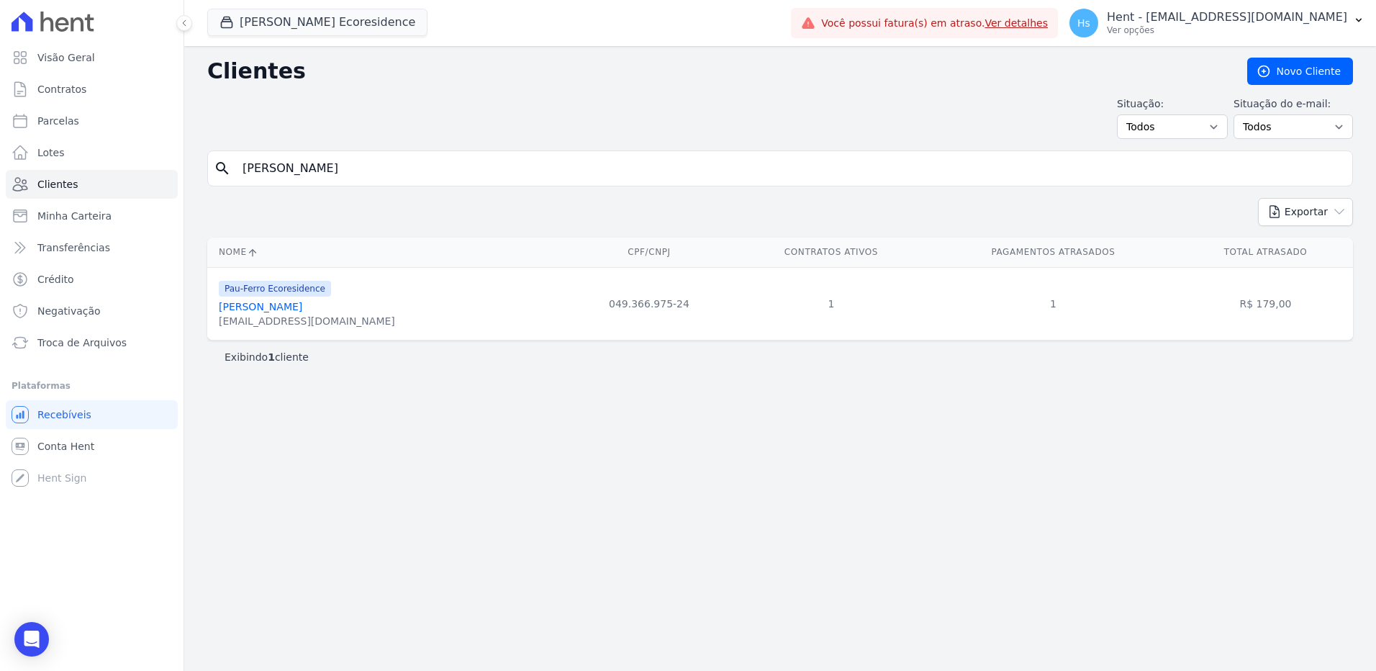
type input "Paulo Roberto Gomes Pithon Nascimento"
click at [374, 178] on input "Paulo Roberto Gomes Pithon Nascimento" at bounding box center [790, 168] width 1112 height 29
paste input "[PERSON_NAME]"
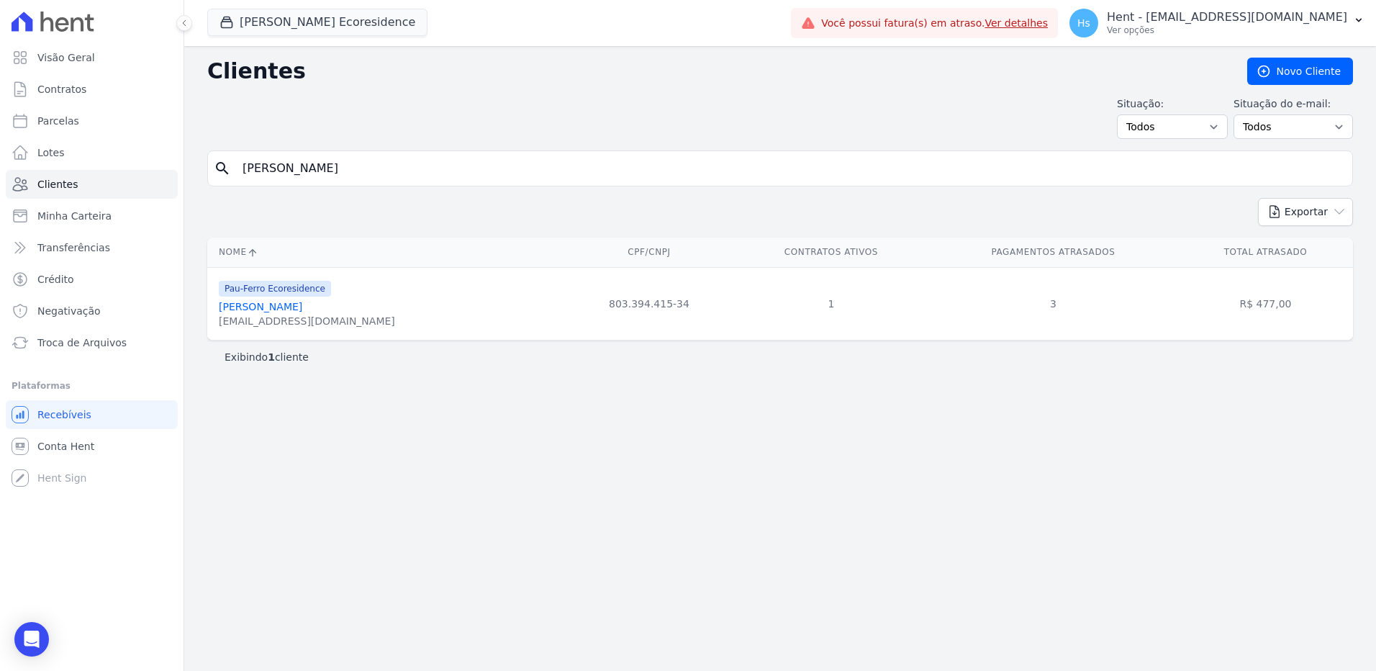
click at [374, 178] on input "[PERSON_NAME]" at bounding box center [790, 168] width 1112 height 29
type input "[PERSON_NAME]"
click at [262, 165] on input "[PERSON_NAME]" at bounding box center [790, 168] width 1112 height 29
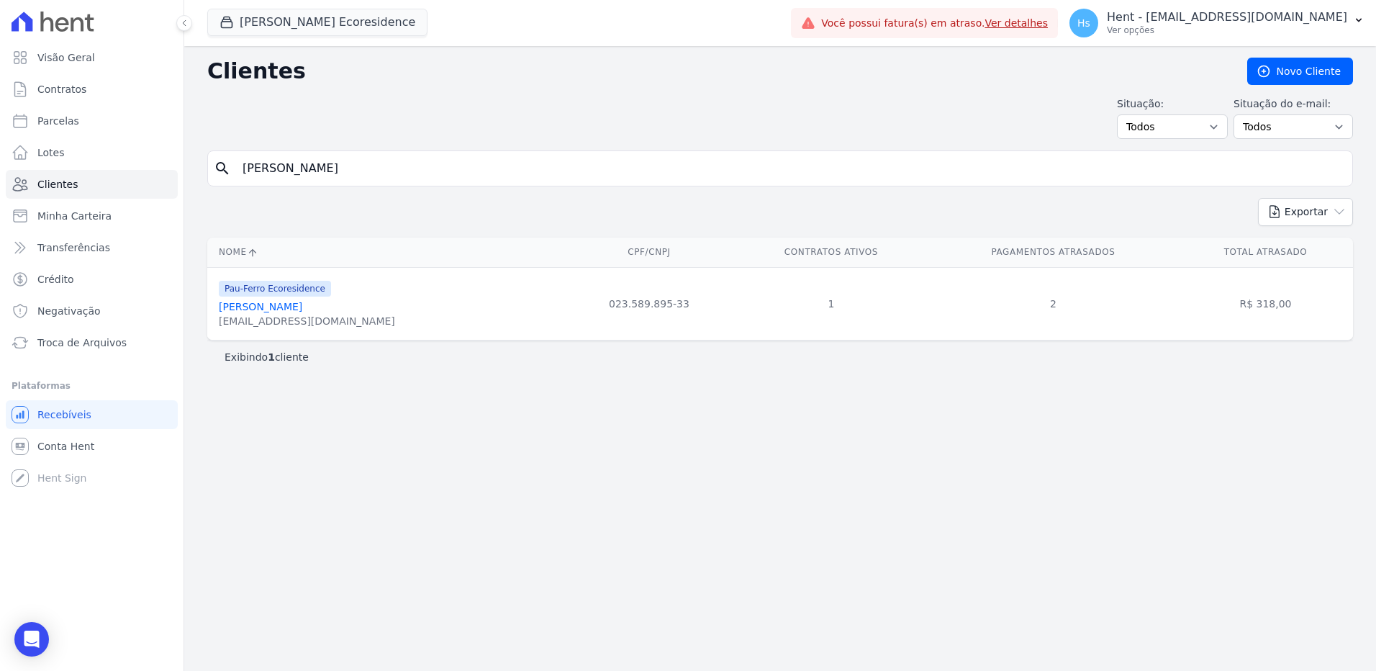
paste input "Jaguaraci Bulhoe"
type input "Jaguaraci Bulhoes"
click at [260, 314] on div "[EMAIL_ADDRESS][DOMAIN_NAME]" at bounding box center [307, 321] width 176 height 14
click at [255, 305] on link "Jaguaraci Bulhoes" at bounding box center [264, 307] width 90 height 12
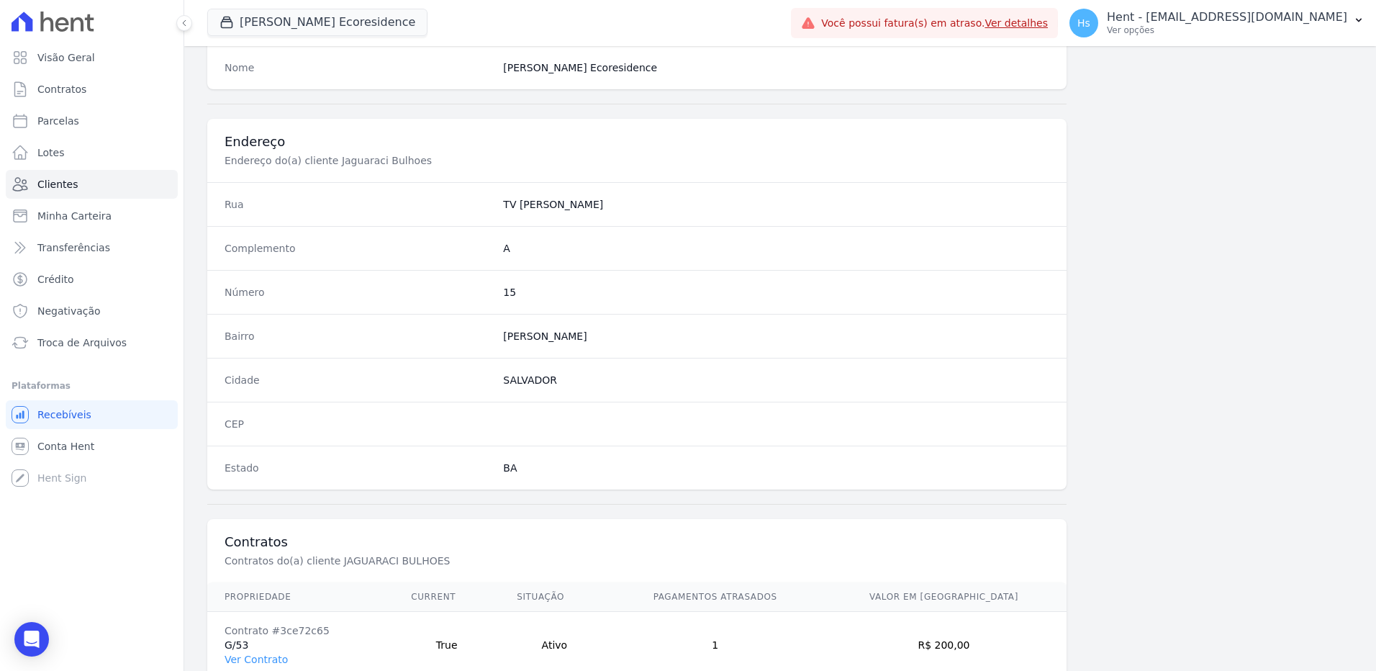
scroll to position [676, 0]
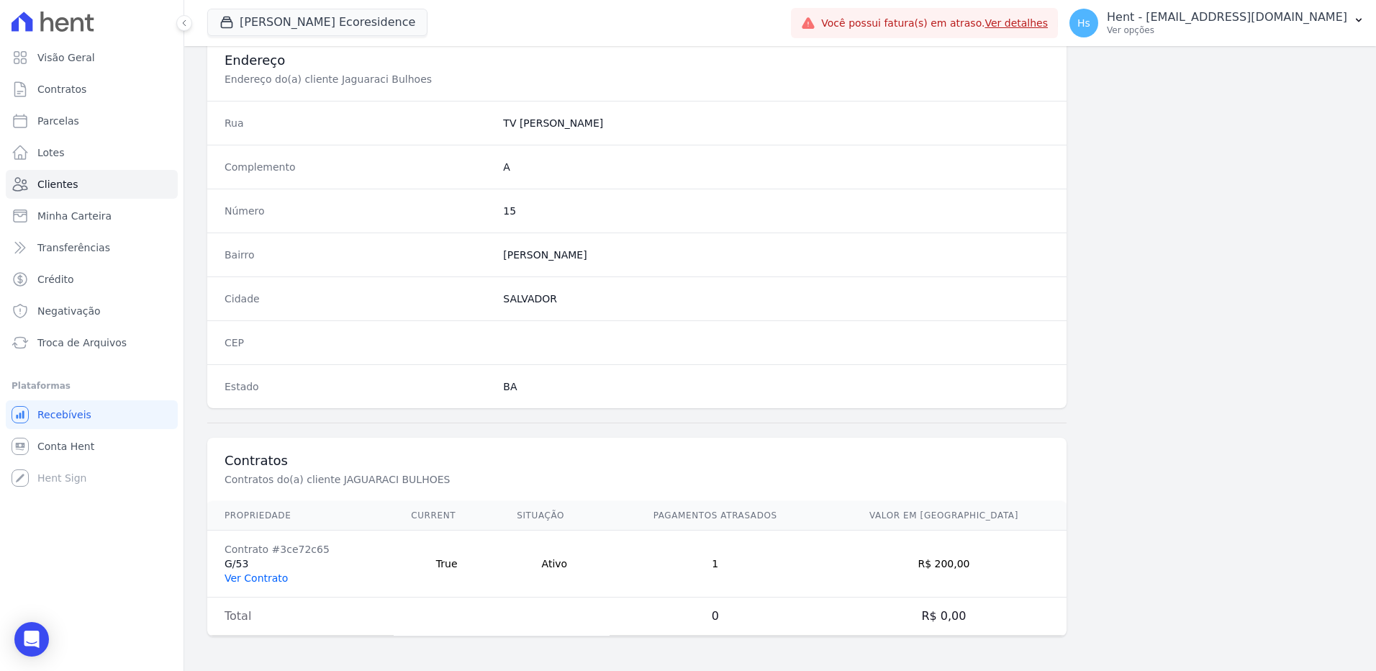
click at [266, 573] on link "Ver Contrato" at bounding box center [255, 578] width 63 height 12
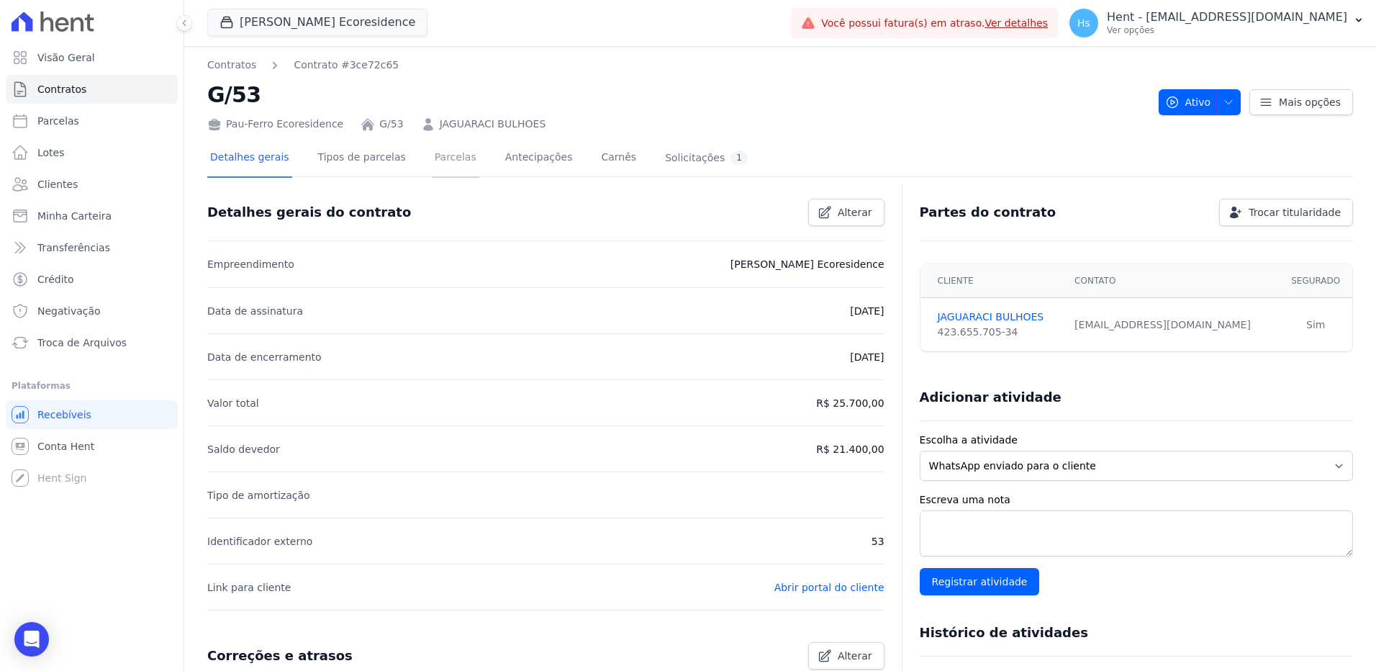
click at [435, 153] on link "Parcelas" at bounding box center [455, 159] width 47 height 38
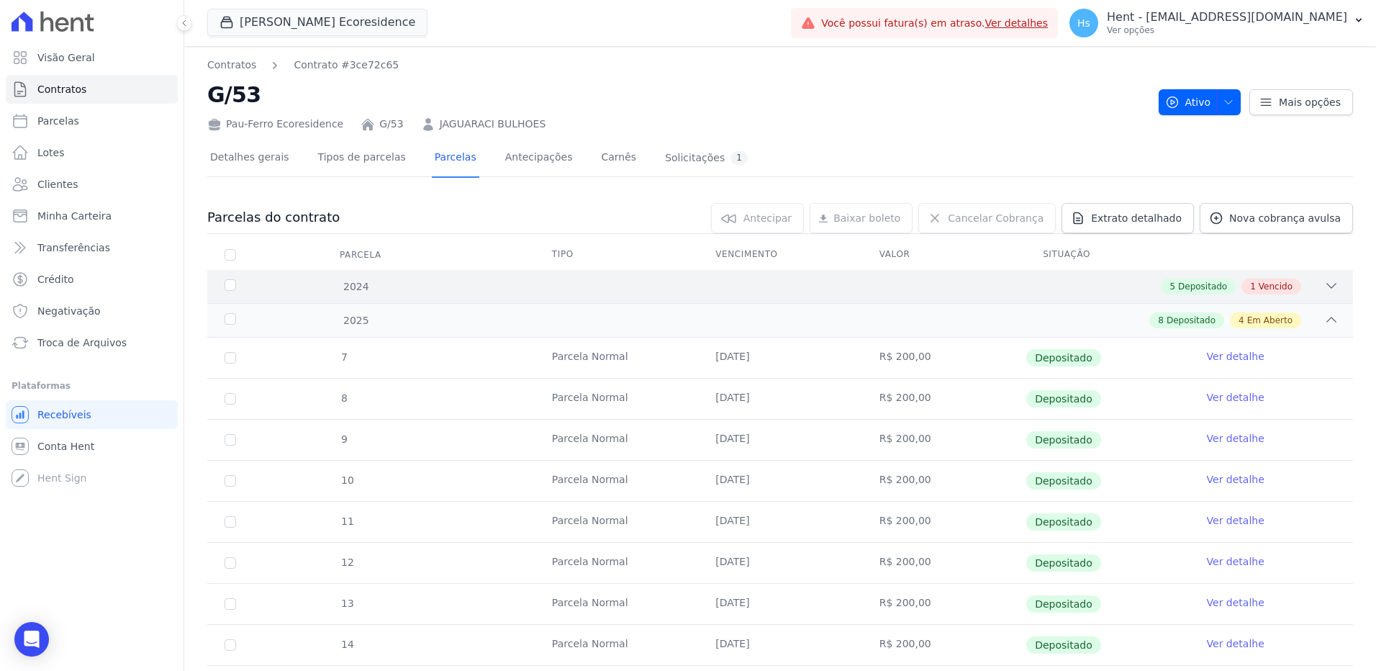
click at [1317, 295] on div "2024 5 Depositado 1 Vencido" at bounding box center [779, 286] width 1145 height 33
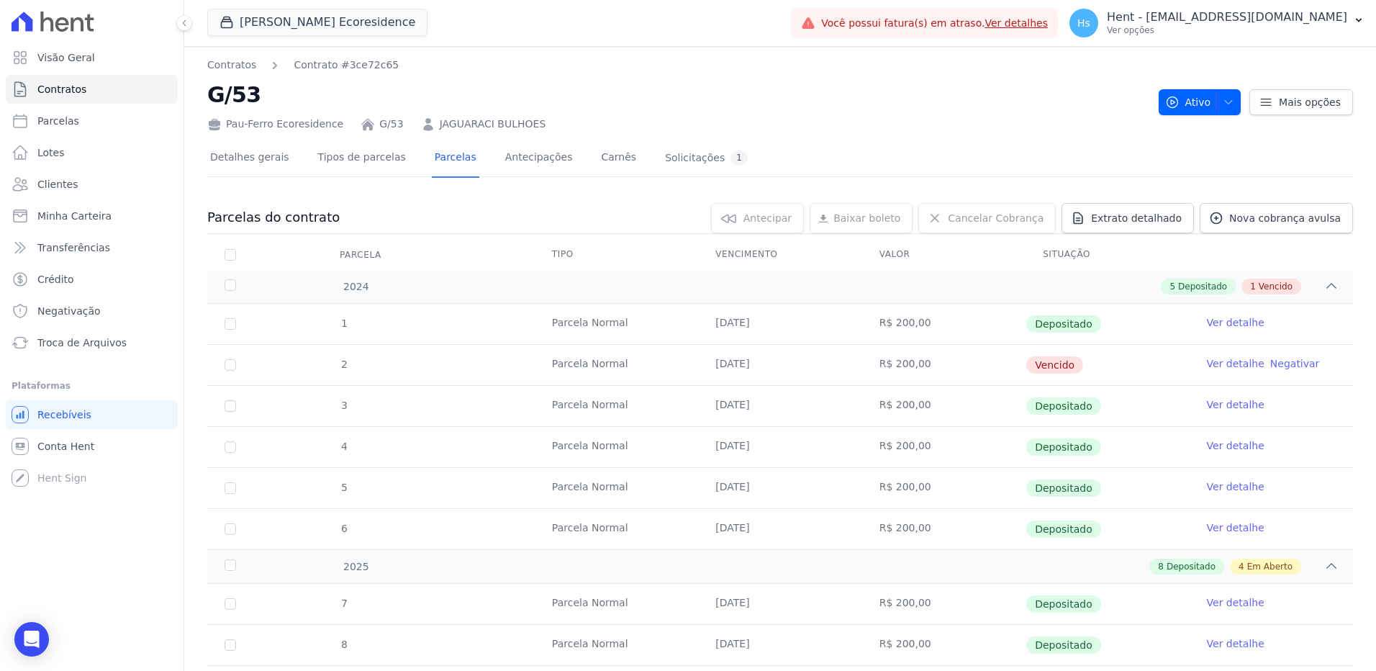
click at [1210, 367] on link "Ver detalhe" at bounding box center [1236, 363] width 58 height 14
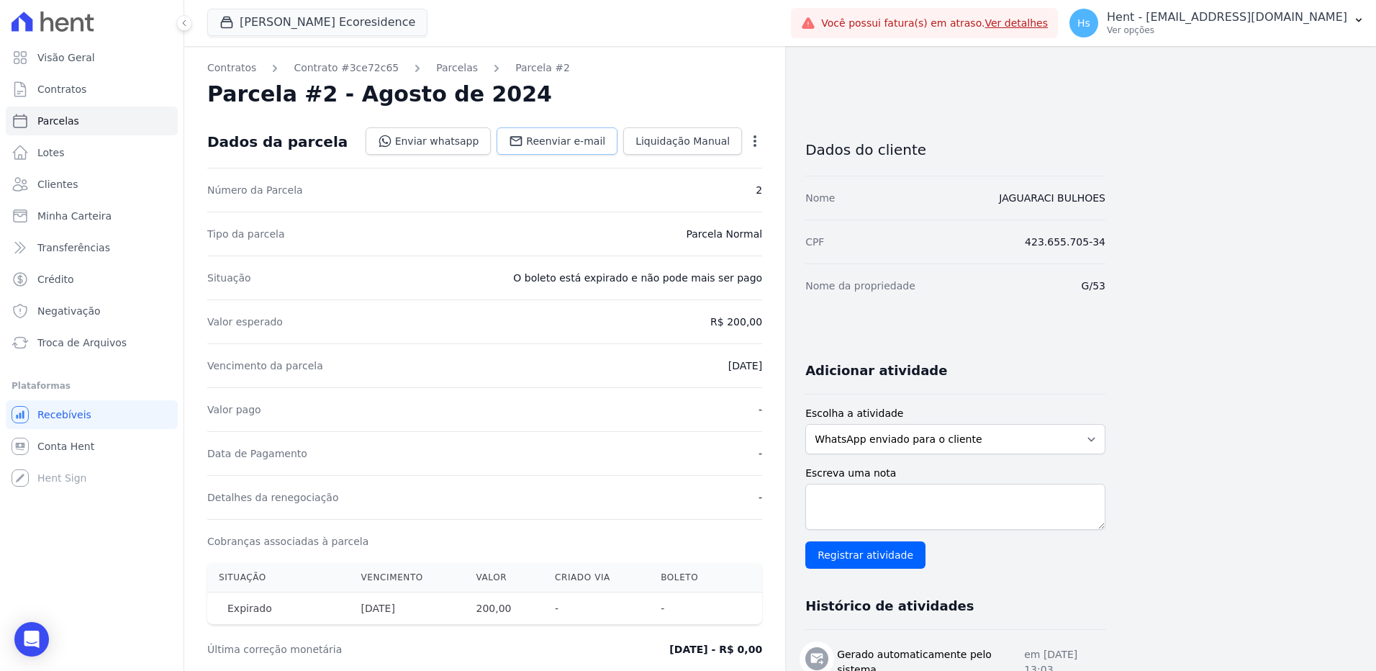
click at [568, 137] on span "Reenviar e-mail" at bounding box center [565, 141] width 79 height 14
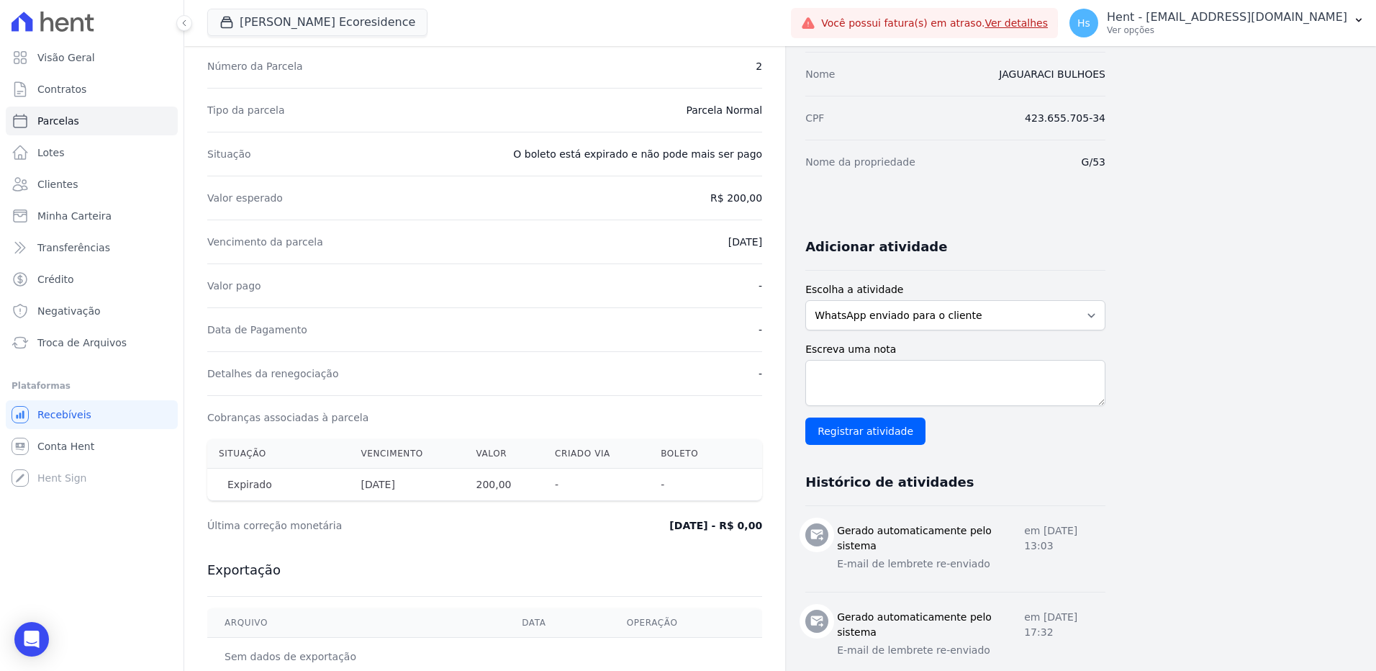
scroll to position [144, 0]
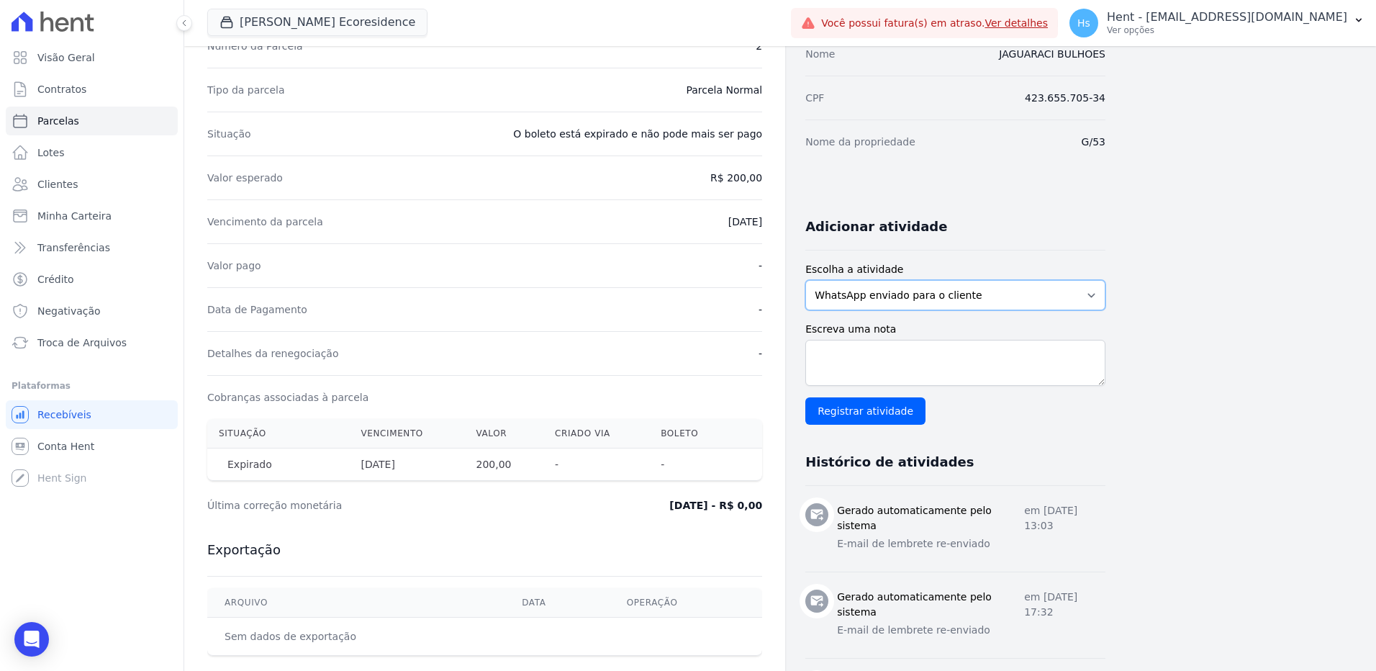
click at [984, 297] on select "WhatsApp enviado para o cliente Adicionar um comentário Ligação feita para o cl…" at bounding box center [955, 295] width 300 height 30
click at [805, 280] on select "WhatsApp enviado para o cliente Adicionar um comentário Ligação feita para o cl…" at bounding box center [955, 295] width 300 height 30
click at [847, 354] on textarea "Escreva uma nota" at bounding box center [955, 363] width 300 height 46
click at [840, 358] on textarea "Enviado Wh" at bounding box center [955, 363] width 300 height 46
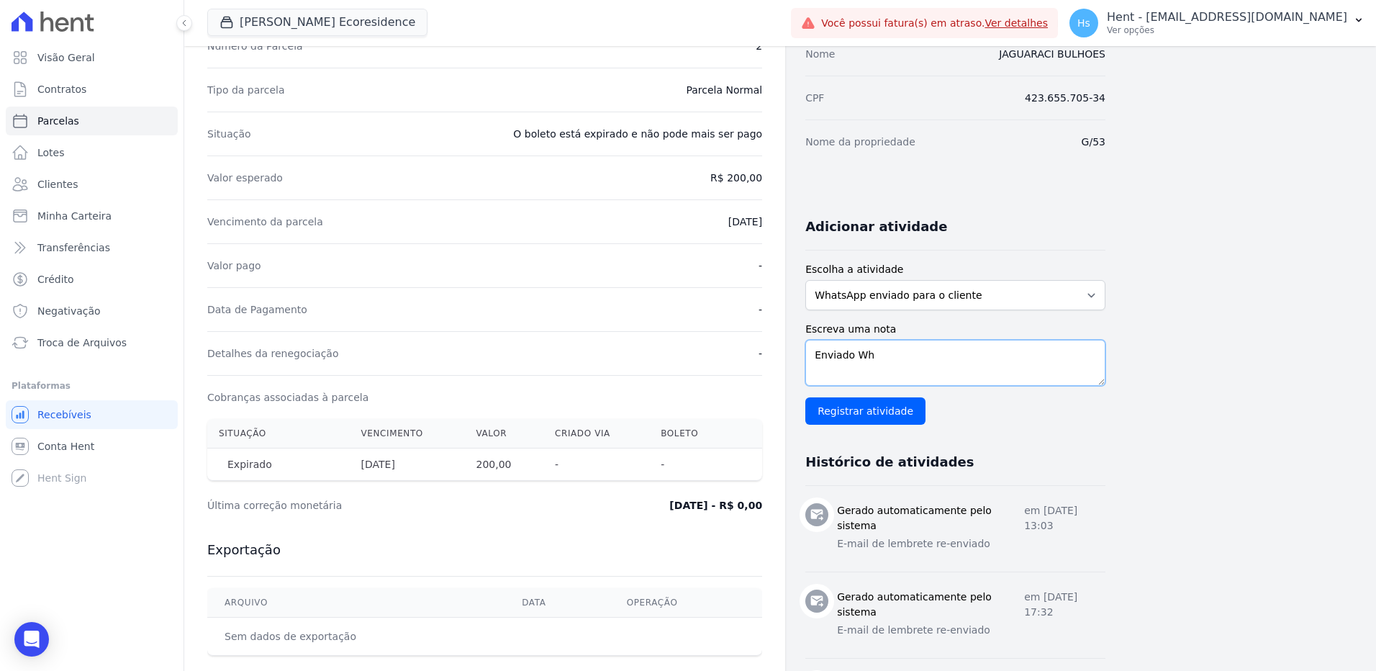
click at [840, 358] on textarea "Enviado Wh" at bounding box center [955, 363] width 300 height 46
paste textarea "e-mail e WhatsApp, aguardando interação do cliente."
type textarea "Enviado e-mail e WhatsApp, aguardando interação do cliente."
click at [876, 419] on input "Registrar atividade" at bounding box center [865, 410] width 120 height 27
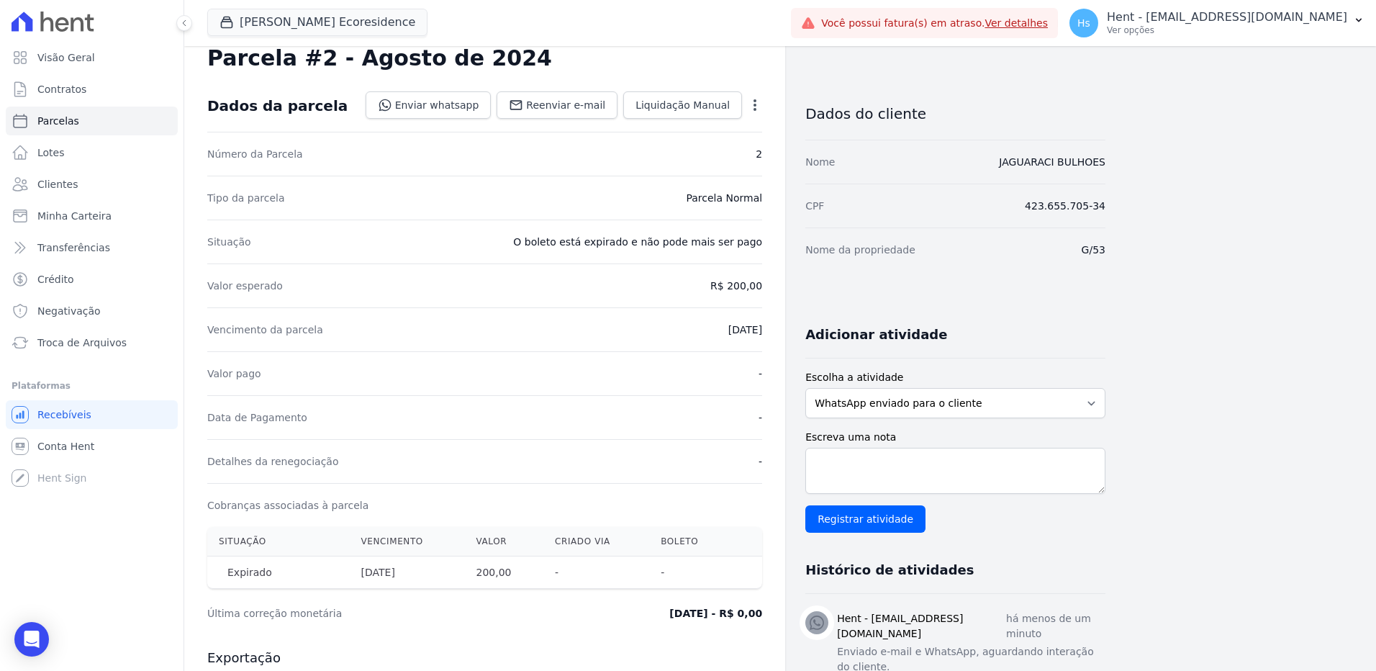
scroll to position [0, 0]
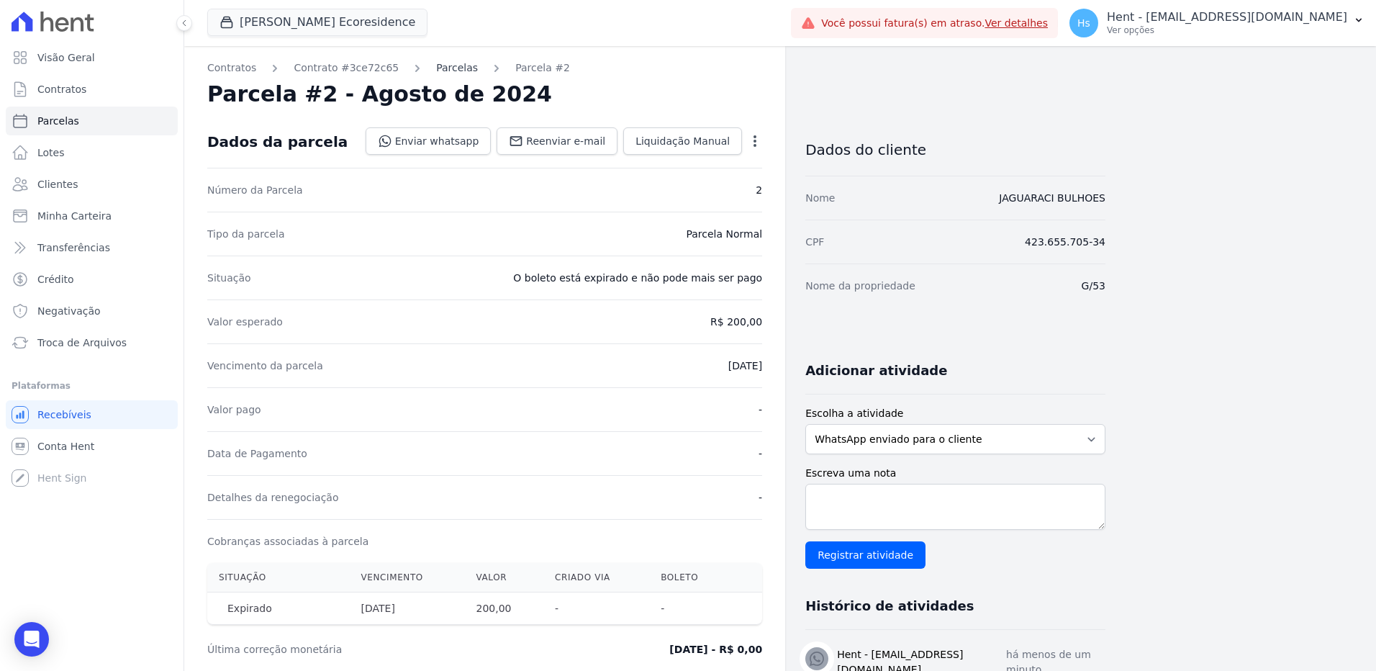
click at [436, 72] on link "Parcelas" at bounding box center [457, 67] width 42 height 15
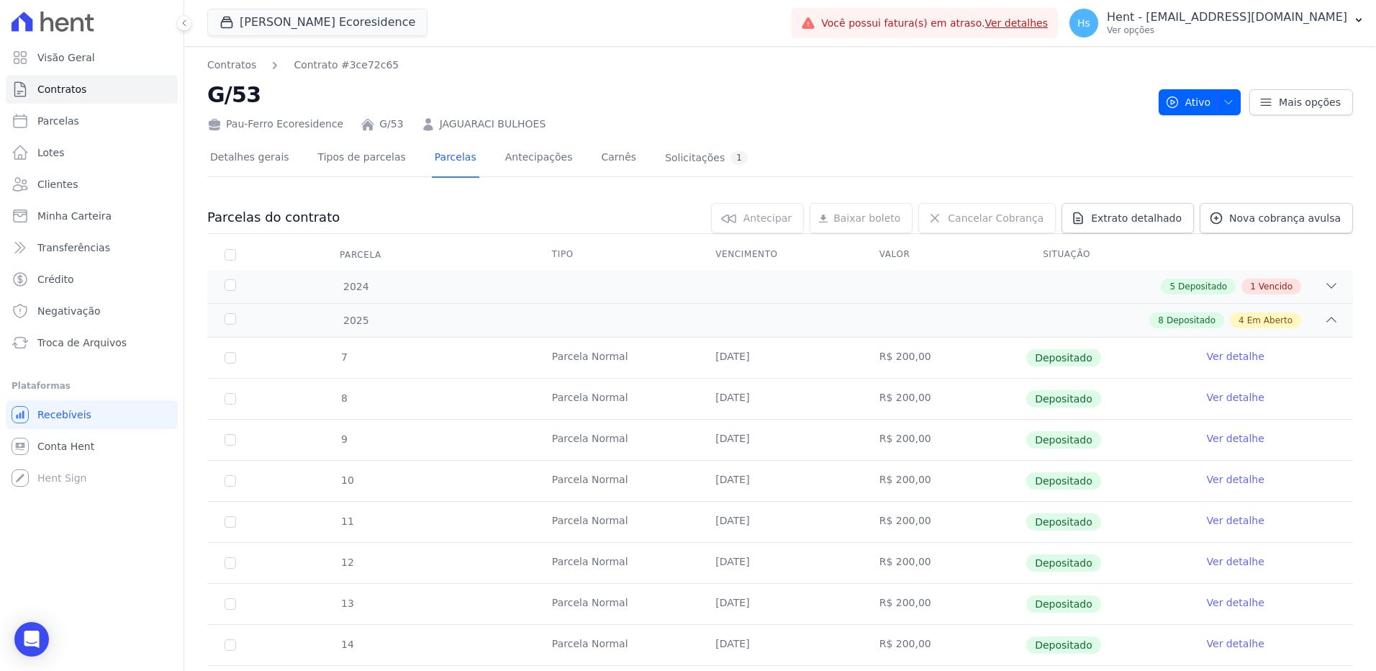
click at [499, 124] on link "JAGUARACI BULHOES" at bounding box center [493, 124] width 106 height 15
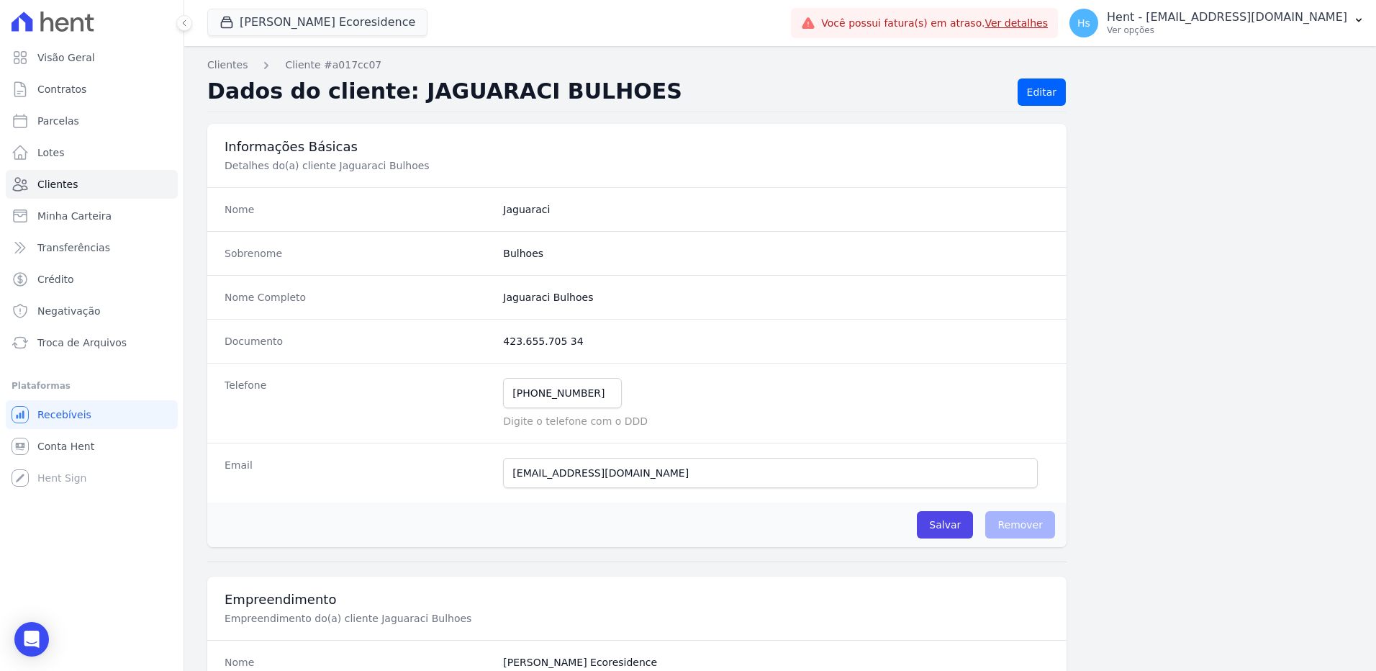
drag, startPoint x: 577, startPoint y: 337, endPoint x: 486, endPoint y: 340, distance: 91.4
click at [486, 340] on div "Documento 423.655.705 34" at bounding box center [636, 341] width 859 height 44
drag, startPoint x: 486, startPoint y: 340, endPoint x: 518, endPoint y: 342, distance: 32.4
copy div "423.655.705 34"
click at [65, 190] on span "Clientes" at bounding box center [57, 184] width 40 height 14
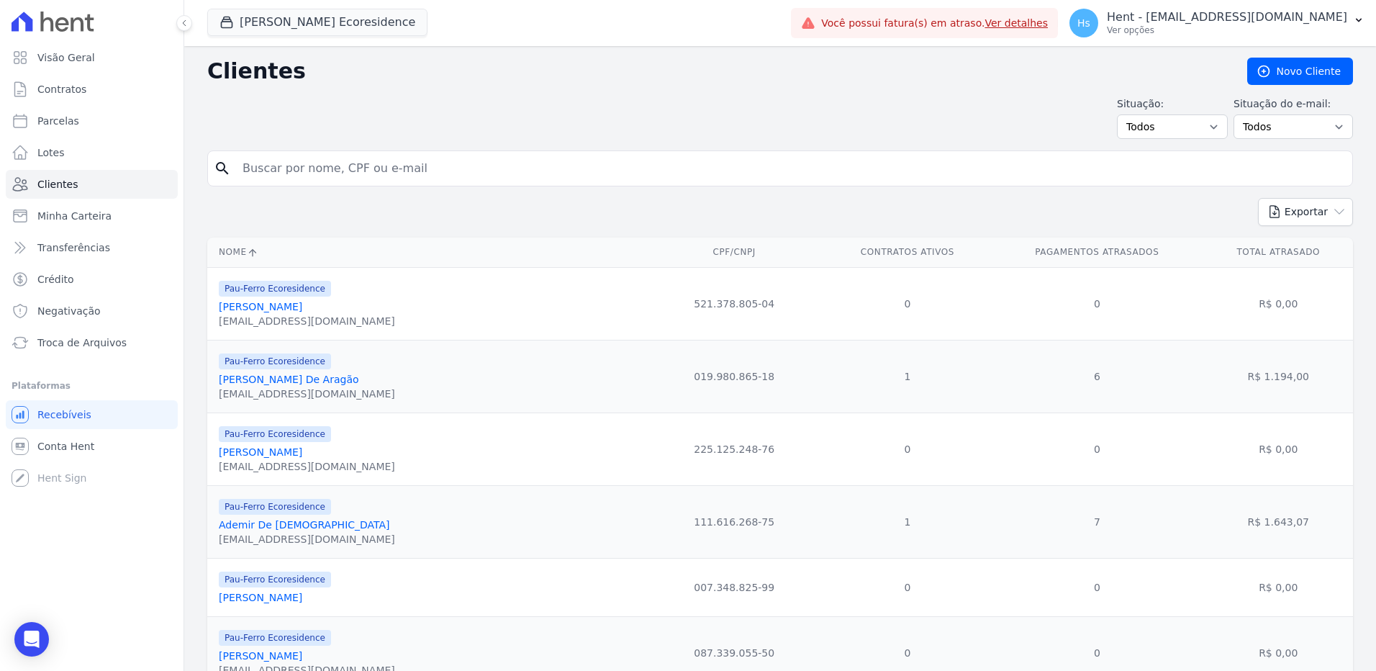
click at [240, 162] on input "search" at bounding box center [790, 168] width 1112 height 29
paste input "Ademir De [DEMOGRAPHIC_DATA]"
type input "Ademir De [DEMOGRAPHIC_DATA]"
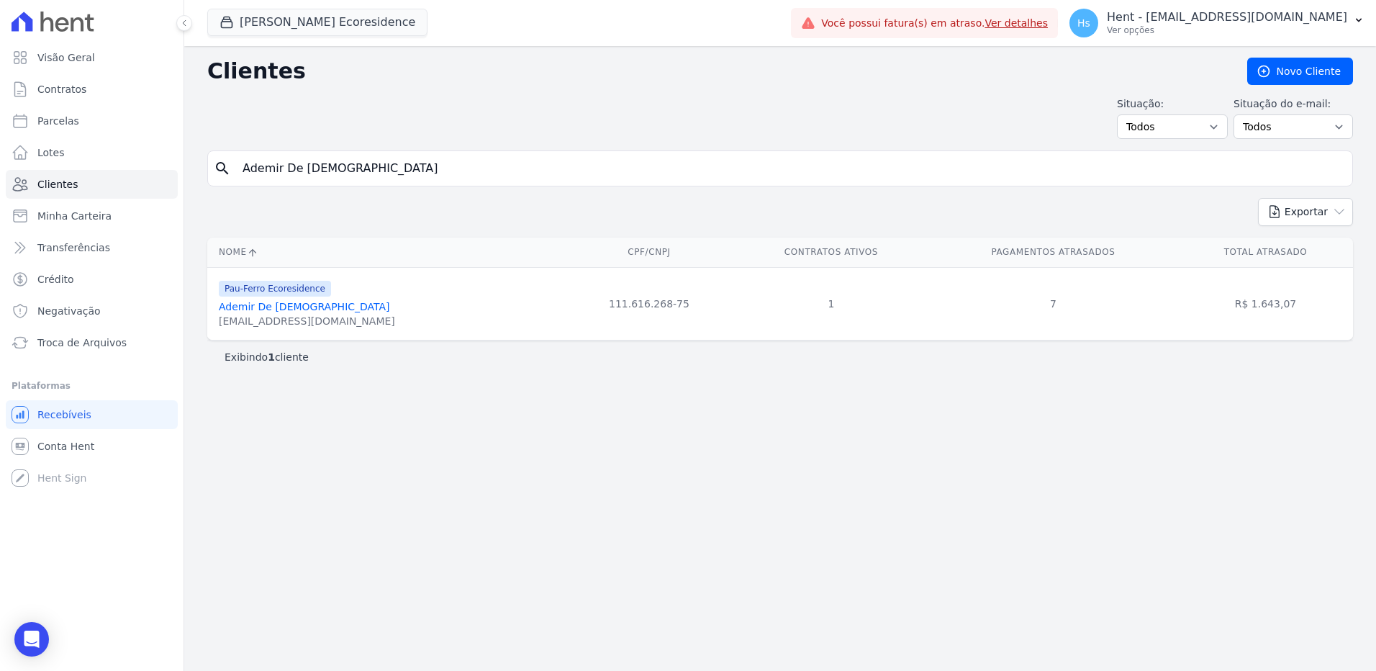
click at [271, 307] on link "Ademir De [DEMOGRAPHIC_DATA]" at bounding box center [304, 307] width 171 height 12
